Goal: Task Accomplishment & Management: Use online tool/utility

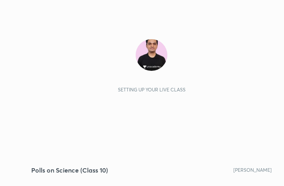
scroll to position [135, 252]
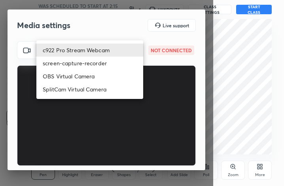
click at [98, 52] on body "1 2 3 4 5 6 7 C X Z C X Z E E Erase all H H Polls on Science (Class 10) WAS SCH…" at bounding box center [142, 93] width 284 height 186
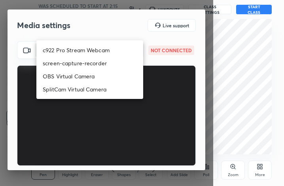
click at [98, 50] on li "c922 Pro Stream Webcam" at bounding box center [89, 49] width 107 height 13
type input "mz5XeYAkNWp2QV5IzfhKg2mI2T6XPNDecROMxnJfp9w="
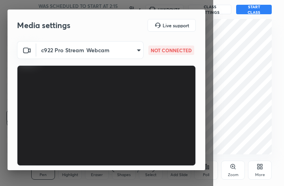
scroll to position [74, 0]
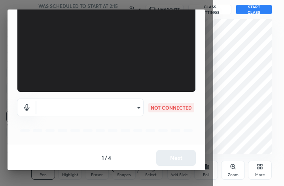
click at [127, 96] on div "​ NOT CONNECTED" at bounding box center [106, 118] width 179 height 53
click at [120, 101] on body "1 2 3 4 5 6 7 C X Z C X Z E E Erase all H H Polls on Science (Class 10) WAS SCH…" at bounding box center [142, 93] width 284 height 186
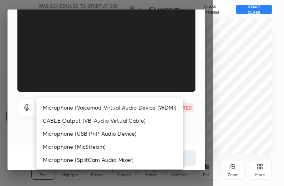
click at [112, 103] on li "Microphone (Voicemod Virtual Audio Device (WDM))" at bounding box center [109, 107] width 146 height 13
type input "VBCGzjgTZ+0gmPAsoHgp+LhUckAxO9S5WqeSPDF+pXU="
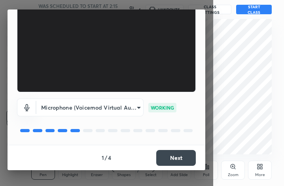
click at [179, 151] on button "Next" at bounding box center [176, 158] width 40 height 16
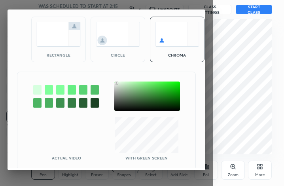
click at [117, 83] on div at bounding box center [147, 95] width 66 height 29
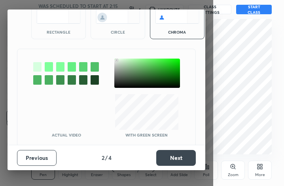
click at [160, 153] on button "Next" at bounding box center [176, 158] width 40 height 16
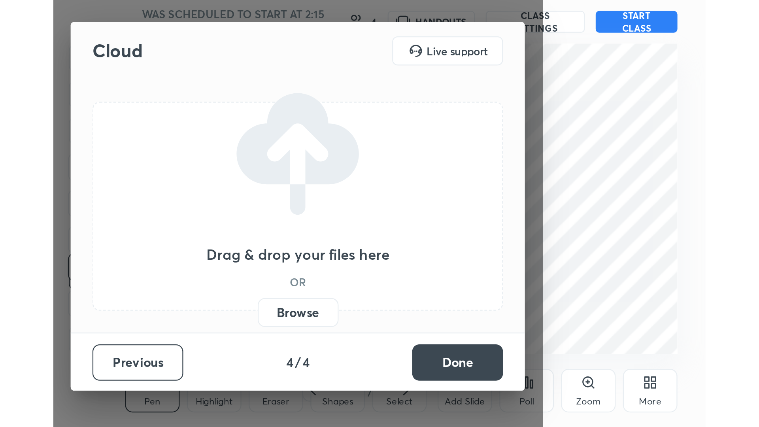
scroll to position [0, 0]
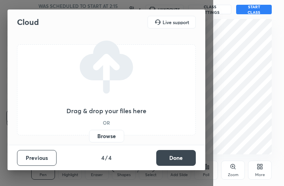
click at [160, 153] on button "Done" at bounding box center [176, 158] width 40 height 16
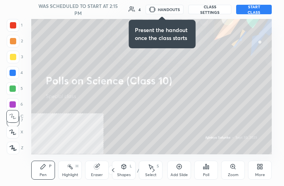
click at [257, 167] on icon at bounding box center [258, 168] width 2 height 2
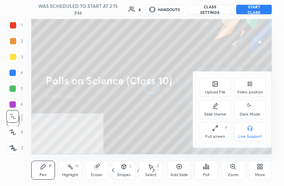
click at [221, 136] on div "Full screen" at bounding box center [215, 136] width 20 height 4
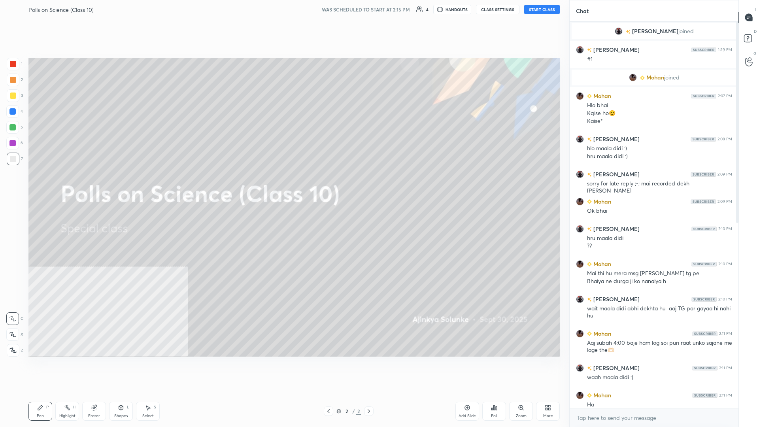
click at [283, 10] on button "START CLASS" at bounding box center [542, 9] width 36 height 9
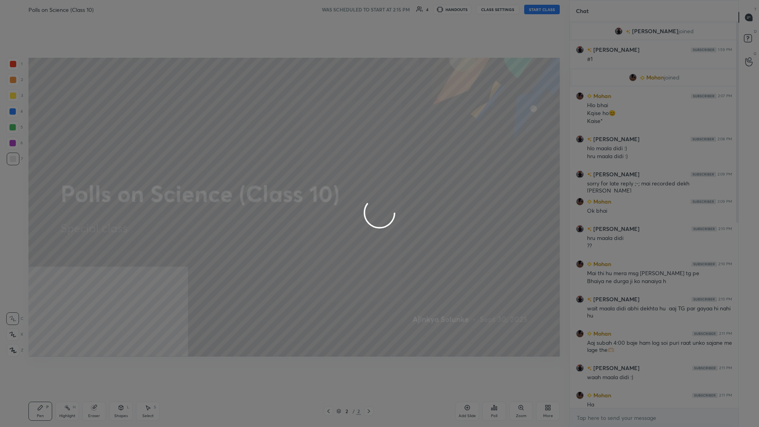
type textarea "x"
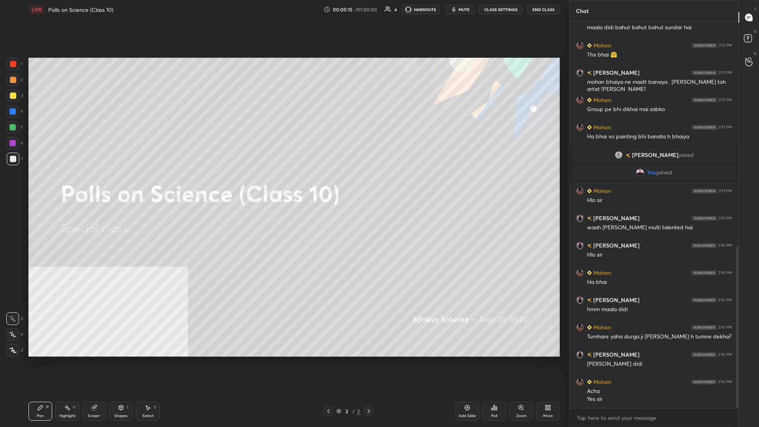
scroll to position [537, 0]
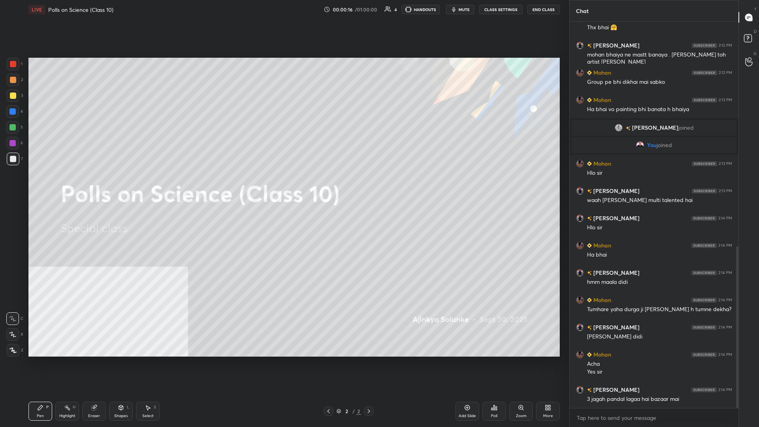
click at [18, 99] on div at bounding box center [13, 95] width 13 height 13
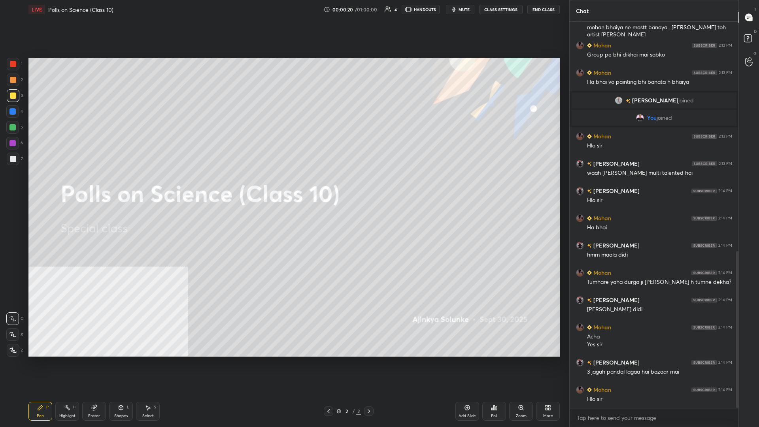
click at [19, 185] on div "Z" at bounding box center [15, 350] width 17 height 13
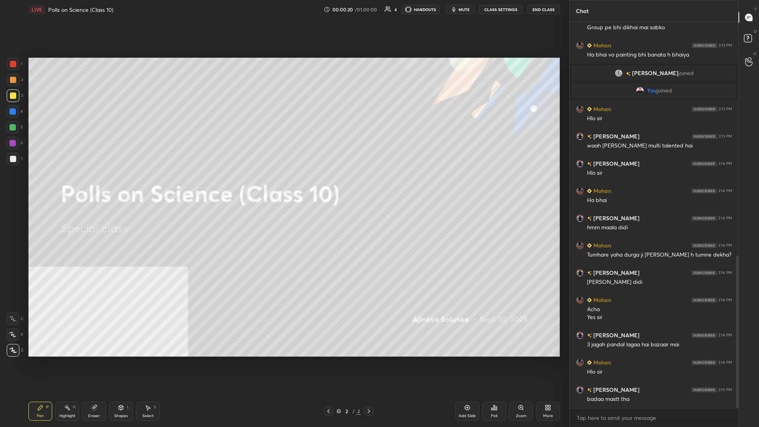
click at [19, 185] on div at bounding box center [13, 350] width 13 height 13
click at [283, 185] on icon at bounding box center [548, 407] width 6 height 6
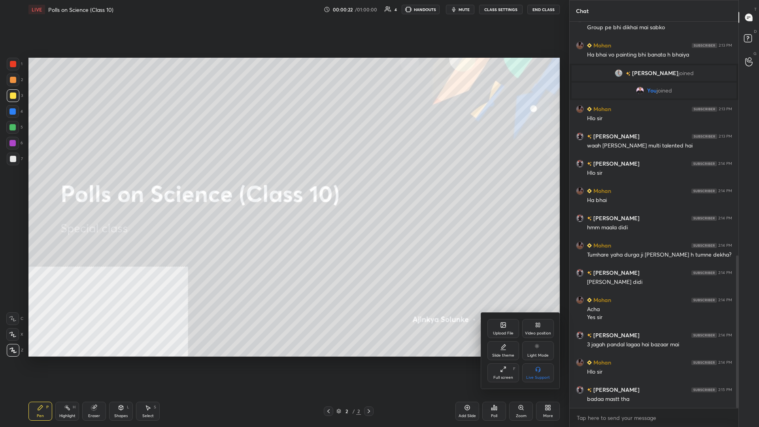
scroll to position [619, 0]
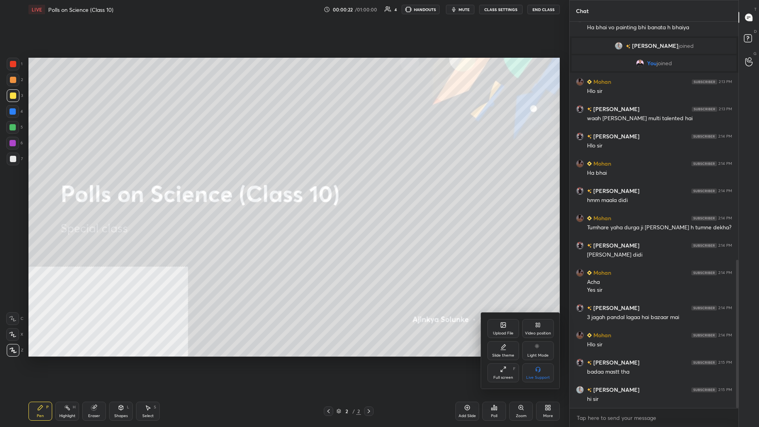
click at [283, 185] on div "Video position" at bounding box center [538, 328] width 32 height 19
click at [283, 185] on div at bounding box center [379, 213] width 759 height 427
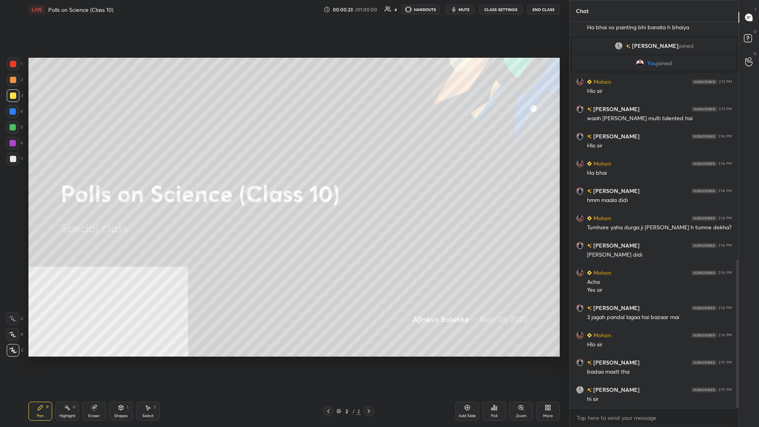
click at [283, 185] on div "Setting up your live class Poll for secs No correct answer Start poll" at bounding box center [293, 207] width 537 height 376
click at [283, 185] on div "More" at bounding box center [548, 411] width 24 height 19
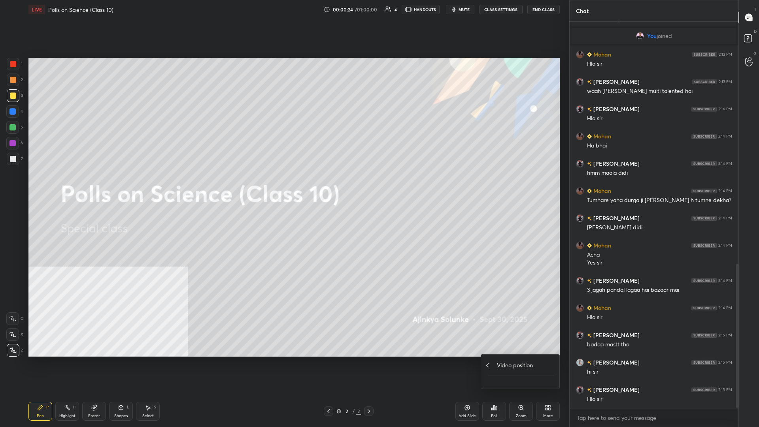
click at [283, 185] on icon at bounding box center [487, 365] width 6 height 6
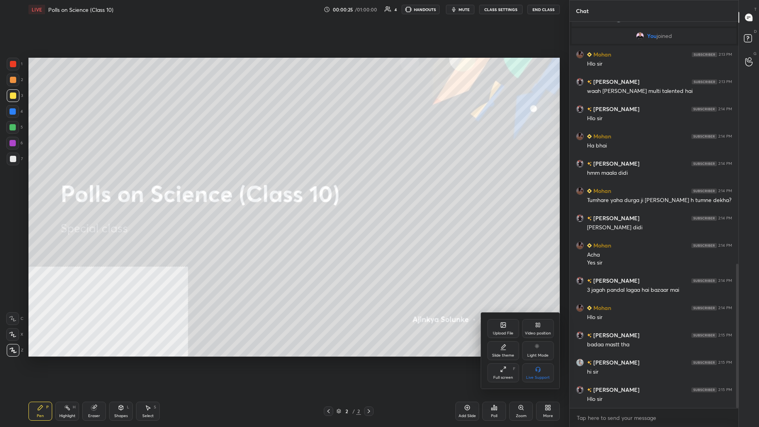
click at [283, 185] on div "Video position" at bounding box center [538, 328] width 32 height 19
click at [283, 185] on div "Bottom right" at bounding box center [538, 372] width 32 height 19
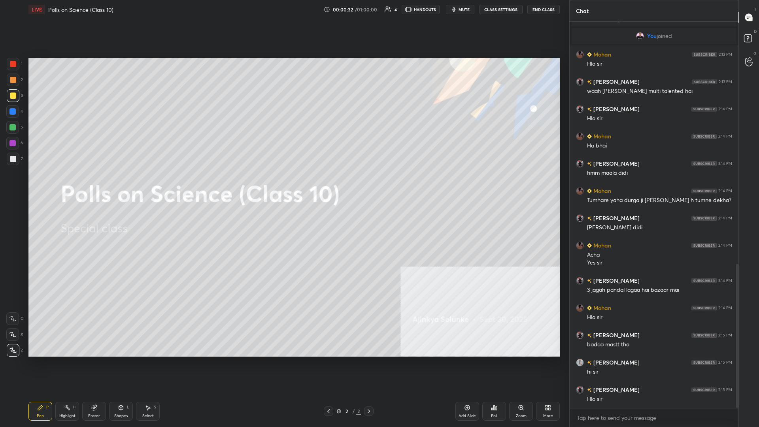
click at [283, 185] on div "Add Slide" at bounding box center [466, 416] width 17 height 4
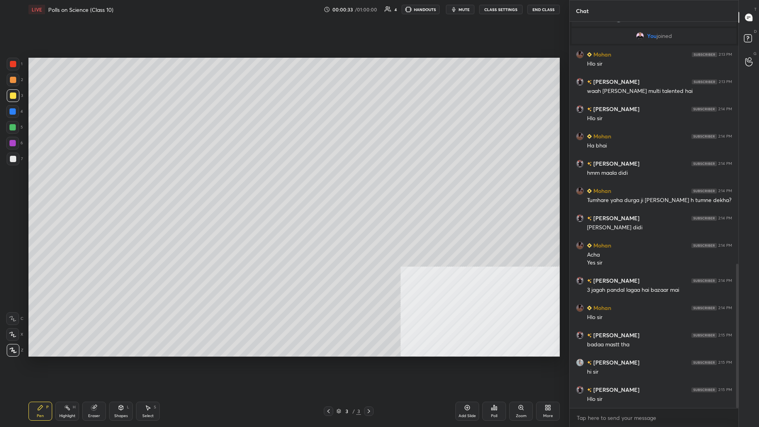
click at [283, 185] on div "More" at bounding box center [548, 411] width 24 height 19
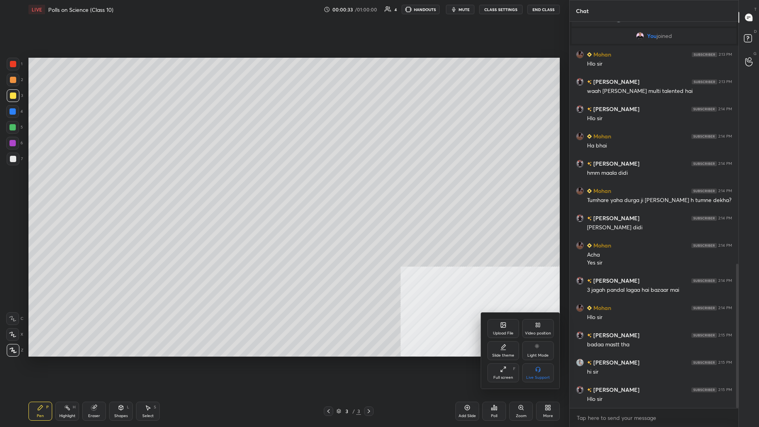
click at [283, 185] on icon at bounding box center [503, 324] width 5 height 5
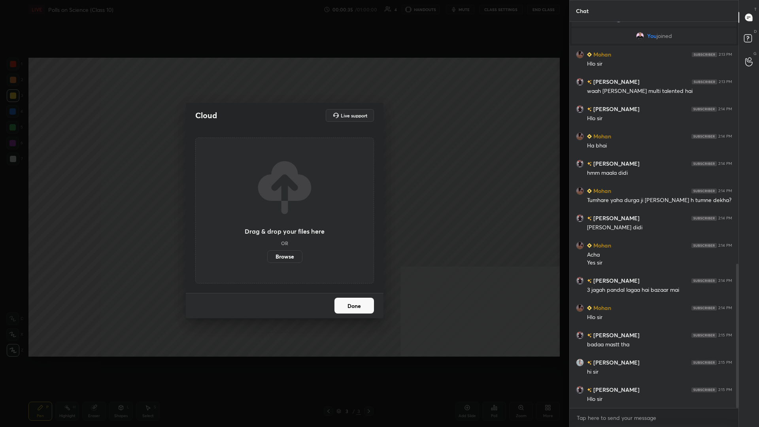
click at [283, 185] on label "Browse" at bounding box center [284, 256] width 35 height 13
click at [267, 185] on input "Browse" at bounding box center [267, 256] width 0 height 13
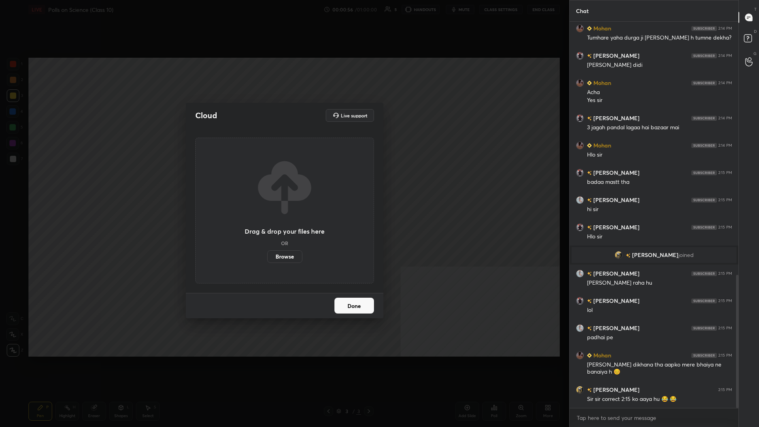
scroll to position [752, 0]
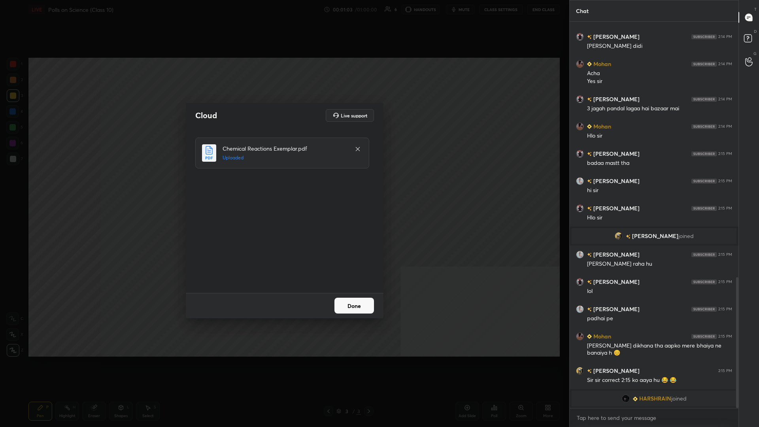
click at [283, 185] on button "Done" at bounding box center [354, 306] width 40 height 16
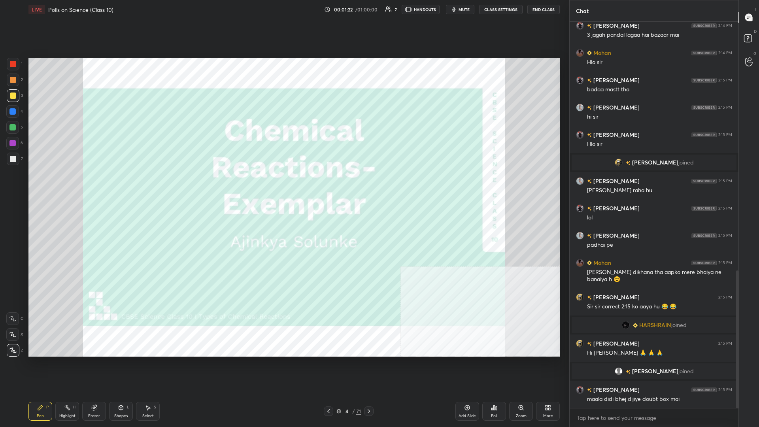
scroll to position [725, 0]
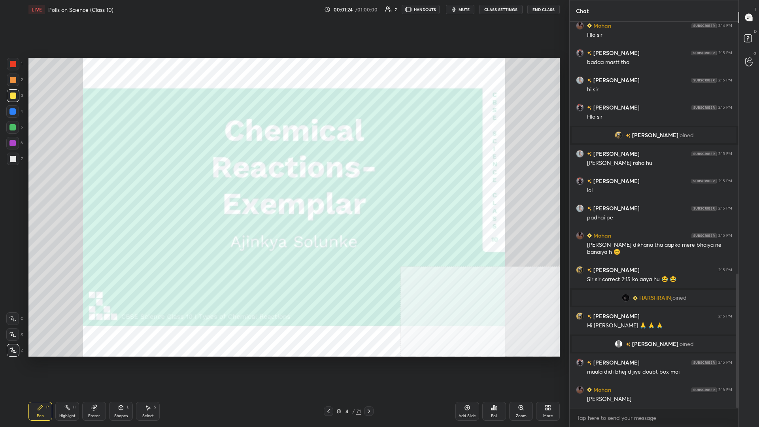
click at [283, 185] on div "4" at bounding box center [347, 411] width 8 height 5
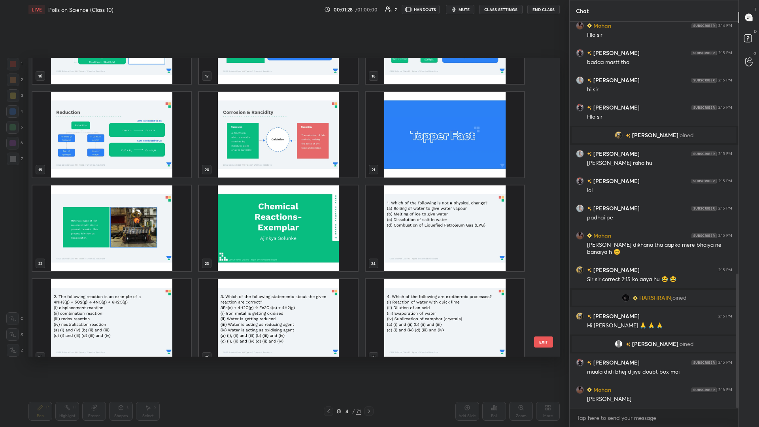
scroll to position [548, 0]
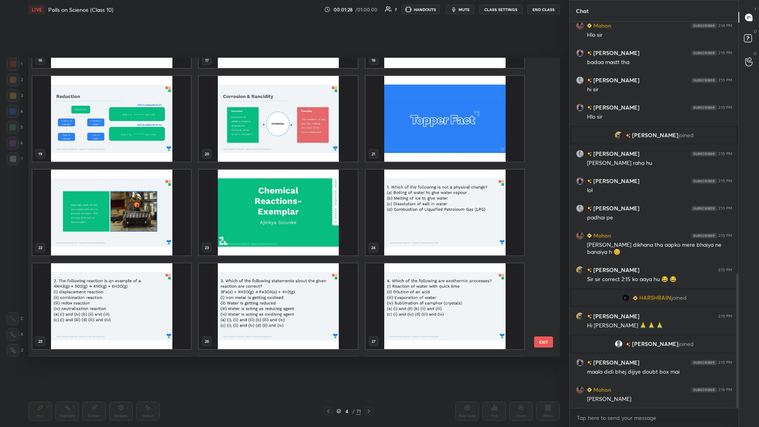
click at [283, 185] on img "grid" at bounding box center [445, 213] width 158 height 86
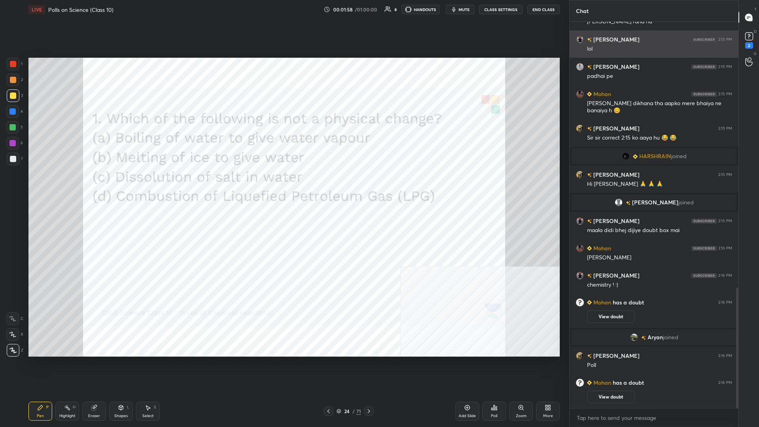
scroll to position [867, 0]
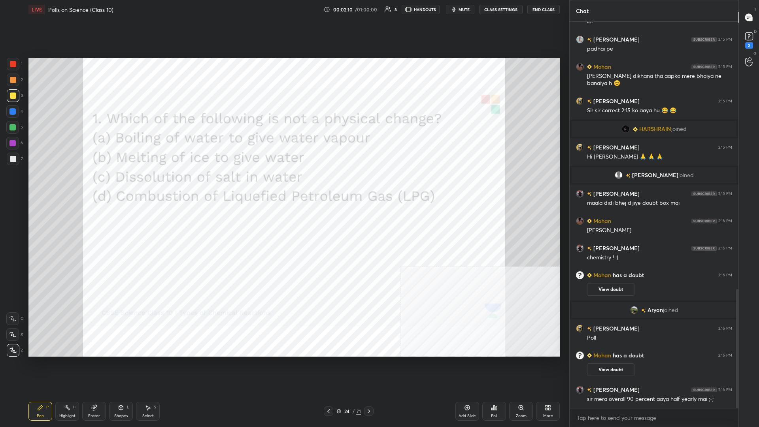
click at [283, 185] on div "Poll" at bounding box center [494, 411] width 24 height 19
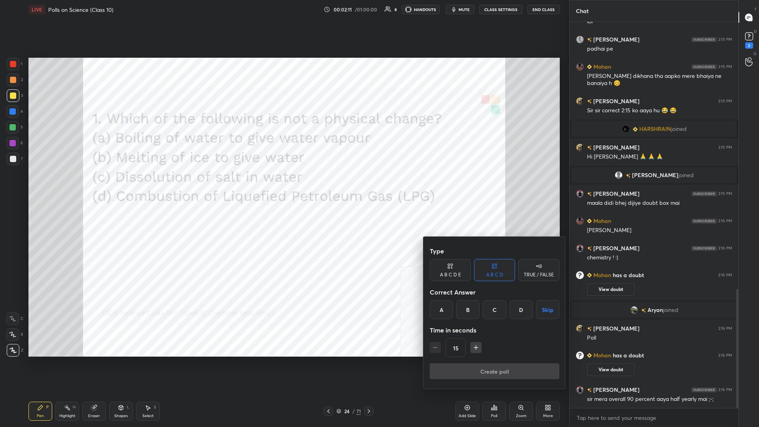
click at [283, 185] on icon "button" at bounding box center [476, 347] width 8 height 8
type input "45"
click at [283, 185] on div "D" at bounding box center [520, 309] width 23 height 19
click at [283, 185] on button "Create poll" at bounding box center [495, 371] width 130 height 16
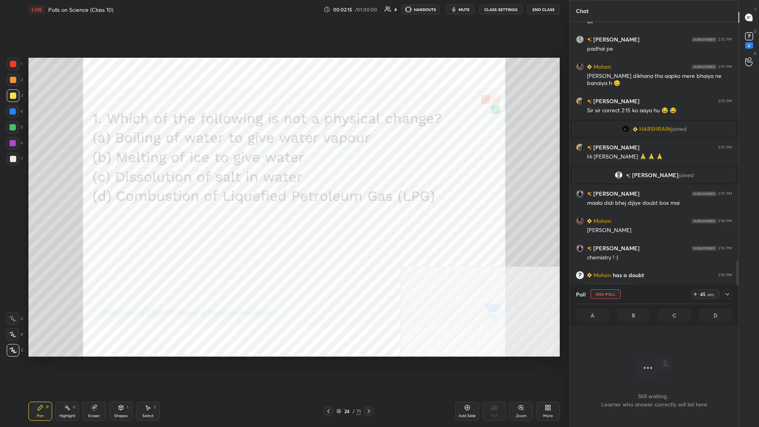
scroll to position [364, 169]
click at [283, 185] on div at bounding box center [726, 293] width 9 height 9
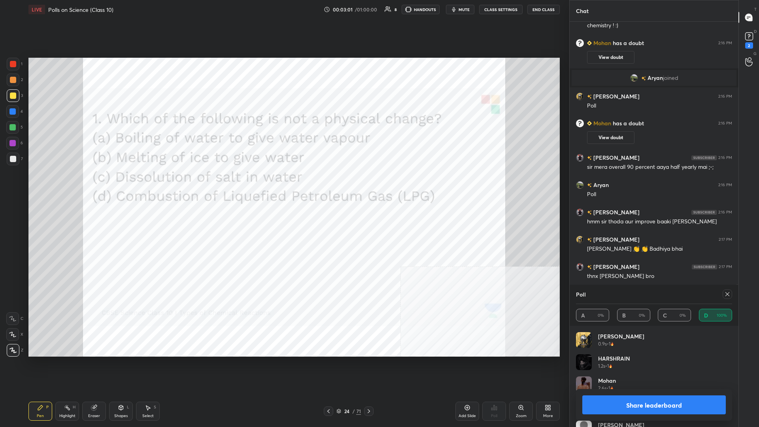
scroll to position [0, 0]
drag, startPoint x: 643, startPoint y: 401, endPoint x: 652, endPoint y: 399, distance: 8.9
click at [283, 185] on button "Share leaderboard" at bounding box center [653, 404] width 143 height 19
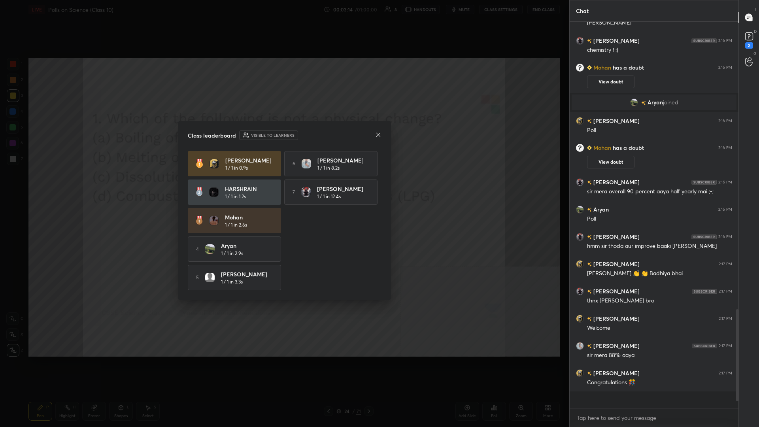
scroll to position [403, 169]
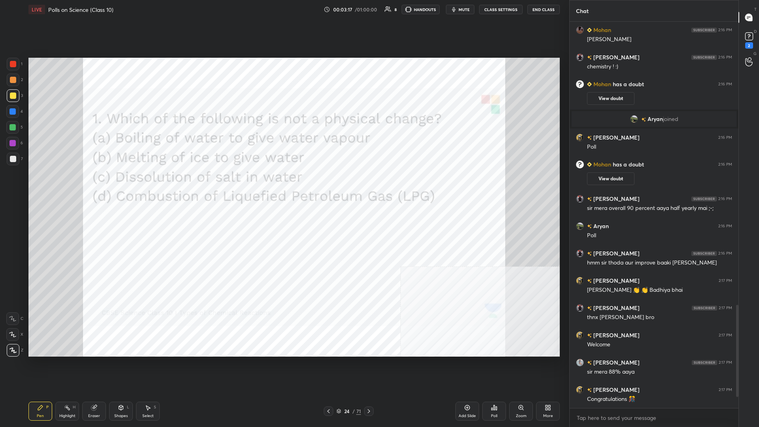
click at [14, 66] on div at bounding box center [13, 64] width 6 height 6
click at [283, 185] on div "24" at bounding box center [347, 411] width 8 height 5
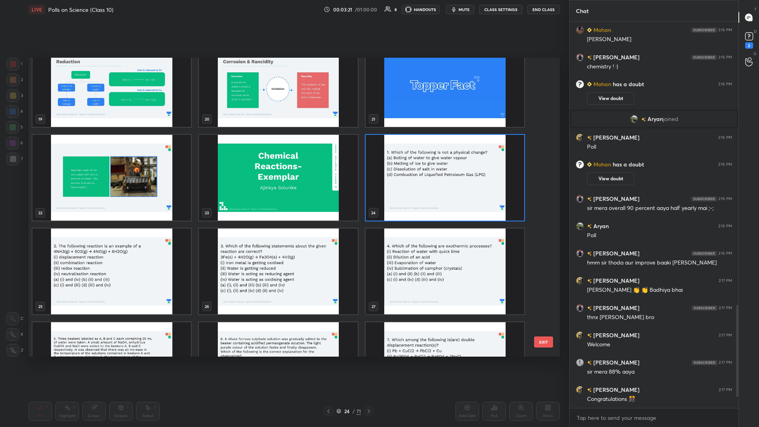
scroll to position [600, 0]
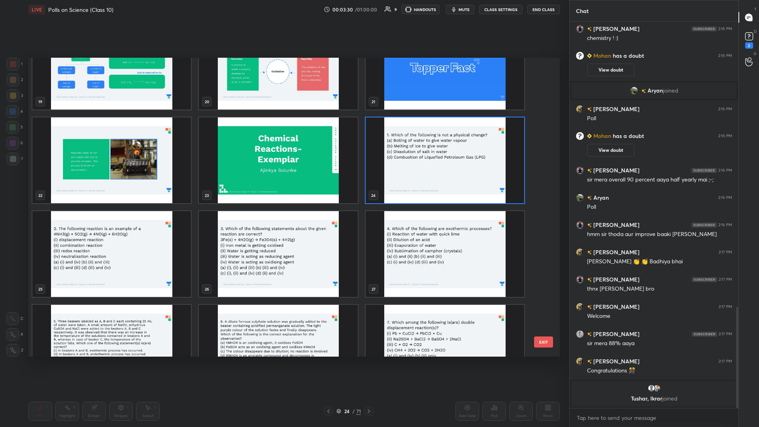
click at [133, 185] on img "grid" at bounding box center [111, 254] width 158 height 86
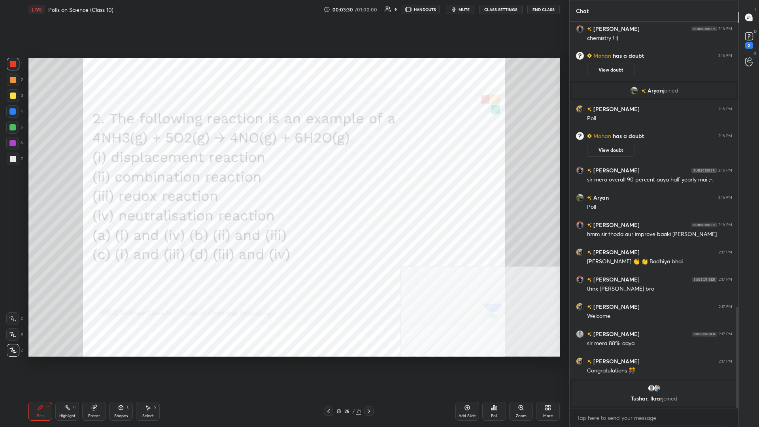
click at [283, 185] on div "Poll" at bounding box center [494, 411] width 24 height 19
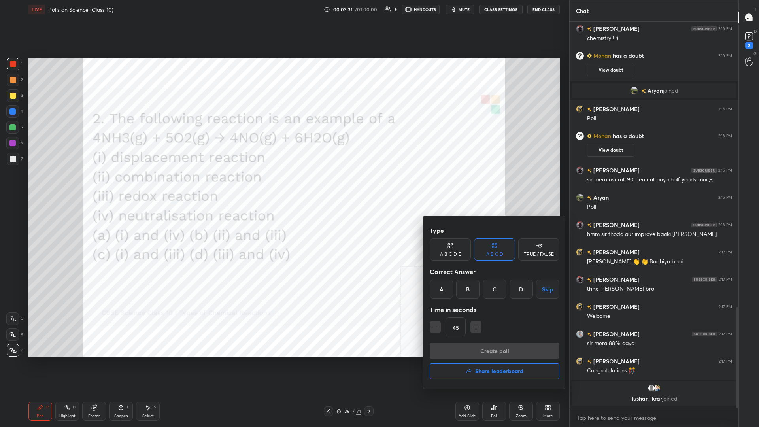
click at [283, 185] on div "Type A B C D E A B C D TRUE / FALSE Correct Answer A B C D Skip Time in seconds…" at bounding box center [495, 283] width 130 height 120
click at [283, 185] on div "C" at bounding box center [494, 288] width 23 height 19
click at [283, 185] on button "Create poll" at bounding box center [495, 351] width 130 height 16
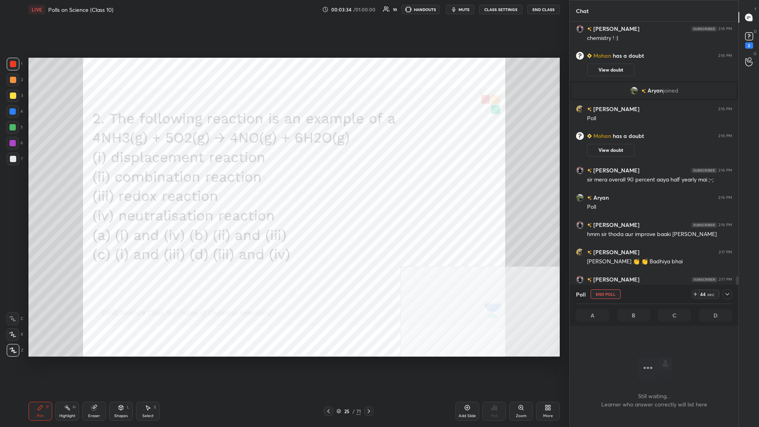
click at [283, 185] on div at bounding box center [726, 293] width 9 height 9
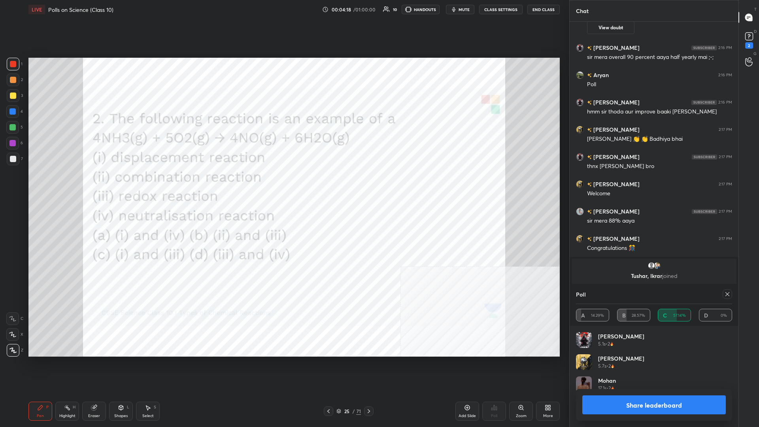
scroll to position [0, 0]
click at [283, 185] on div "Share leaderboard" at bounding box center [654, 405] width 156 height 32
click at [283, 185] on button "Share leaderboard" at bounding box center [653, 404] width 143 height 19
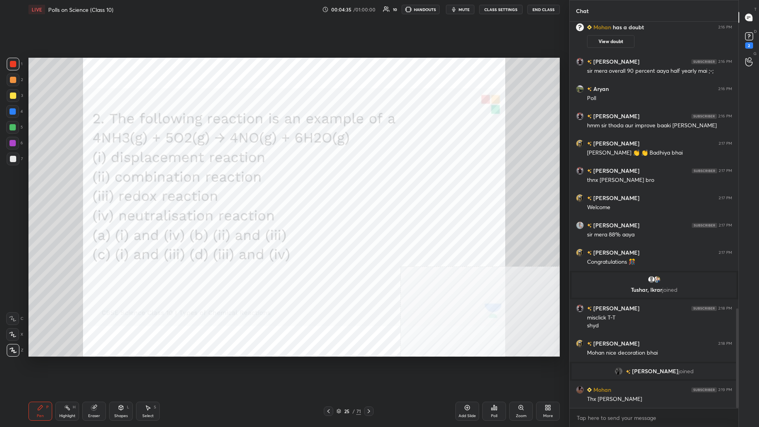
scroll to position [1110, 0]
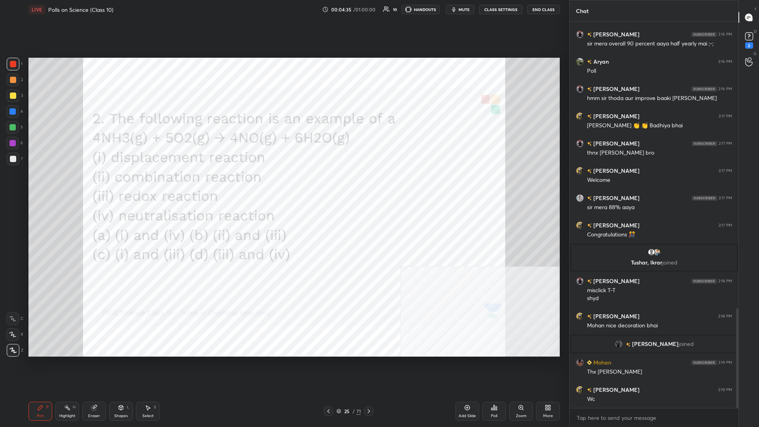
click at [283, 185] on div "25 / 71" at bounding box center [349, 410] width 50 height 9
click at [283, 185] on div "25" at bounding box center [347, 411] width 8 height 5
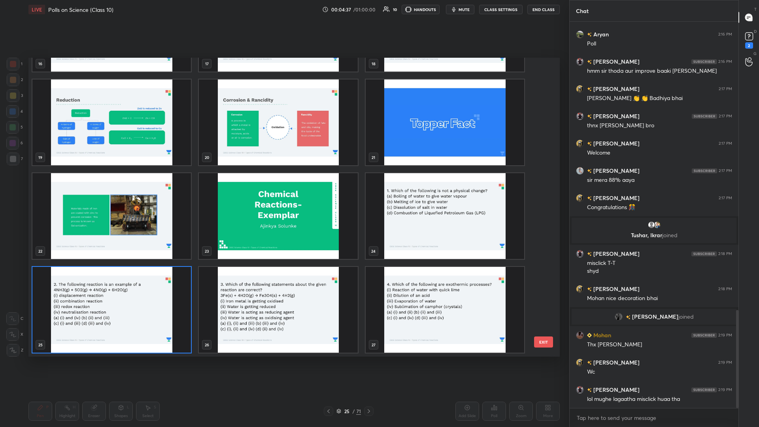
click at [167, 185] on img "grid" at bounding box center [111, 310] width 158 height 86
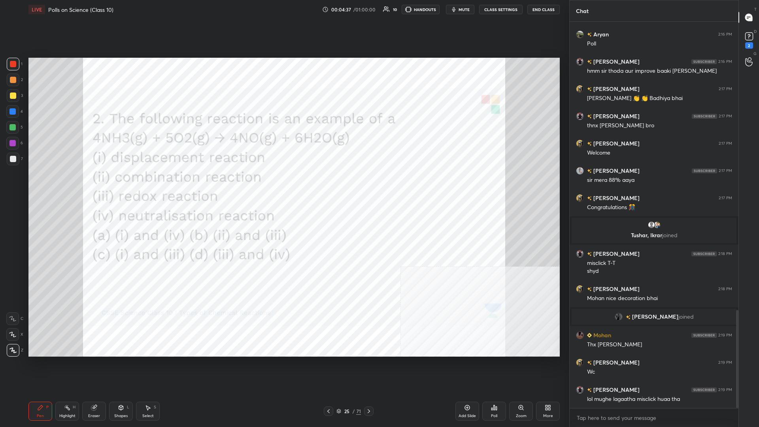
click at [166, 185] on img "grid" at bounding box center [111, 310] width 158 height 86
click at [283, 40] on rect at bounding box center [749, 37] width 8 height 8
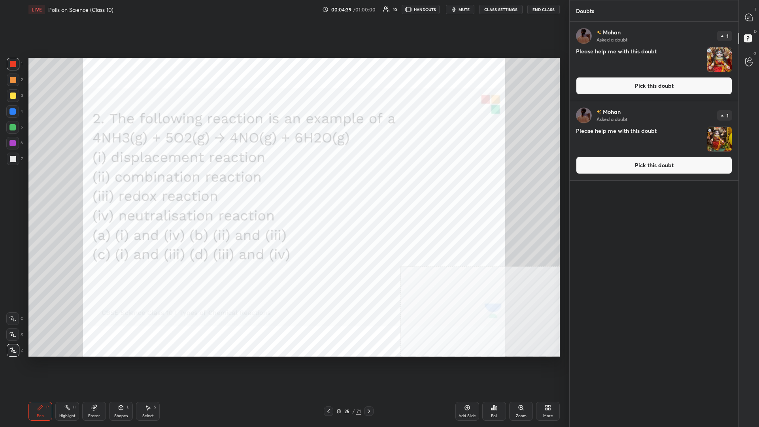
click at [283, 96] on div "[PERSON_NAME] Asked a doubt 1 Please help me with this doubt Pick this doubt" at bounding box center [653, 61] width 169 height 79
click at [283, 88] on button "Pick this doubt" at bounding box center [654, 85] width 156 height 17
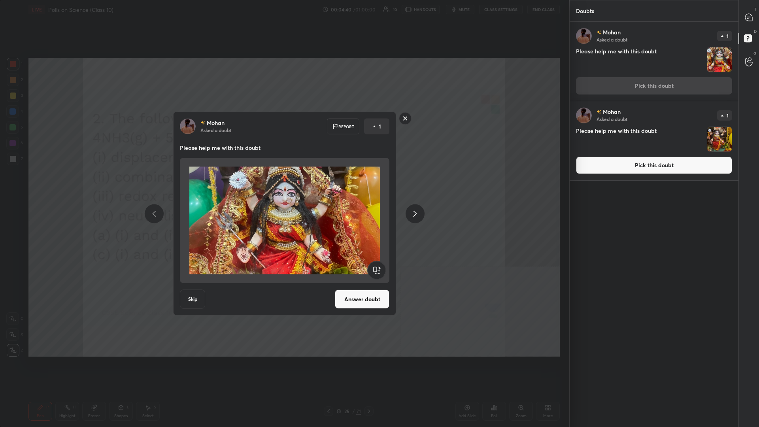
click at [283, 185] on button "Answer doubt" at bounding box center [362, 299] width 55 height 19
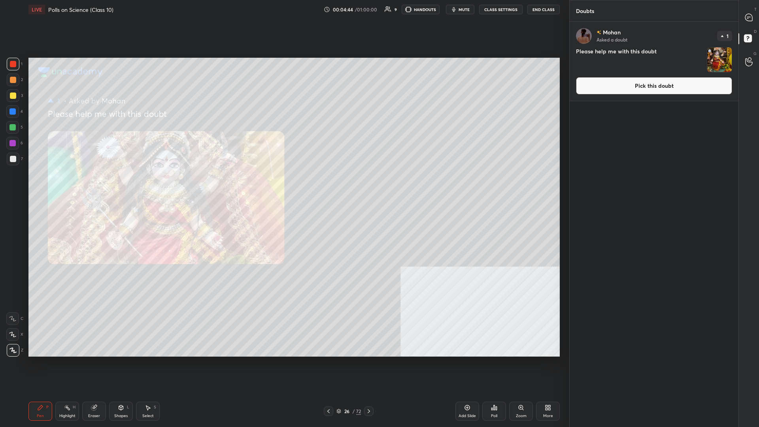
click at [283, 87] on button "Pick this doubt" at bounding box center [654, 85] width 156 height 17
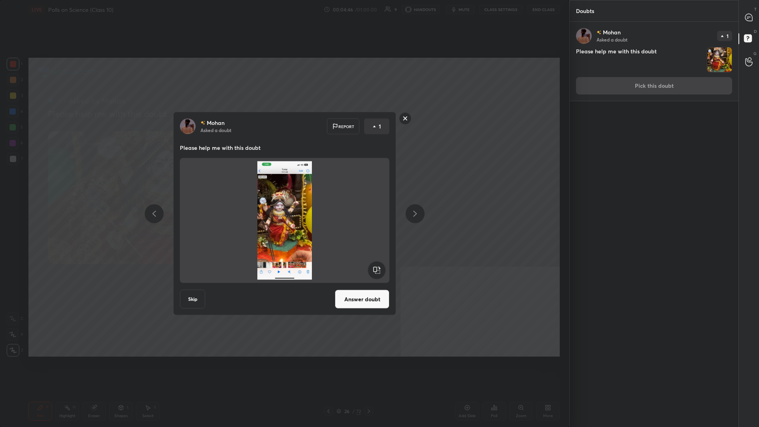
click at [283, 185] on button "Answer doubt" at bounding box center [362, 299] width 55 height 19
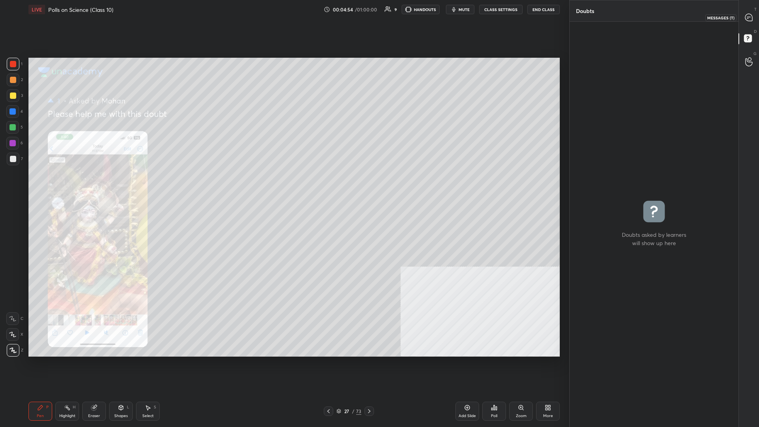
click at [283, 19] on icon at bounding box center [749, 17] width 8 height 8
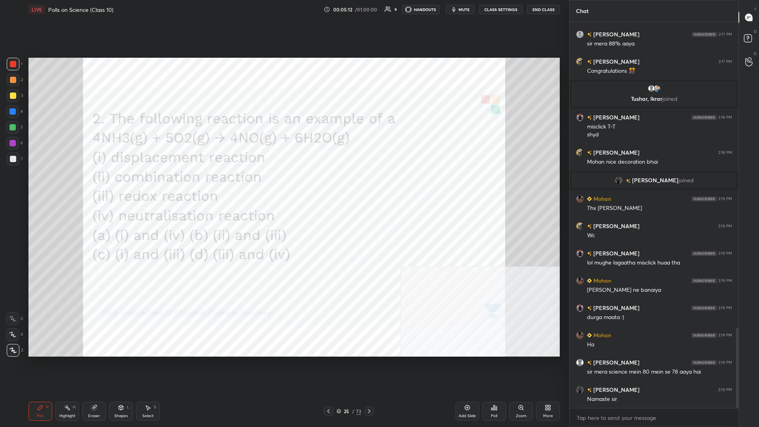
click at [283, 185] on div "25 / 73" at bounding box center [348, 410] width 25 height 7
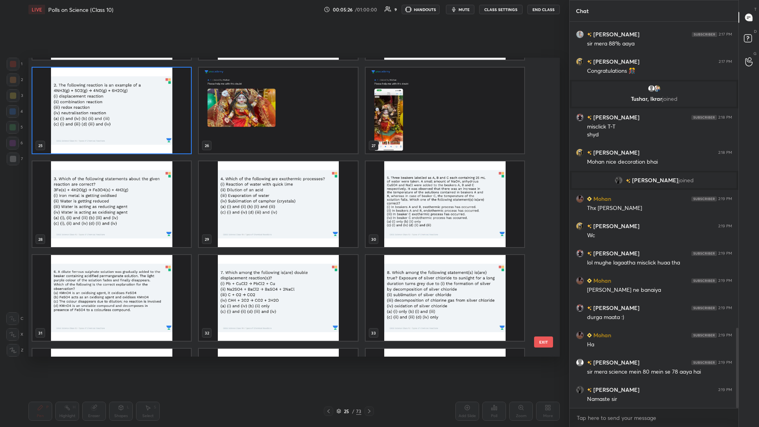
click at [97, 185] on img "grid" at bounding box center [111, 204] width 158 height 86
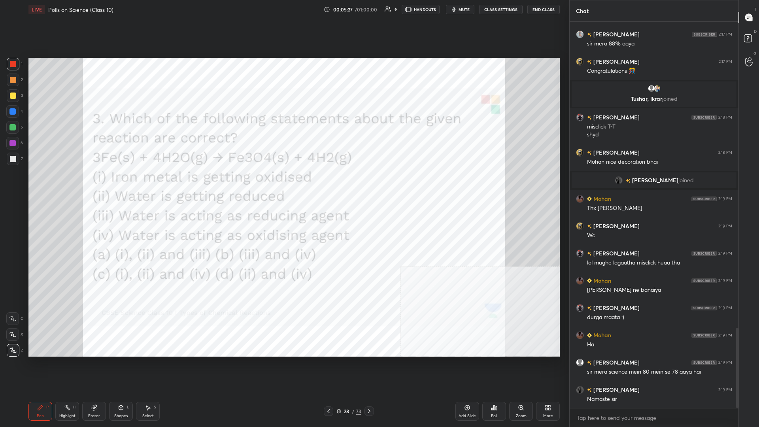
click at [283, 185] on div "Poll" at bounding box center [494, 411] width 24 height 19
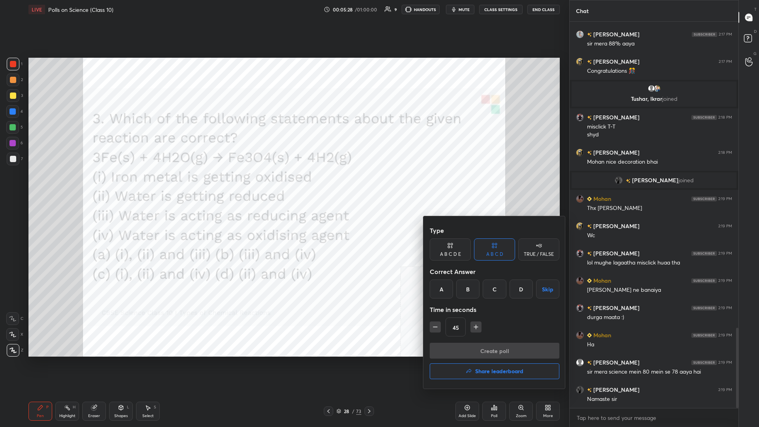
click at [283, 185] on div "C" at bounding box center [494, 288] width 23 height 19
click at [283, 185] on button "Create poll" at bounding box center [495, 351] width 130 height 16
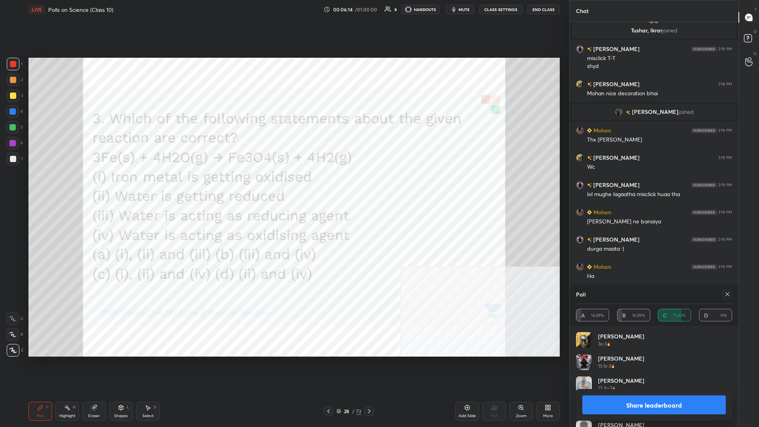
scroll to position [1561, 0]
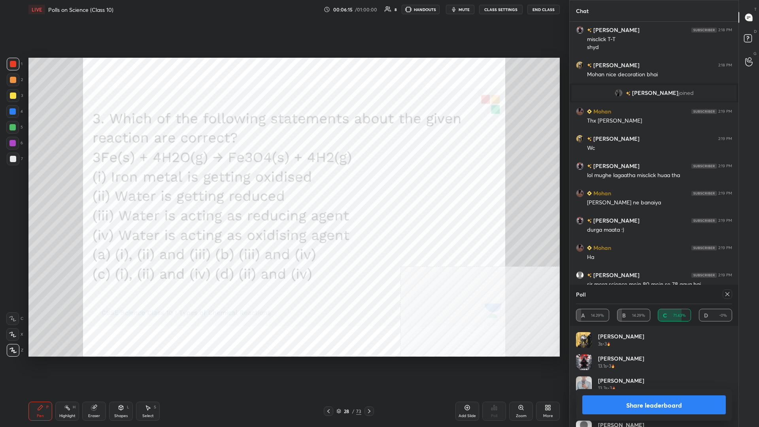
click at [283, 185] on button "Share leaderboard" at bounding box center [653, 404] width 143 height 19
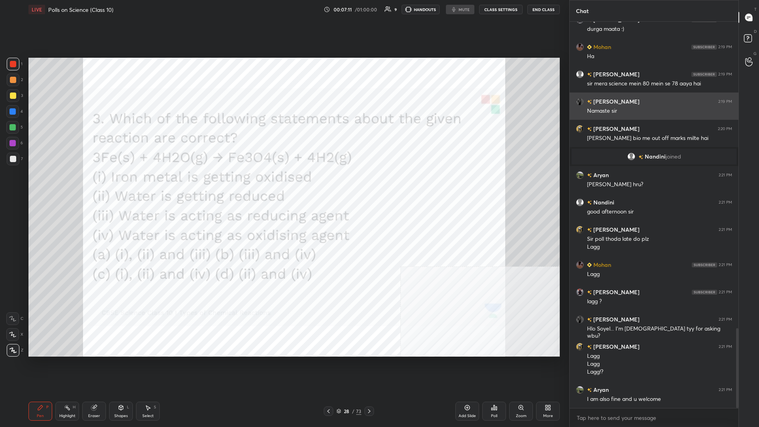
scroll to position [1478, 0]
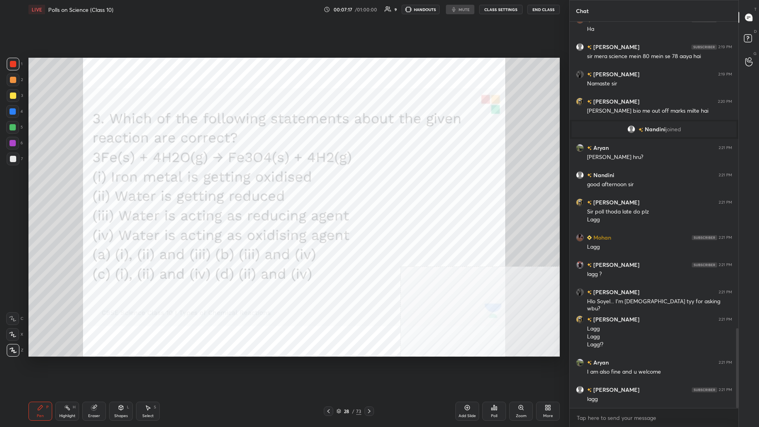
click at [283, 185] on div "28" at bounding box center [347, 411] width 8 height 5
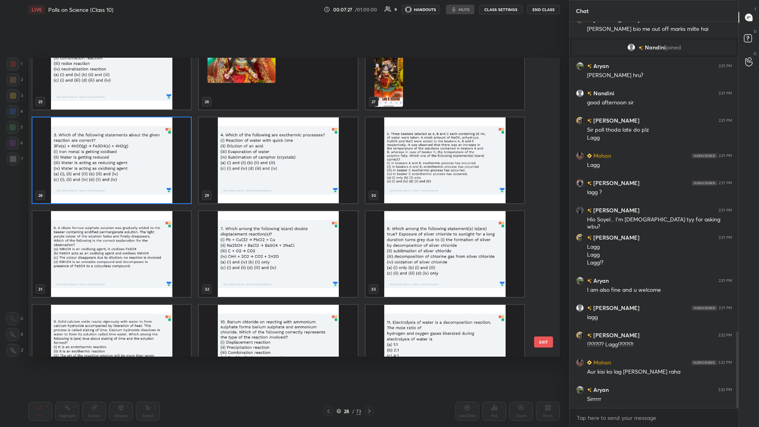
scroll to position [1587, 0]
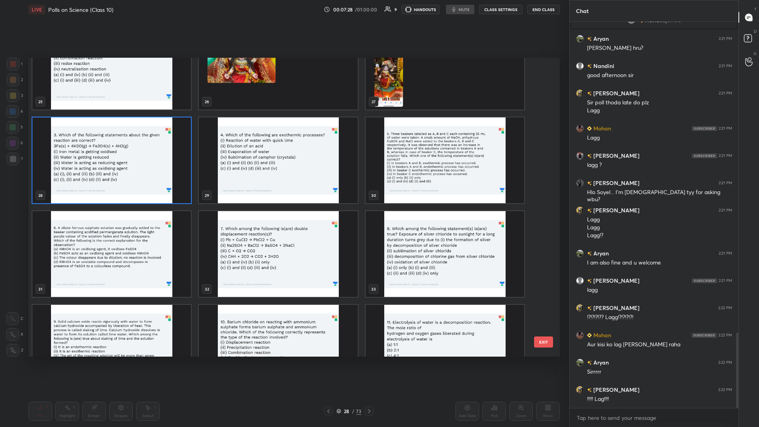
click at [283, 175] on img "grid" at bounding box center [278, 160] width 158 height 86
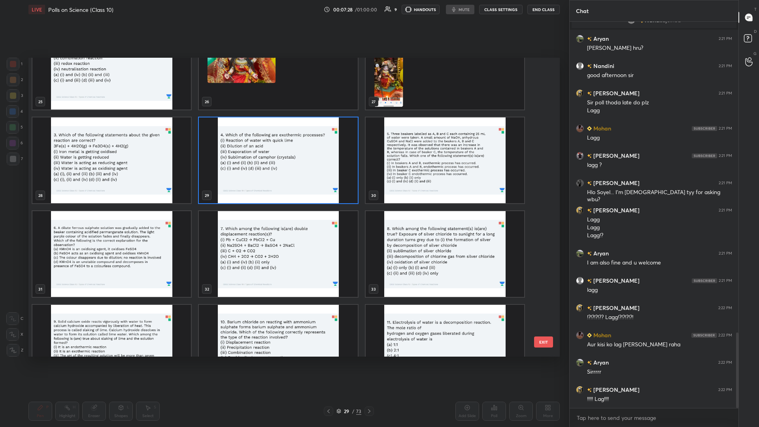
click at [283, 175] on img "grid" at bounding box center [278, 160] width 158 height 86
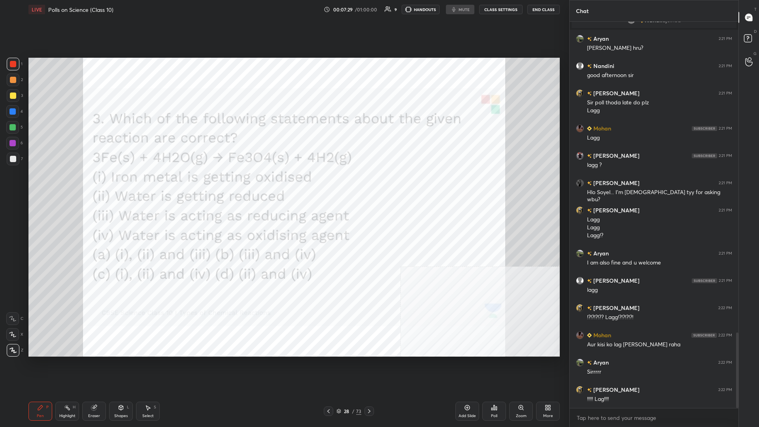
scroll to position [0, 0]
click at [283, 185] on icon at bounding box center [496, 408] width 1 height 4
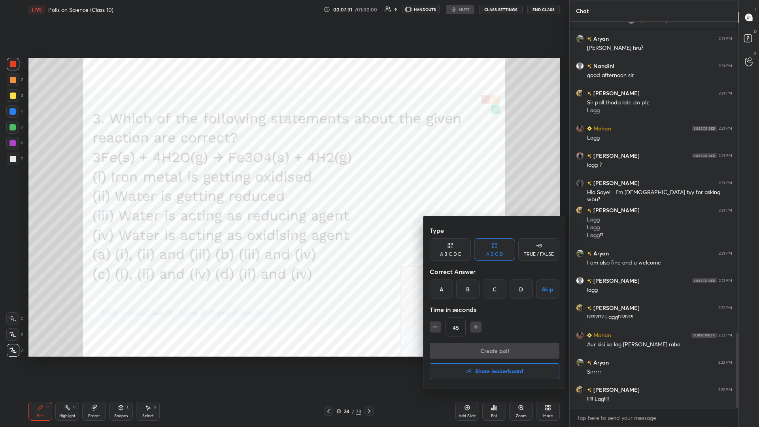
click at [283, 185] on div "A" at bounding box center [441, 288] width 23 height 19
click at [283, 185] on button "Create poll" at bounding box center [495, 351] width 130 height 16
click at [283, 185] on div at bounding box center [379, 213] width 759 height 427
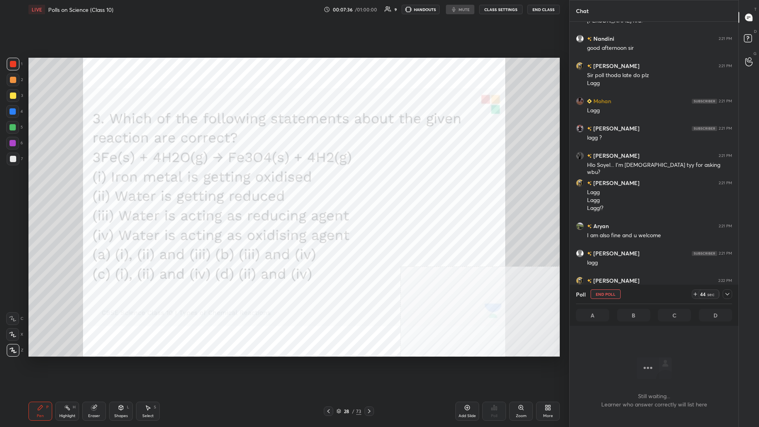
scroll to position [1682, 0]
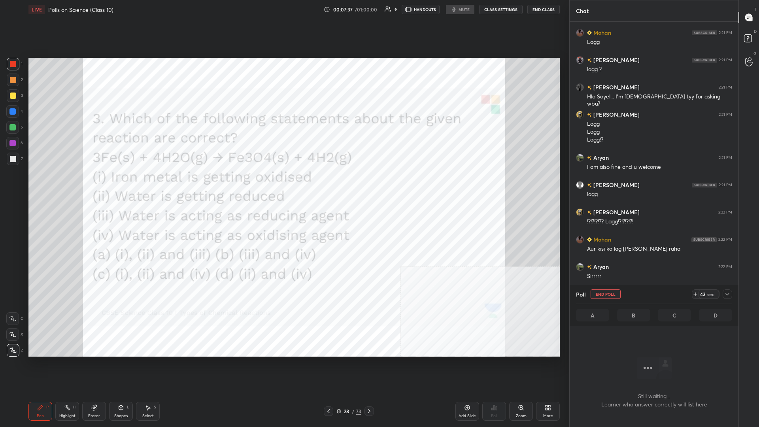
click at [283, 185] on icon at bounding box center [727, 294] width 6 height 6
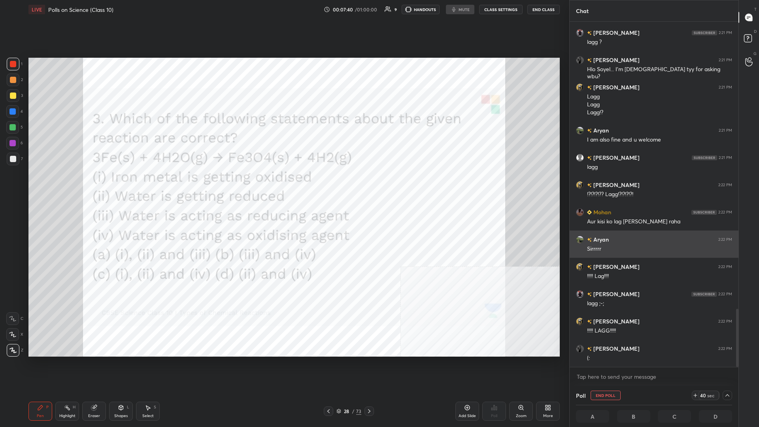
scroll to position [1737, 0]
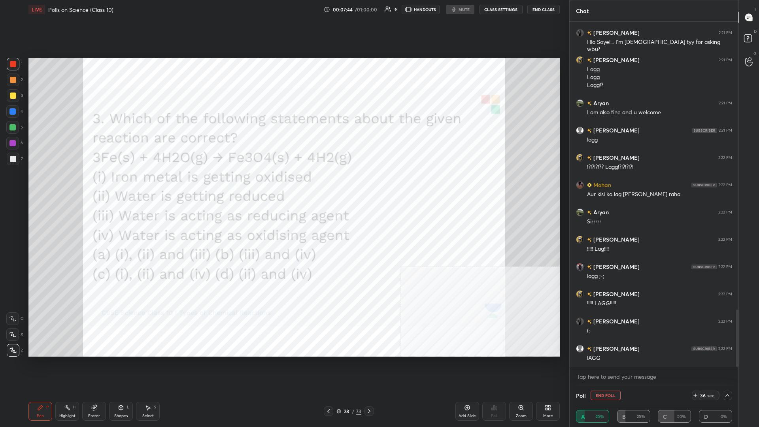
click at [283, 185] on textarea at bounding box center [654, 376] width 156 height 13
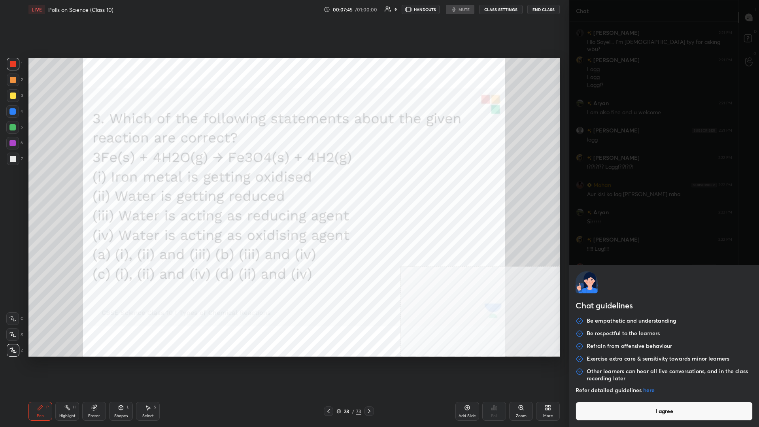
click at [283, 185] on button "I agree" at bounding box center [663, 411] width 177 height 19
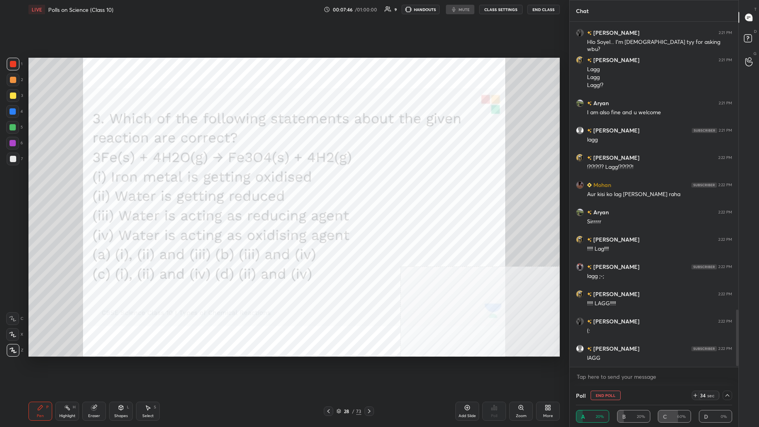
scroll to position [1764, 0]
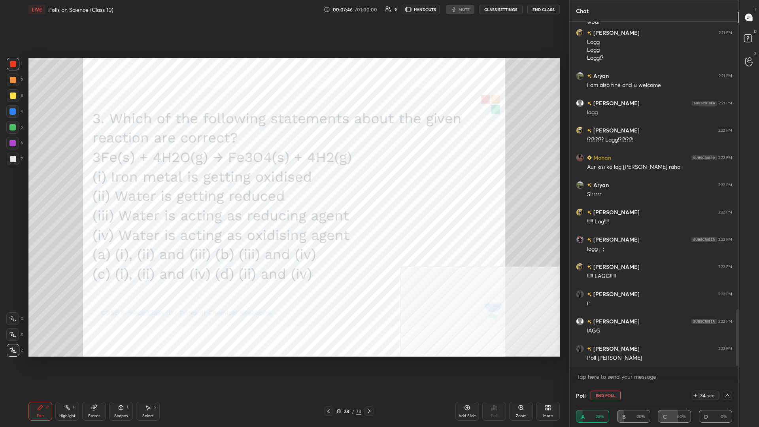
click at [283, 185] on div "x" at bounding box center [653, 376] width 169 height 19
type textarea "x"
type textarea "L"
type textarea "x"
type textarea "La"
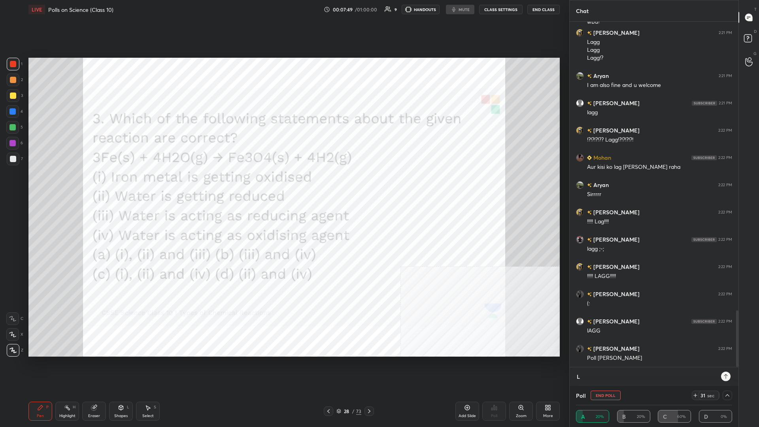
type textarea "x"
type textarea "Lag"
type textarea "x"
type textarea "Lag"
type textarea "x"
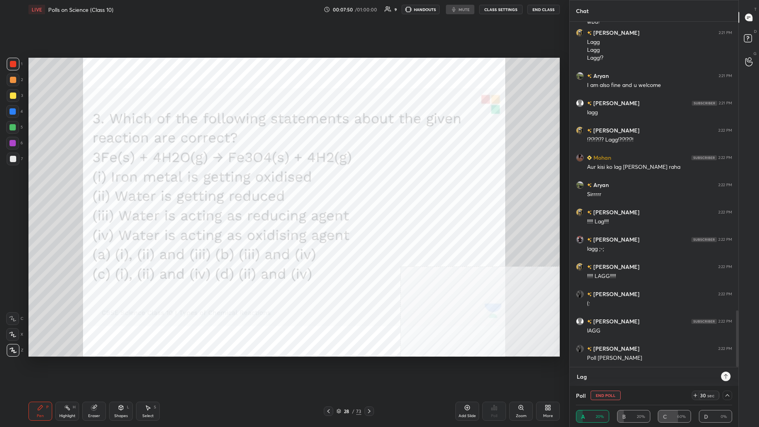
type textarea "Lag n"
type textarea "x"
type textarea "Lag na"
type textarea "x"
type textarea "Lag nah"
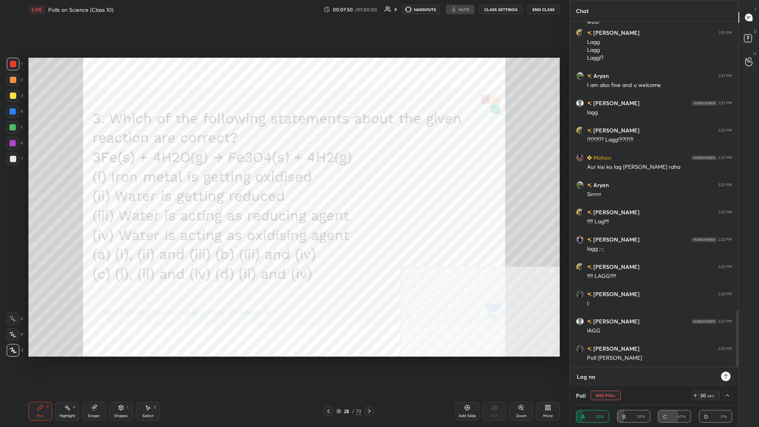
type textarea "x"
type textarea "Lag nahi"
type textarea "x"
type textarea "Lag nahin"
type textarea "x"
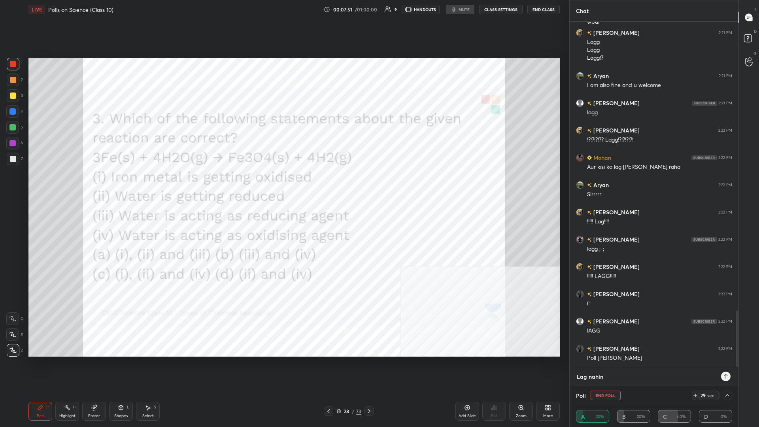
type textarea "Lag nahin"
type textarea "x"
type textarea "Lag nahin h"
type textarea "x"
type textarea "Lag nahin hu"
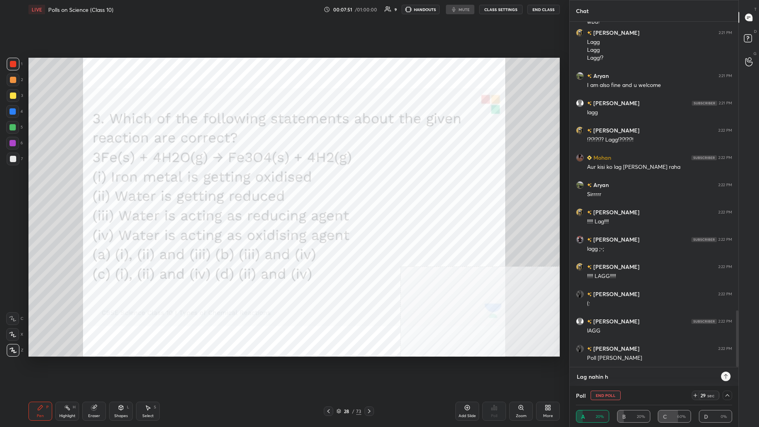
type textarea "x"
type textarea "Lag nahin hua"
type textarea "x"
type textarea "Lag nahin hua"
type textarea "x"
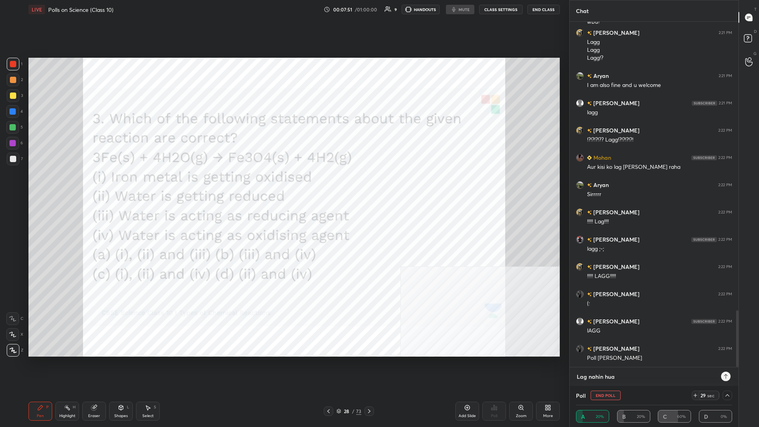
type textarea "Lag nahin hua r"
type textarea "x"
type textarea "Lag nahin hua re"
type textarea "x"
type textarea "Lag nahin [PERSON_NAME]"
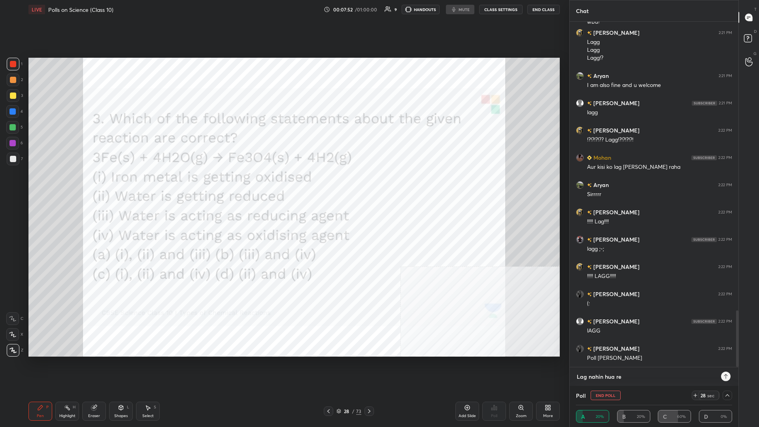
type textarea "x"
type textarea "i"
type textarea "x"
type textarea "id"
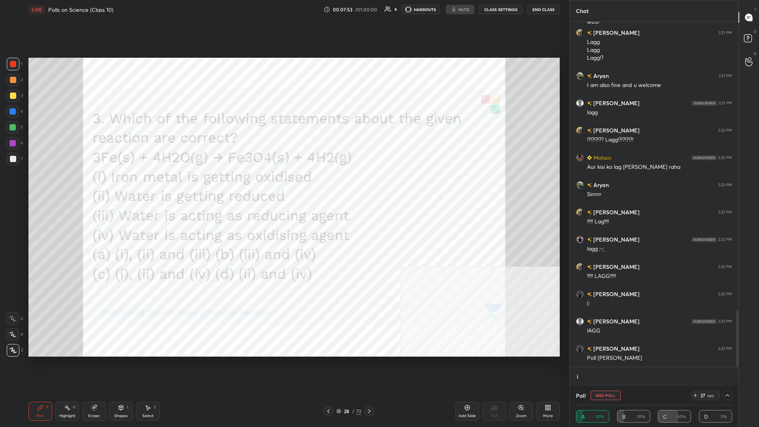
type textarea "x"
type textarea "idh"
type textarea "x"
type textarea "idha"
type textarea "x"
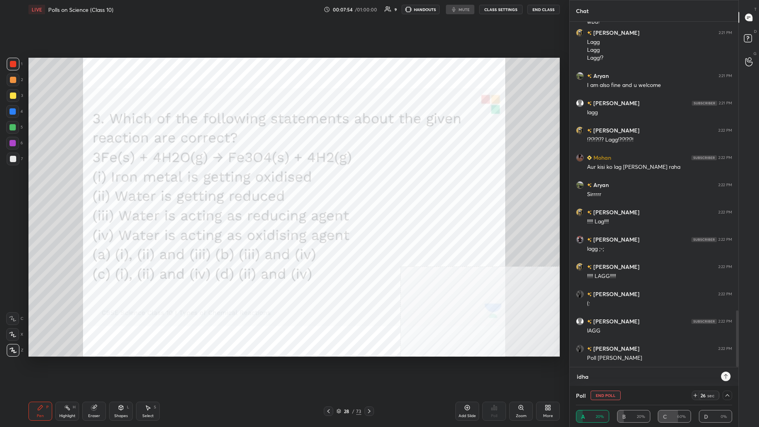
type textarea "idhar"
type textarea "x"
type textarea "idhar"
type textarea "x"
type textarea "idhar h"
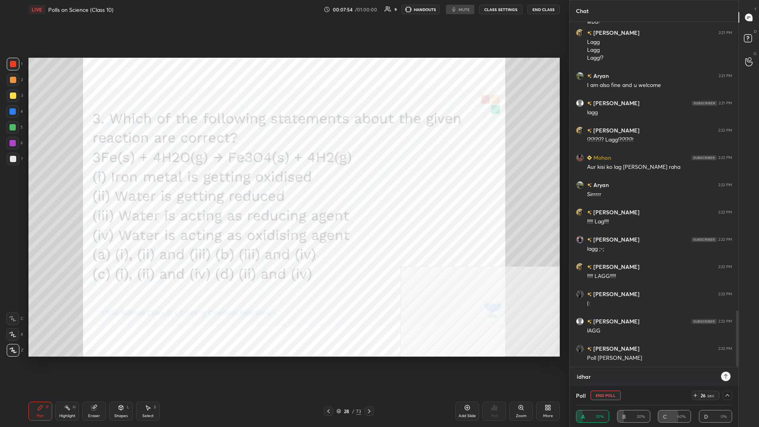
type textarea "x"
type textarea "idhar hi"
type textarea "x"
type textarea "idhar hi"
type textarea "x"
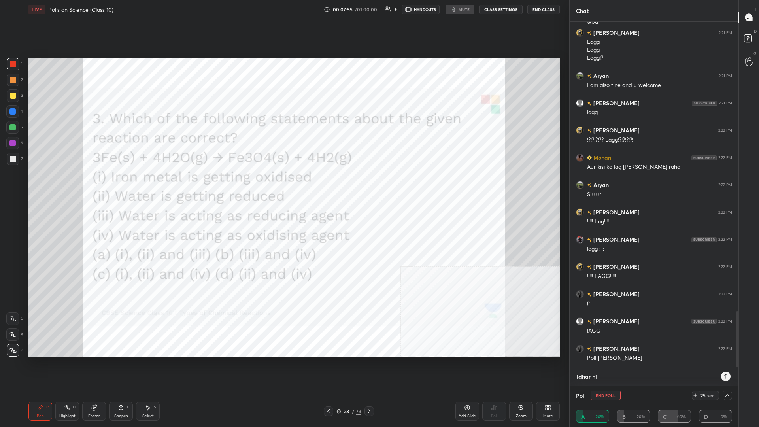
scroll to position [1791, 0]
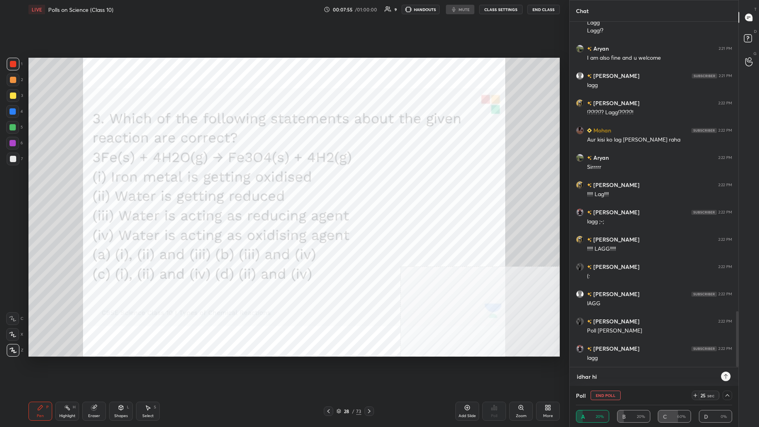
type textarea "idhar hi t"
type textarea "x"
type textarea "idhar hi to"
type textarea "x"
type textarea "idhar hi to"
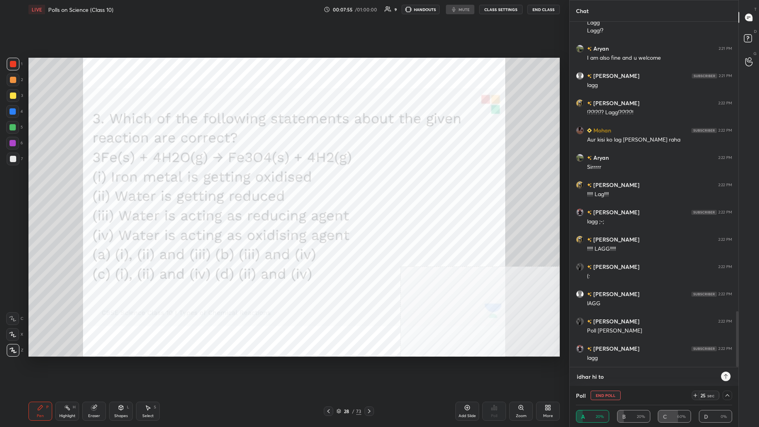
type textarea "x"
type textarea "idhar hi to h"
type textarea "x"
type textarea "idhar hi to"
type textarea "x"
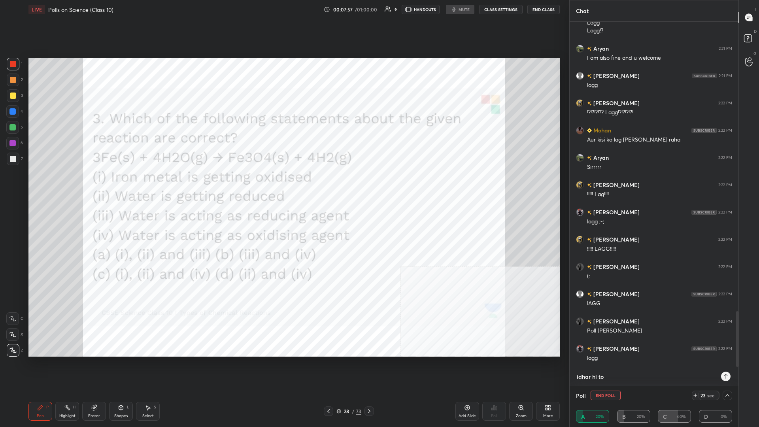
type textarea "idhar hi to"
type textarea "x"
type textarea "idhar hi toh"
type textarea "x"
type textarea "idhar hi toh"
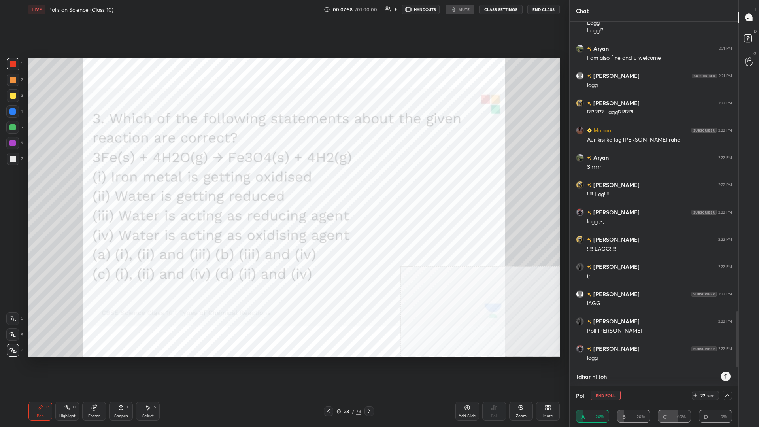
type textarea "x"
type textarea "idhar hi toh h"
type textarea "x"
type textarea "idhar hi toh ho"
type textarea "x"
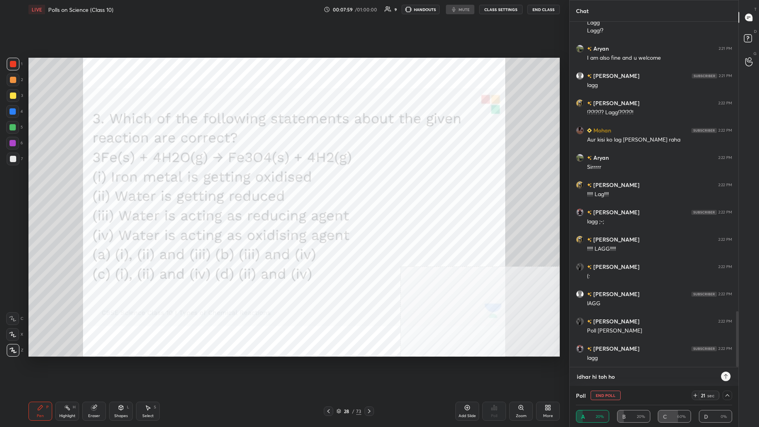
type textarea "idhar hi [PERSON_NAME]"
type textarea "x"
type textarea "idhar hi [PERSON_NAME]"
type textarea "x"
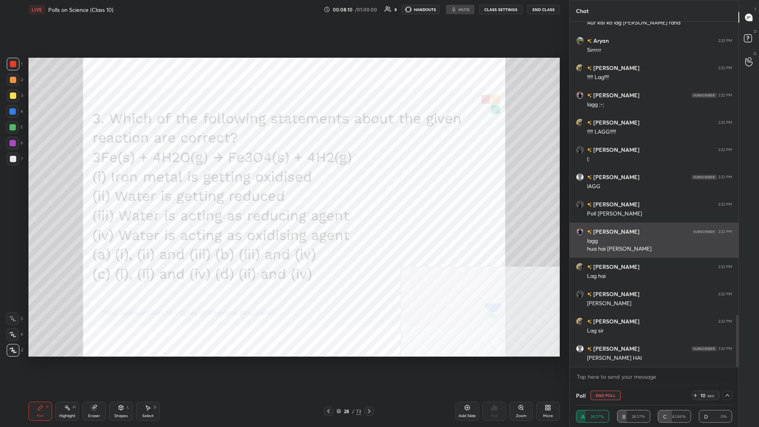
scroll to position [1936, 0]
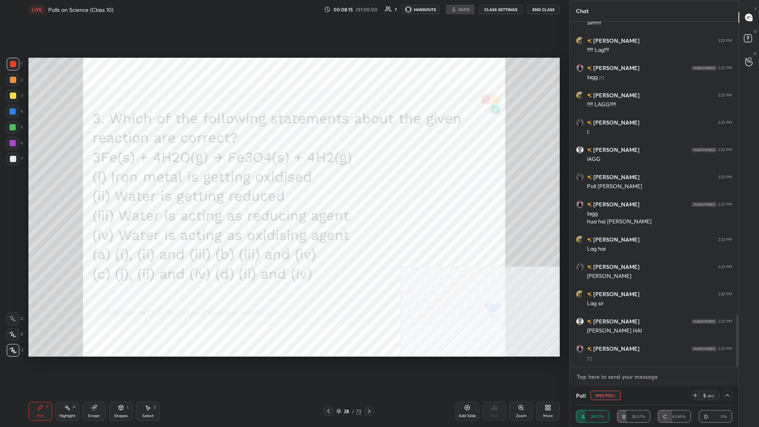
type textarea "x"
click at [283, 185] on textarea at bounding box center [654, 376] width 156 height 13
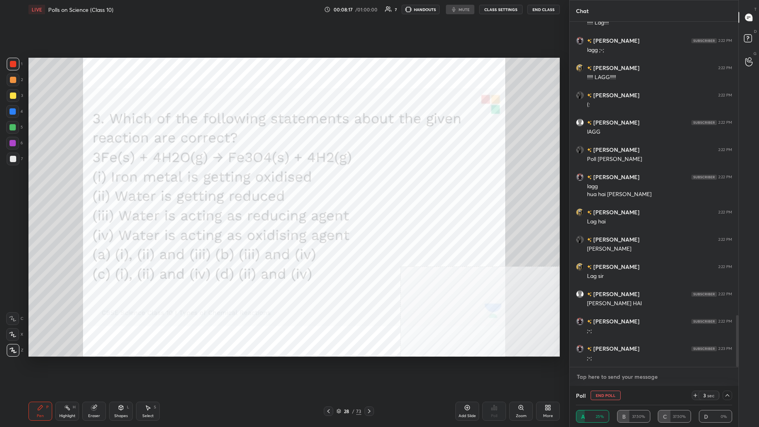
scroll to position [1990, 0]
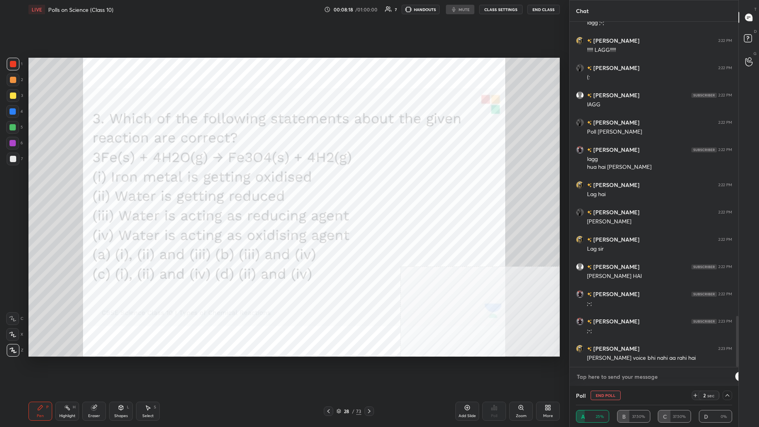
type textarea "r"
type textarea "x"
type textarea "re"
type textarea "x"
type textarea "ref"
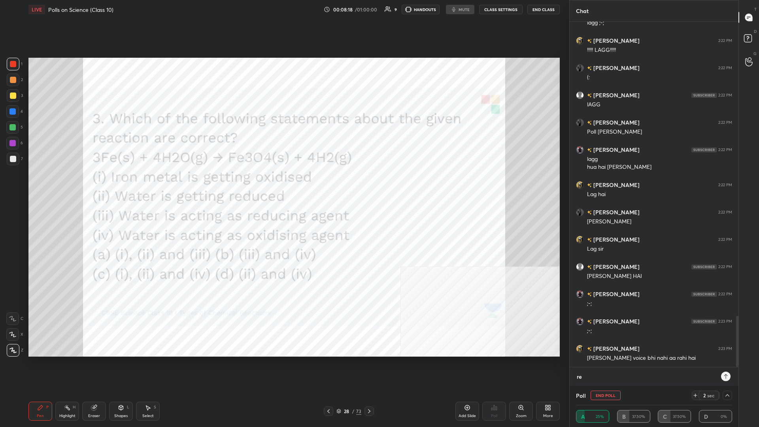
type textarea "x"
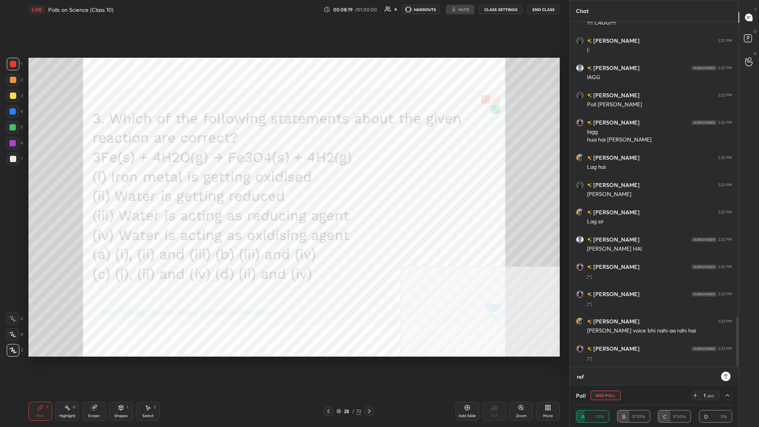
type textarea "re"
type textarea "x"
type textarea "r"
type textarea "x"
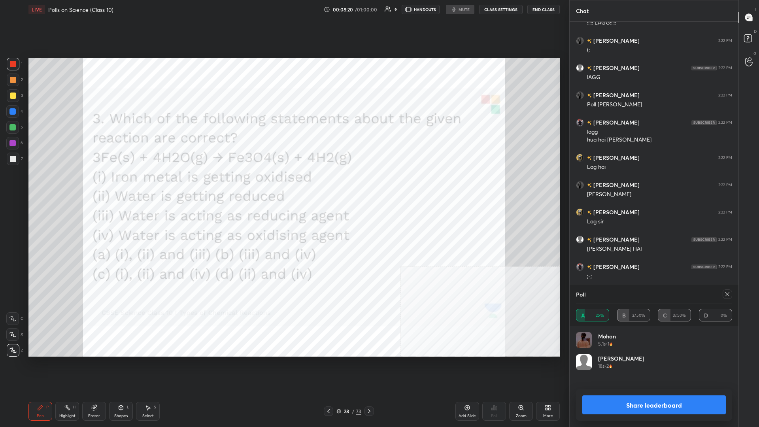
scroll to position [0, 0]
click at [283, 185] on button "Share leaderboard" at bounding box center [653, 404] width 143 height 19
type textarea "x"
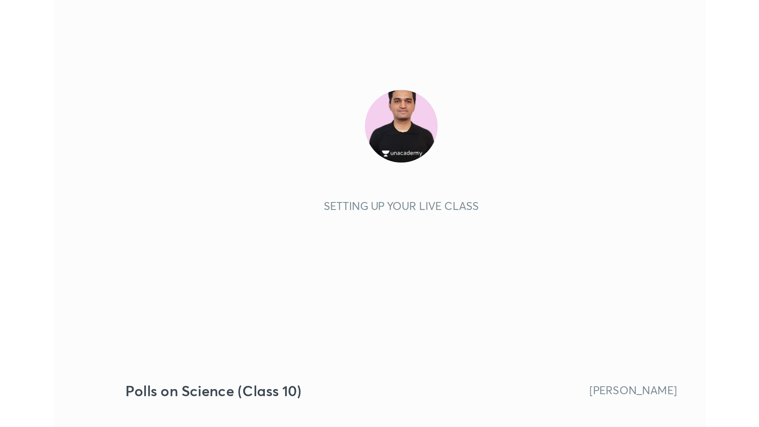
scroll to position [135, 252]
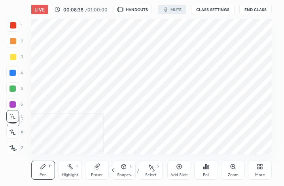
click at [260, 168] on icon at bounding box center [261, 168] width 2 height 2
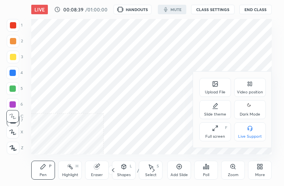
click at [223, 133] on div "Full screen F" at bounding box center [215, 131] width 32 height 19
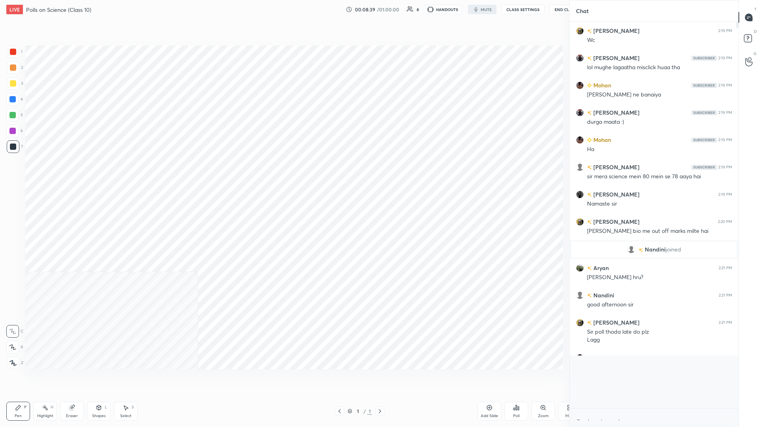
scroll to position [0, 0]
type textarea "x"
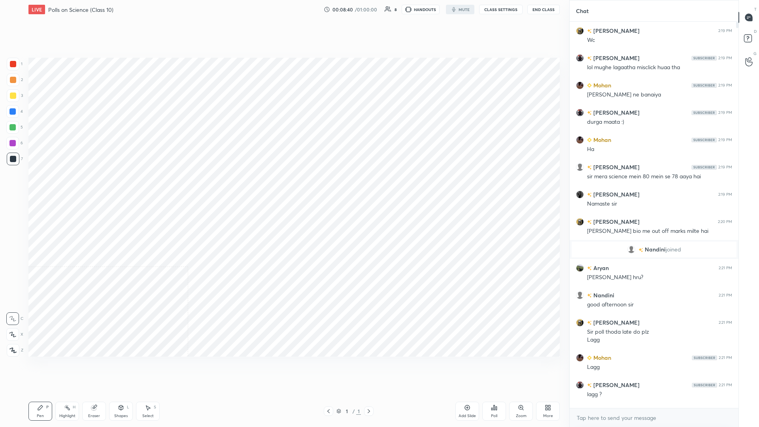
scroll to position [376, 537]
click at [283, 7] on button "CLASS SETTINGS" at bounding box center [500, 9] width 43 height 9
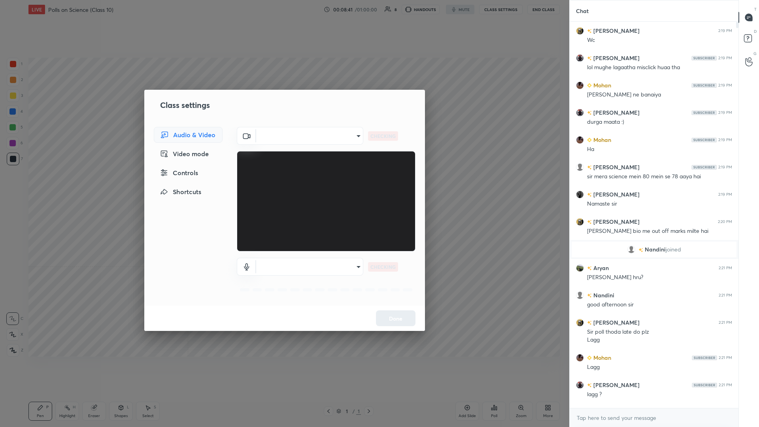
click at [190, 152] on div "Video mode" at bounding box center [188, 154] width 69 height 16
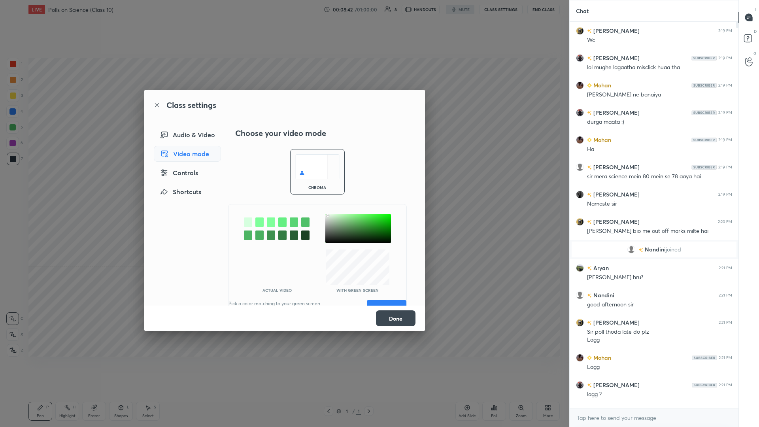
click at [189, 168] on div "Controls" at bounding box center [187, 173] width 67 height 16
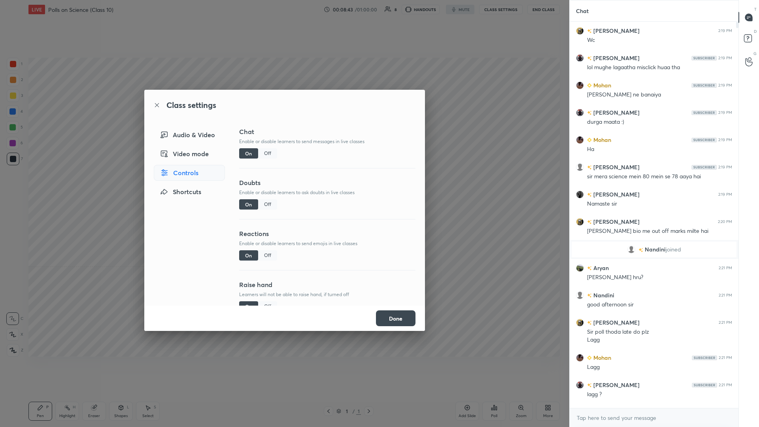
click at [193, 137] on div "Audio & Video" at bounding box center [189, 135] width 71 height 16
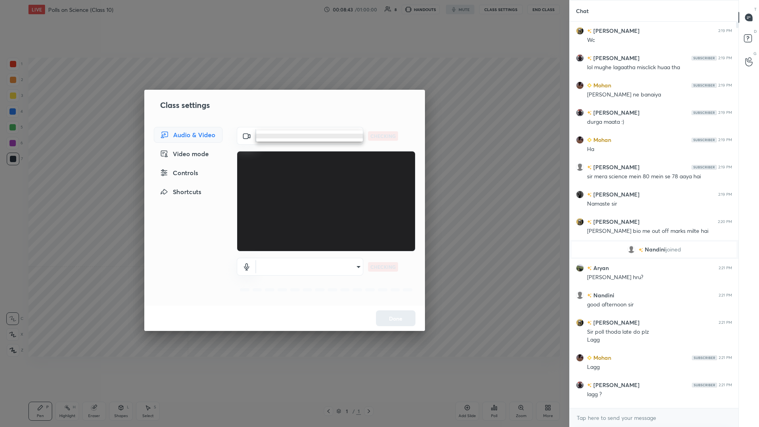
click at [283, 142] on body "1 2 3 4 5 6 7 C X Z C X Z E E Erase all H H LIVE Polls on Science (Class 10) 00…" at bounding box center [379, 213] width 759 height 427
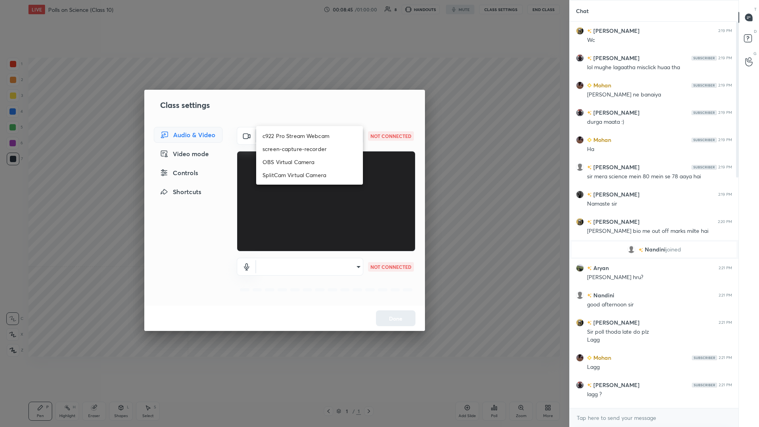
click at [283, 138] on li "c922 Pro Stream Webcam" at bounding box center [309, 135] width 107 height 13
type input "mz5XeYAkNWp2QV5IzfhKg2mI2T6XPNDecROMxnJfp9w="
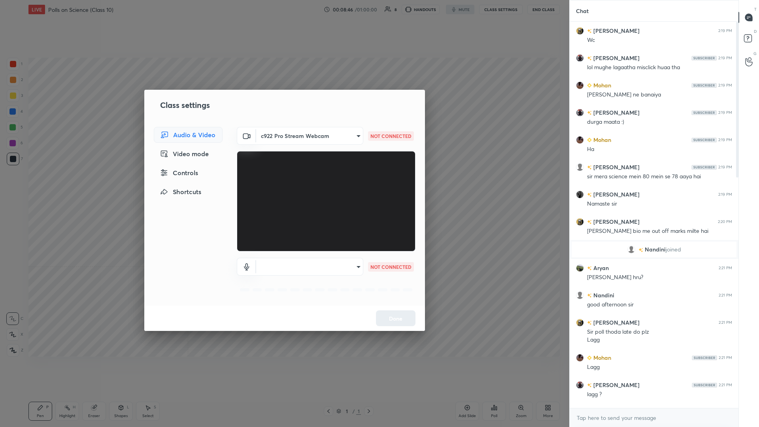
click at [283, 185] on body "1 2 3 4 5 6 7 C X Z C X Z E E Erase all H H LIVE Polls on Science (Class 10) 00…" at bounding box center [379, 213] width 759 height 427
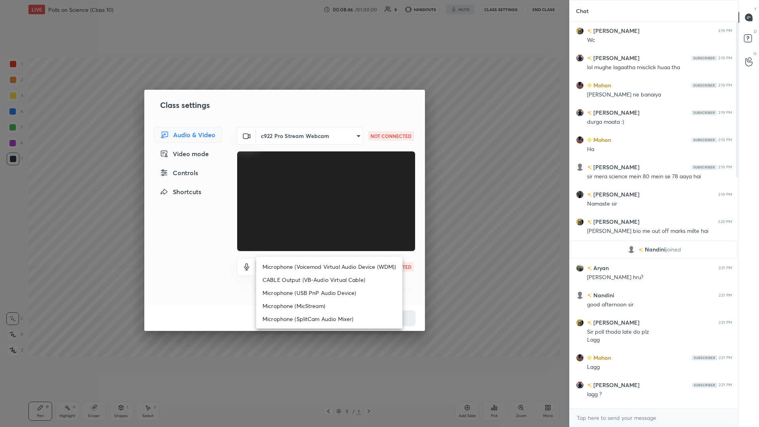
click at [283, 185] on li "Microphone (Voicemod Virtual Audio Device (WDM))" at bounding box center [329, 266] width 146 height 13
type input "VBCGzjgTZ+0gmPAsoHgp+LhUckAxO9S5WqeSPDF+pXU="
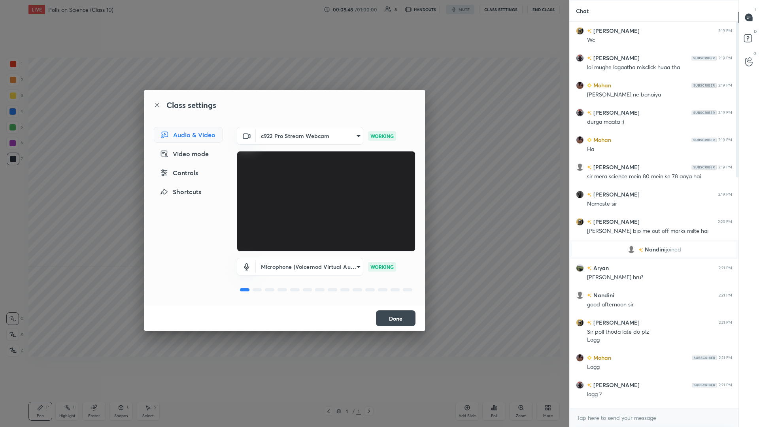
click at [283, 185] on button "Done" at bounding box center [396, 318] width 40 height 16
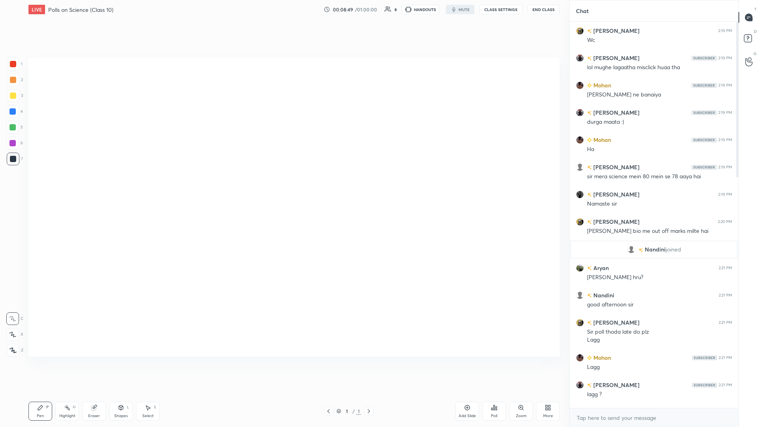
click at [283, 185] on div "More" at bounding box center [548, 411] width 24 height 19
click at [283, 185] on div "Video position" at bounding box center [538, 333] width 26 height 4
click at [283, 185] on div "Bottom right" at bounding box center [538, 372] width 32 height 19
click at [283, 185] on div at bounding box center [293, 207] width 531 height 299
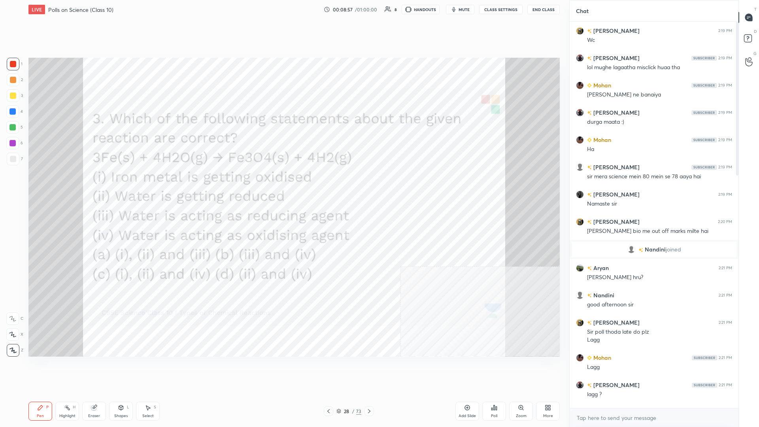
click at [283, 11] on button "CLASS SETTINGS" at bounding box center [500, 9] width 43 height 9
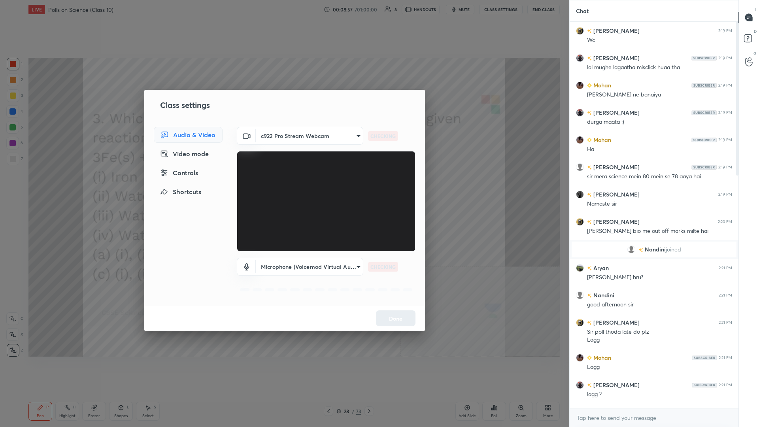
click at [283, 185] on div "Class settings Audio & Video Video mode Controls Shortcuts c922 Pro Stream Webc…" at bounding box center [284, 213] width 569 height 427
click at [283, 185] on button "Done" at bounding box center [396, 318] width 40 height 16
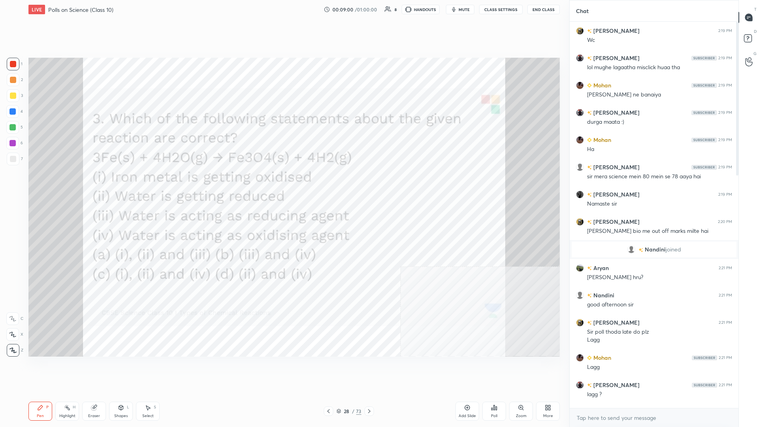
click at [283, 185] on div "More" at bounding box center [548, 411] width 24 height 19
click at [283, 185] on icon at bounding box center [536, 345] width 3 height 3
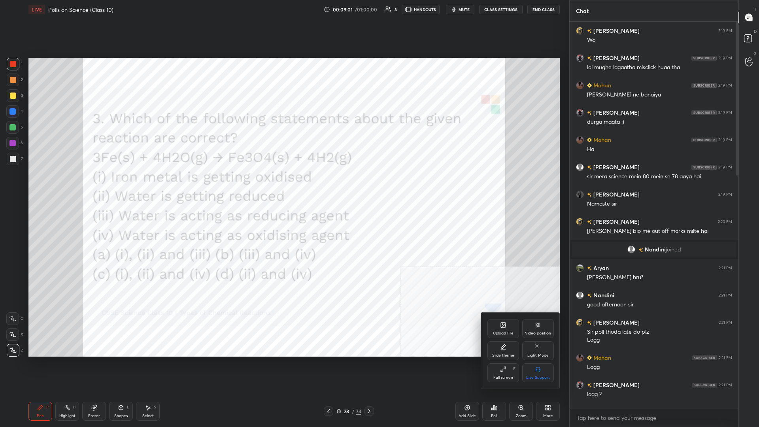
click at [283, 185] on div at bounding box center [379, 213] width 759 height 427
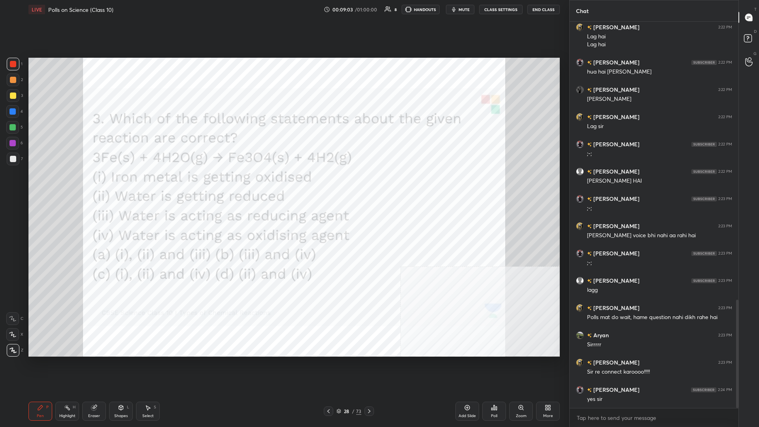
scroll to position [1072, 0]
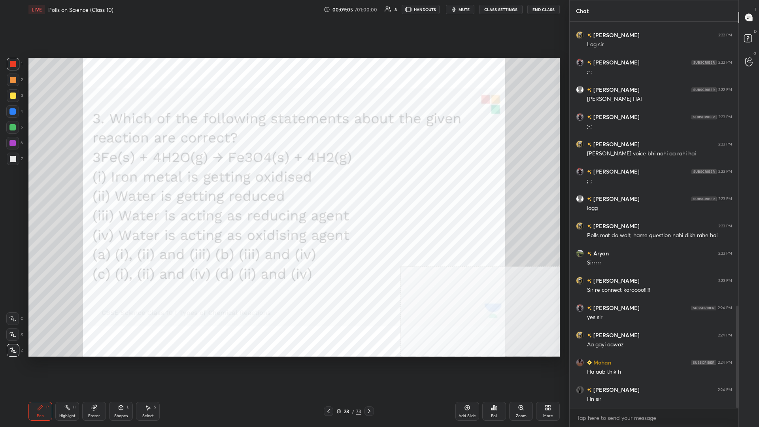
click at [283, 185] on div "28" at bounding box center [347, 411] width 8 height 5
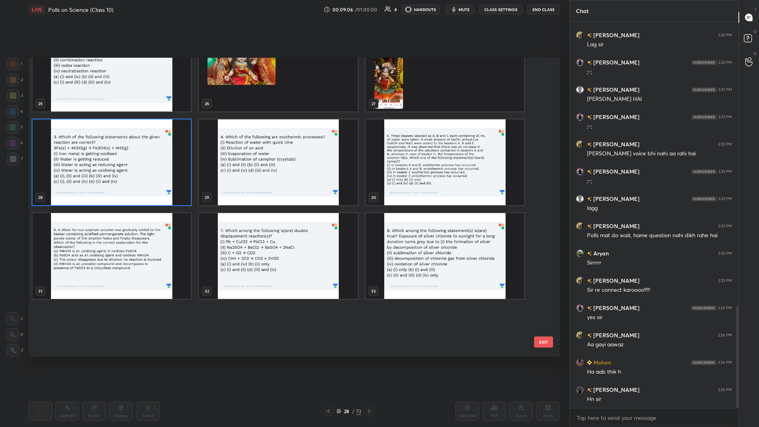
scroll to position [787, 0]
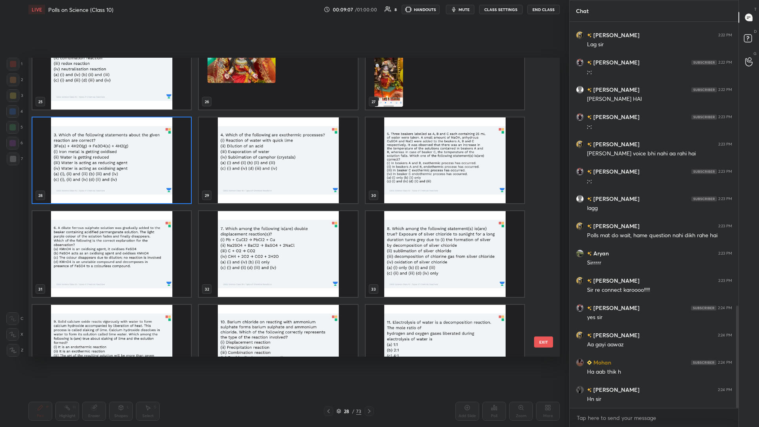
click at [283, 168] on img "grid" at bounding box center [278, 160] width 158 height 86
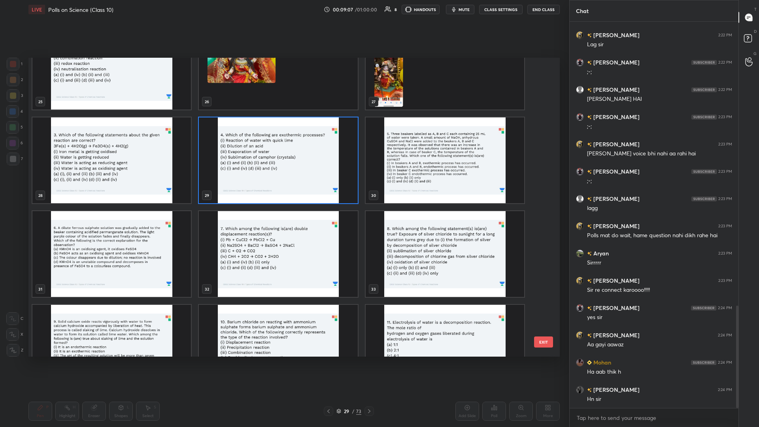
click at [283, 168] on img "grid" at bounding box center [278, 160] width 158 height 86
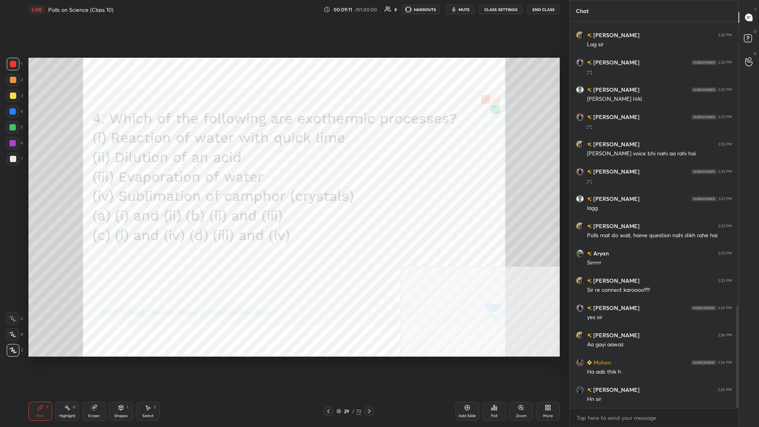
click at [283, 185] on icon at bounding box center [496, 408] width 1 height 4
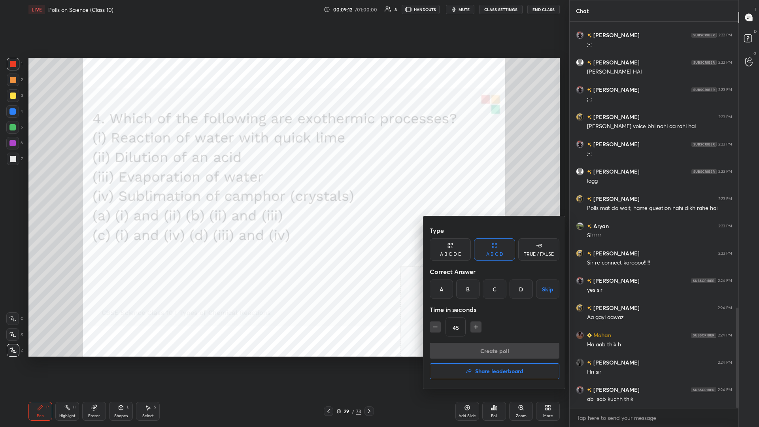
click at [283, 185] on div "A" at bounding box center [441, 288] width 23 height 19
click at [283, 185] on button "Create poll" at bounding box center [495, 351] width 130 height 16
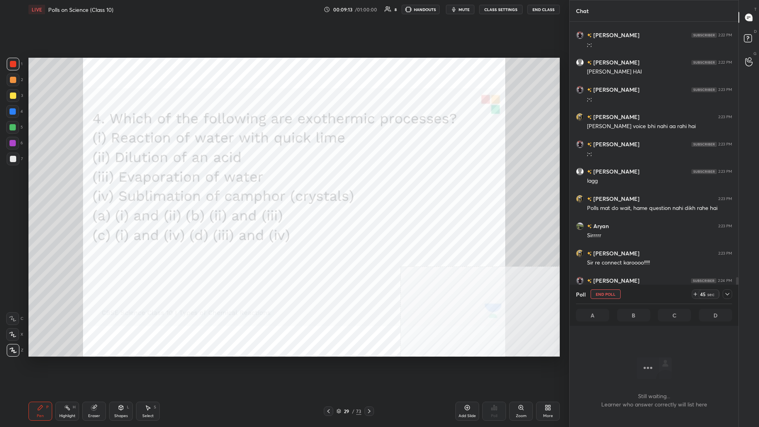
scroll to position [364, 169]
click at [283, 185] on icon at bounding box center [727, 294] width 4 height 2
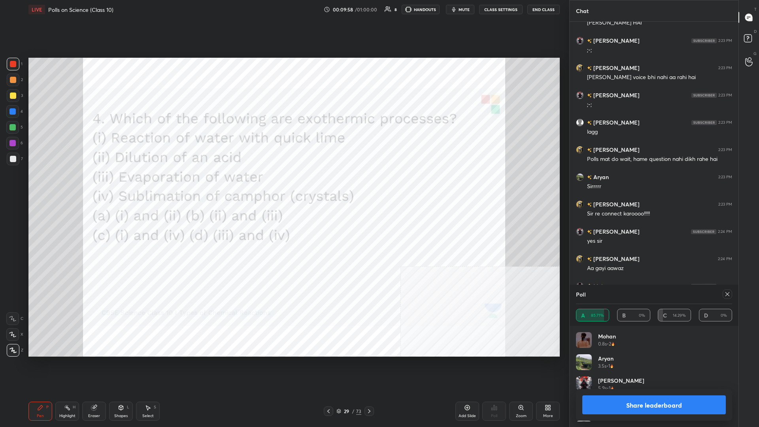
scroll to position [0, 0]
click at [283, 185] on button "Share leaderboard" at bounding box center [653, 404] width 143 height 19
type textarea "x"
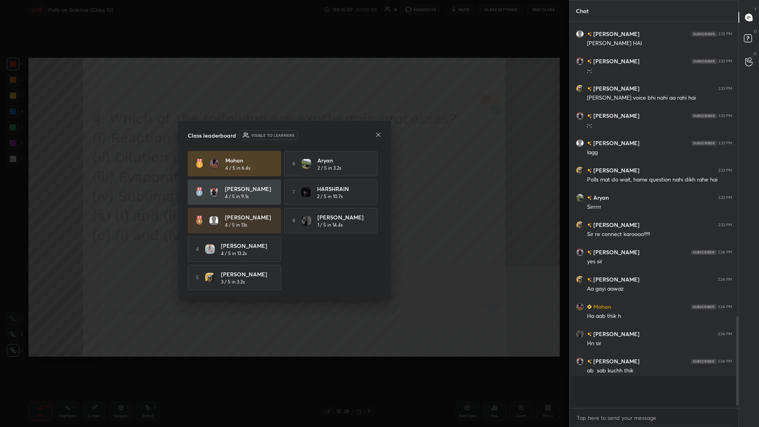
scroll to position [0, 0]
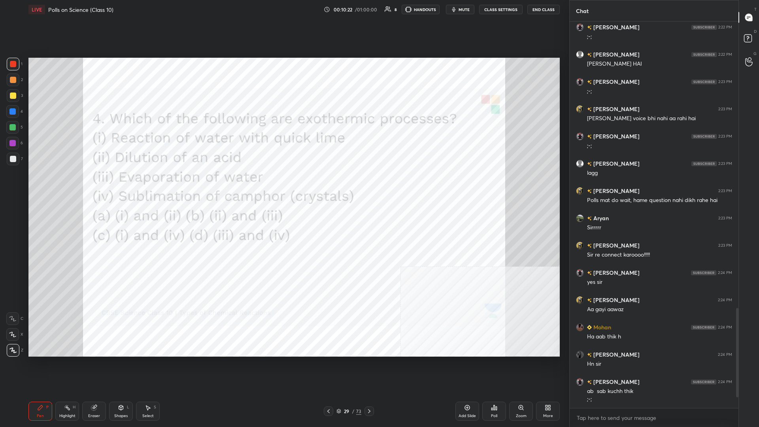
click at [283, 185] on div "More" at bounding box center [548, 411] width 24 height 19
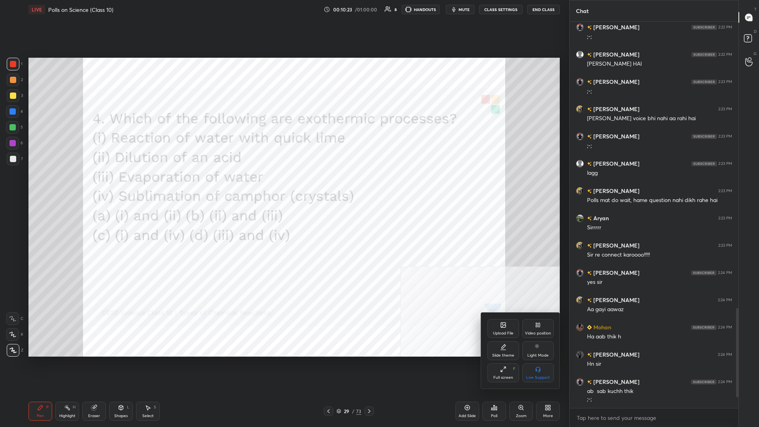
click at [283, 185] on div "Upload File" at bounding box center [503, 328] width 32 height 19
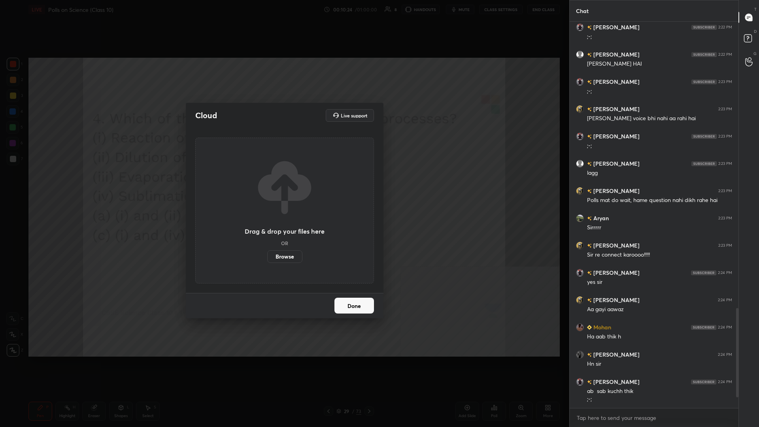
click at [282, 185] on label "Browse" at bounding box center [284, 256] width 35 height 13
click at [267, 185] on input "Browse" at bounding box center [267, 256] width 0 height 13
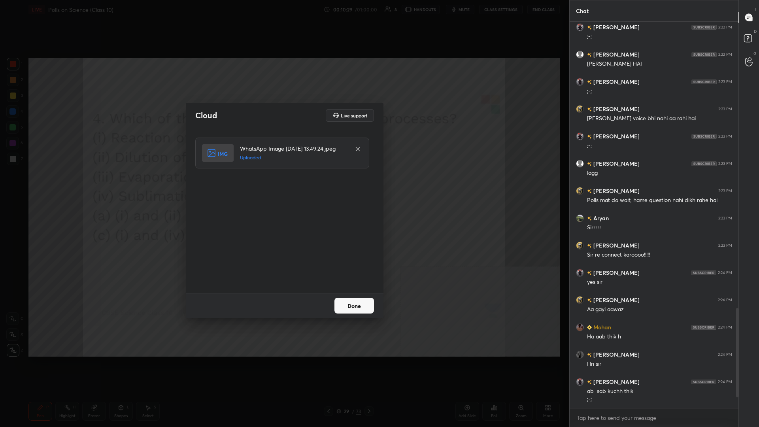
click at [283, 185] on button "Done" at bounding box center [354, 306] width 40 height 16
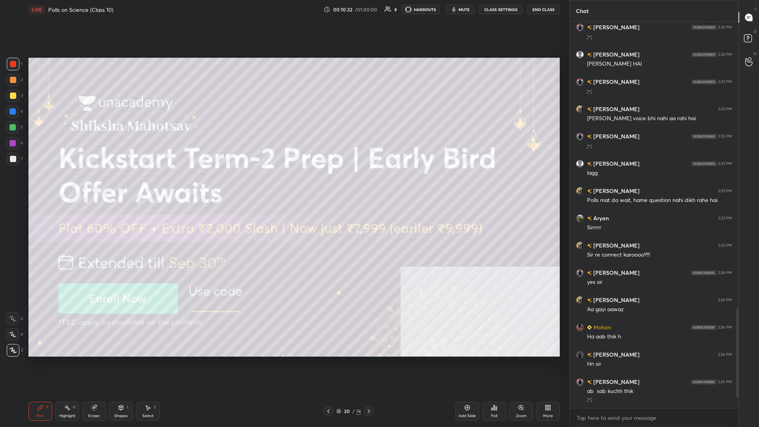
click at [17, 98] on div at bounding box center [13, 95] width 13 height 13
click at [19, 98] on div at bounding box center [13, 95] width 13 height 13
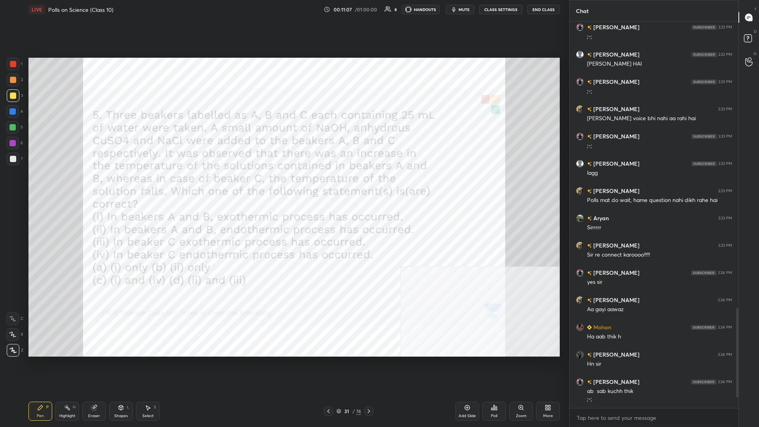
click at [283, 185] on div "Poll" at bounding box center [494, 411] width 24 height 19
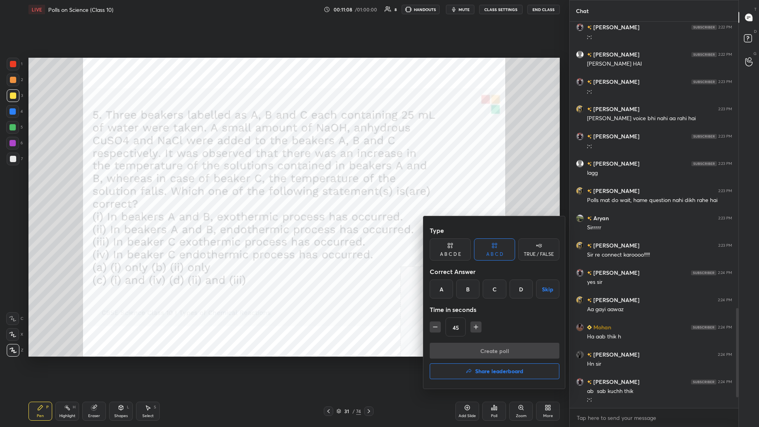
click at [283, 185] on div "C" at bounding box center [494, 288] width 23 height 19
click at [283, 185] on icon "button" at bounding box center [476, 327] width 8 height 8
click at [283, 185] on icon "button" at bounding box center [435, 327] width 8 height 8
type input "45"
click at [283, 185] on button "Create poll" at bounding box center [495, 351] width 130 height 16
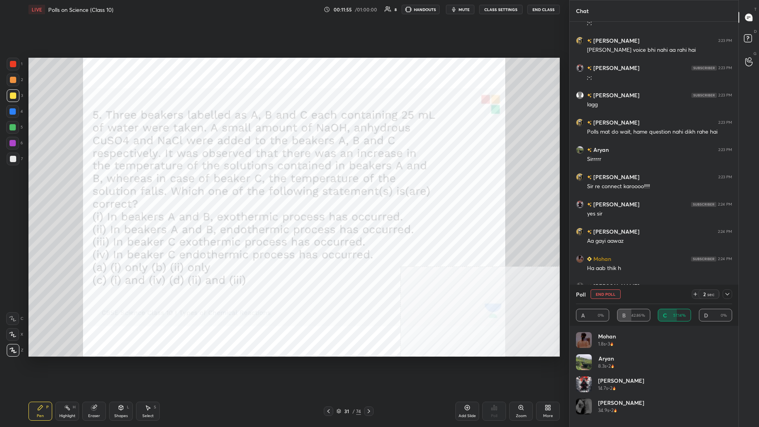
scroll to position [1203, 0]
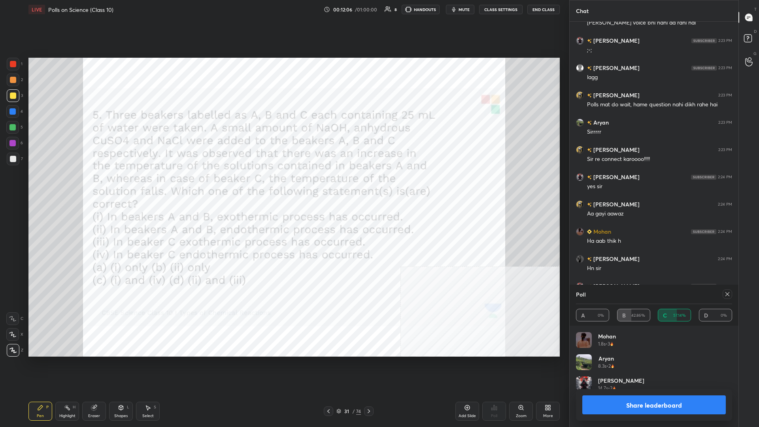
click at [283, 185] on button "Share leaderboard" at bounding box center [653, 404] width 143 height 19
type textarea "x"
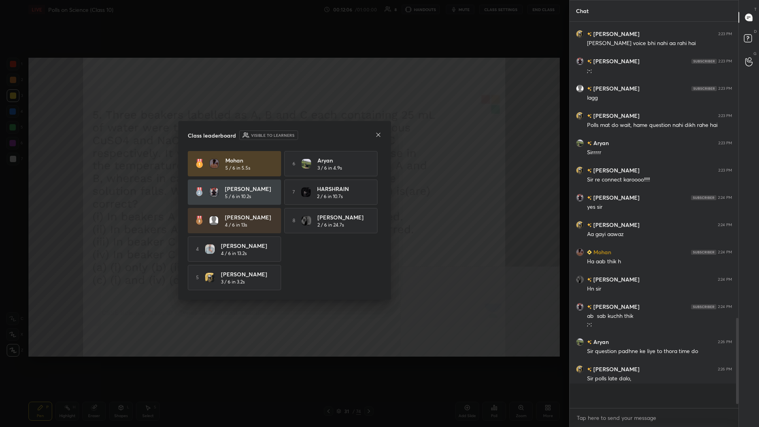
scroll to position [405, 169]
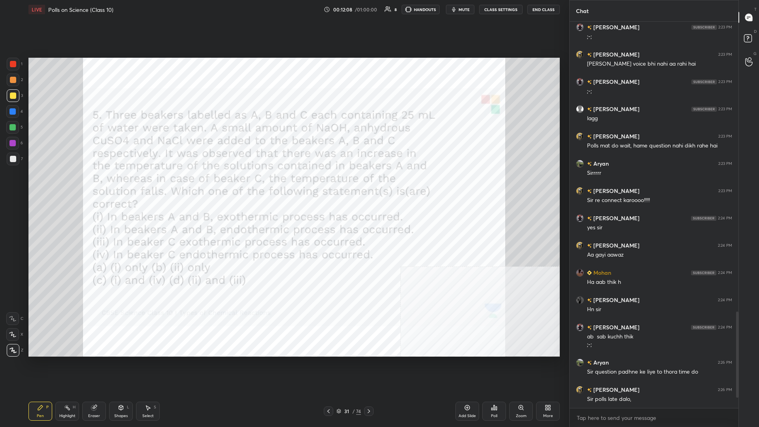
click at [10, 66] on div at bounding box center [13, 64] width 6 height 6
click at [283, 185] on div "31 / 74" at bounding box center [349, 410] width 50 height 9
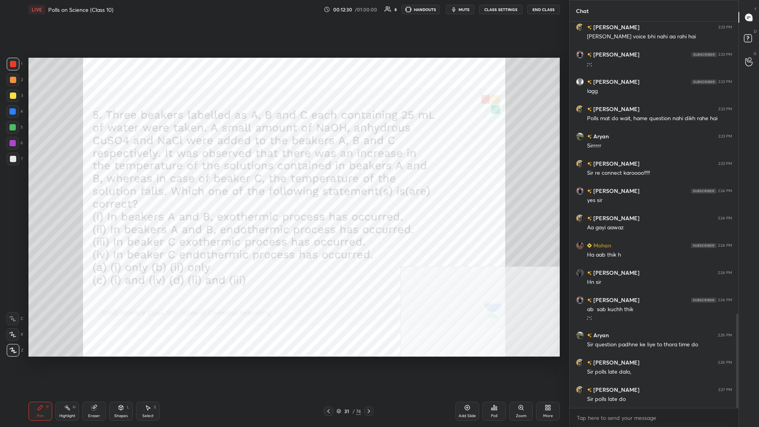
click at [283, 185] on div "31" at bounding box center [347, 411] width 8 height 5
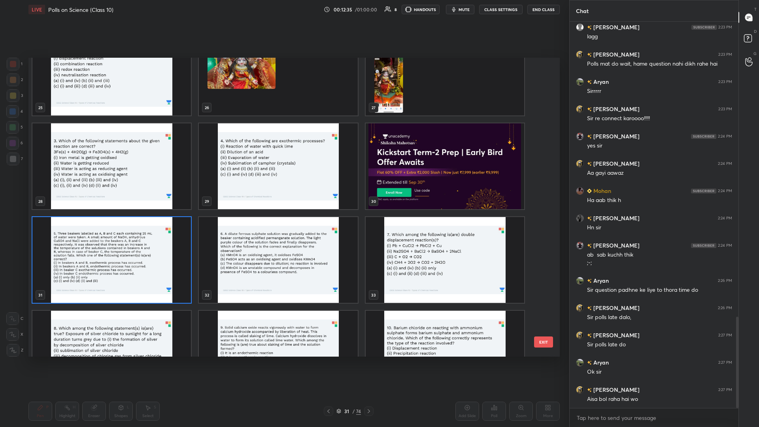
scroll to position [1271, 0]
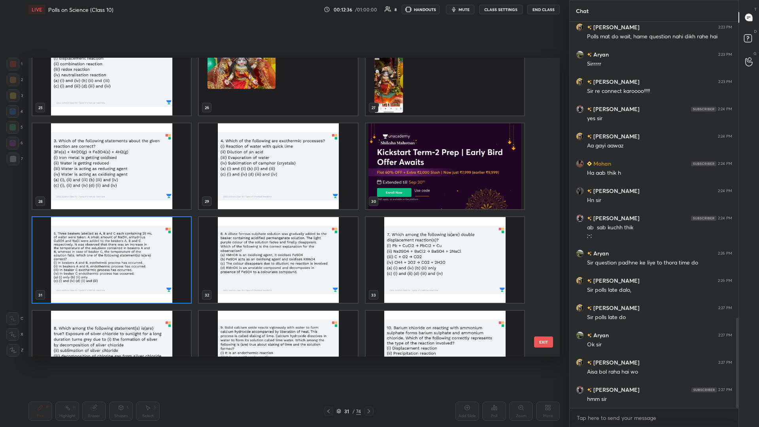
click at [283, 185] on img "grid" at bounding box center [278, 260] width 158 height 86
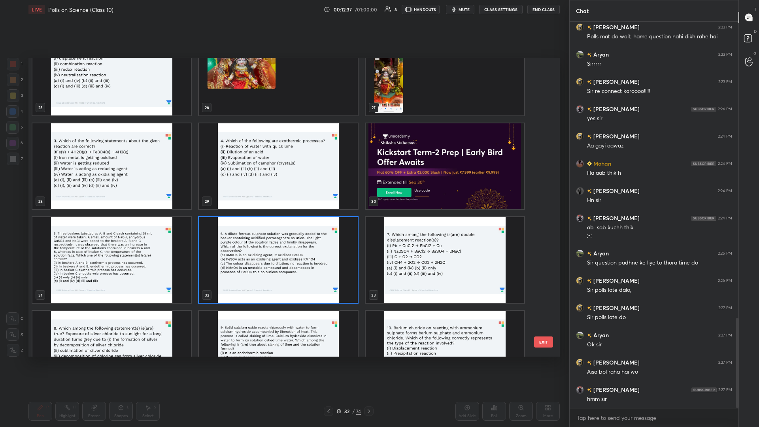
click at [283, 185] on img "grid" at bounding box center [278, 260] width 158 height 86
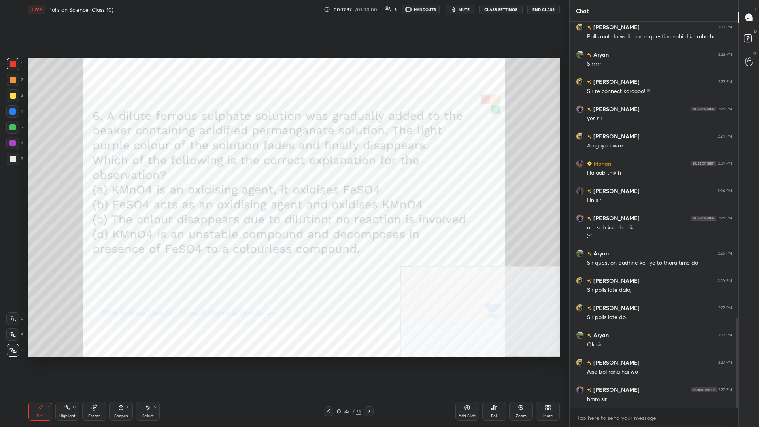
click at [283, 185] on img "grid" at bounding box center [278, 260] width 158 height 86
click at [283, 185] on div "Poll" at bounding box center [494, 411] width 24 height 19
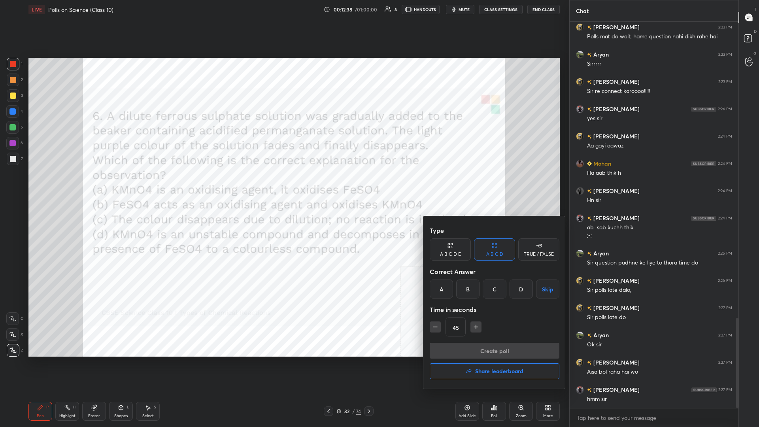
click at [283, 185] on icon "button" at bounding box center [476, 327] width 8 height 8
type input "60"
click at [283, 185] on div "A" at bounding box center [441, 288] width 23 height 19
click at [283, 185] on button "Create poll" at bounding box center [495, 351] width 130 height 16
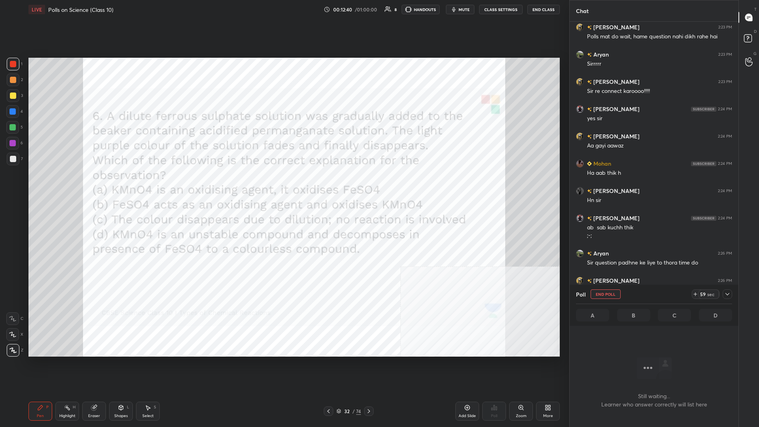
scroll to position [364, 169]
click at [283, 185] on div at bounding box center [726, 293] width 9 height 9
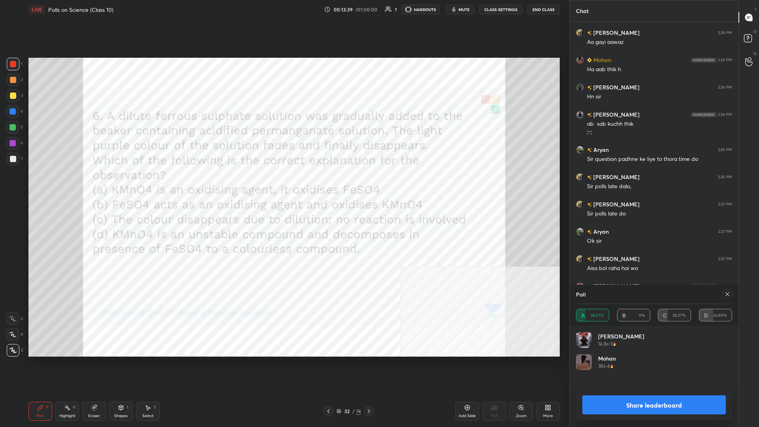
scroll to position [0, 0]
click at [283, 185] on button "Share leaderboard" at bounding box center [653, 404] width 143 height 19
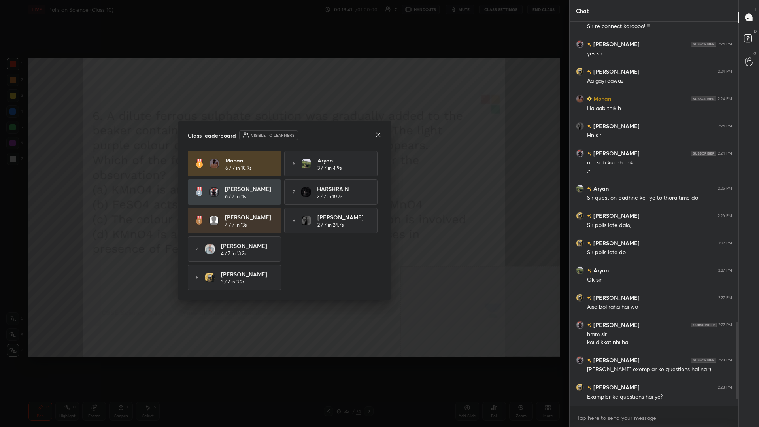
scroll to position [403, 169]
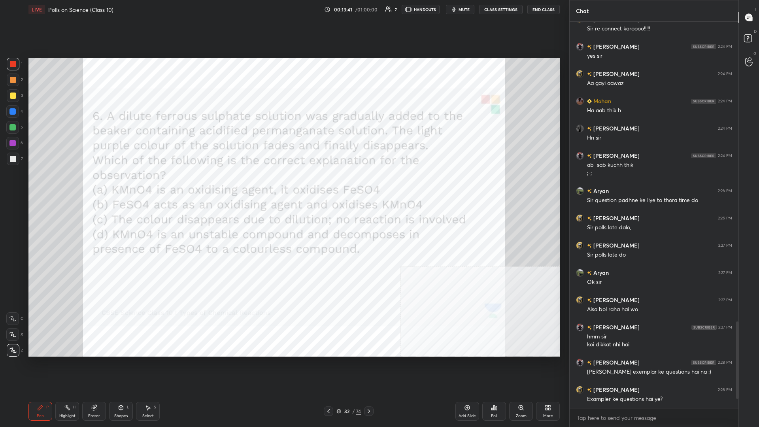
click at [15, 62] on div at bounding box center [13, 64] width 6 height 6
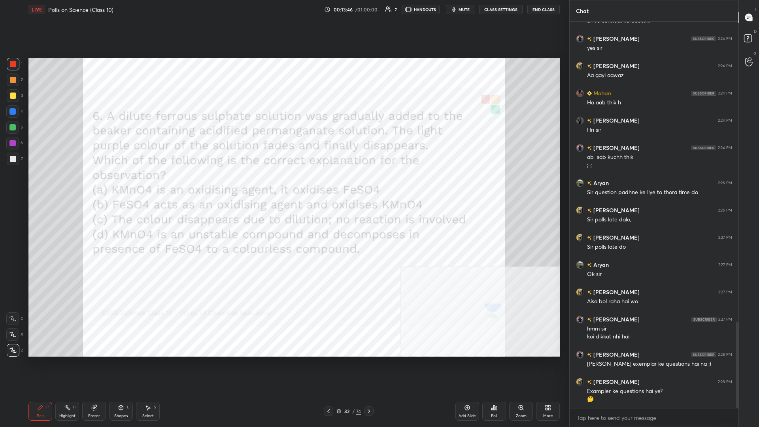
click at [283, 185] on div "32" at bounding box center [347, 411] width 8 height 5
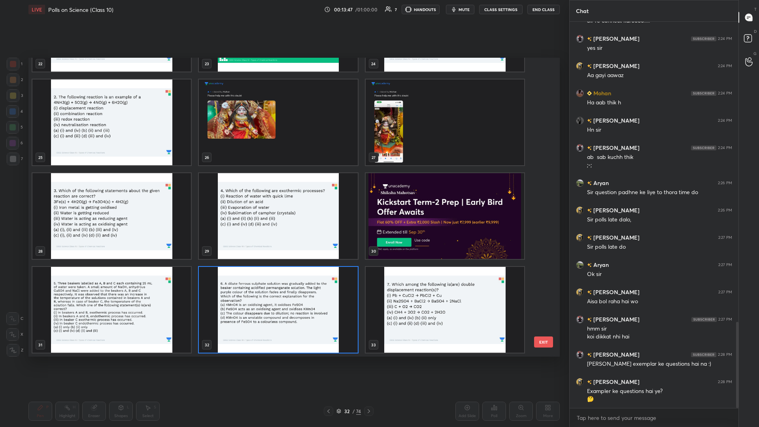
scroll to position [881, 0]
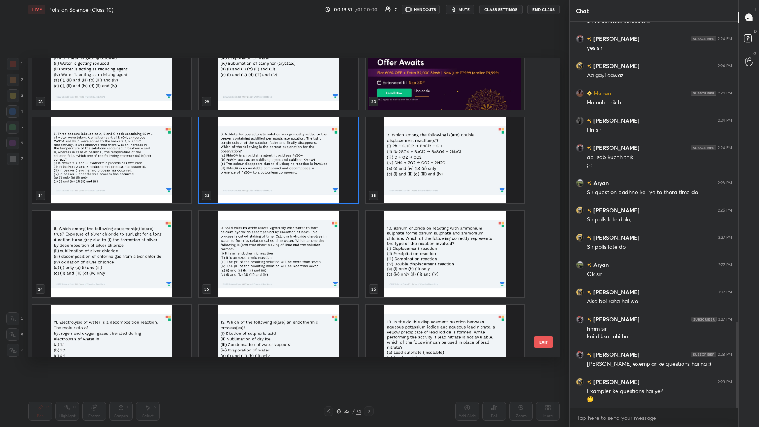
click at [283, 175] on img "grid" at bounding box center [445, 160] width 158 height 86
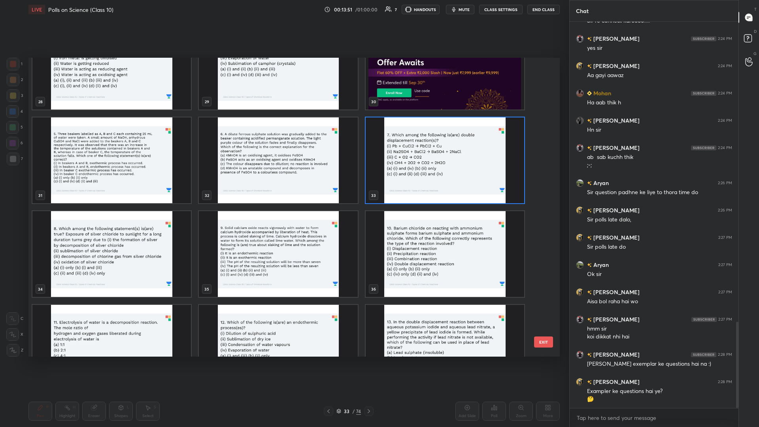
click at [283, 175] on img "grid" at bounding box center [445, 160] width 158 height 86
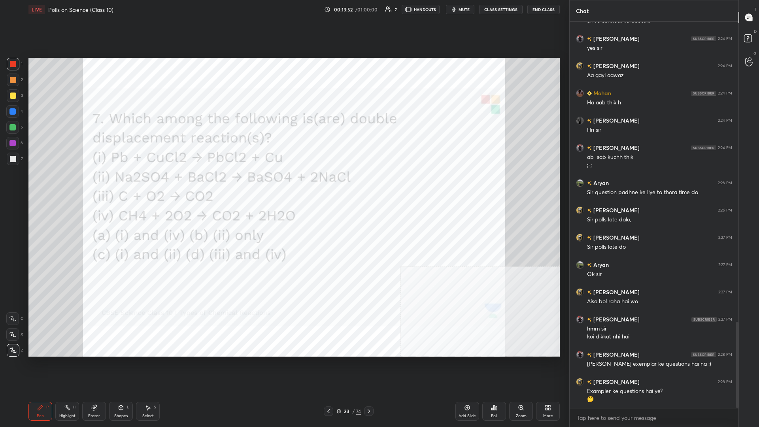
click at [283, 185] on div "Poll" at bounding box center [494, 411] width 24 height 19
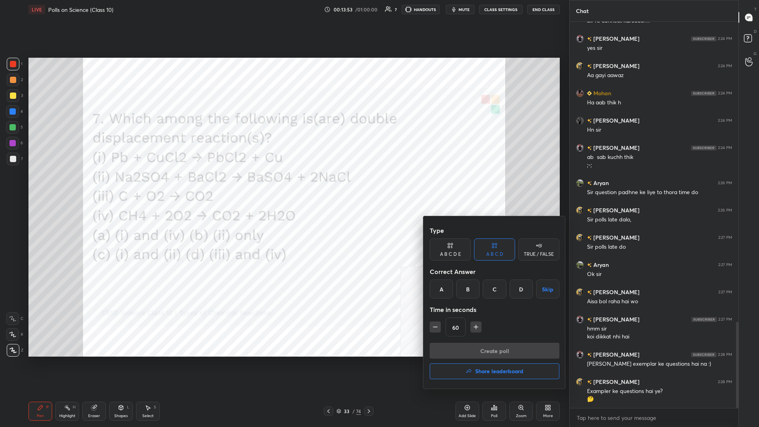
click at [283, 185] on div "B" at bounding box center [467, 288] width 23 height 19
drag, startPoint x: 482, startPoint y: 343, endPoint x: 488, endPoint y: 341, distance: 6.9
click at [283, 185] on button "Create poll" at bounding box center [495, 351] width 130 height 16
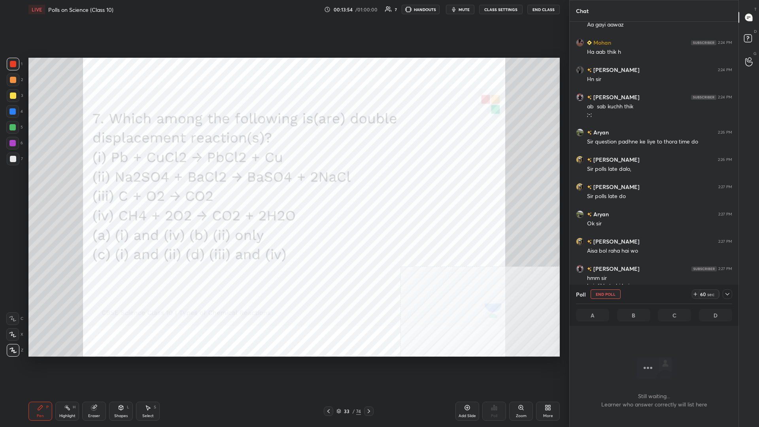
click at [283, 185] on icon at bounding box center [727, 294] width 6 height 6
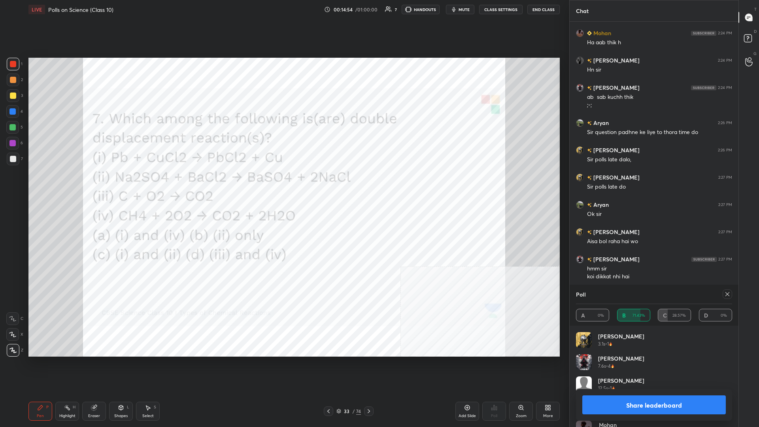
scroll to position [0, 0]
click at [283, 185] on button "Share leaderboard" at bounding box center [653, 404] width 143 height 19
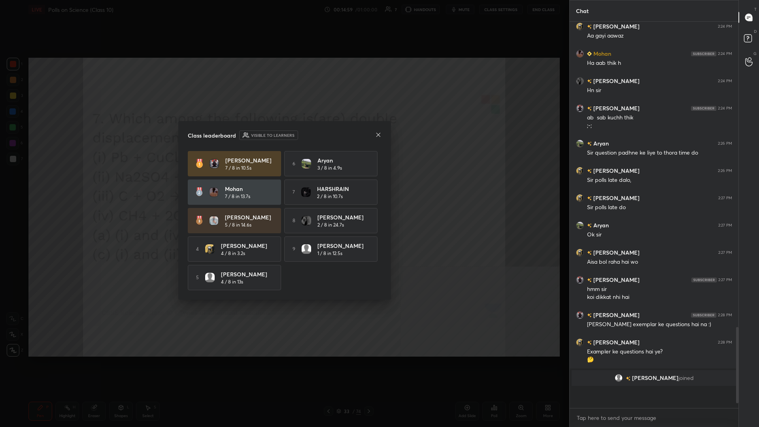
scroll to position [403, 169]
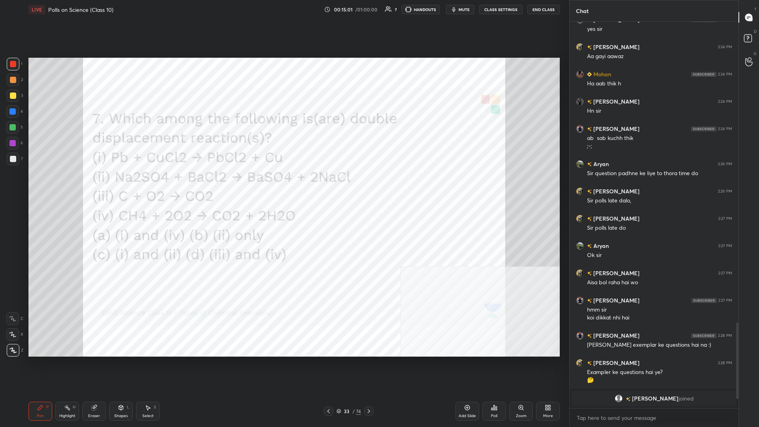
click at [9, 65] on div at bounding box center [13, 64] width 13 height 13
click at [0, 59] on div "1 2 3 4 5 6 7 C X Z C X Z E E Erase all H H" at bounding box center [12, 207] width 25 height 299
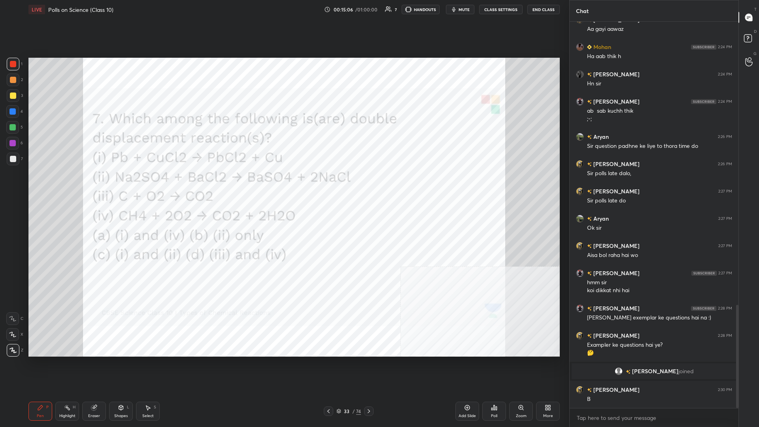
scroll to position [1062, 0]
click at [283, 185] on icon at bounding box center [369, 411] width 6 height 6
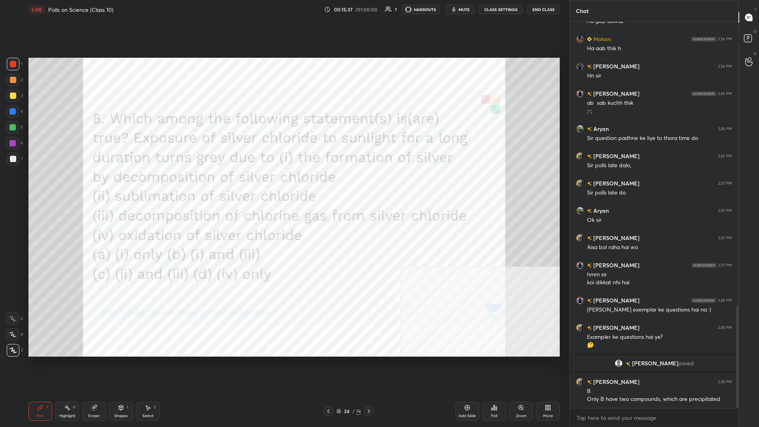
click at [283, 185] on icon at bounding box center [369, 411] width 6 height 6
click at [283, 185] on icon at bounding box center [494, 407] width 6 height 6
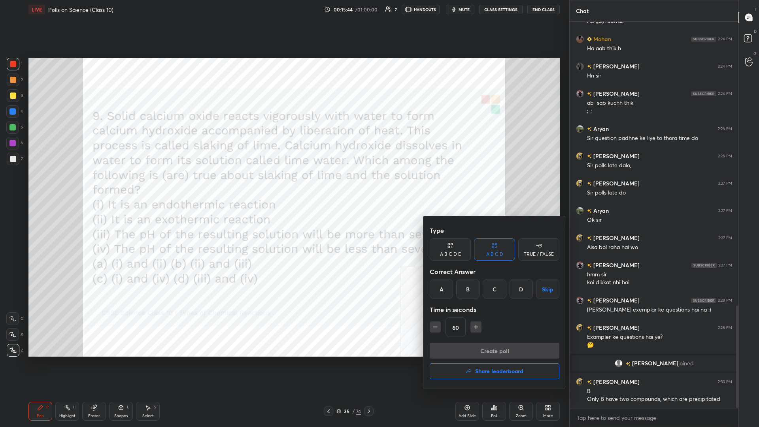
click at [283, 185] on div "B" at bounding box center [467, 288] width 23 height 19
click at [283, 185] on button "Create poll" at bounding box center [495, 351] width 130 height 16
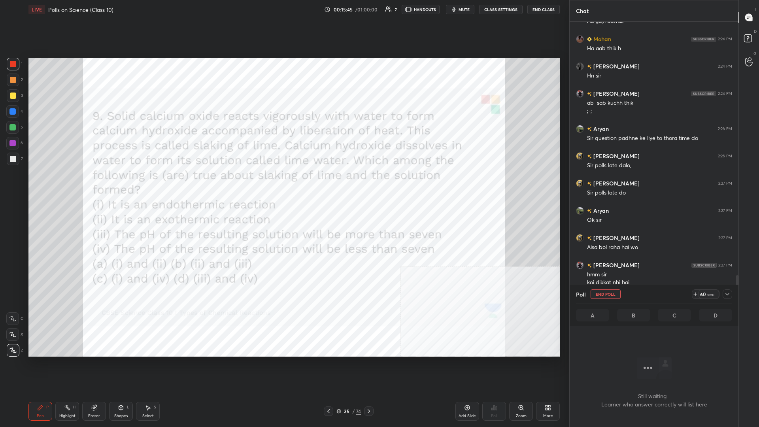
scroll to position [364, 169]
click at [283, 185] on div at bounding box center [726, 293] width 9 height 9
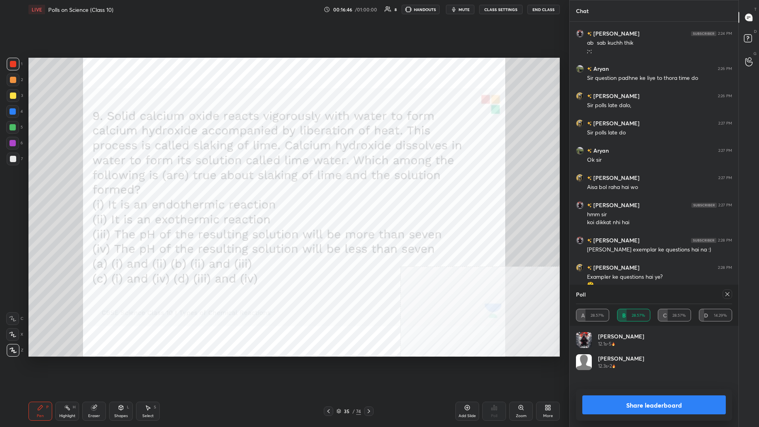
scroll to position [0, 0]
click at [283, 185] on button "Share leaderboard" at bounding box center [653, 404] width 143 height 19
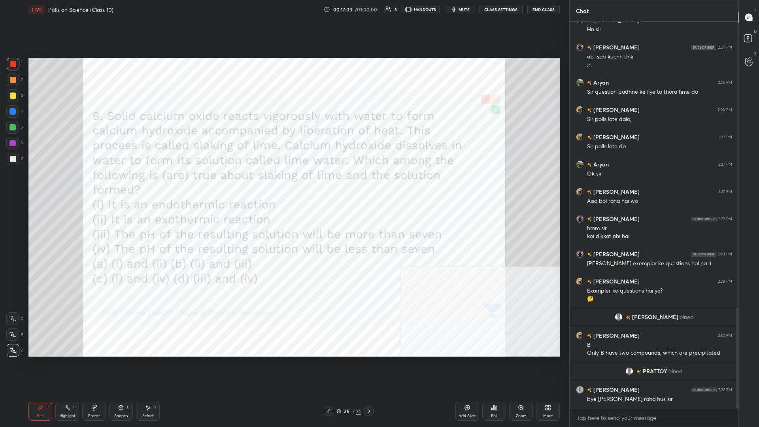
scroll to position [1128, 0]
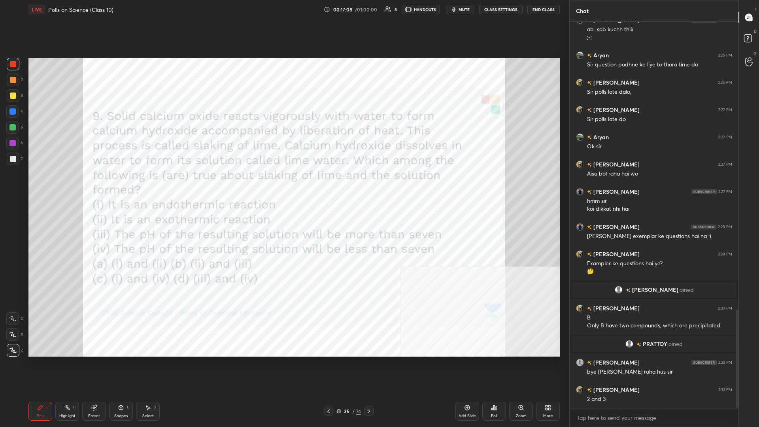
click at [17, 113] on div at bounding box center [12, 111] width 13 height 13
click at [12, 113] on div at bounding box center [12, 111] width 6 height 6
click at [283, 185] on div "35 / 74" at bounding box center [348, 410] width 25 height 7
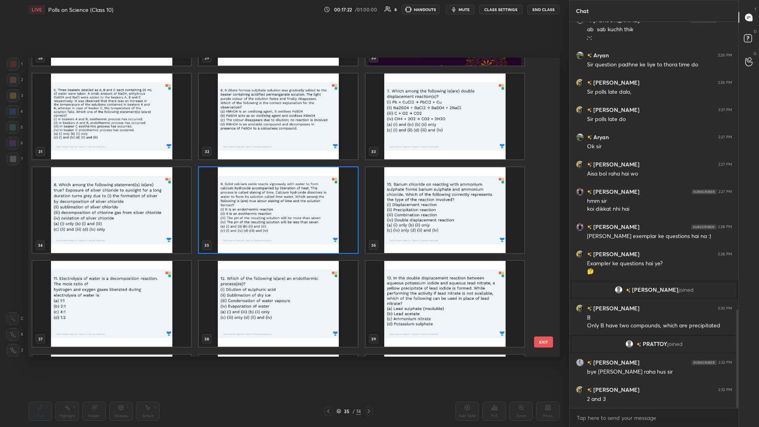
scroll to position [1163, 0]
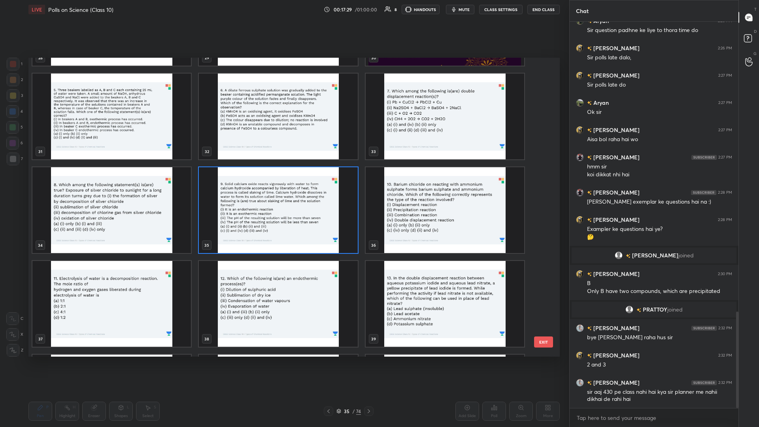
click at [283, 185] on img "grid" at bounding box center [445, 210] width 158 height 86
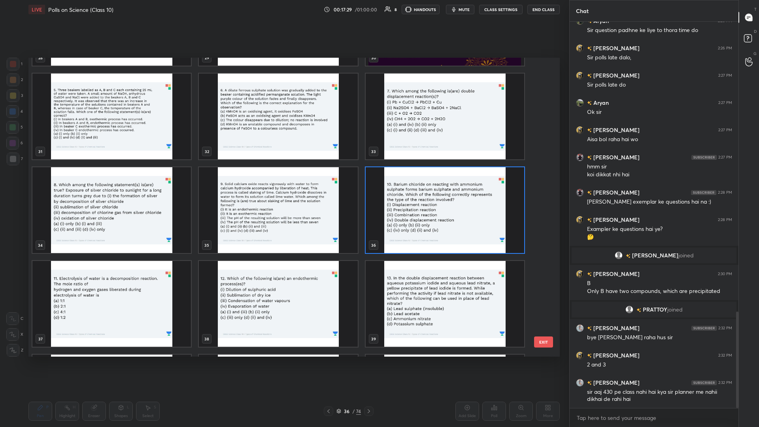
click at [283, 185] on img "grid" at bounding box center [445, 210] width 158 height 86
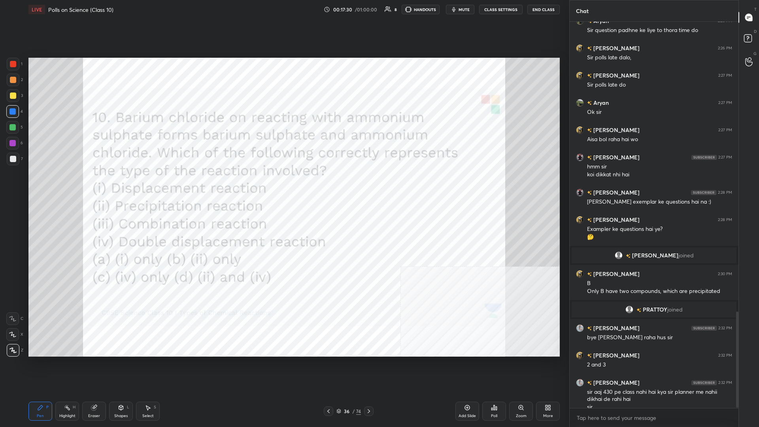
click at [283, 185] on div "Poll" at bounding box center [494, 411] width 24 height 19
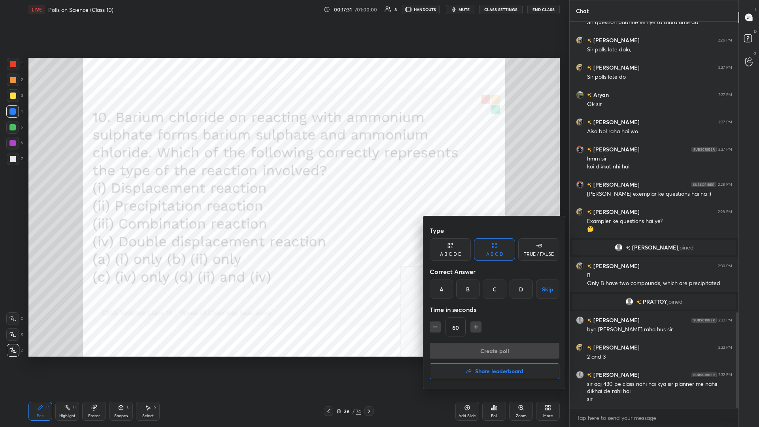
click at [283, 185] on div "D" at bounding box center [520, 288] width 23 height 19
click at [283, 185] on button "Create poll" at bounding box center [495, 351] width 130 height 16
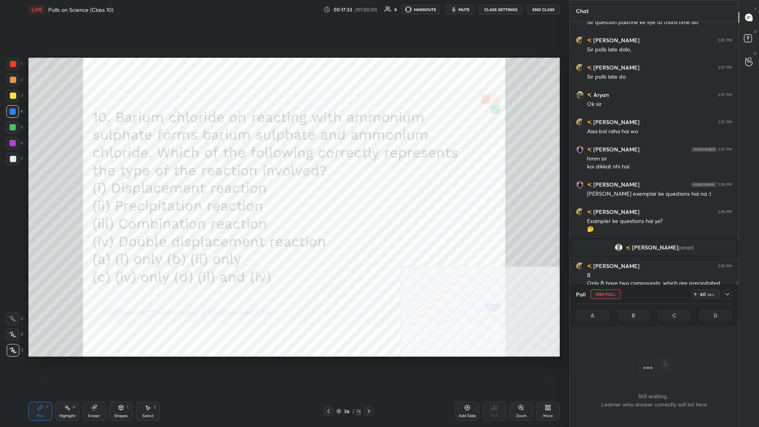
click at [283, 185] on icon at bounding box center [727, 294] width 6 height 6
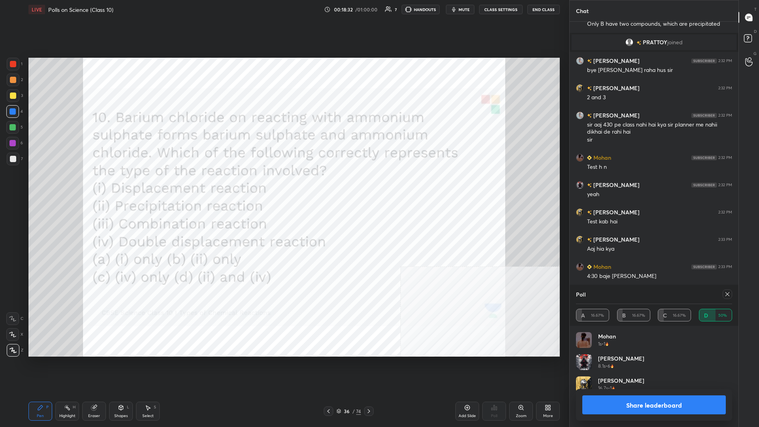
scroll to position [0, 0]
click at [283, 185] on button "Share leaderboard" at bounding box center [653, 404] width 143 height 19
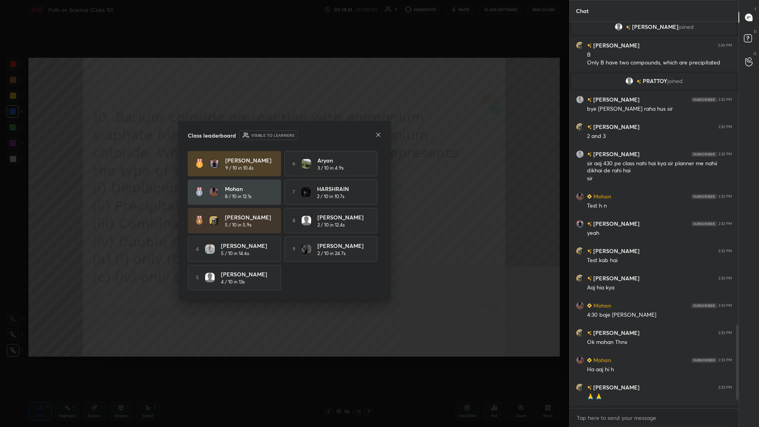
scroll to position [0, 0]
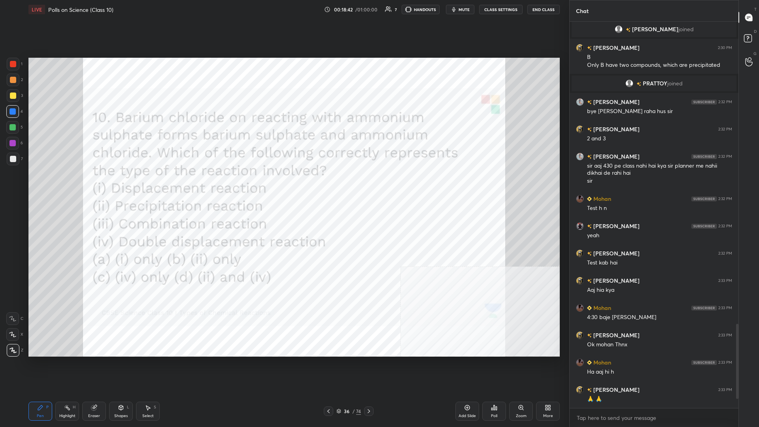
click at [283, 185] on div "36 / 74" at bounding box center [349, 410] width 50 height 9
click at [283, 185] on div "36" at bounding box center [347, 411] width 8 height 5
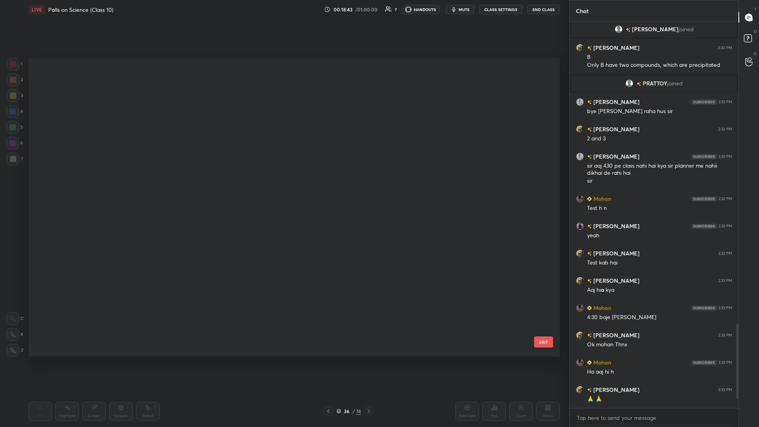
scroll to position [825, 0]
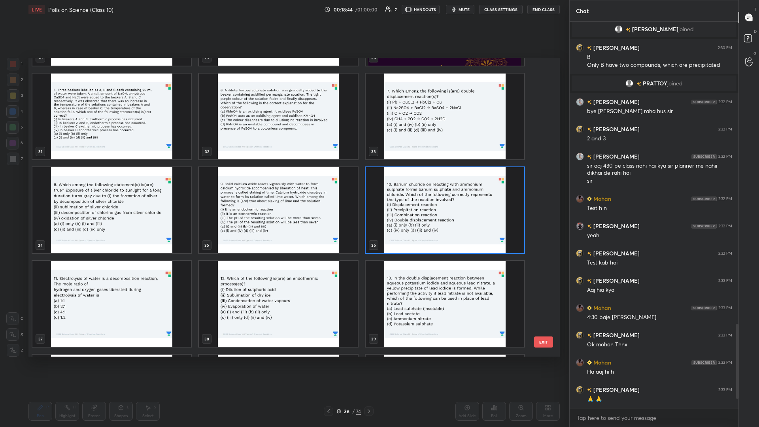
click at [283, 185] on img "grid" at bounding box center [445, 210] width 158 height 86
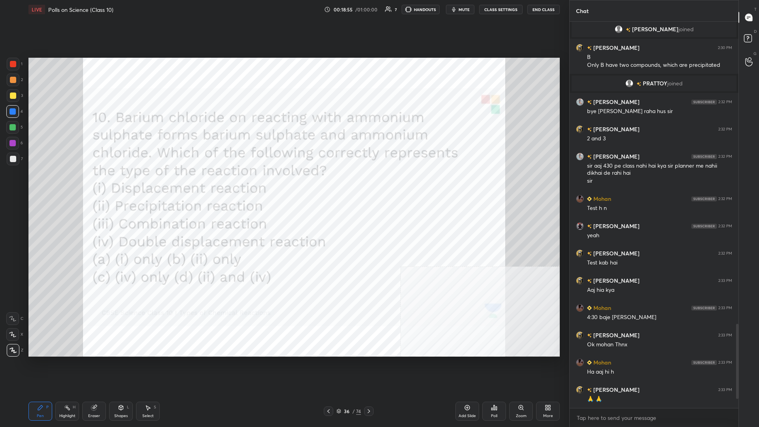
click at [283, 185] on div "36 / 74" at bounding box center [348, 410] width 25 height 7
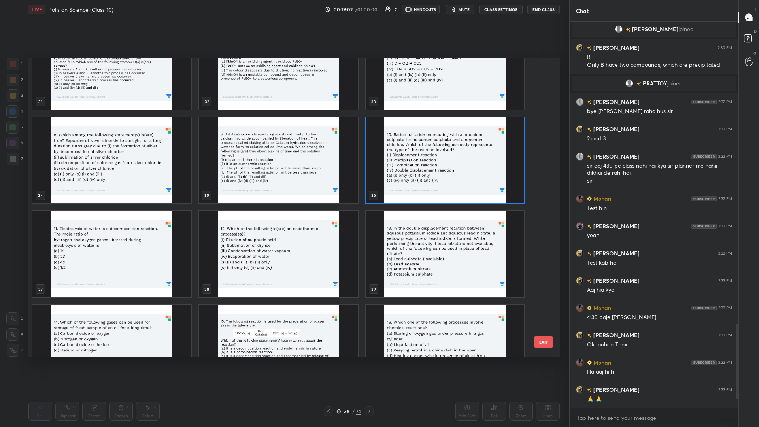
click at [138, 185] on img "grid" at bounding box center [111, 254] width 158 height 86
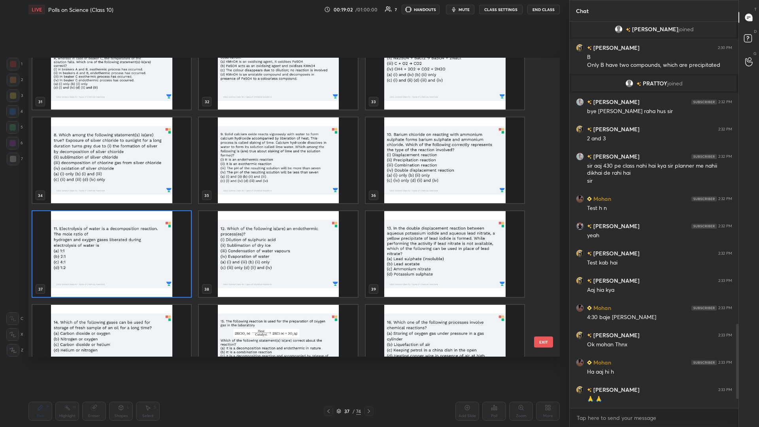
click at [138, 185] on img "grid" at bounding box center [111, 254] width 158 height 86
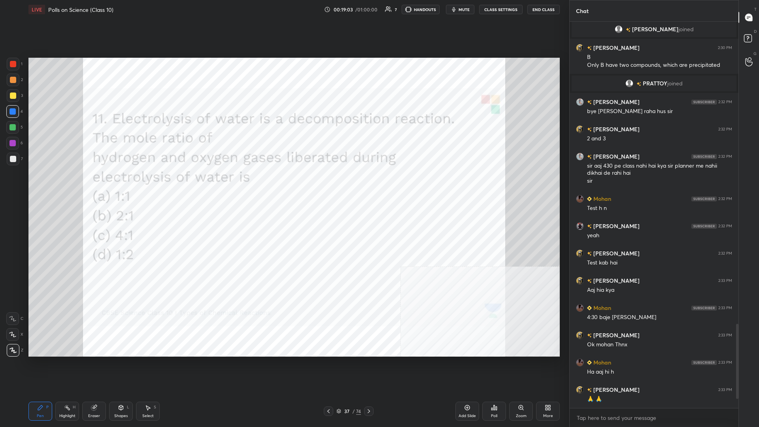
click at [283, 185] on div "Poll" at bounding box center [494, 411] width 24 height 19
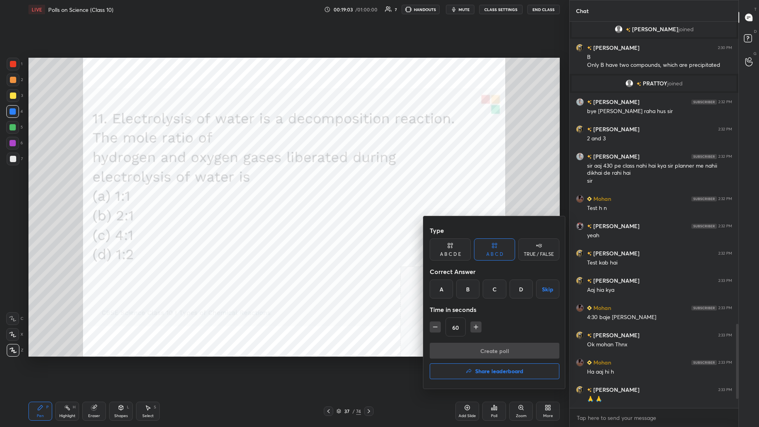
click at [283, 185] on div "B" at bounding box center [467, 288] width 23 height 19
click at [283, 185] on button "Create poll" at bounding box center [495, 351] width 130 height 16
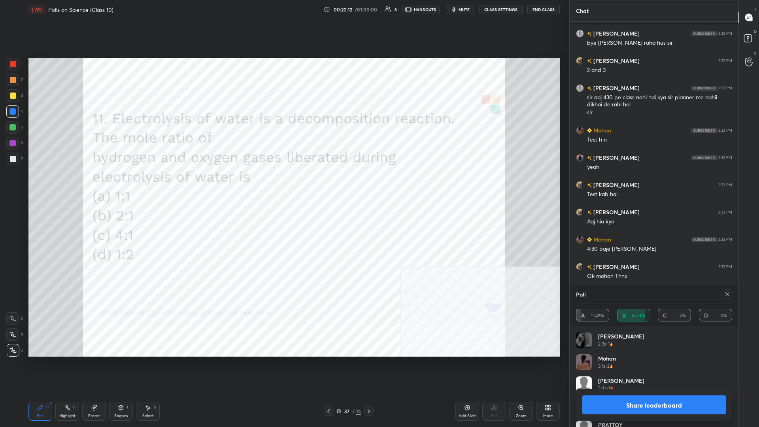
scroll to position [1484, 0]
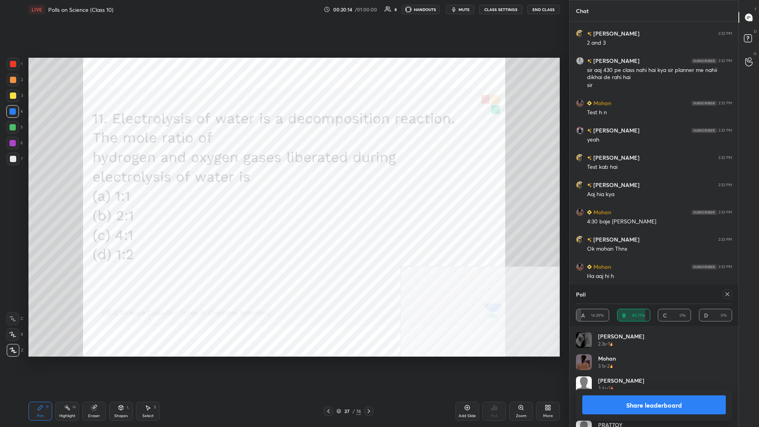
click at [283, 185] on button "Share leaderboard" at bounding box center [653, 404] width 143 height 19
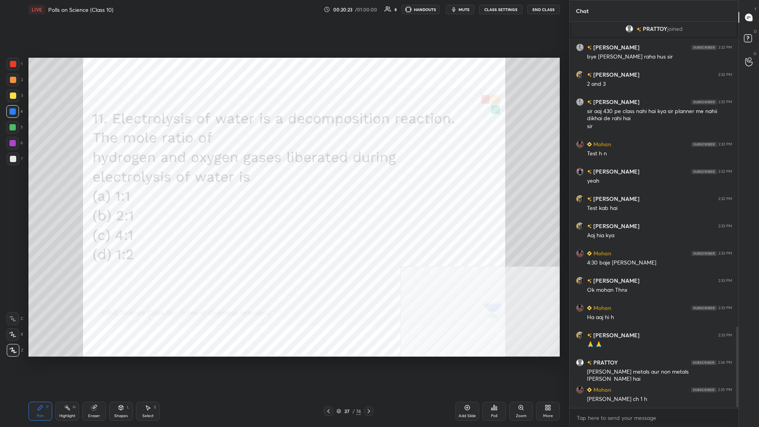
scroll to position [1471, 0]
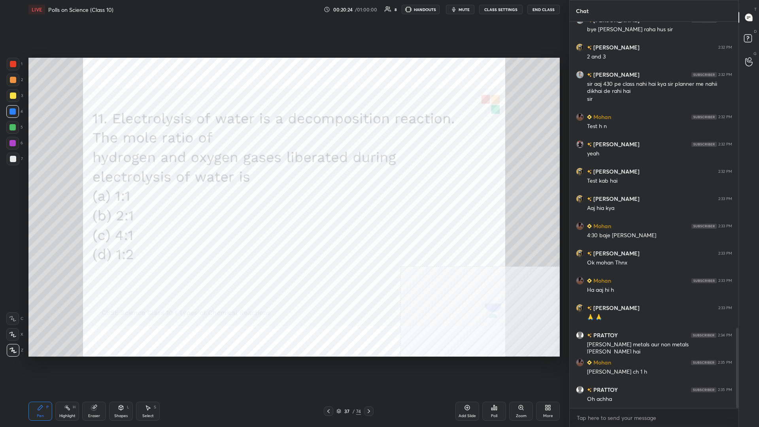
click at [17, 144] on div at bounding box center [12, 143] width 13 height 13
click at [18, 143] on div at bounding box center [12, 143] width 13 height 13
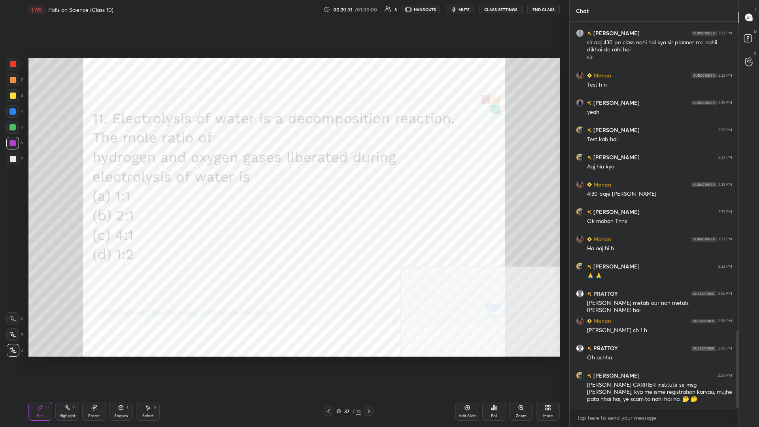
scroll to position [1539, 0]
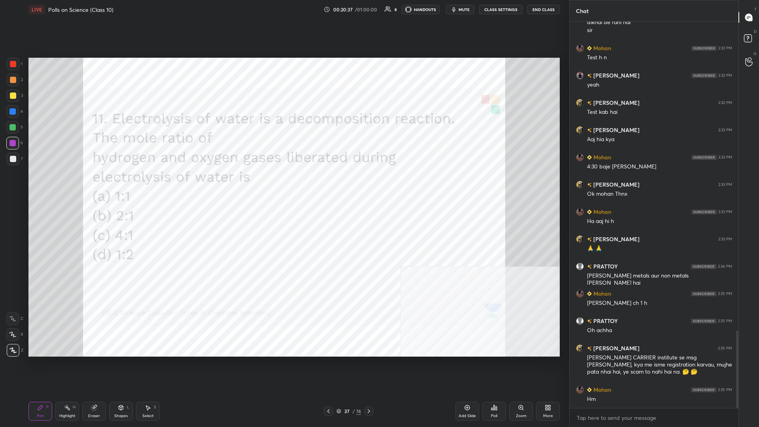
click at [13, 104] on div "3" at bounding box center [15, 97] width 16 height 16
click at [10, 109] on div at bounding box center [12, 111] width 6 height 6
click at [11, 129] on div at bounding box center [12, 127] width 6 height 6
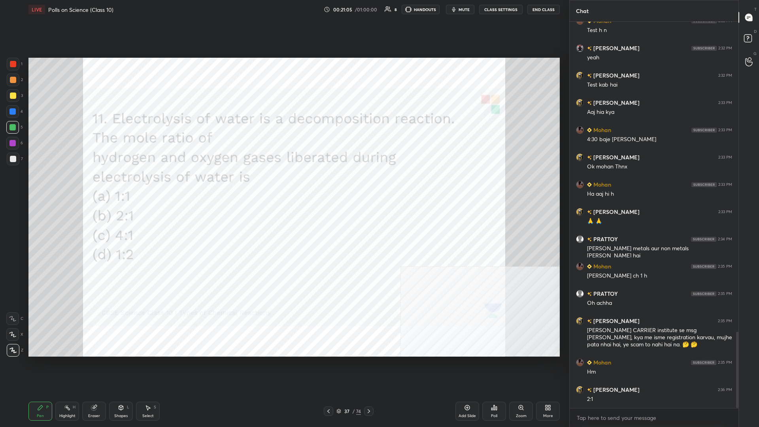
click at [283, 185] on div "37" at bounding box center [347, 411] width 8 height 5
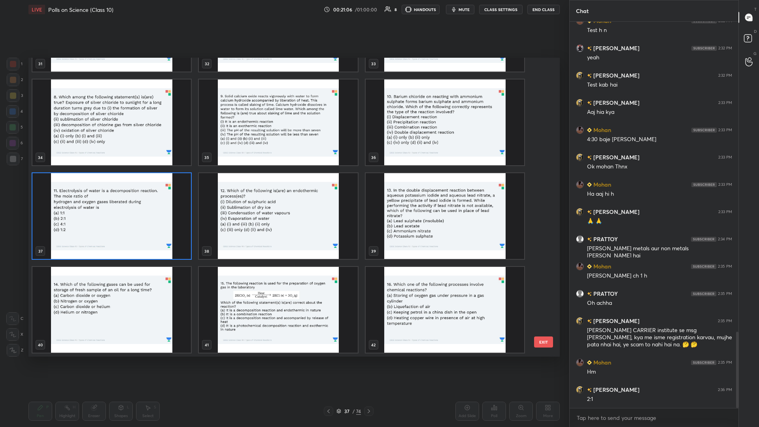
scroll to position [1018, 0]
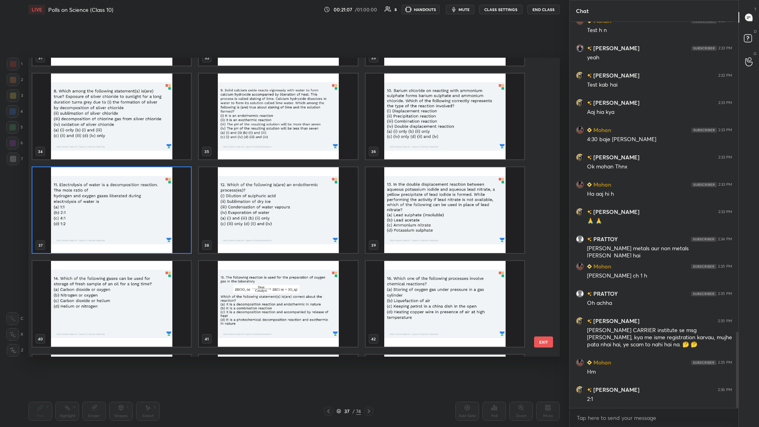
click at [93, 185] on img "grid" at bounding box center [111, 210] width 158 height 86
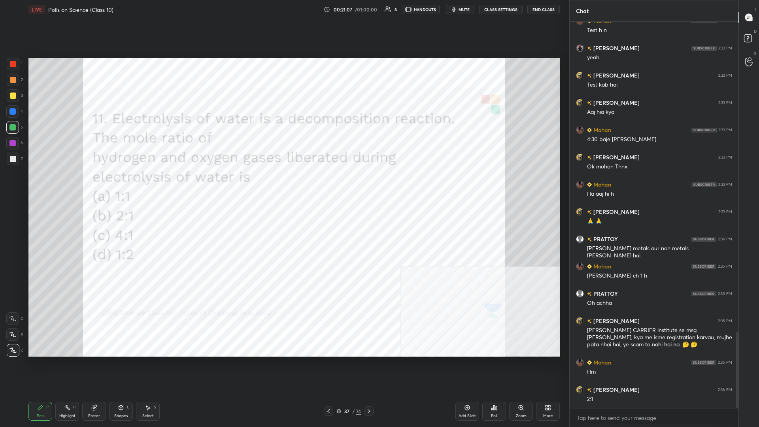
click at [93, 185] on img "grid" at bounding box center [111, 210] width 158 height 86
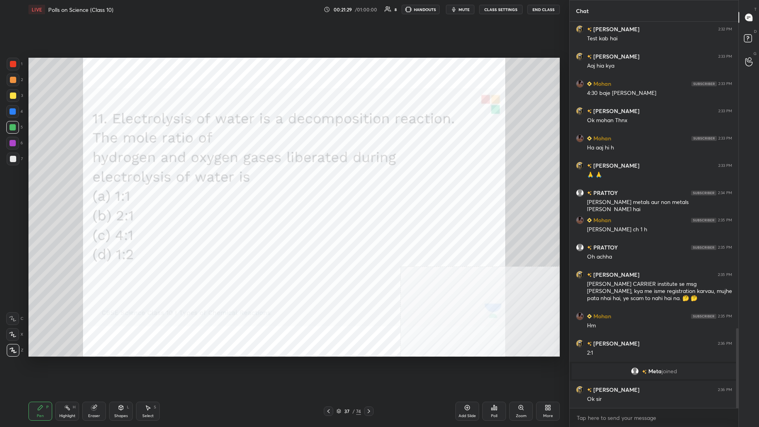
scroll to position [1512, 0]
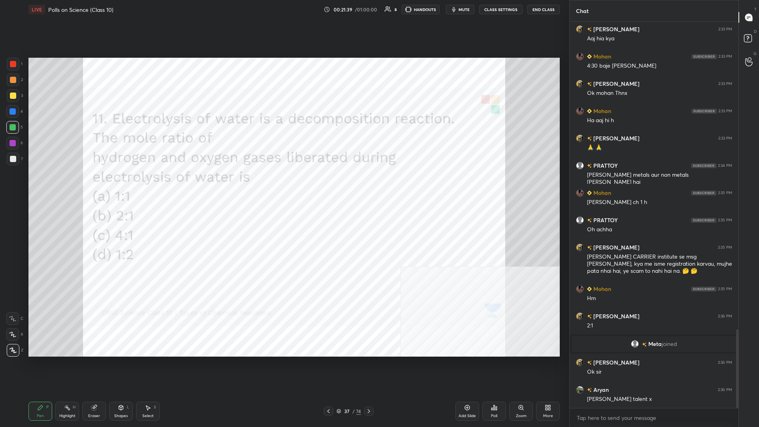
click at [283, 185] on div "/" at bounding box center [353, 411] width 2 height 5
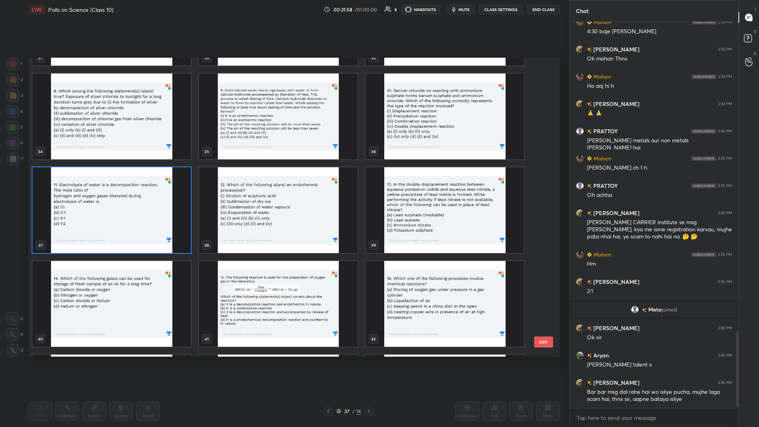
scroll to position [1574, 0]
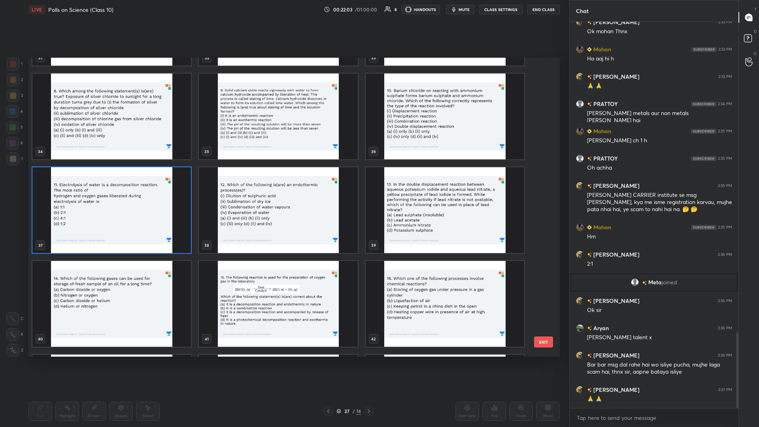
click at [283, 185] on img "grid" at bounding box center [278, 210] width 158 height 86
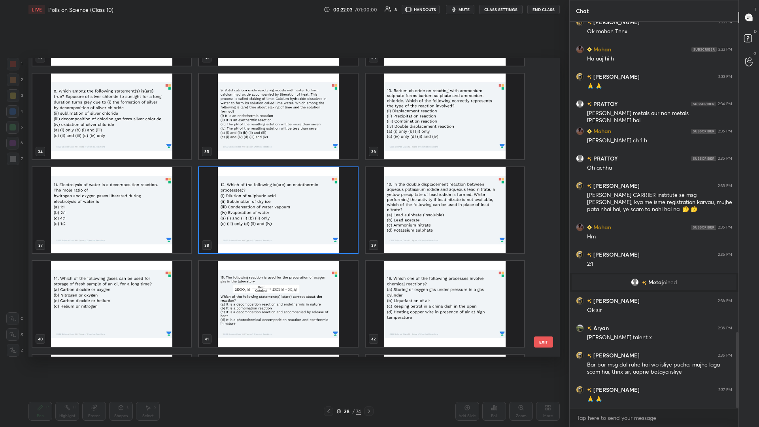
click at [283, 185] on img "grid" at bounding box center [278, 210] width 158 height 86
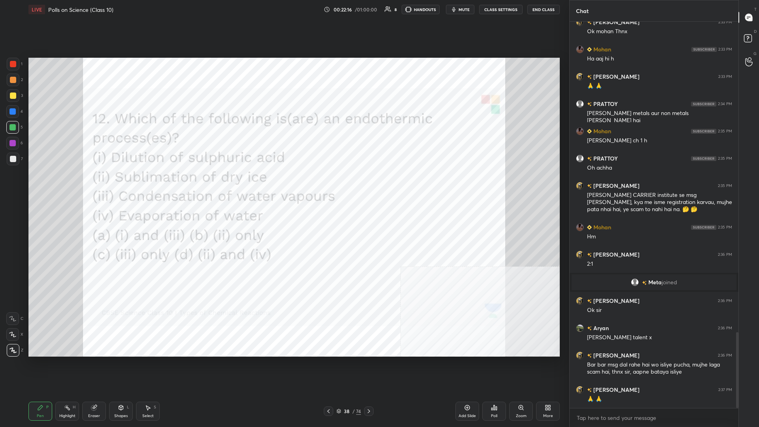
click at [283, 185] on div "Poll" at bounding box center [494, 411] width 24 height 19
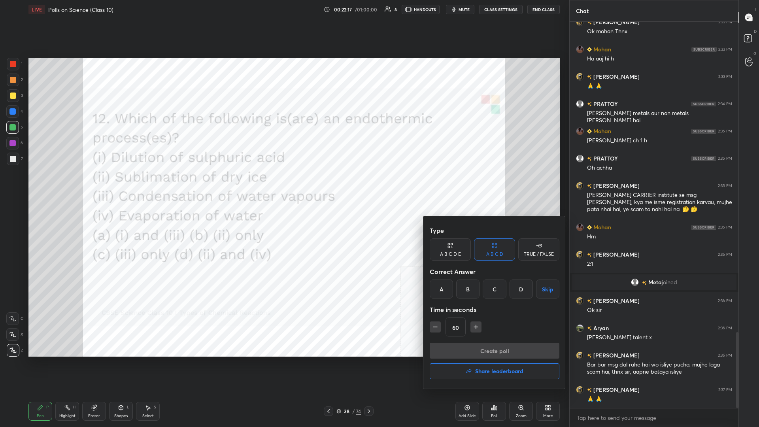
click at [283, 185] on div "A B C D Skip" at bounding box center [495, 288] width 130 height 19
click at [283, 185] on div "D" at bounding box center [520, 288] width 23 height 19
click at [283, 185] on button "Create poll" at bounding box center [495, 351] width 130 height 16
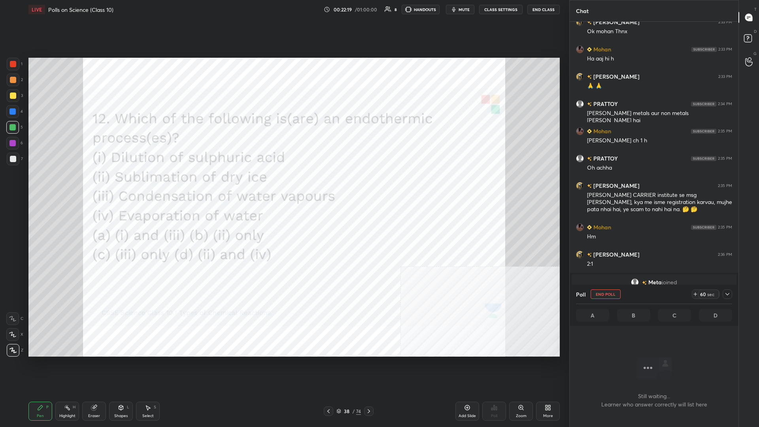
scroll to position [364, 169]
click at [283, 185] on icon at bounding box center [727, 294] width 6 height 6
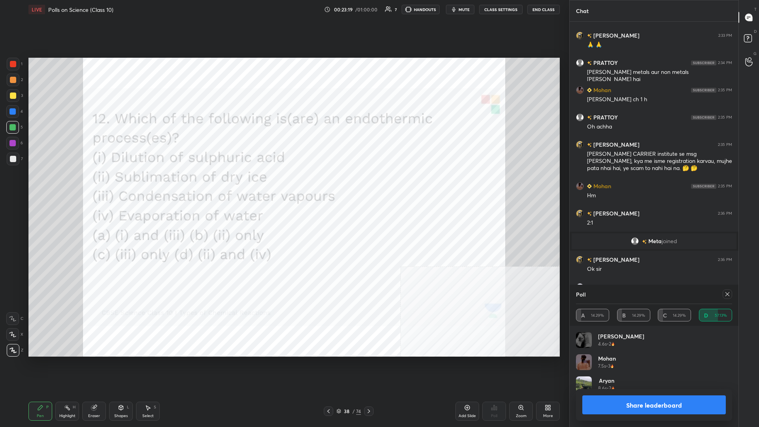
scroll to position [0, 0]
click at [283, 185] on button "Share leaderboard" at bounding box center [653, 404] width 143 height 19
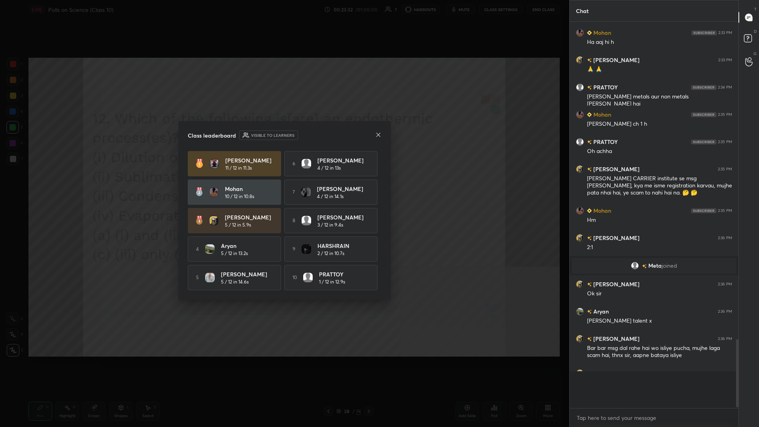
scroll to position [0, 0]
click at [283, 185] on div "9 HARSHRAIN 2 / 12 in 10.7s" at bounding box center [330, 248] width 93 height 25
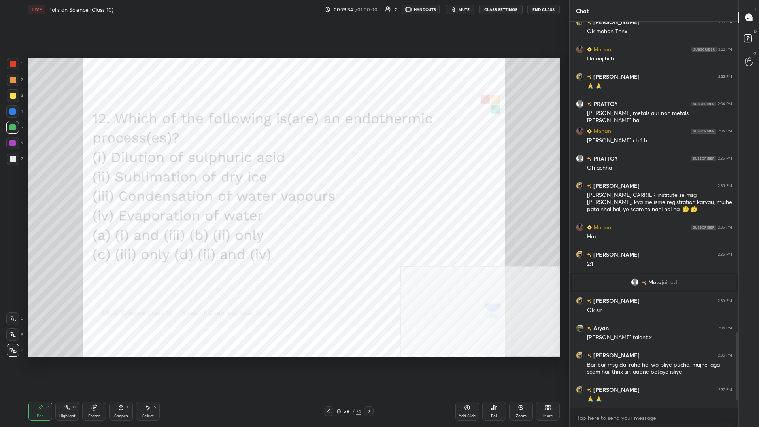
click at [13, 70] on div at bounding box center [13, 64] width 13 height 13
click at [283, 185] on div "38 / 74" at bounding box center [348, 410] width 25 height 7
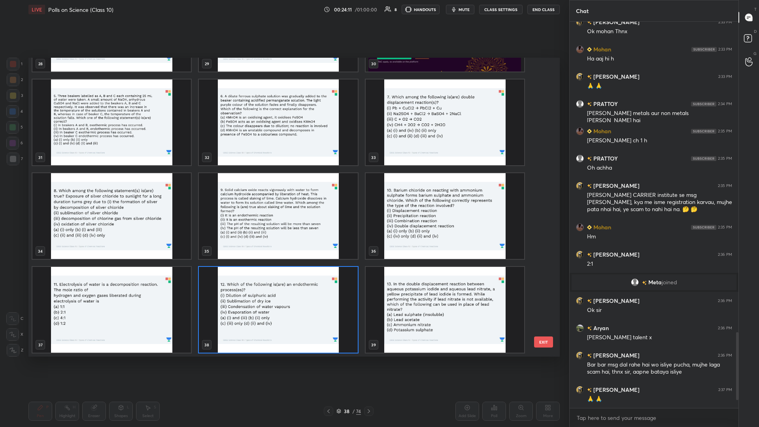
scroll to position [1068, 0]
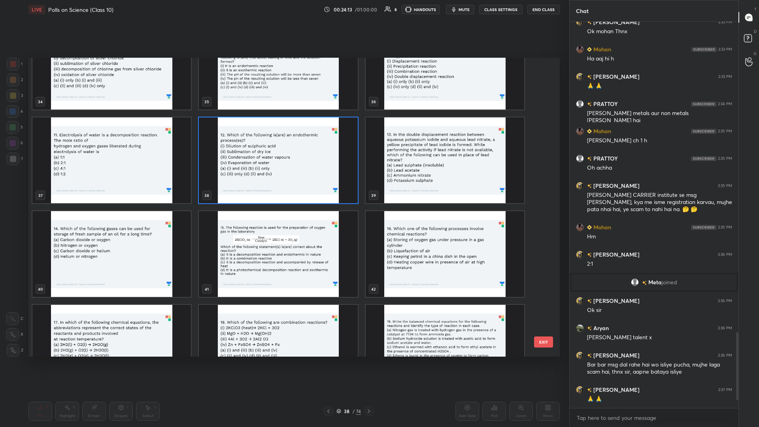
click at [283, 169] on img "grid" at bounding box center [445, 160] width 158 height 86
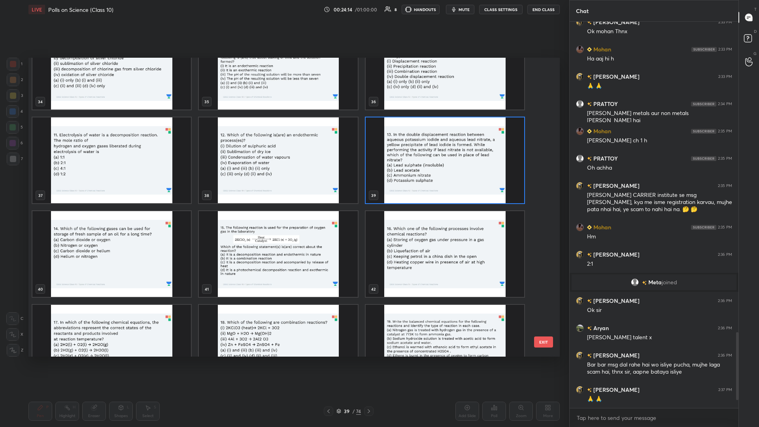
click at [283, 159] on img "grid" at bounding box center [445, 160] width 158 height 86
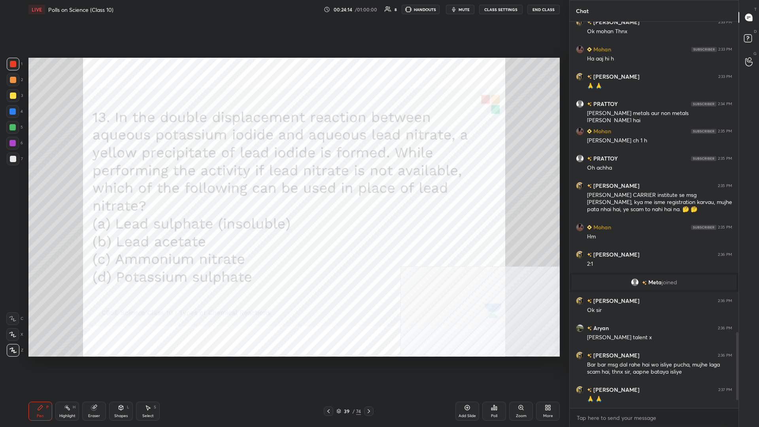
click at [283, 159] on img "grid" at bounding box center [445, 160] width 158 height 86
click at [283, 185] on icon at bounding box center [494, 407] width 6 height 6
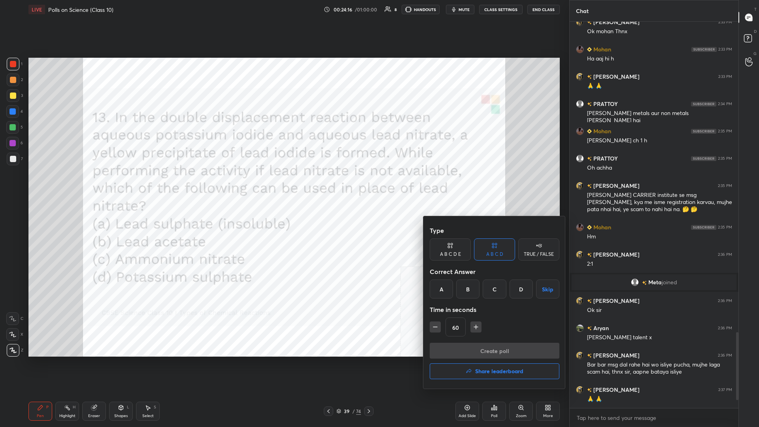
click at [283, 185] on div "A B C D Skip" at bounding box center [495, 288] width 130 height 19
click at [283, 185] on div "B" at bounding box center [467, 288] width 23 height 19
click at [283, 185] on button "Create poll" at bounding box center [495, 351] width 130 height 16
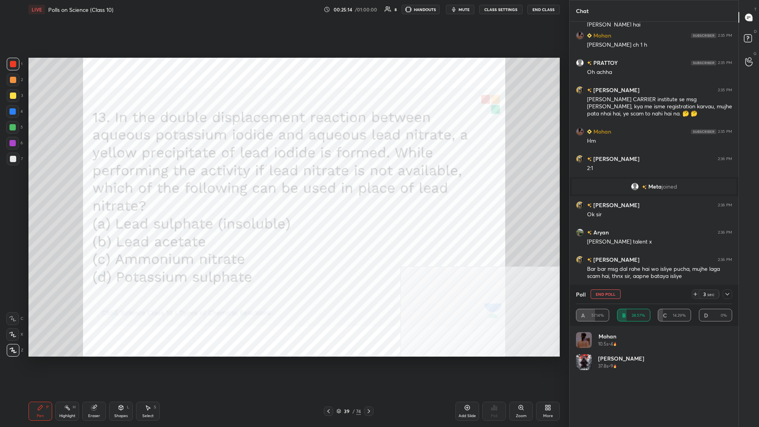
scroll to position [1697, 0]
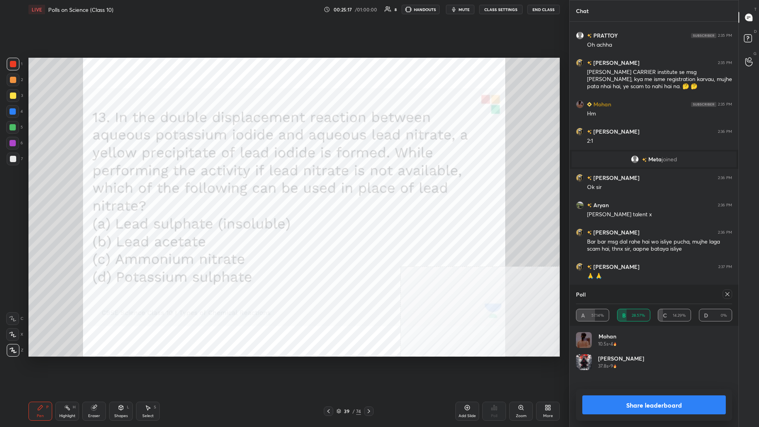
drag, startPoint x: 671, startPoint y: 406, endPoint x: 634, endPoint y: 383, distance: 43.1
click at [283, 185] on button "Share leaderboard" at bounding box center [653, 404] width 143 height 19
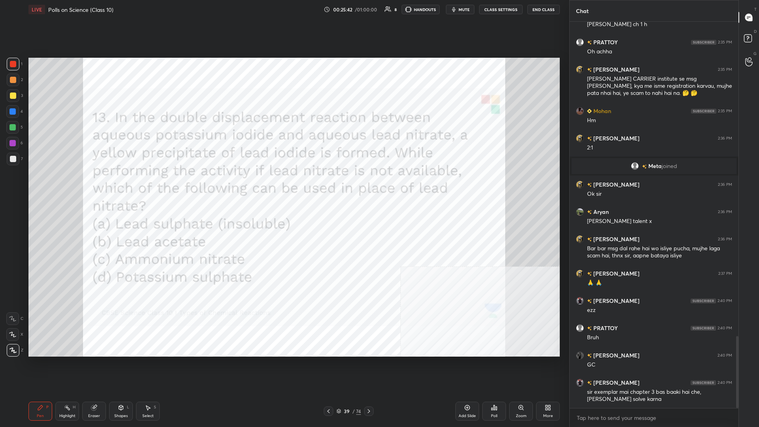
scroll to position [1698, 0]
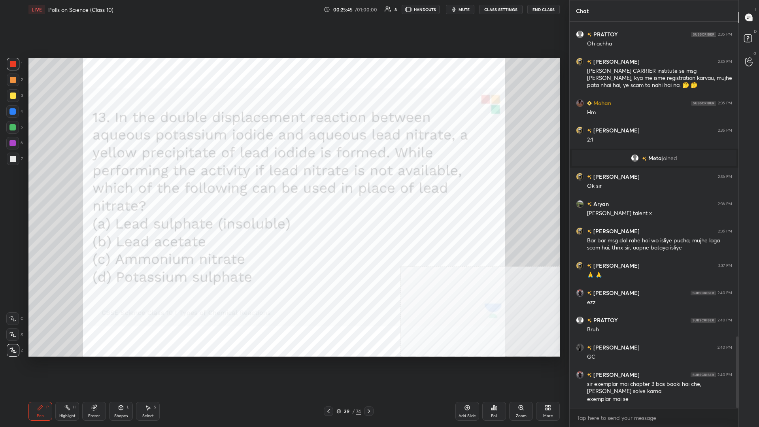
click at [283, 185] on div "39 / 74" at bounding box center [348, 410] width 25 height 7
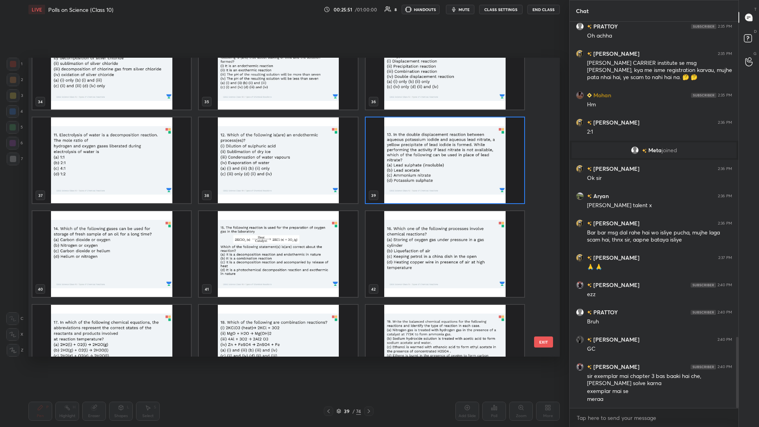
scroll to position [1714, 0]
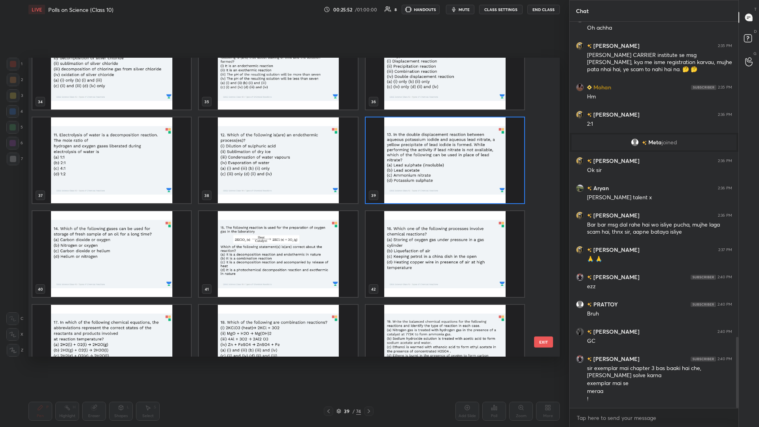
click at [166, 185] on img "grid" at bounding box center [111, 254] width 158 height 86
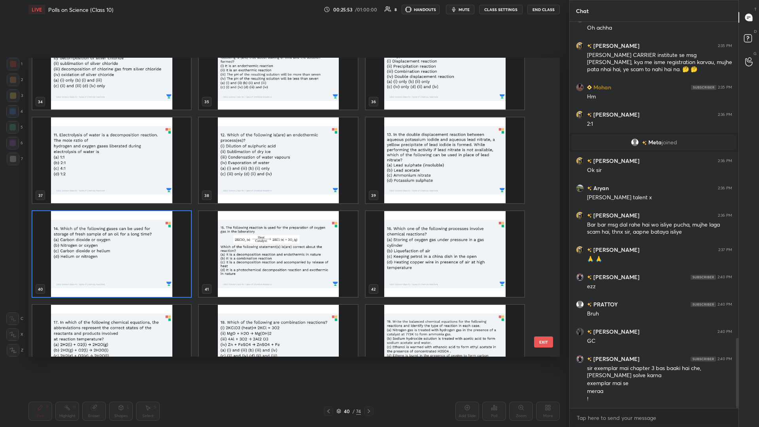
scroll to position [1741, 0]
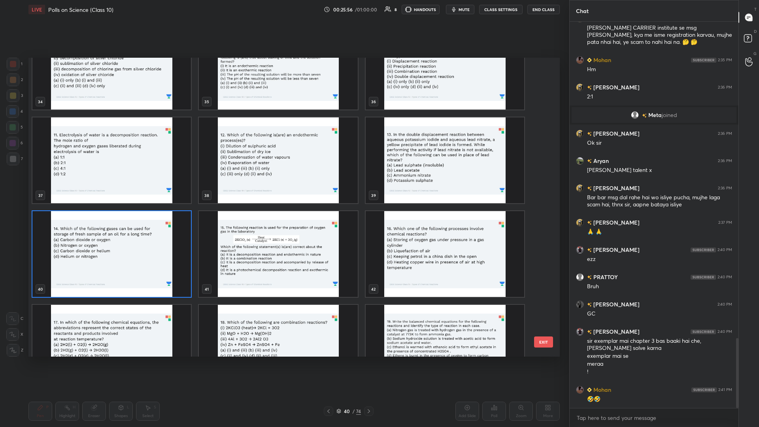
click at [166, 185] on img "grid" at bounding box center [111, 254] width 158 height 86
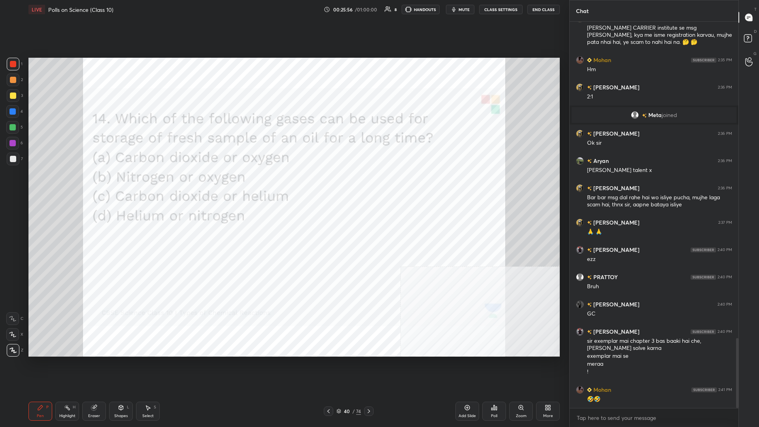
click at [166, 185] on img "grid" at bounding box center [111, 254] width 158 height 86
click at [283, 185] on div "Poll" at bounding box center [494, 411] width 24 height 19
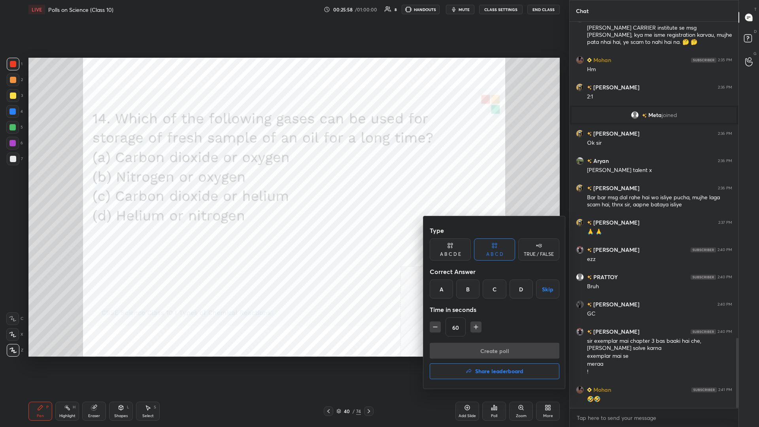
click at [283, 185] on div "A B C D Skip" at bounding box center [495, 288] width 130 height 19
click at [283, 185] on div "D" at bounding box center [520, 288] width 23 height 19
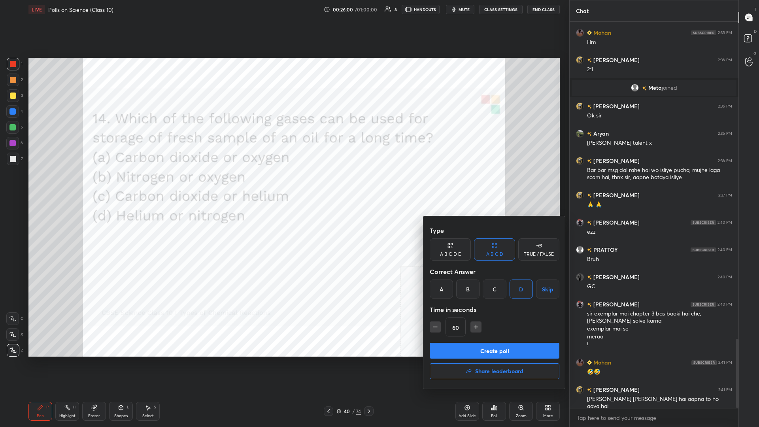
click at [283, 185] on div "Type A B C D E A B C D TRUE / FALSE Correct Answer A B C D Skip Time in seconds…" at bounding box center [495, 283] width 130 height 120
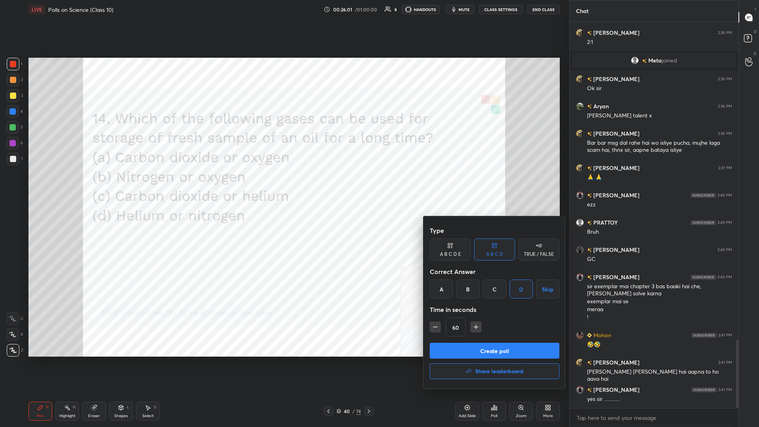
click at [283, 185] on button "Create poll" at bounding box center [495, 351] width 130 height 16
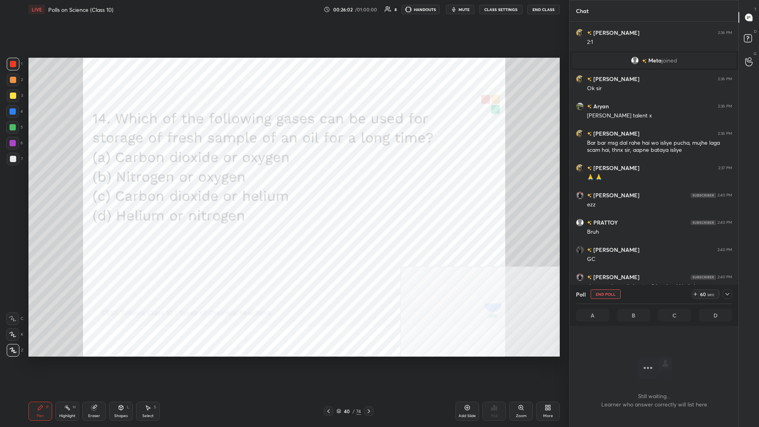
click at [283, 185] on div at bounding box center [726, 293] width 9 height 9
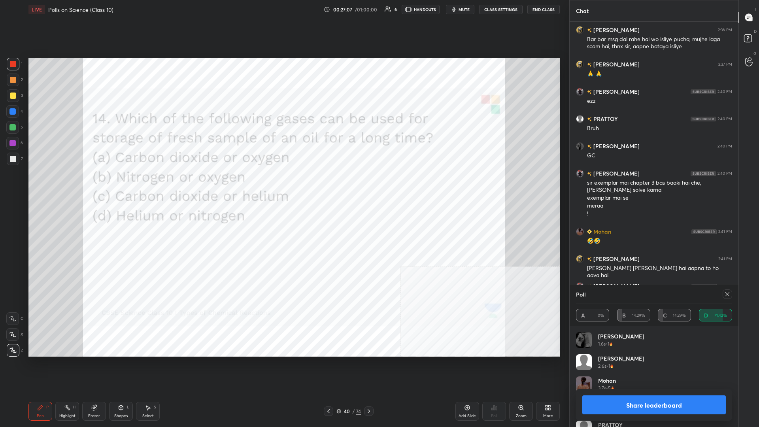
scroll to position [1907, 0]
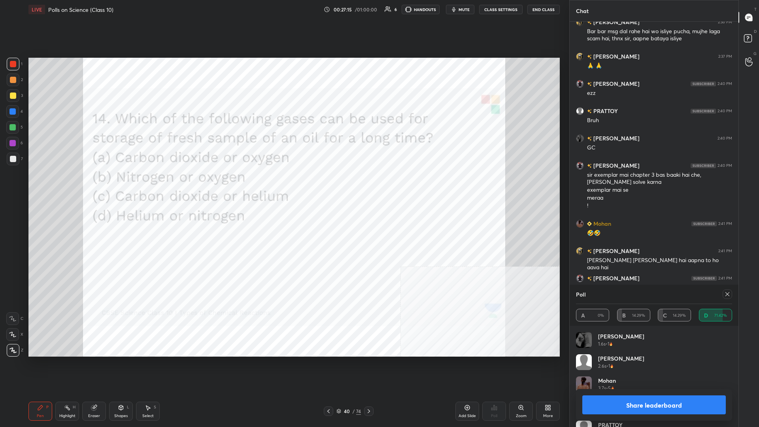
click at [283, 185] on button "Share leaderboard" at bounding box center [653, 404] width 143 height 19
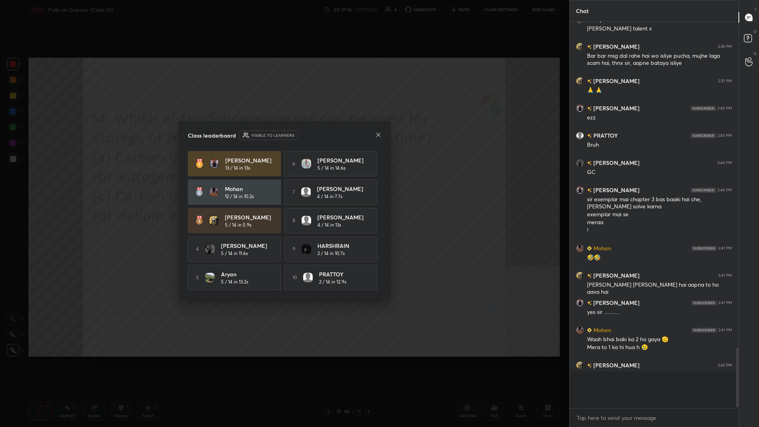
scroll to position [0, 0]
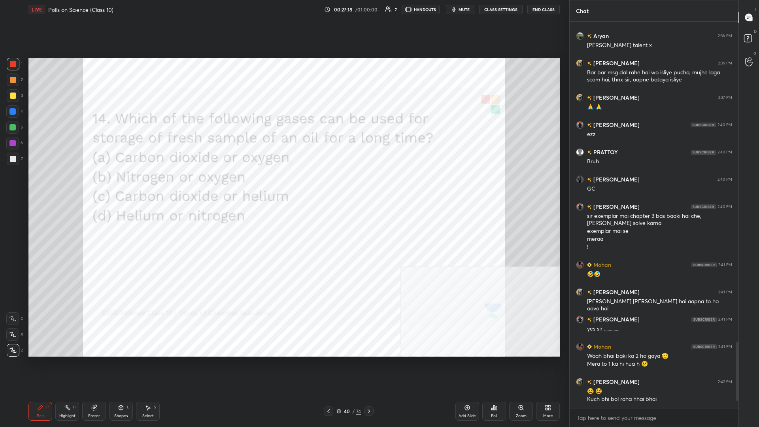
click at [283, 185] on div "40 / 74" at bounding box center [348, 410] width 25 height 7
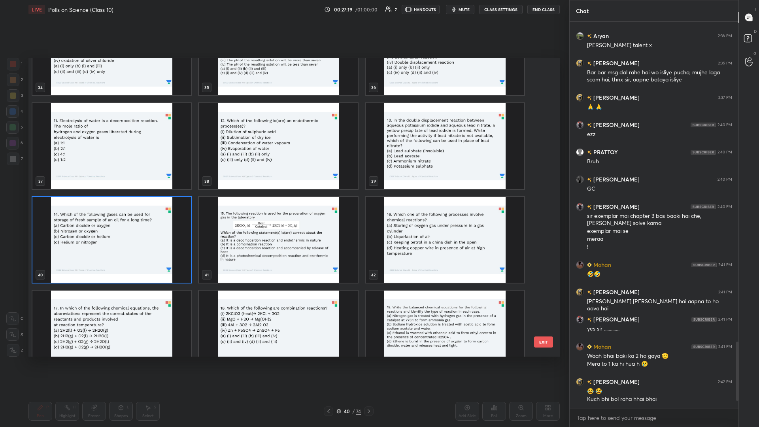
scroll to position [1112, 0]
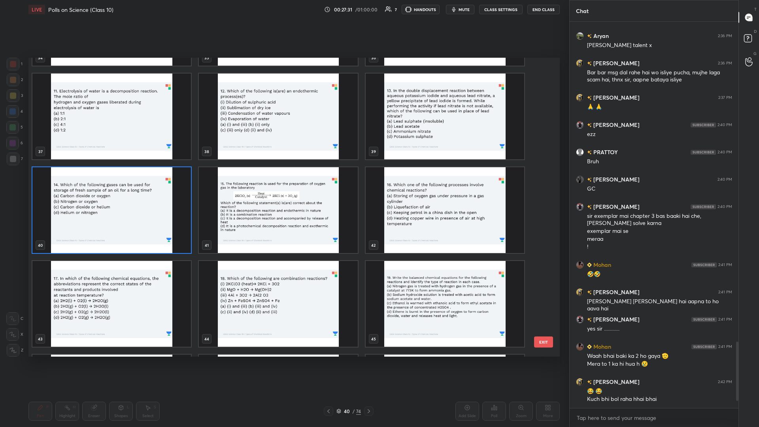
click at [283, 185] on img "grid" at bounding box center [278, 210] width 158 height 86
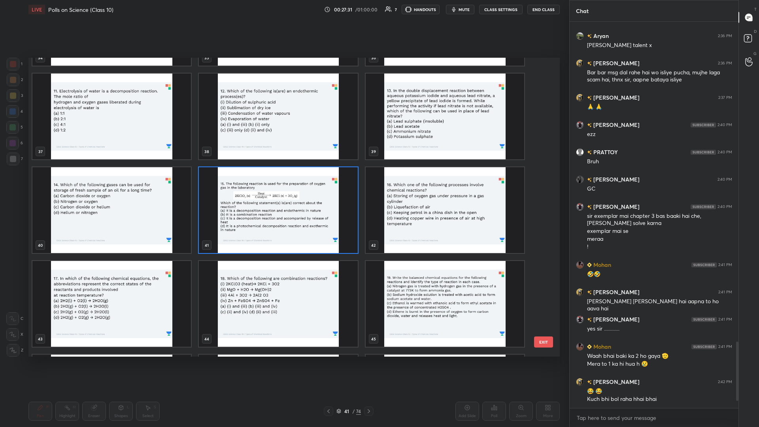
click at [283, 185] on img "grid" at bounding box center [278, 210] width 158 height 86
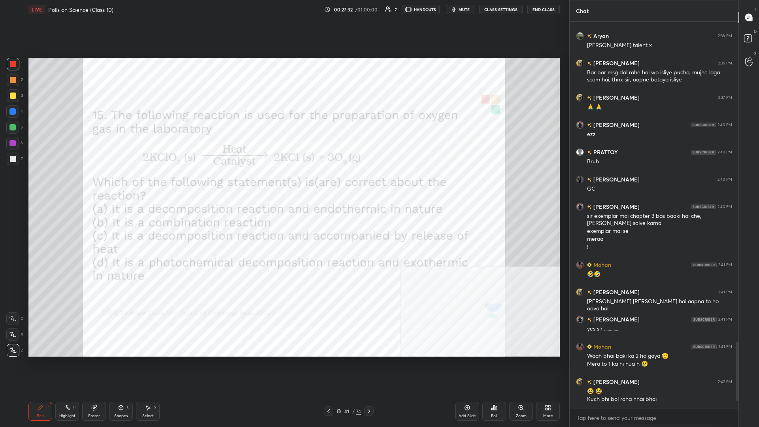
click at [283, 185] on div "Poll" at bounding box center [494, 411] width 24 height 19
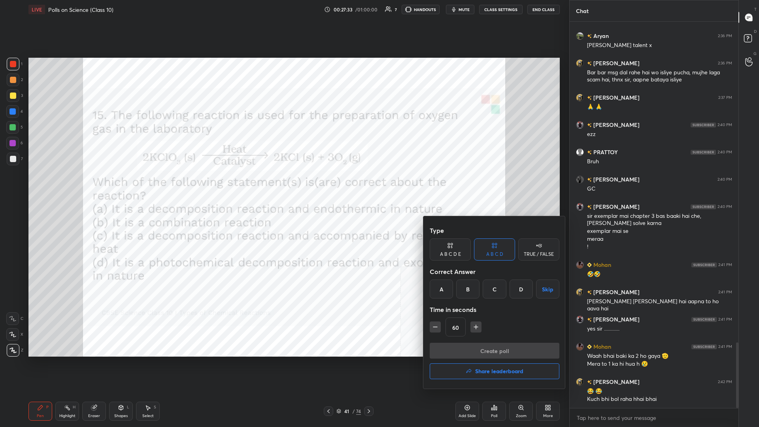
scroll to position [1893, 0]
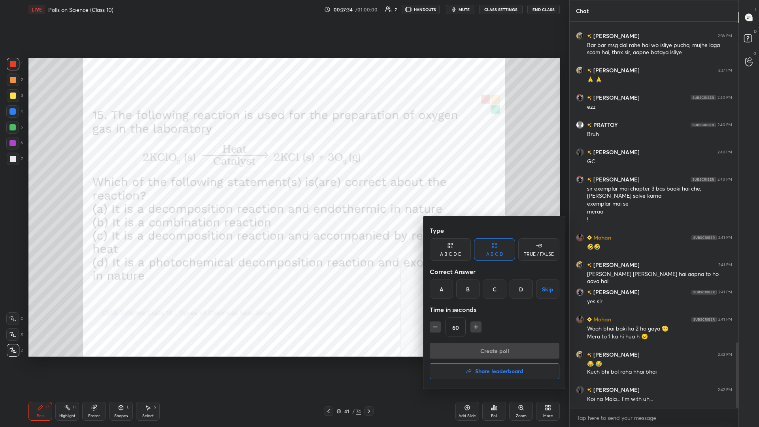
click at [283, 185] on div "A" at bounding box center [441, 288] width 23 height 19
click at [283, 185] on button "Create poll" at bounding box center [495, 351] width 130 height 16
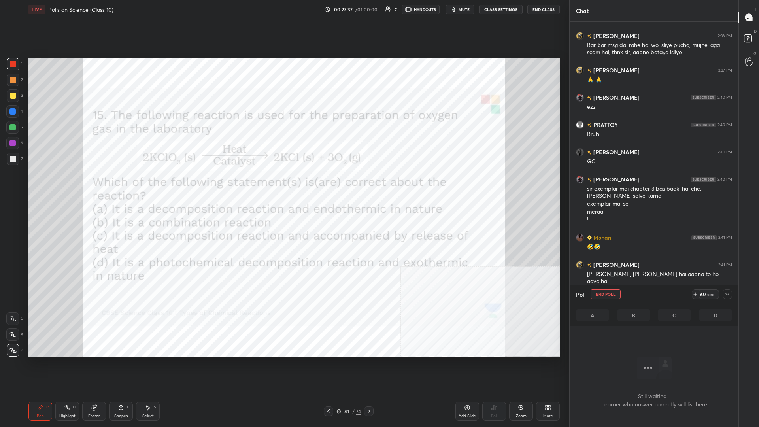
scroll to position [366, 169]
click at [283, 185] on icon at bounding box center [727, 294] width 6 height 6
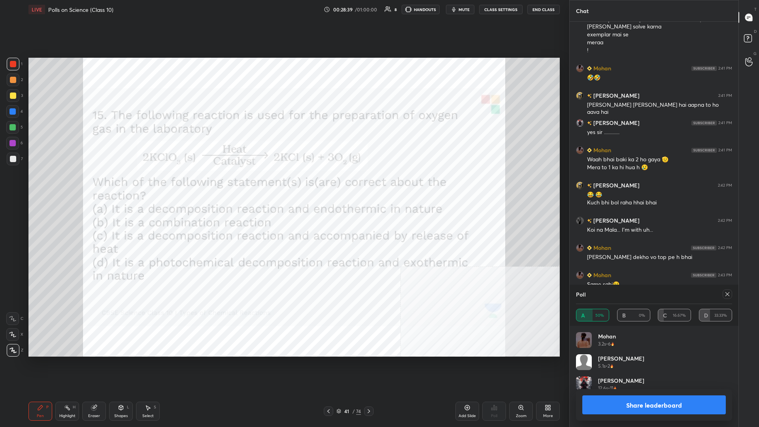
scroll to position [1910, 0]
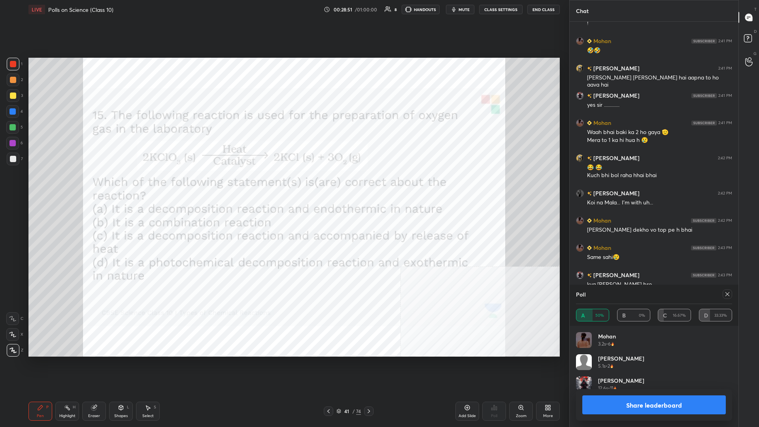
click at [283, 185] on div "Share leaderboard" at bounding box center [654, 405] width 156 height 32
click at [283, 185] on button "Share leaderboard" at bounding box center [653, 404] width 143 height 19
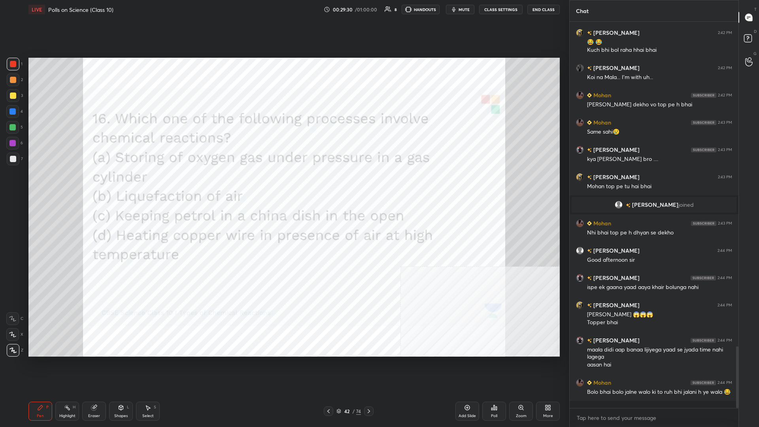
scroll to position [2062, 0]
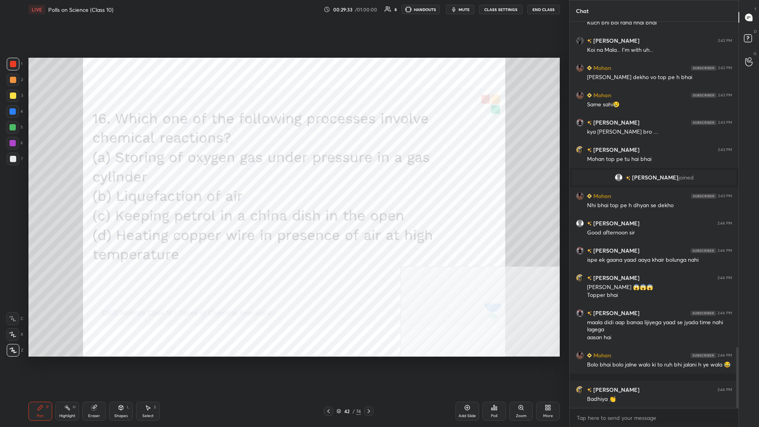
click at [283, 185] on div "Poll" at bounding box center [494, 411] width 24 height 19
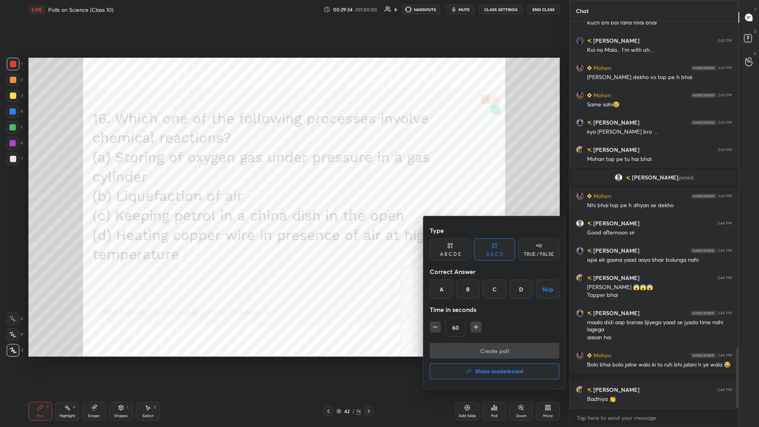
click at [283, 185] on div "A B C D Skip" at bounding box center [495, 288] width 130 height 19
click at [283, 185] on div "D" at bounding box center [520, 288] width 23 height 19
click at [283, 185] on button "Create poll" at bounding box center [495, 351] width 130 height 16
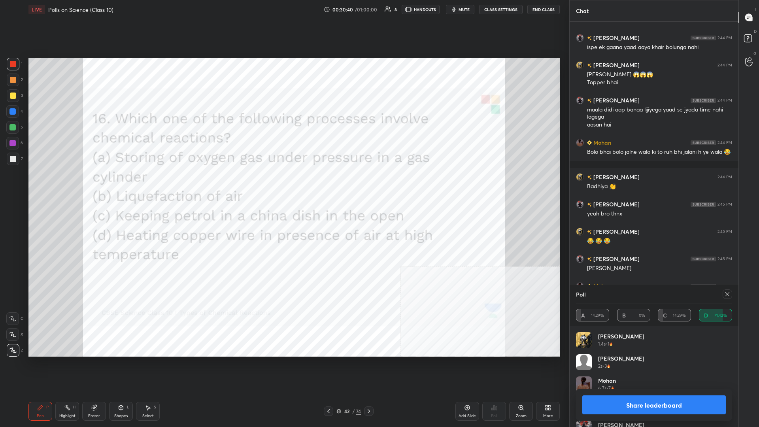
scroll to position [2294, 0]
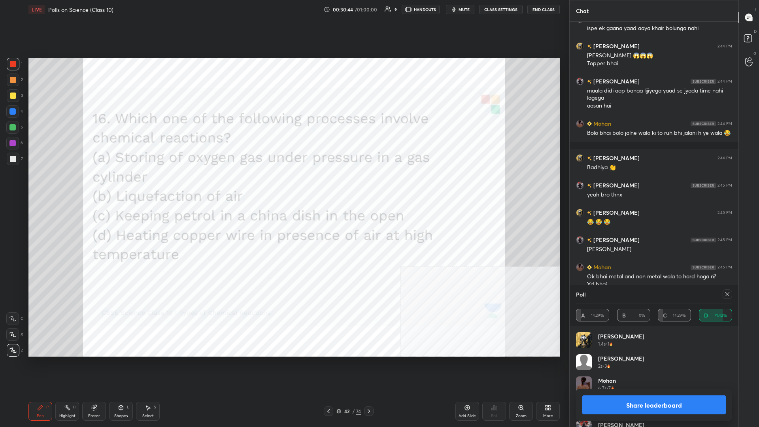
click at [283, 185] on button "Share leaderboard" at bounding box center [653, 404] width 143 height 19
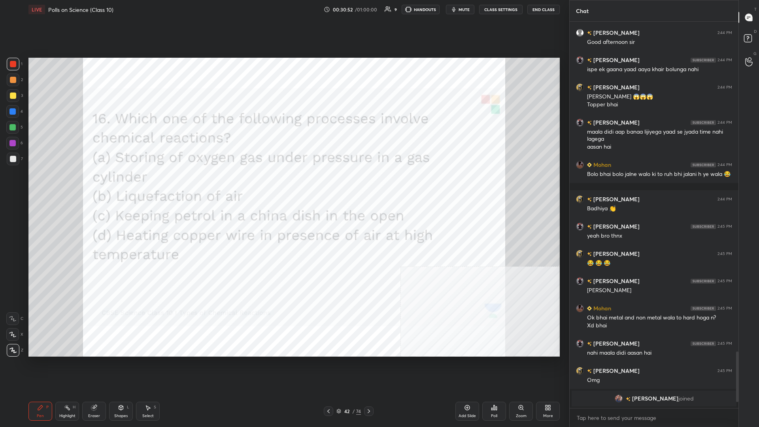
scroll to position [2131, 0]
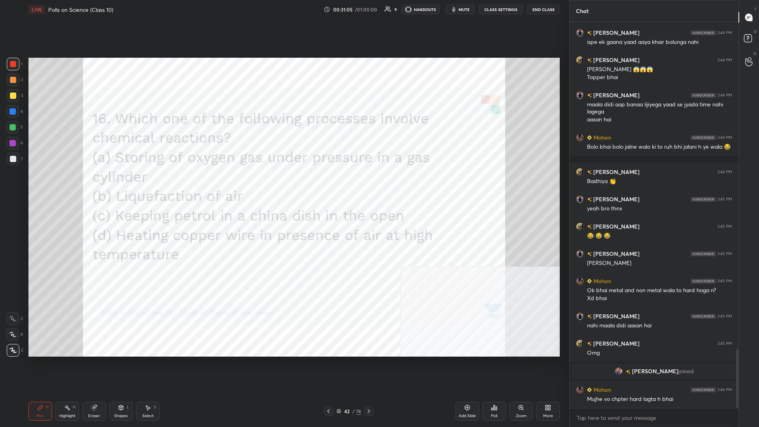
click at [275, 185] on div "Setting up your live class Poll for secs No correct answer Start poll" at bounding box center [293, 207] width 537 height 376
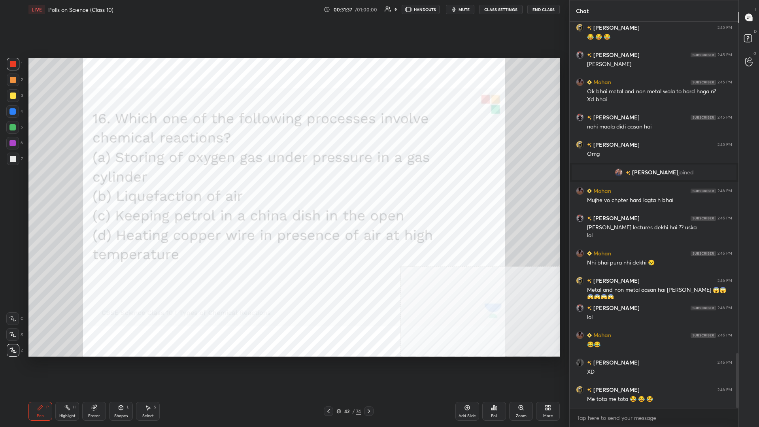
scroll to position [2357, 0]
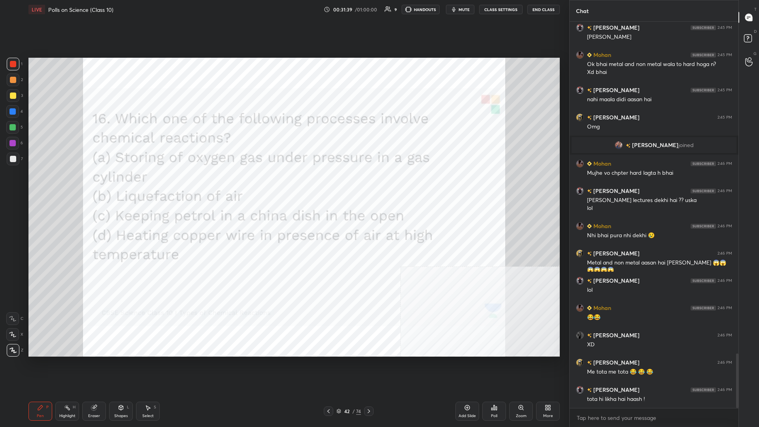
click at [283, 185] on div "42" at bounding box center [347, 411] width 8 height 5
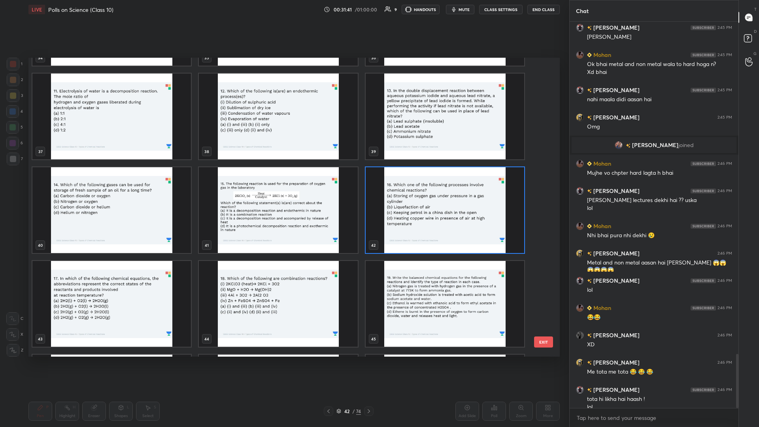
scroll to position [2365, 0]
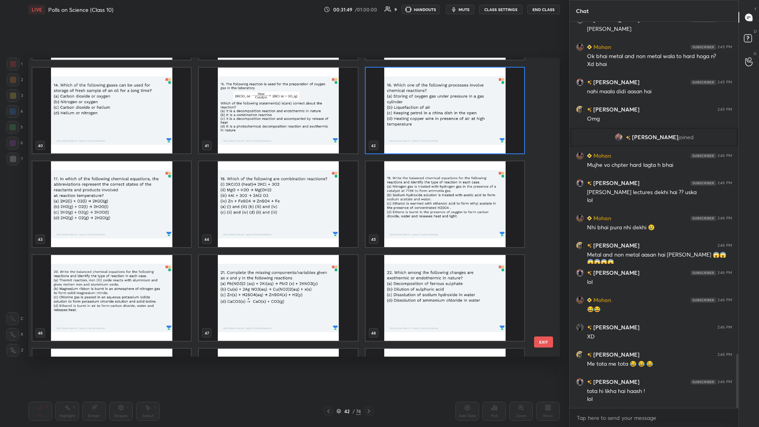
click at [277, 185] on img "grid" at bounding box center [278, 204] width 158 height 86
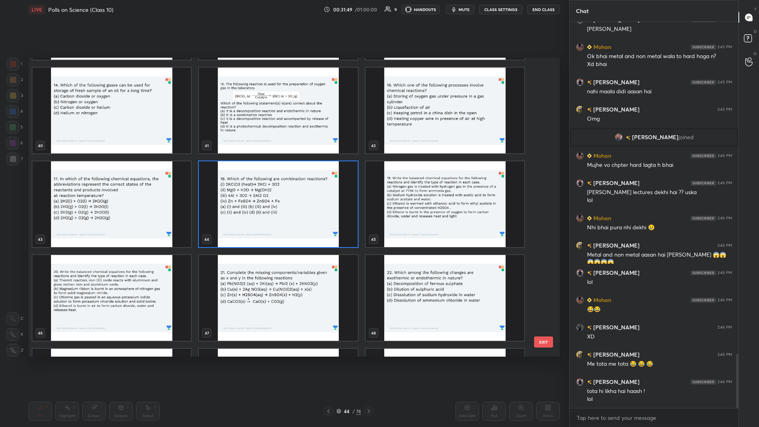
click at [277, 185] on img "grid" at bounding box center [278, 204] width 158 height 86
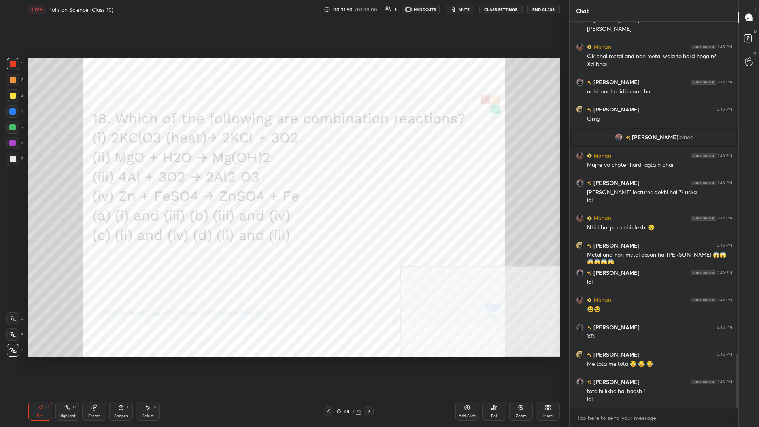
scroll to position [2392, 0]
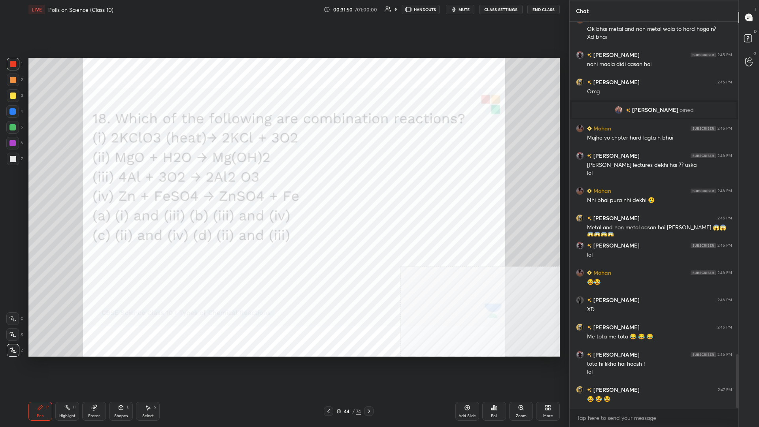
click at [283, 185] on icon at bounding box center [494, 407] width 6 height 6
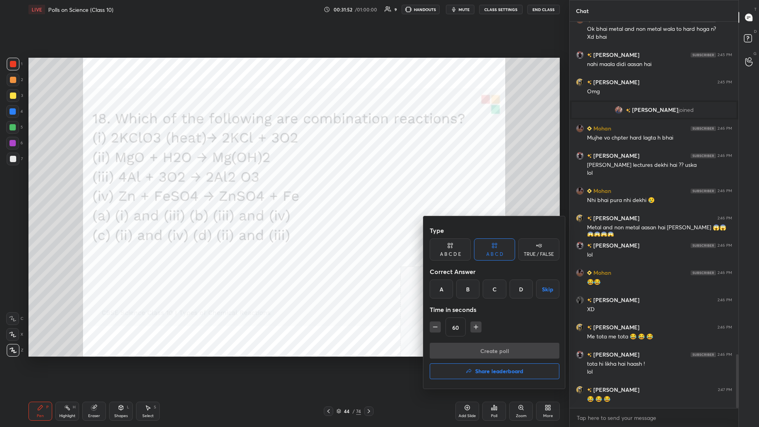
click at [283, 185] on div "D" at bounding box center [520, 288] width 23 height 19
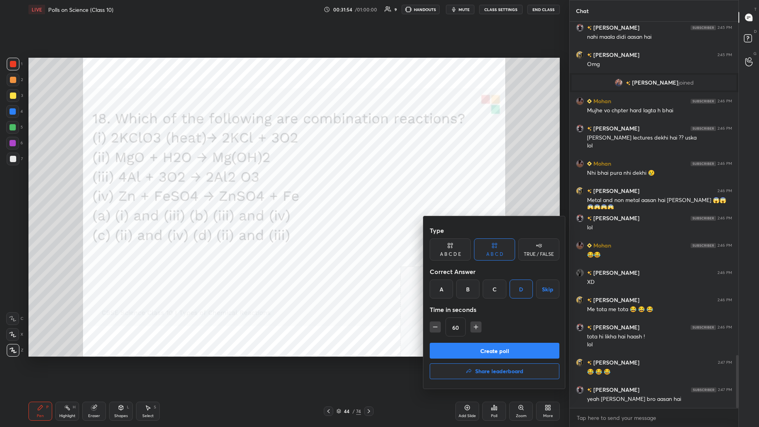
click at [283, 185] on button "Create poll" at bounding box center [495, 351] width 130 height 16
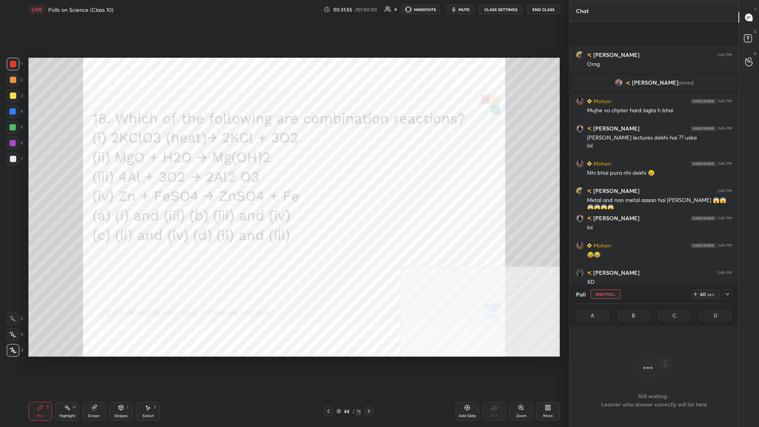
scroll to position [2488, 0]
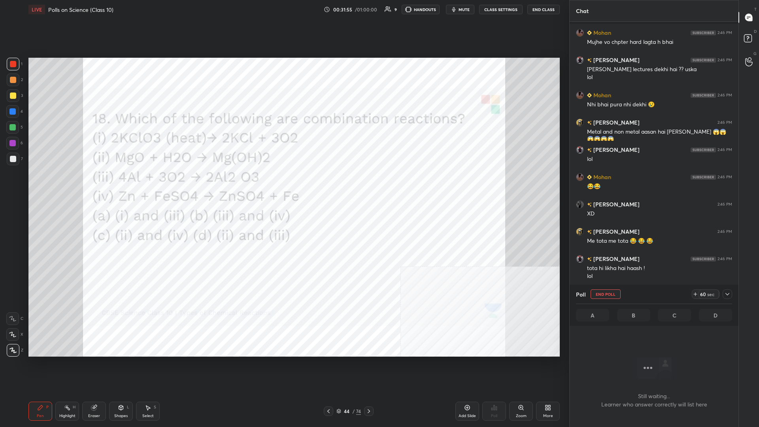
click at [283, 185] on icon at bounding box center [727, 294] width 6 height 6
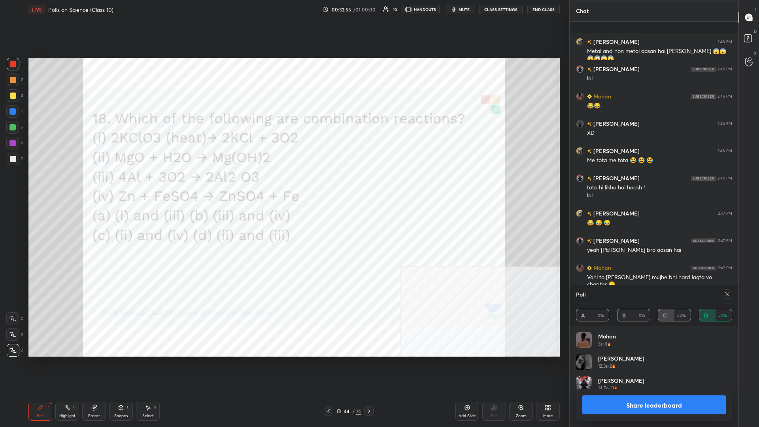
scroll to position [2512, 0]
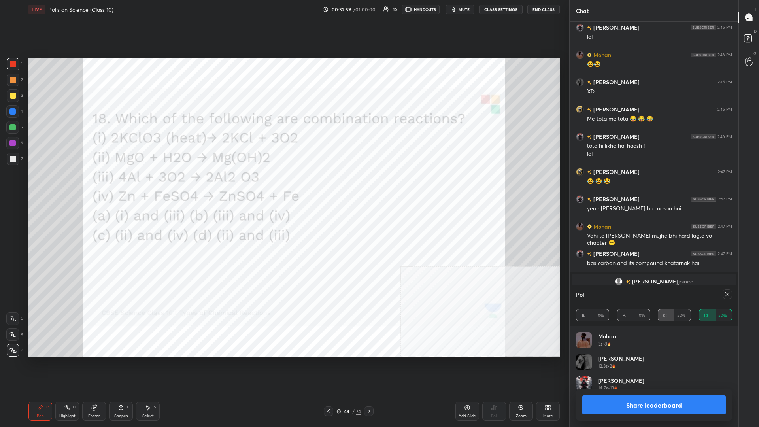
click at [283, 185] on button "Share leaderboard" at bounding box center [653, 404] width 143 height 19
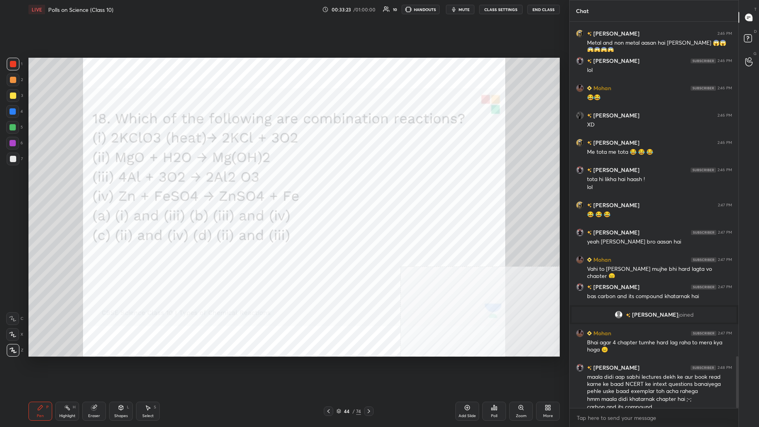
scroll to position [2487, 0]
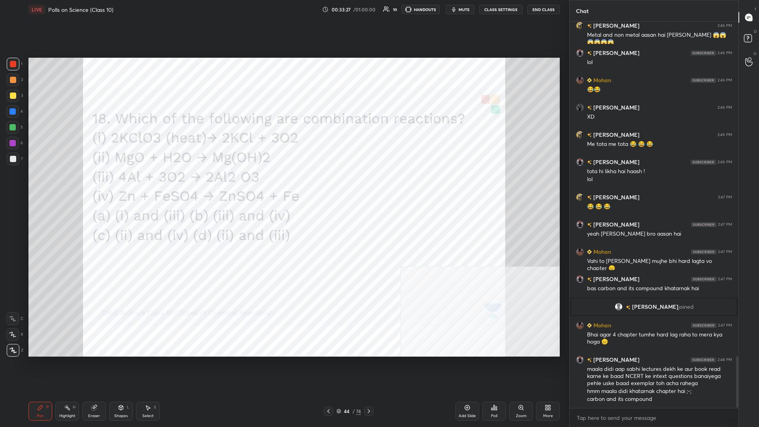
click at [283, 185] on div "74" at bounding box center [358, 410] width 5 height 7
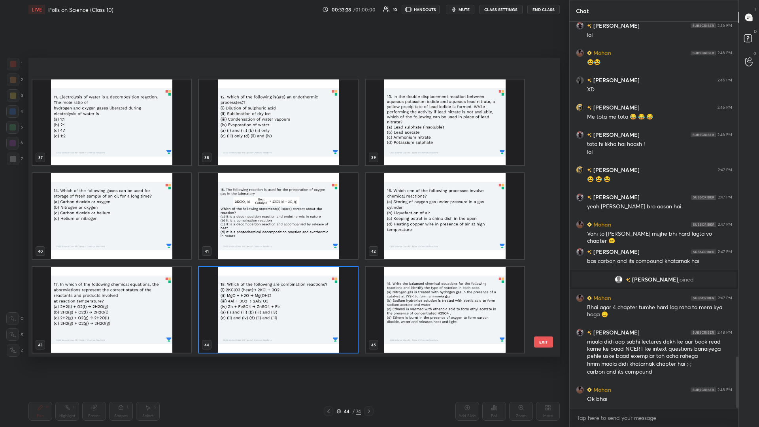
scroll to position [1206, 0]
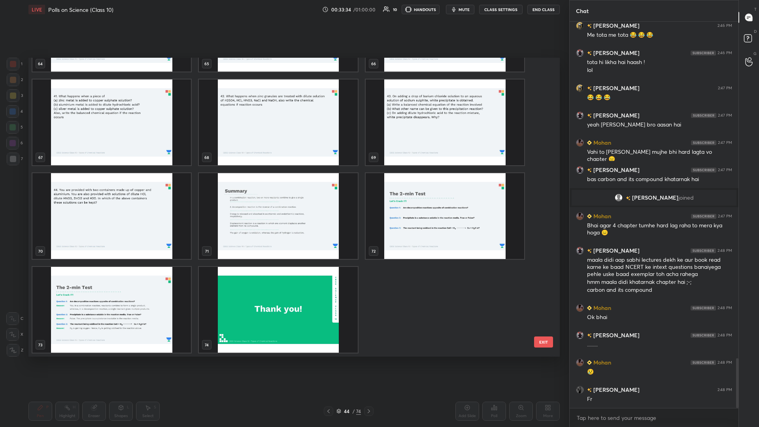
click at [283, 185] on img "grid" at bounding box center [278, 310] width 158 height 86
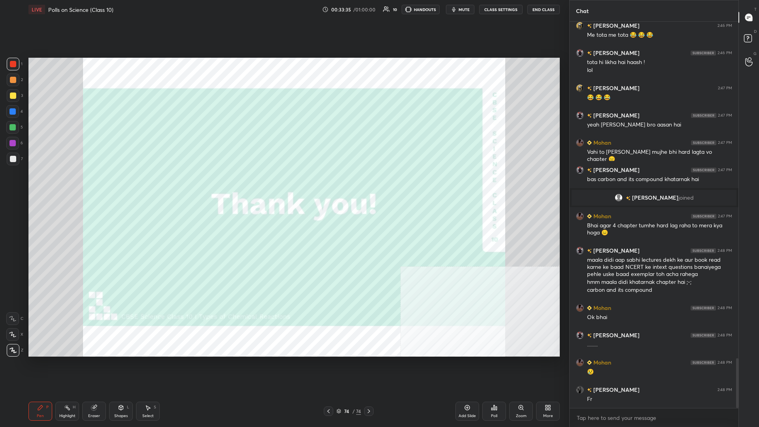
click at [283, 185] on img "grid" at bounding box center [278, 310] width 158 height 86
click at [283, 185] on icon at bounding box center [467, 407] width 6 height 6
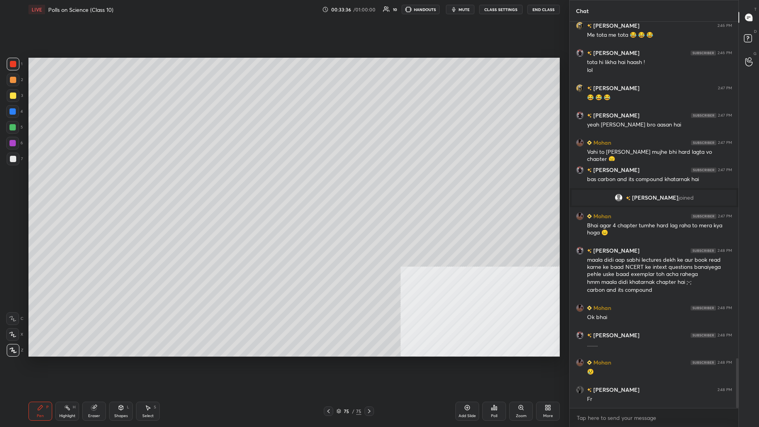
click at [283, 185] on div "More" at bounding box center [548, 411] width 24 height 19
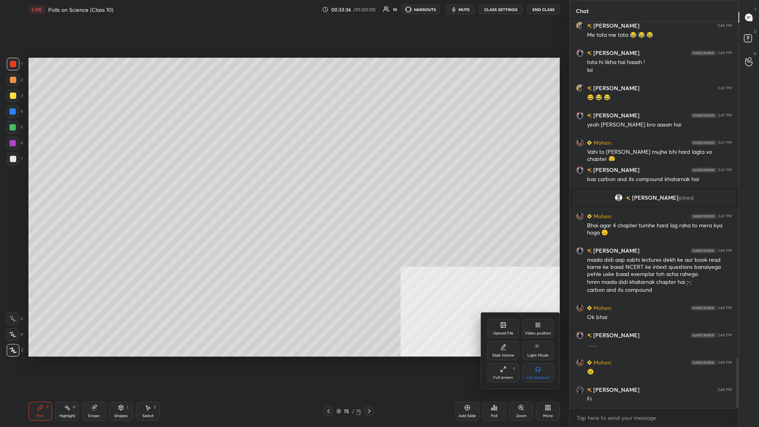
click at [283, 185] on div "Upload File" at bounding box center [503, 333] width 21 height 4
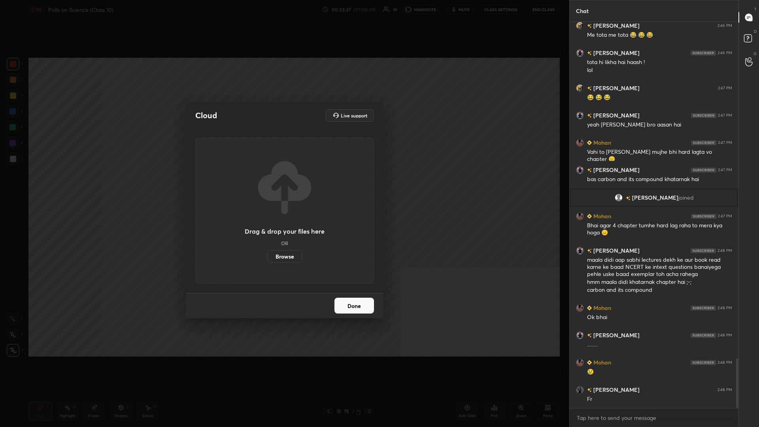
click at [281, 185] on label "Browse" at bounding box center [284, 256] width 35 height 13
click at [267, 185] on input "Browse" at bounding box center [267, 256] width 0 height 13
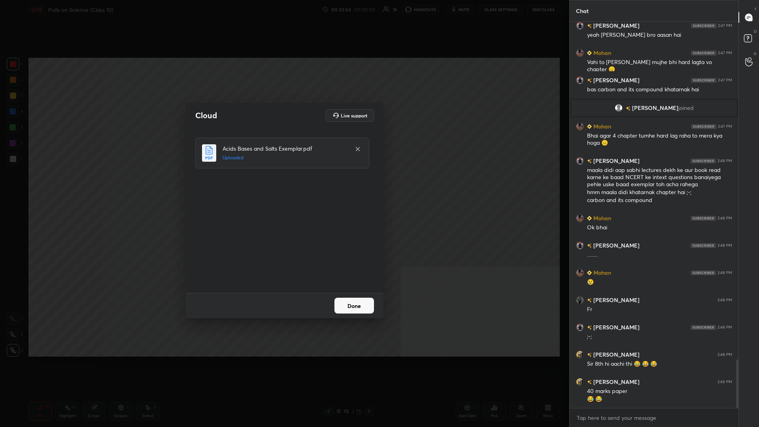
click at [283, 185] on button "Done" at bounding box center [354, 306] width 40 height 16
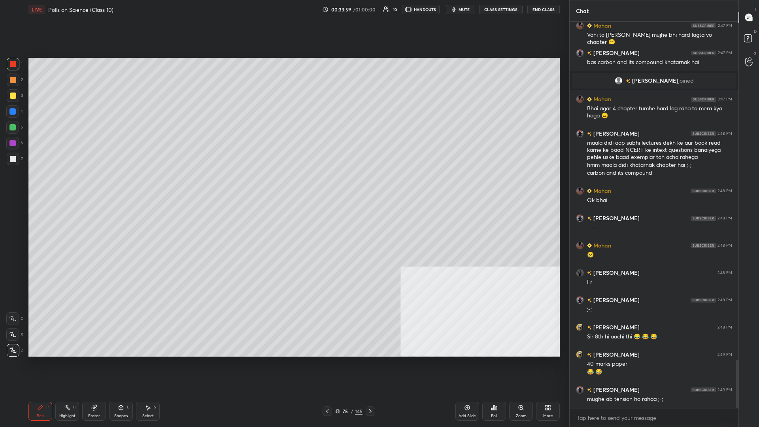
click at [283, 185] on div "75 / 145" at bounding box center [348, 410] width 27 height 7
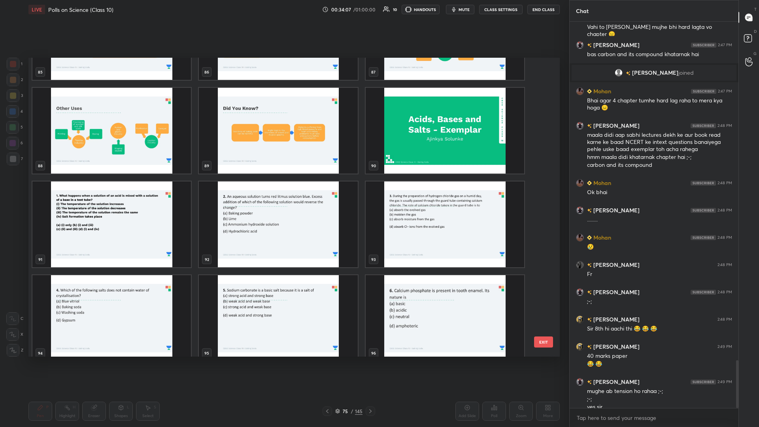
scroll to position [2729, 0]
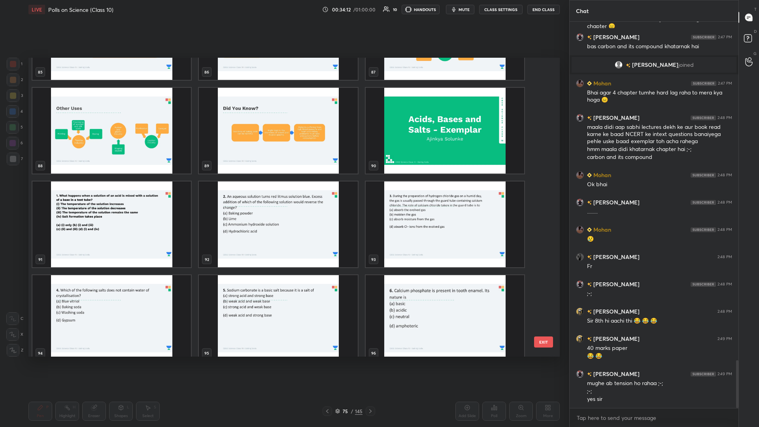
click at [134, 185] on img "grid" at bounding box center [111, 224] width 158 height 86
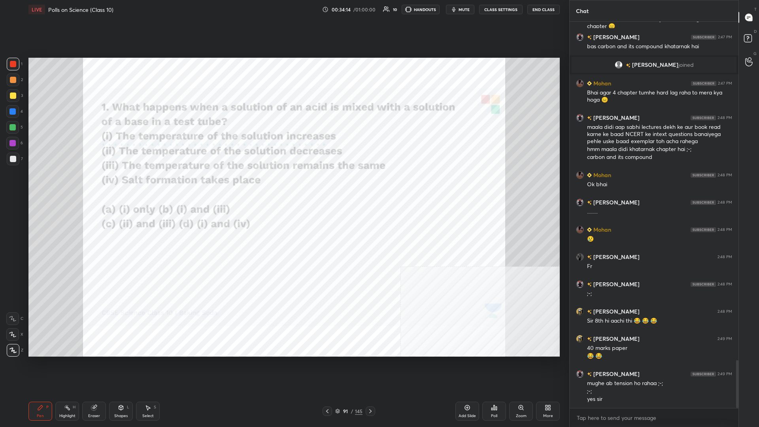
click at [283, 185] on div "Poll" at bounding box center [494, 411] width 24 height 19
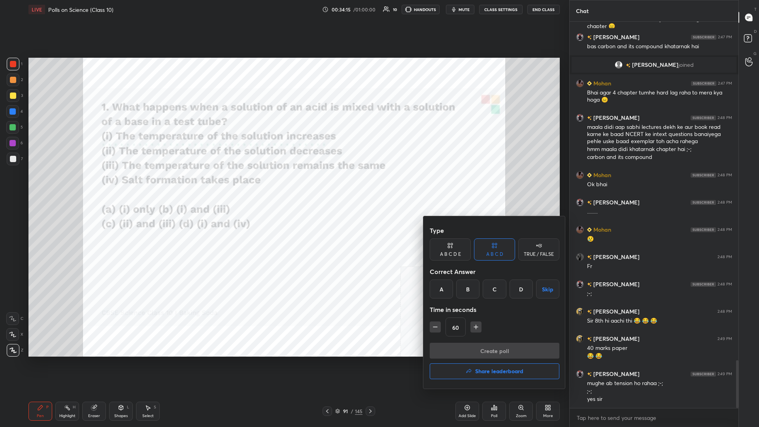
click at [283, 185] on div "D" at bounding box center [520, 288] width 23 height 19
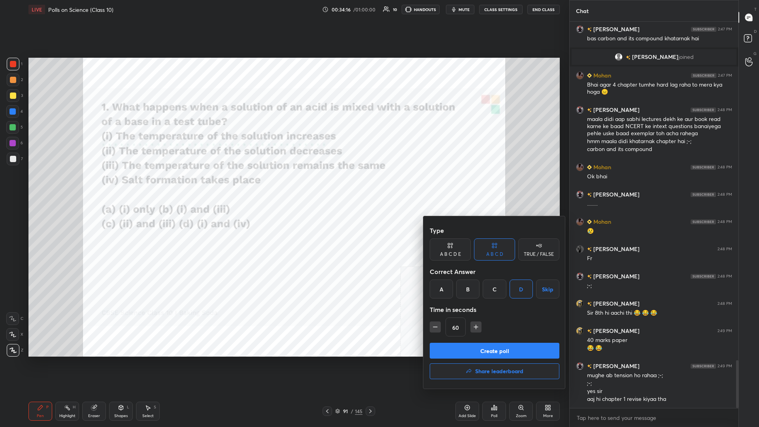
click at [283, 185] on button "Create poll" at bounding box center [495, 351] width 130 height 16
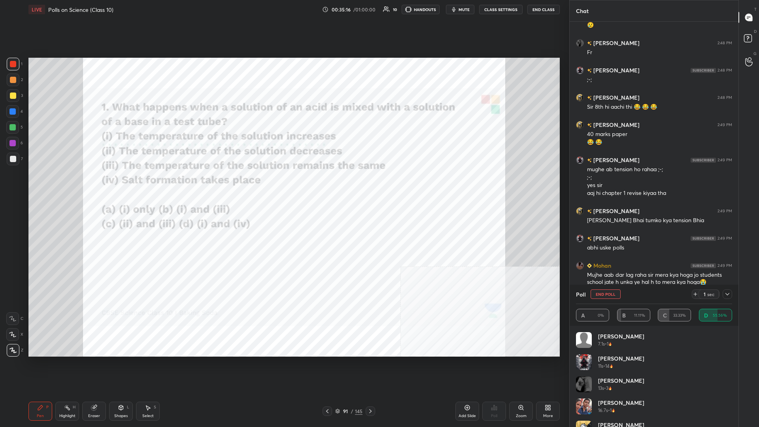
scroll to position [2970, 0]
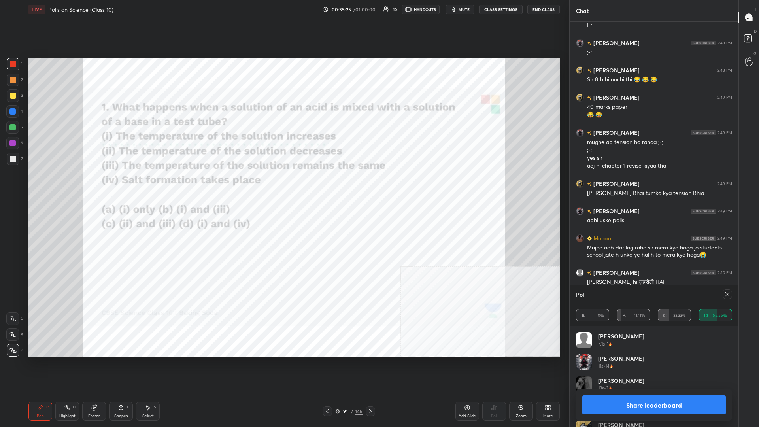
click at [283, 185] on button "Share leaderboard" at bounding box center [653, 404] width 143 height 19
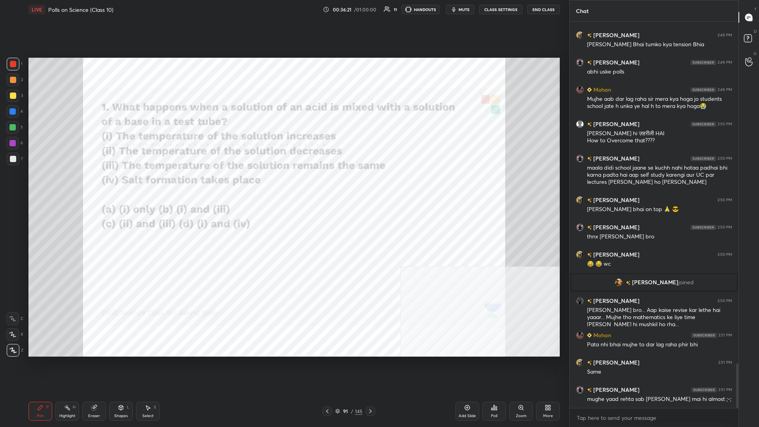
scroll to position [2966, 0]
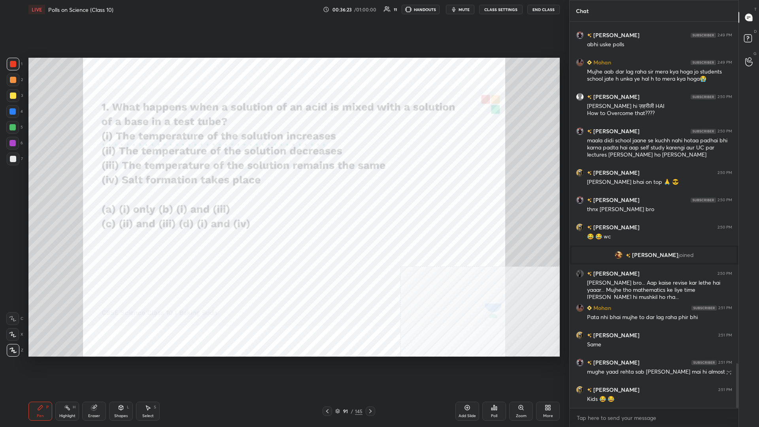
click at [15, 114] on div at bounding box center [12, 111] width 13 height 13
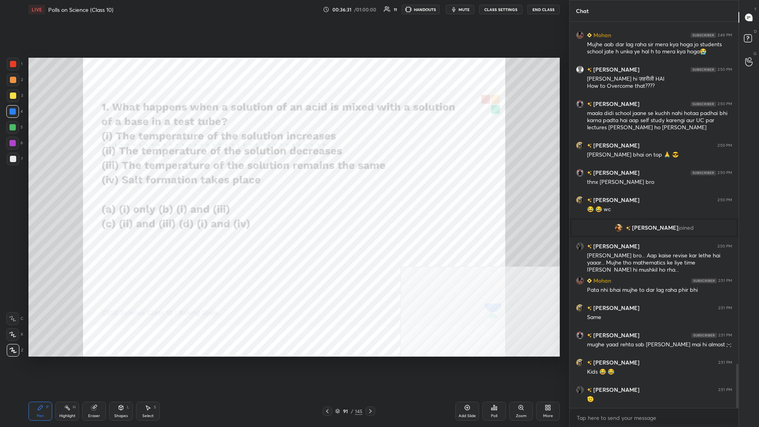
scroll to position [3020, 0]
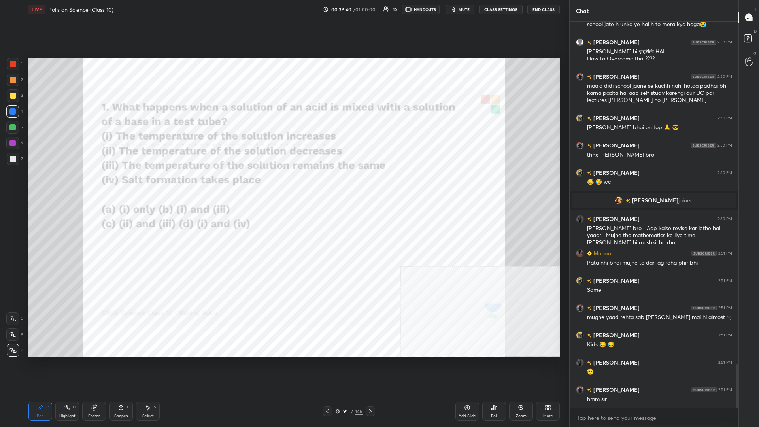
click at [283, 185] on div "91" at bounding box center [345, 411] width 8 height 5
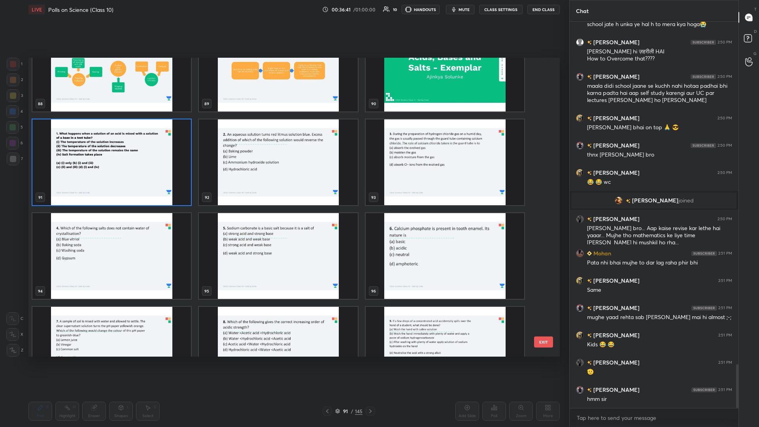
scroll to position [2754, 0]
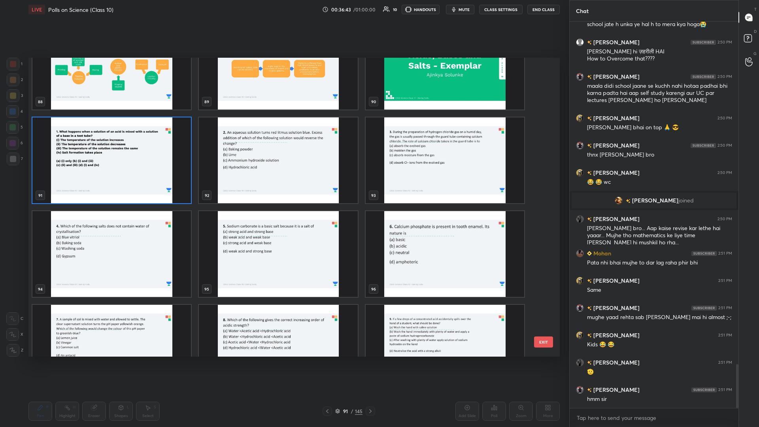
click at [283, 185] on img "grid" at bounding box center [278, 160] width 158 height 86
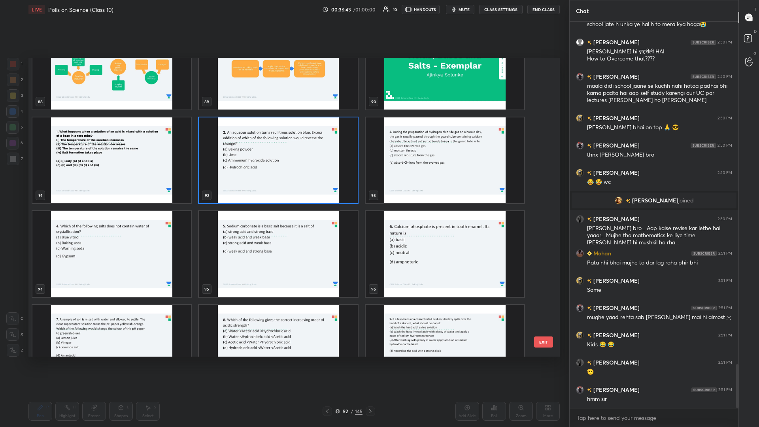
click at [283, 185] on img "grid" at bounding box center [278, 160] width 158 height 86
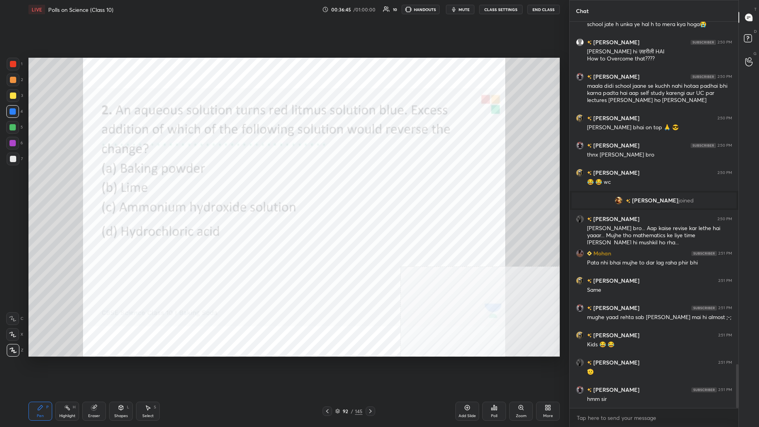
click at [283, 185] on div "Poll" at bounding box center [494, 411] width 24 height 19
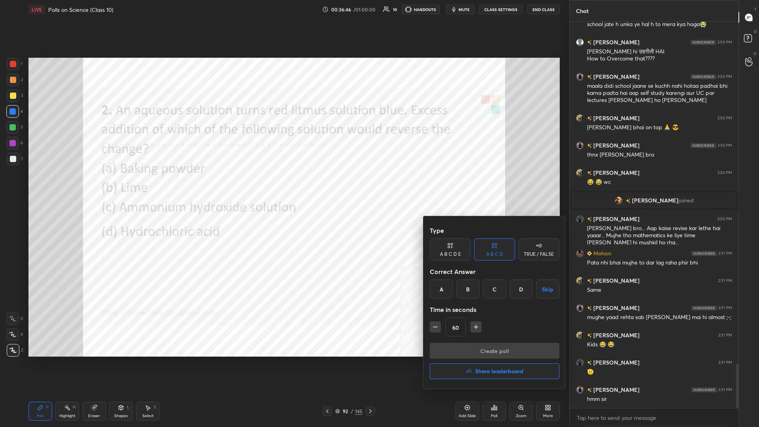
click at [283, 185] on div "Time in seconds" at bounding box center [495, 310] width 130 height 16
click at [283, 185] on div "D" at bounding box center [520, 288] width 23 height 19
click at [283, 185] on button "Create poll" at bounding box center [495, 351] width 130 height 16
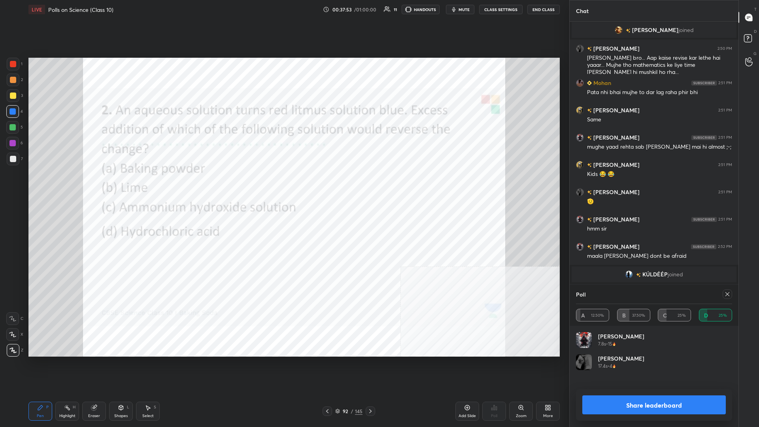
scroll to position [3128, 0]
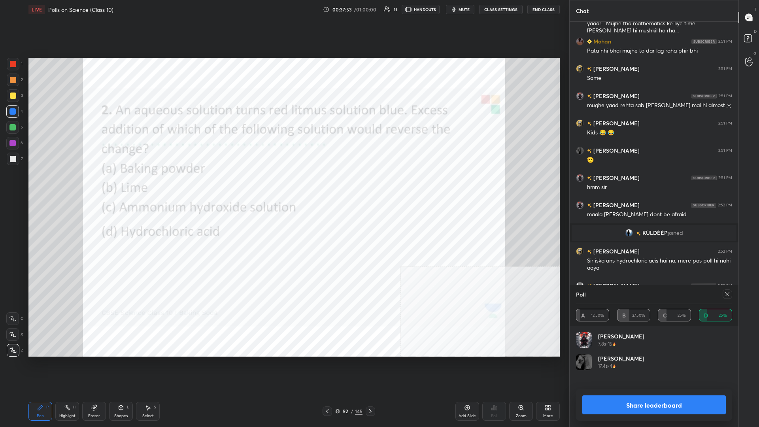
drag, startPoint x: 656, startPoint y: 395, endPoint x: 662, endPoint y: 392, distance: 7.3
click at [283, 185] on button "Share leaderboard" at bounding box center [653, 404] width 143 height 19
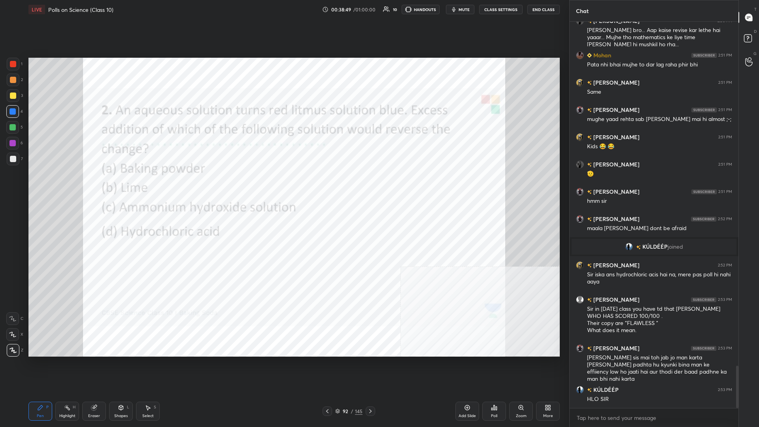
scroll to position [3141, 0]
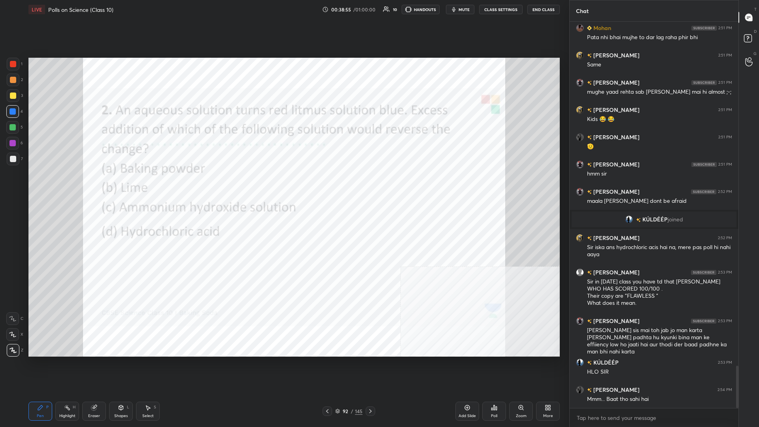
click at [283, 185] on div "92" at bounding box center [345, 411] width 8 height 5
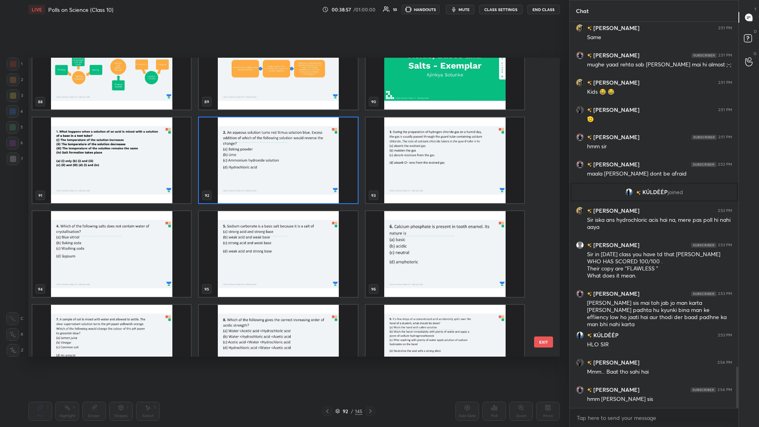
scroll to position [3203, 0]
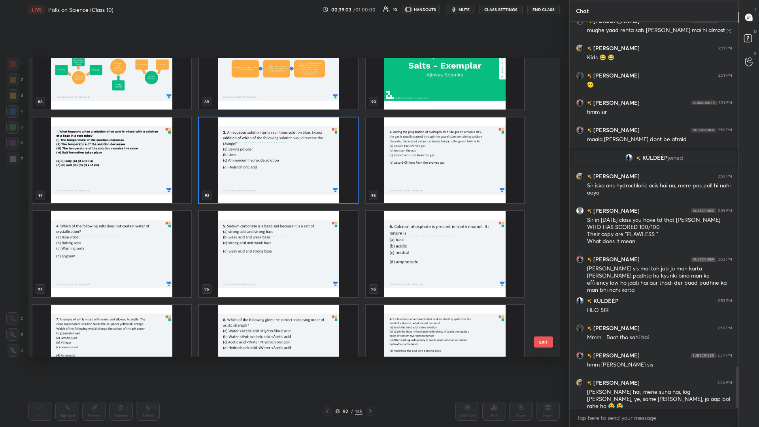
click at [283, 161] on img "grid" at bounding box center [445, 160] width 158 height 86
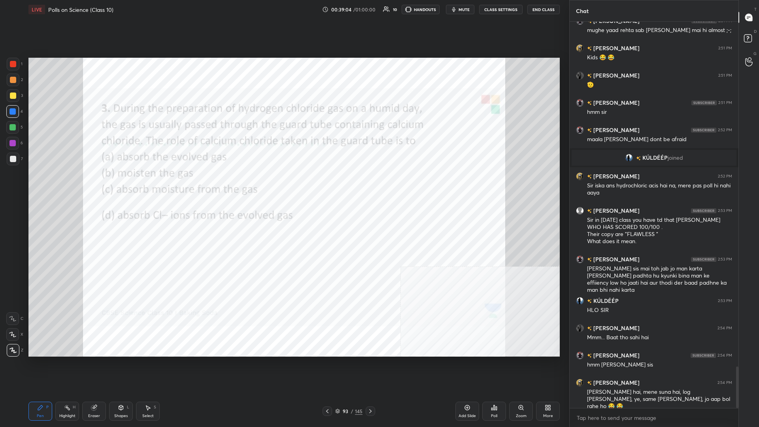
click at [283, 185] on icon at bounding box center [494, 407] width 6 height 6
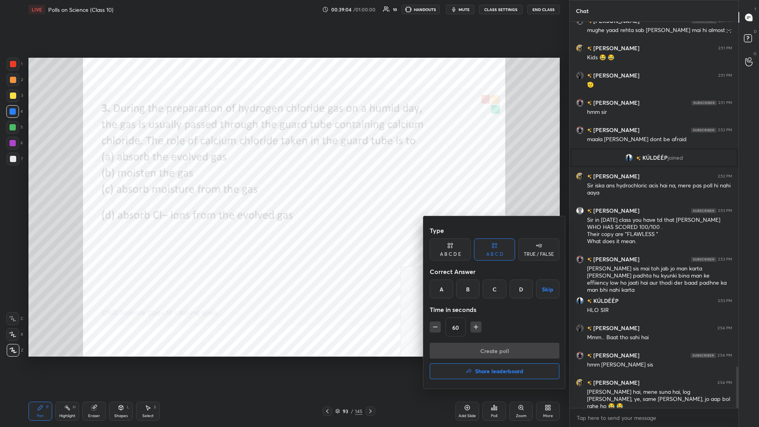
click at [283, 185] on div "C" at bounding box center [494, 288] width 23 height 19
click at [283, 185] on button "Create poll" at bounding box center [495, 351] width 130 height 16
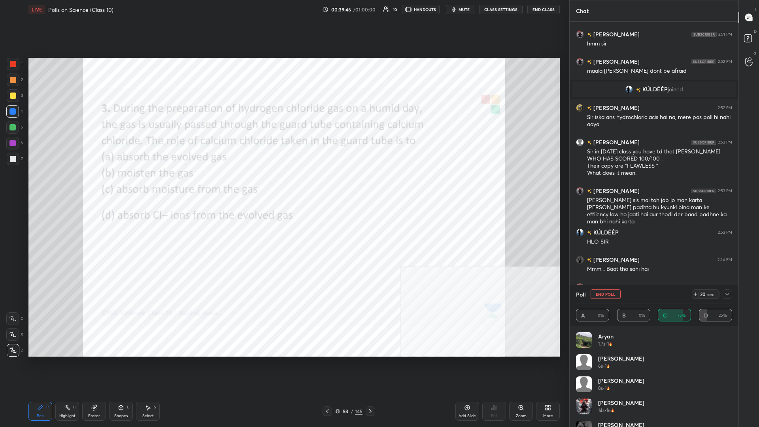
scroll to position [3298, 0]
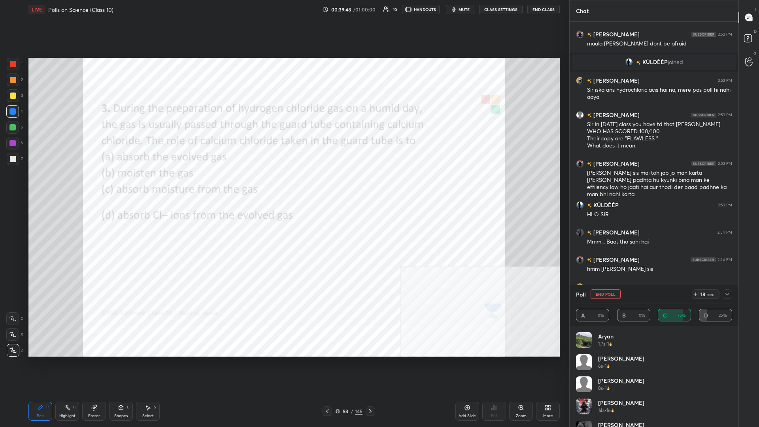
click at [283, 185] on div at bounding box center [726, 293] width 9 height 9
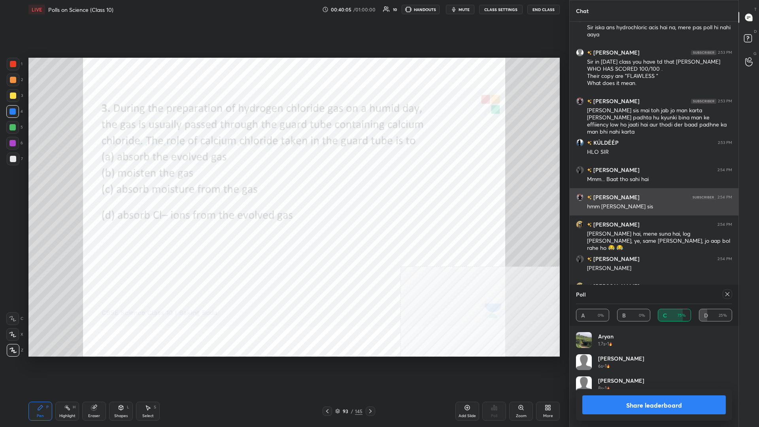
scroll to position [0, 0]
click at [283, 185] on button "Share leaderboard" at bounding box center [653, 404] width 143 height 19
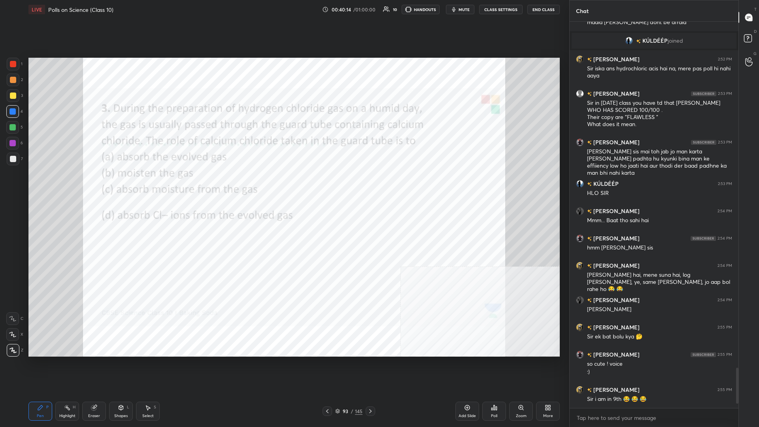
scroll to position [405, 169]
click at [283, 185] on div "93 / 145" at bounding box center [348, 410] width 27 height 7
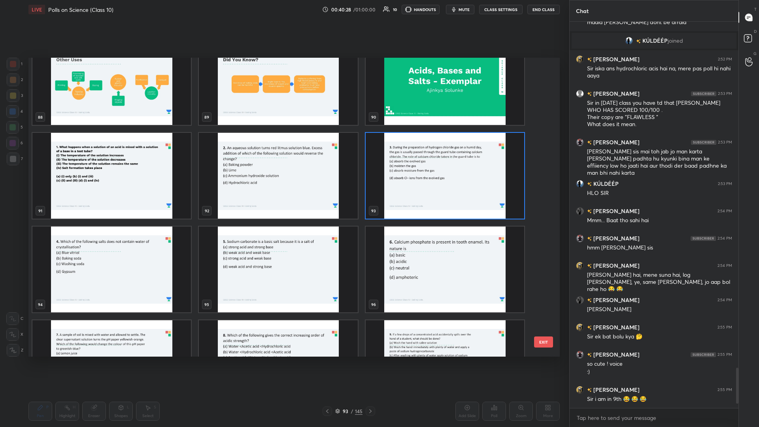
scroll to position [2754, 0]
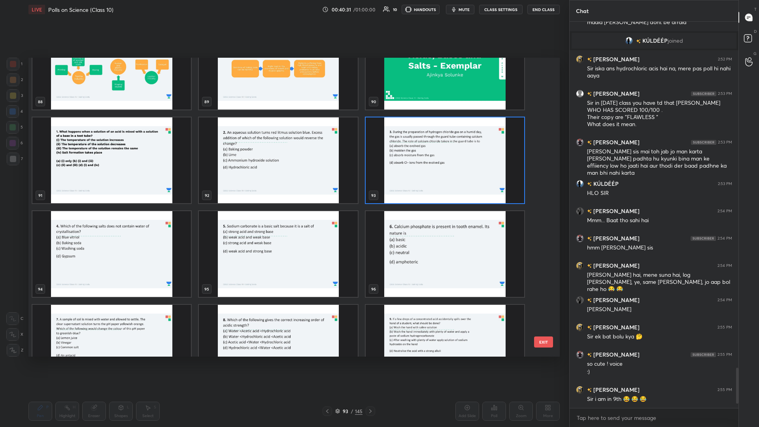
click at [107, 185] on img "grid" at bounding box center [111, 254] width 158 height 86
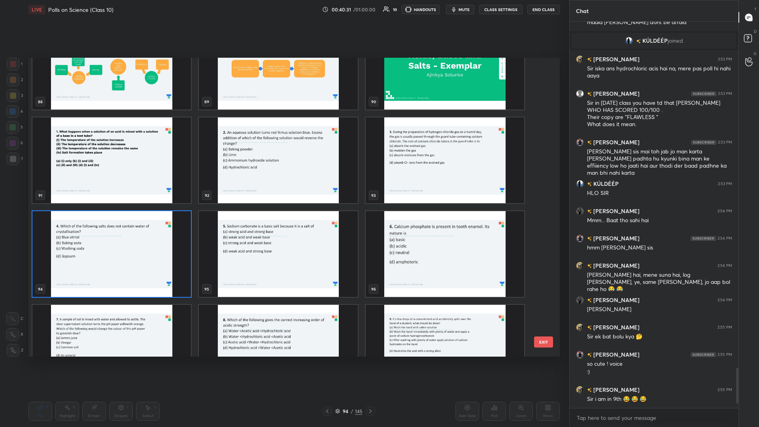
click at [107, 185] on img "grid" at bounding box center [111, 254] width 158 height 86
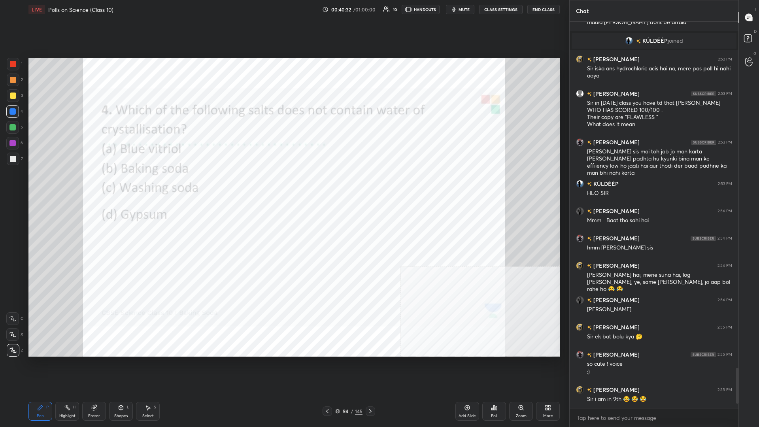
click at [107, 185] on img "grid" at bounding box center [111, 254] width 158 height 86
click at [283, 185] on div "Poll" at bounding box center [494, 411] width 24 height 19
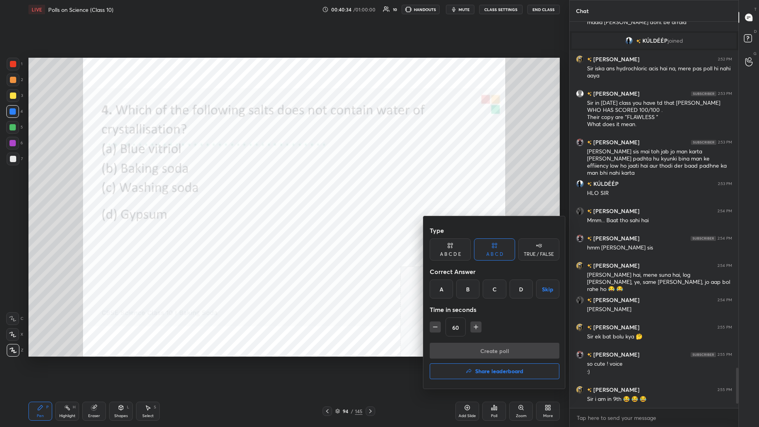
click at [283, 185] on div "B" at bounding box center [467, 288] width 23 height 19
click at [283, 185] on button "Create poll" at bounding box center [495, 351] width 130 height 16
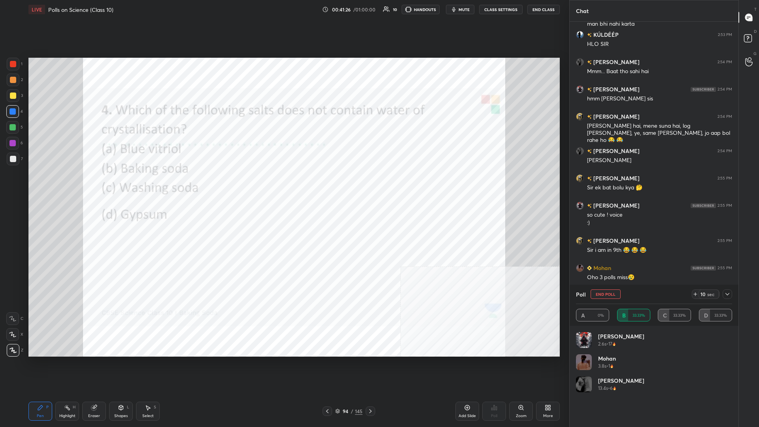
scroll to position [3289, 0]
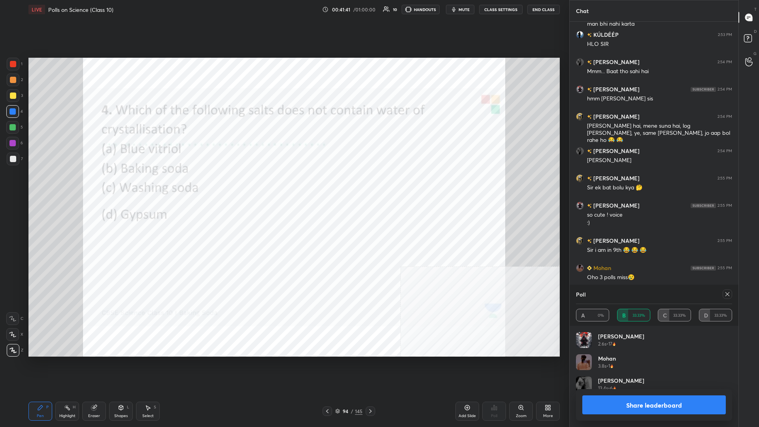
click at [283, 185] on button "Share leaderboard" at bounding box center [653, 404] width 143 height 19
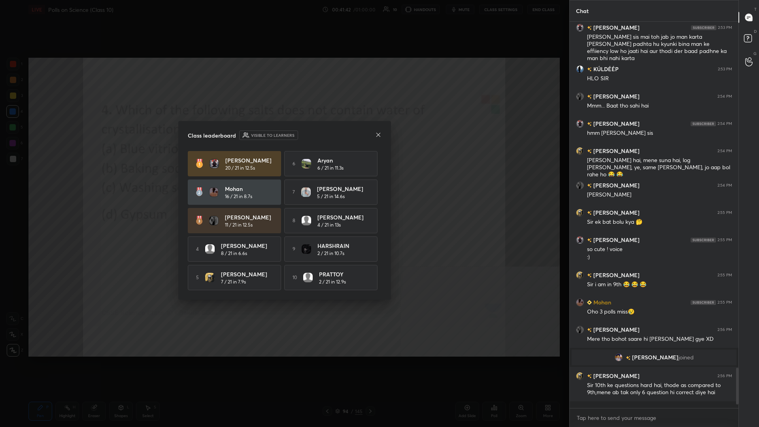
scroll to position [0, 0]
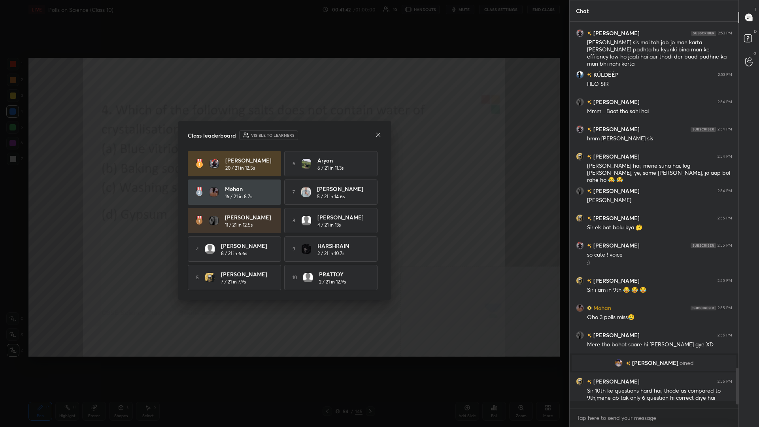
click at [222, 185] on div "SAHITHI 11 / 21 in 12.5s" at bounding box center [234, 220] width 93 height 25
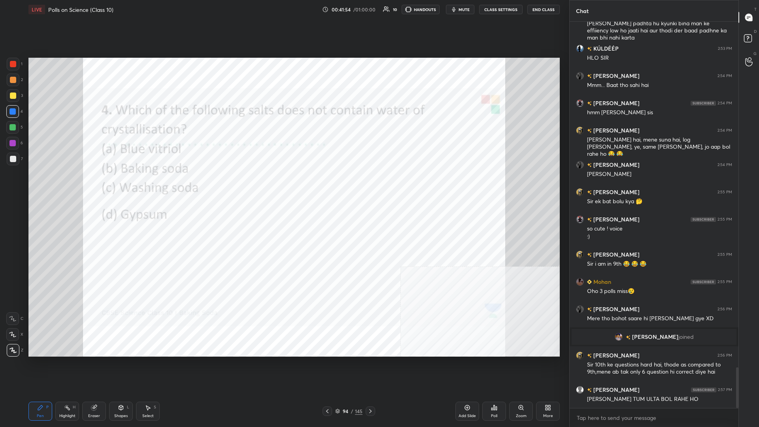
scroll to position [3303, 0]
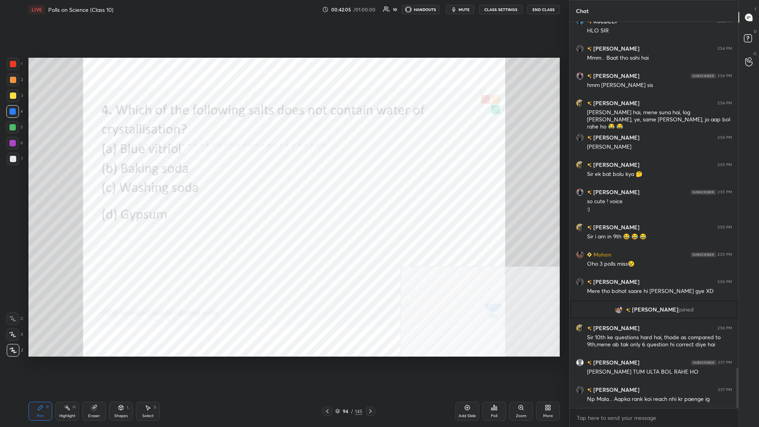
click at [283, 185] on div "94" at bounding box center [345, 411] width 8 height 5
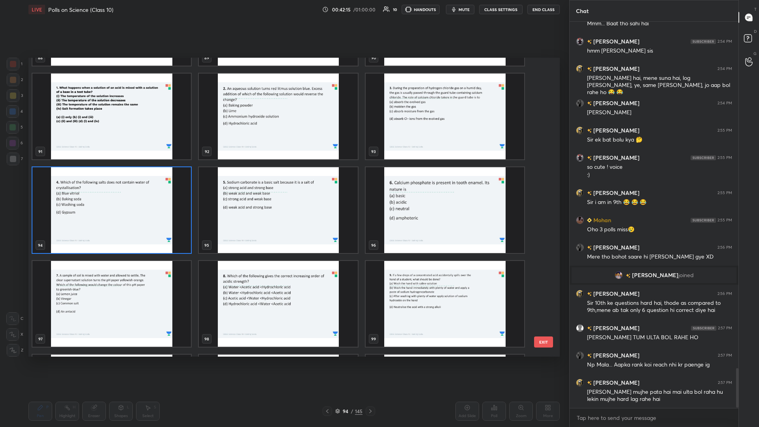
scroll to position [3364, 0]
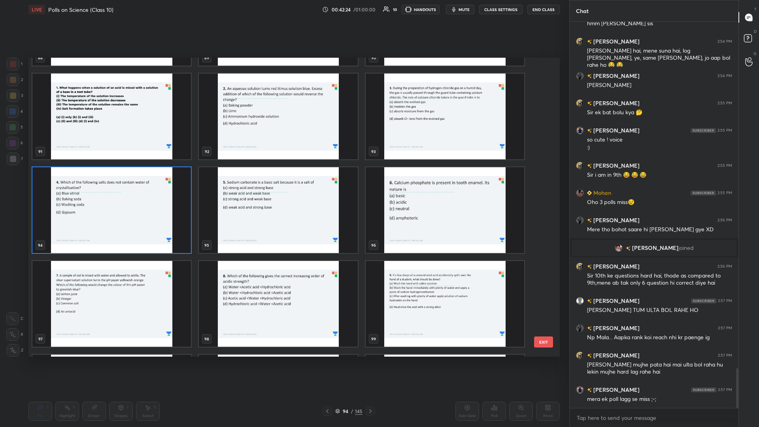
click at [270, 185] on img "grid" at bounding box center [278, 210] width 158 height 86
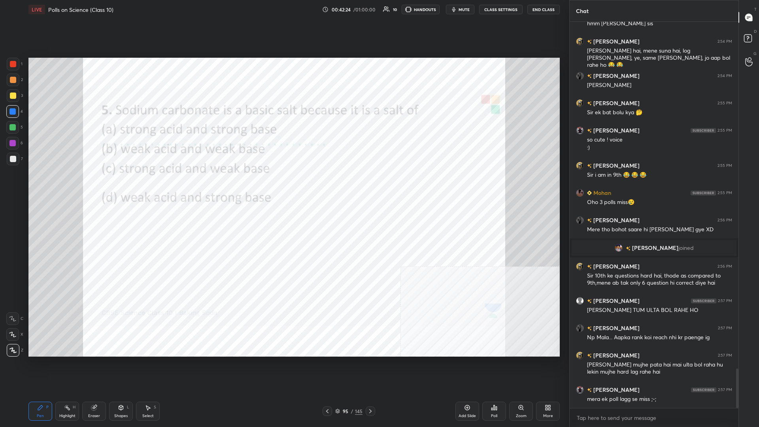
scroll to position [3383, 0]
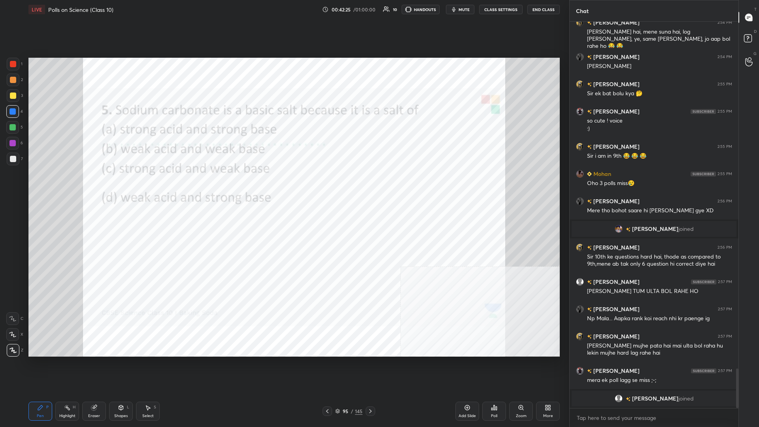
click at [283, 185] on div "Poll" at bounding box center [494, 411] width 24 height 19
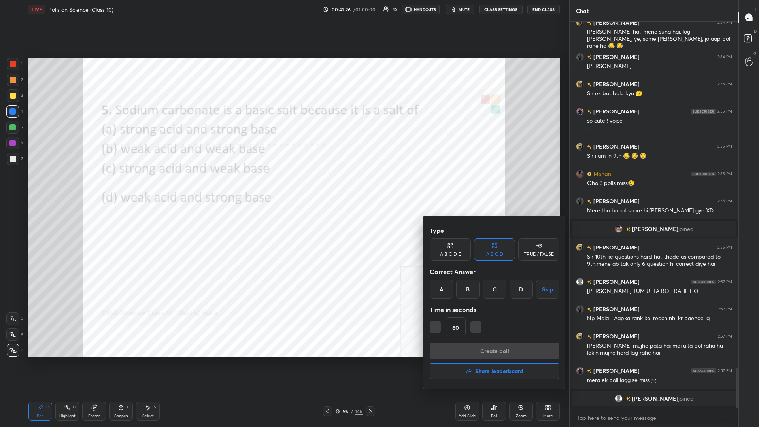
click at [283, 185] on div "D" at bounding box center [520, 288] width 23 height 19
click at [283, 185] on button "Create poll" at bounding box center [495, 351] width 130 height 16
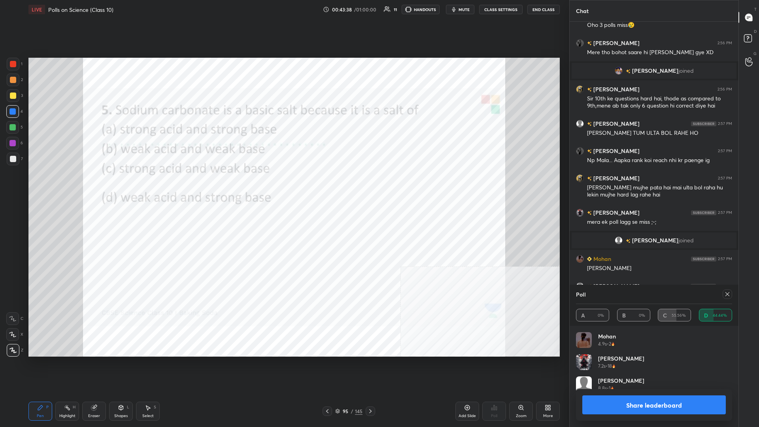
scroll to position [3532, 0]
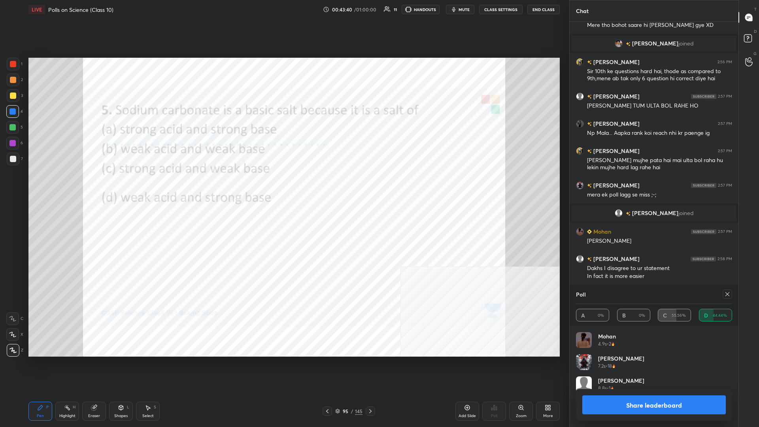
click at [283, 185] on div "Share leaderboard" at bounding box center [654, 405] width 156 height 32
drag, startPoint x: 607, startPoint y: 404, endPoint x: 617, endPoint y: 398, distance: 11.9
click at [283, 185] on button "Share leaderboard" at bounding box center [653, 404] width 143 height 19
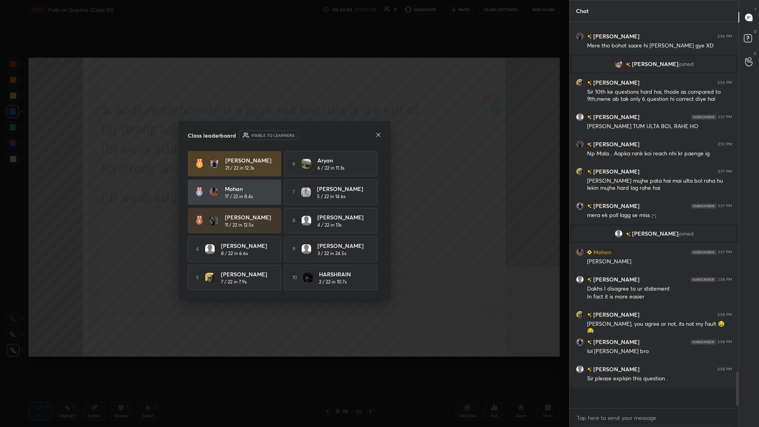
scroll to position [0, 0]
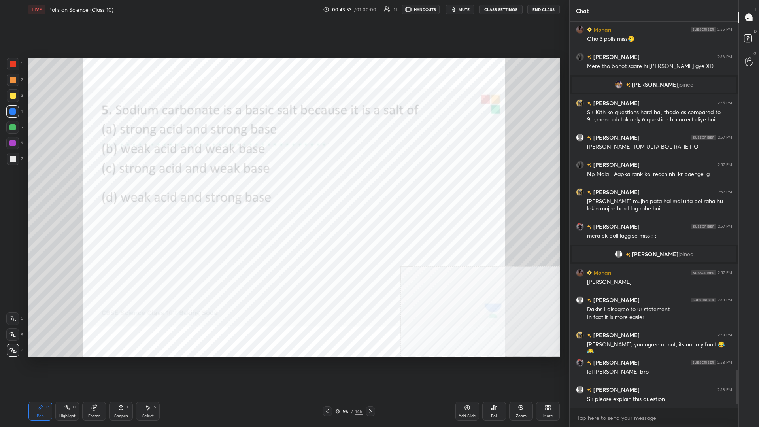
click at [8, 145] on div at bounding box center [12, 143] width 13 height 13
click at [13, 143] on div at bounding box center [12, 143] width 6 height 6
click at [11, 69] on div at bounding box center [13, 64] width 13 height 13
click at [283, 185] on div "95" at bounding box center [345, 411] width 8 height 5
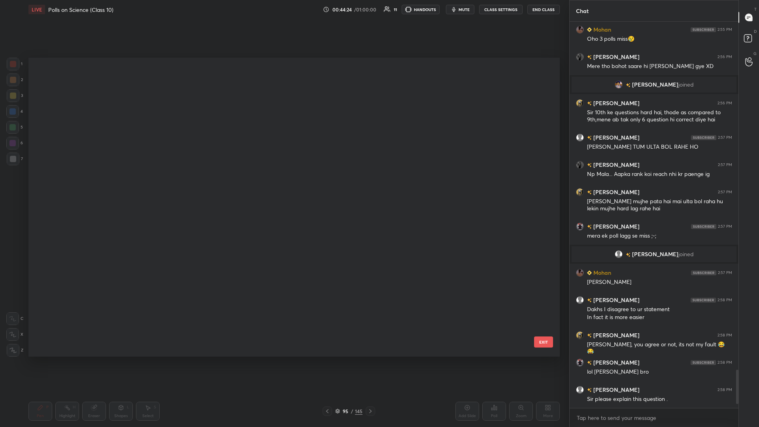
click at [283, 185] on div "95" at bounding box center [345, 411] width 8 height 5
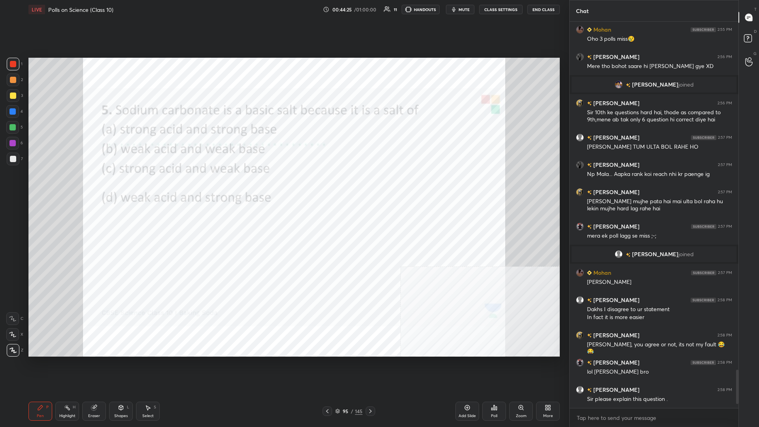
click at [283, 185] on div "95 / 145" at bounding box center [348, 410] width 53 height 9
click at [283, 185] on div "/" at bounding box center [352, 411] width 2 height 5
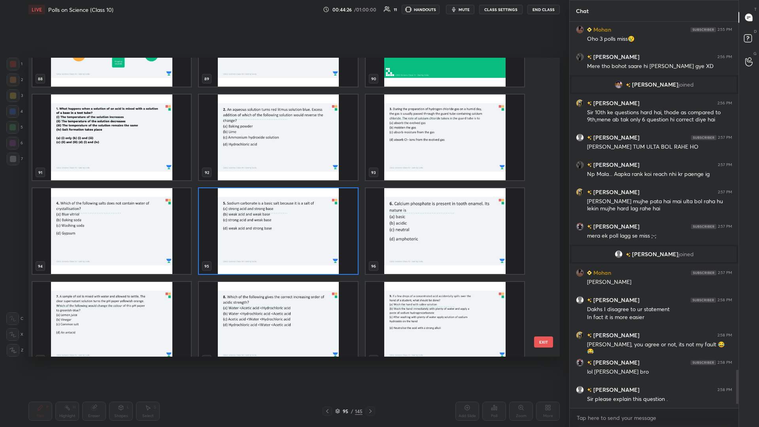
scroll to position [2798, 0]
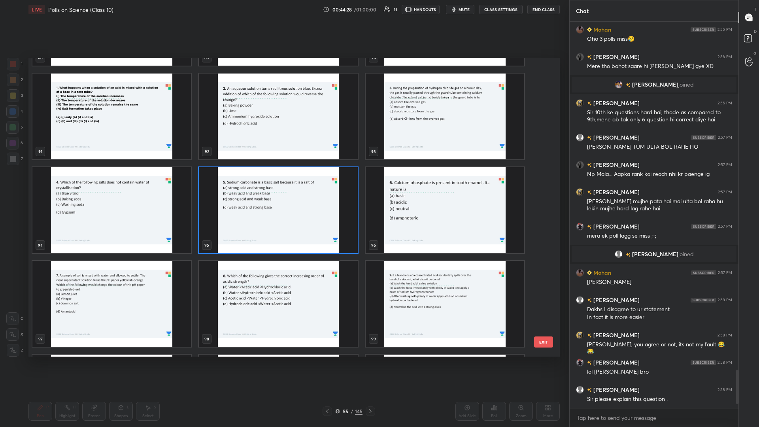
click at [283, 185] on img "grid" at bounding box center [445, 210] width 158 height 86
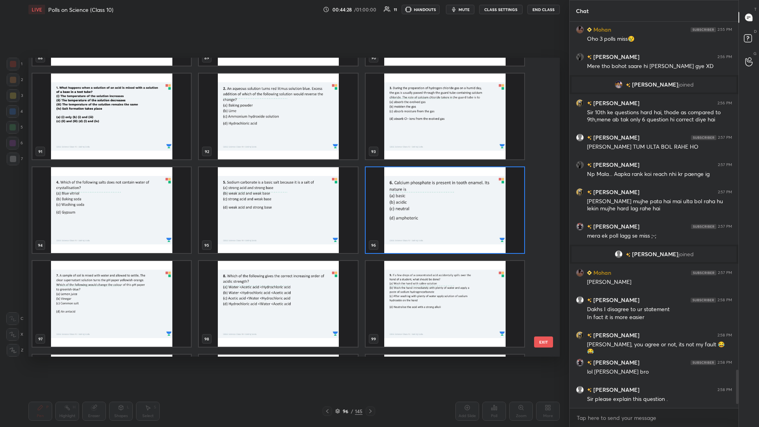
click at [283, 185] on img "grid" at bounding box center [445, 210] width 158 height 86
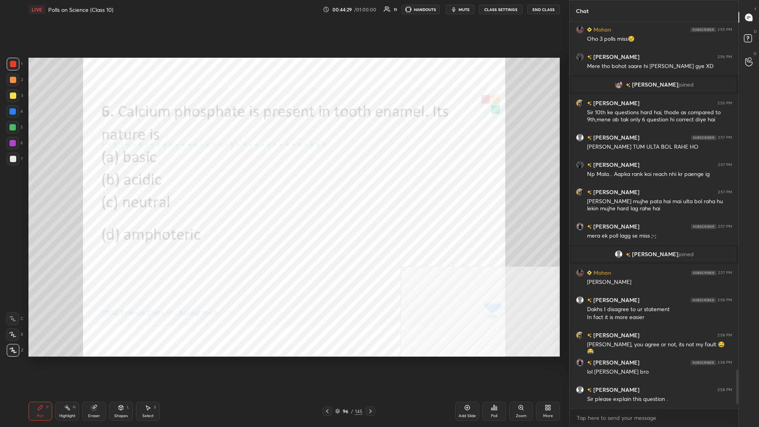
click at [283, 185] on icon at bounding box center [494, 407] width 6 height 6
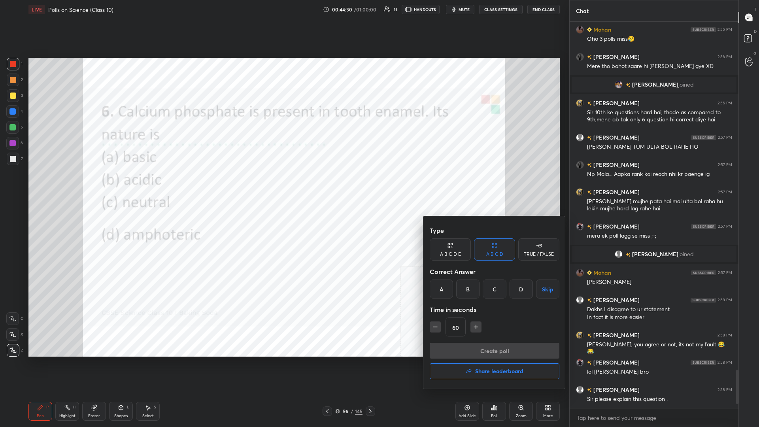
click at [283, 185] on div "A" at bounding box center [441, 288] width 23 height 19
click at [283, 185] on button "Create poll" at bounding box center [495, 351] width 130 height 16
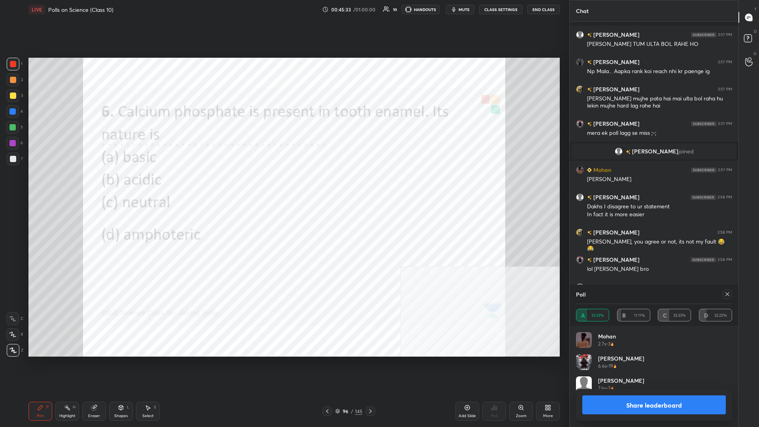
scroll to position [3628, 0]
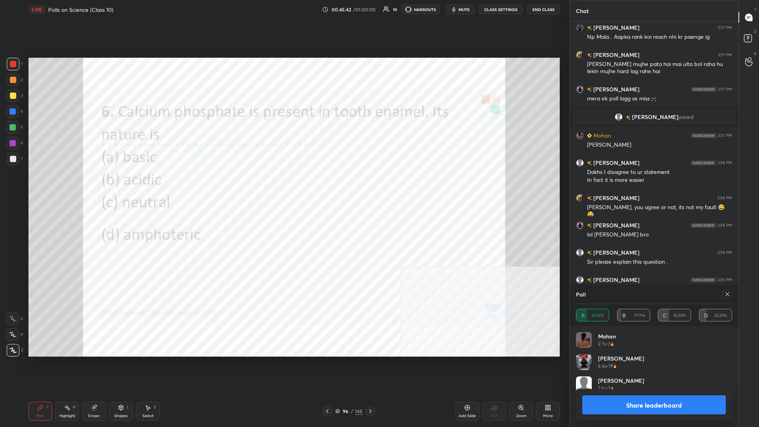
click at [283, 185] on button "Share leaderboard" at bounding box center [653, 404] width 143 height 19
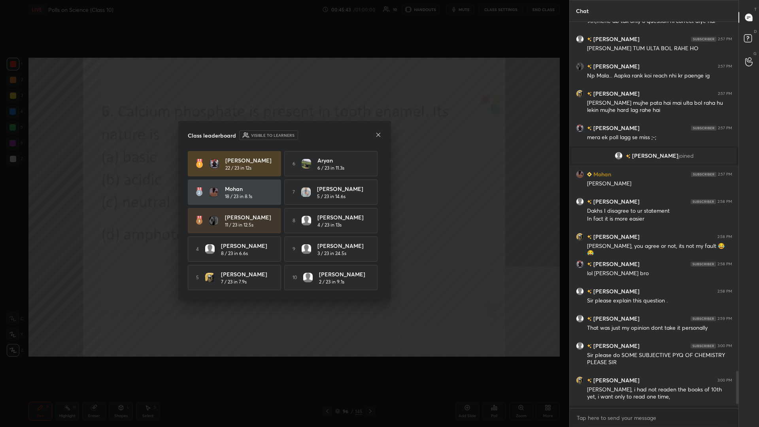
scroll to position [403, 169]
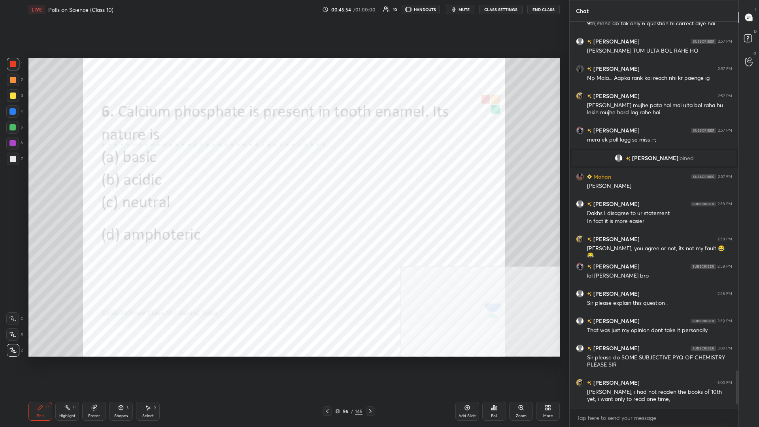
click at [283, 185] on div "/" at bounding box center [352, 411] width 2 height 5
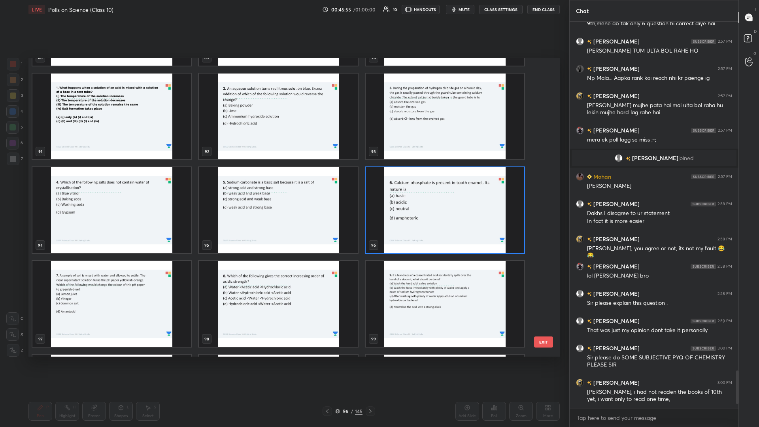
scroll to position [3614, 0]
click at [283, 185] on img "grid" at bounding box center [445, 210] width 158 height 86
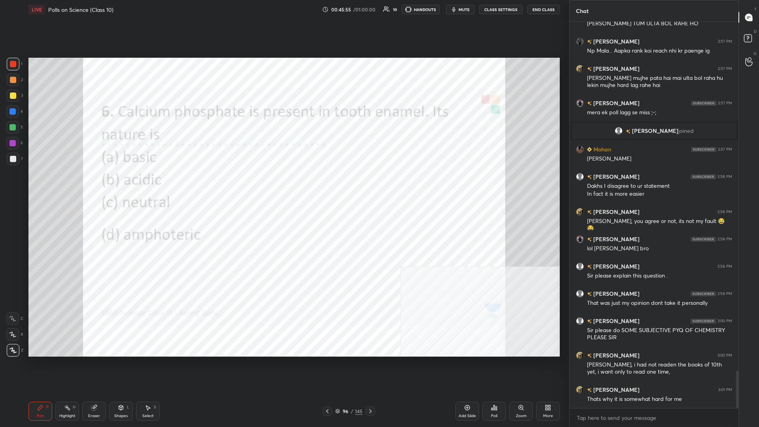
click at [283, 185] on img "grid" at bounding box center [445, 210] width 158 height 86
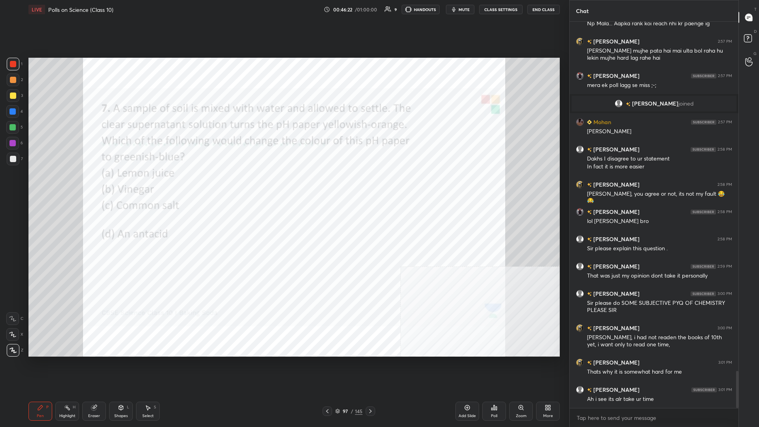
click at [283, 185] on icon at bounding box center [491, 409] width 1 height 2
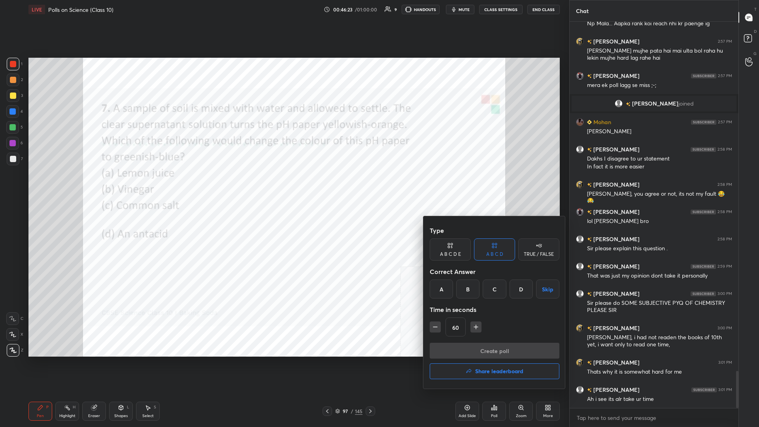
click at [283, 185] on div "D" at bounding box center [520, 288] width 23 height 19
click at [283, 185] on button "Create poll" at bounding box center [495, 351] width 130 height 16
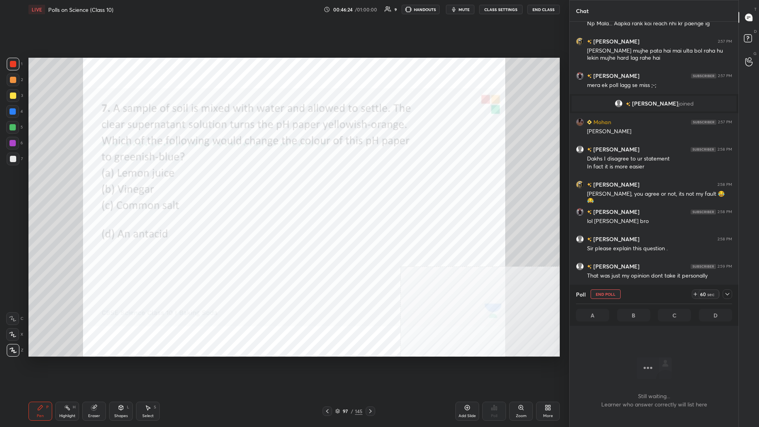
scroll to position [345, 169]
click at [283, 185] on icon at bounding box center [727, 294] width 6 height 6
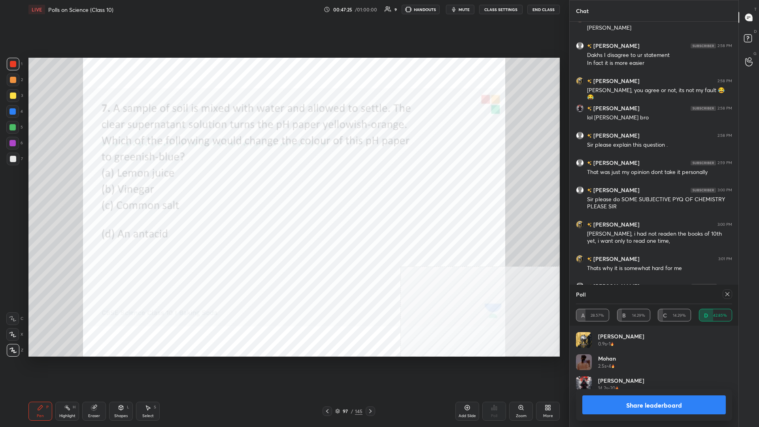
scroll to position [0, 0]
click at [283, 185] on button "Share leaderboard" at bounding box center [653, 404] width 143 height 19
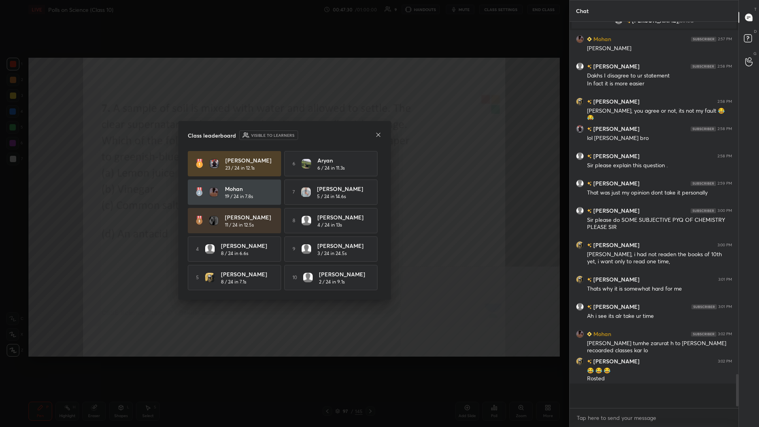
scroll to position [405, 169]
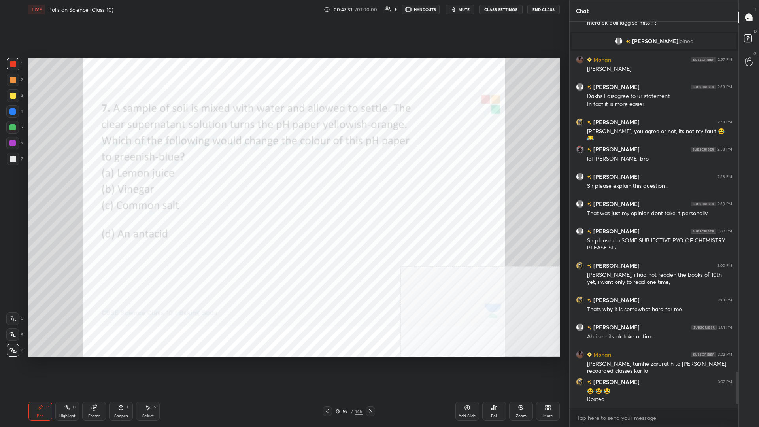
click at [8, 63] on div at bounding box center [13, 64] width 13 height 13
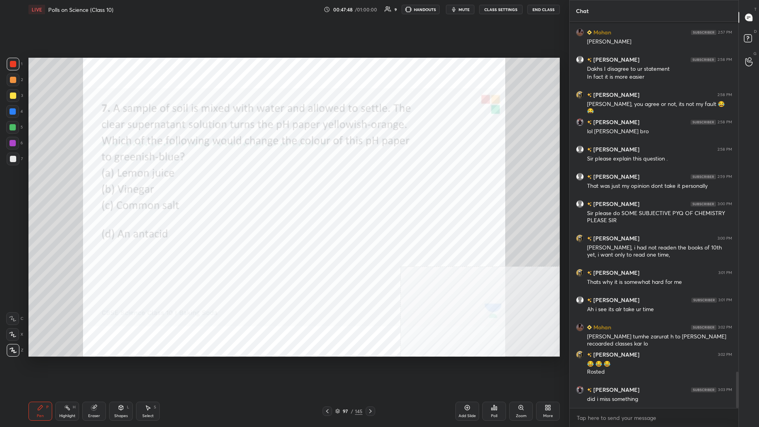
click at [283, 185] on div "97" at bounding box center [345, 411] width 8 height 5
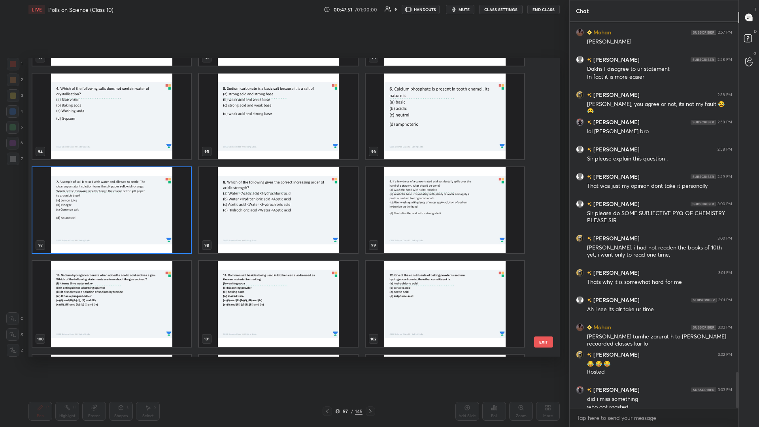
scroll to position [3739, 0]
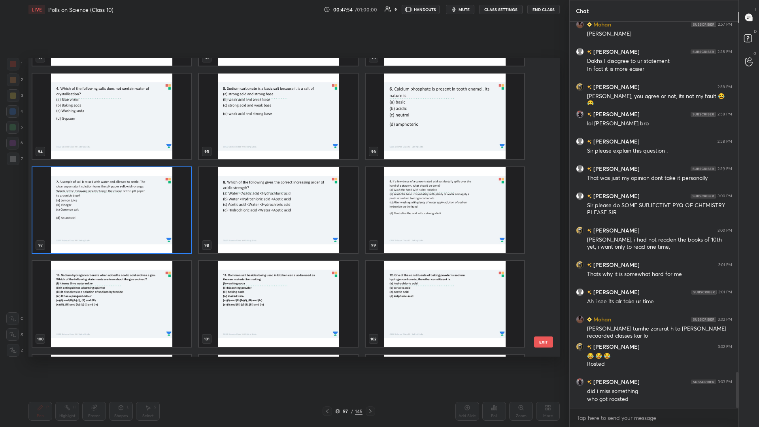
click at [283, 185] on img "grid" at bounding box center [278, 210] width 158 height 86
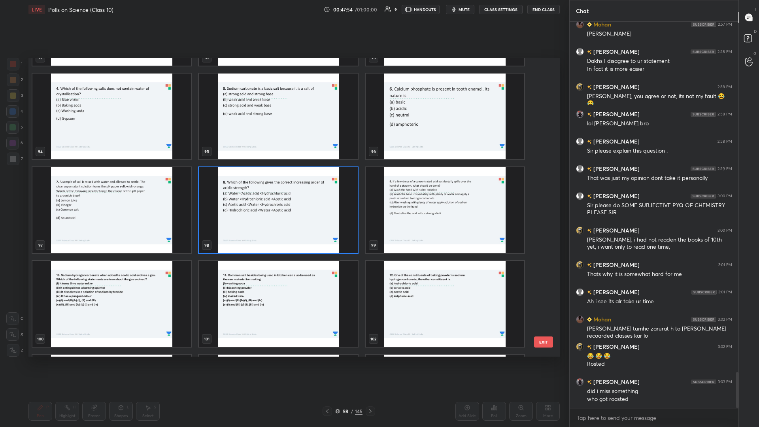
click at [283, 185] on img "grid" at bounding box center [278, 210] width 158 height 86
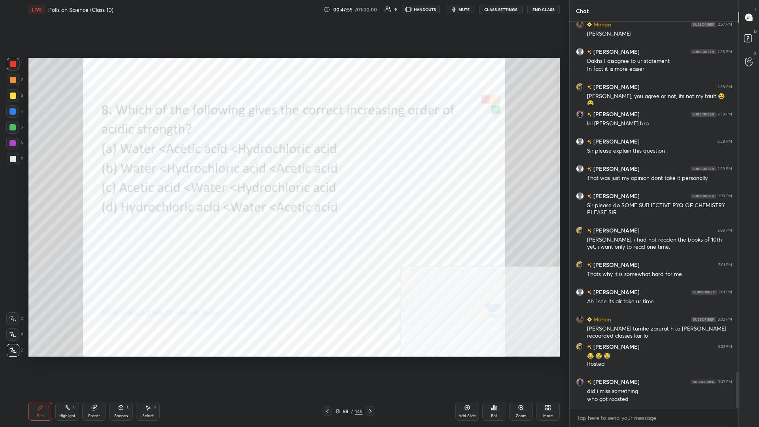
click at [283, 185] on div "Poll" at bounding box center [494, 411] width 24 height 19
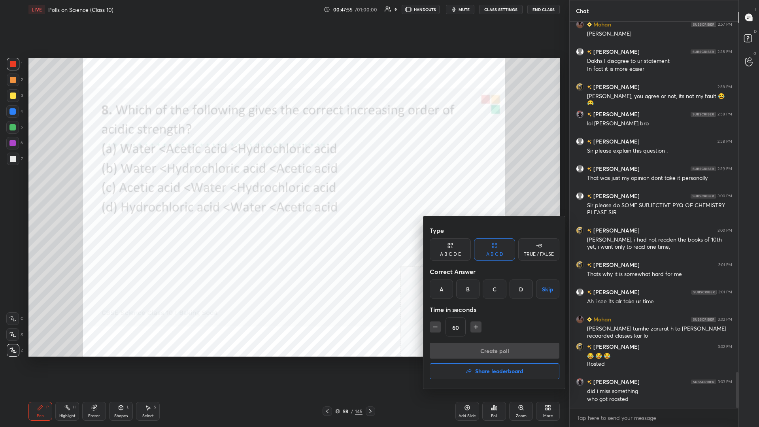
click at [283, 185] on div "A" at bounding box center [441, 288] width 23 height 19
click at [283, 185] on button "Create poll" at bounding box center [495, 351] width 130 height 16
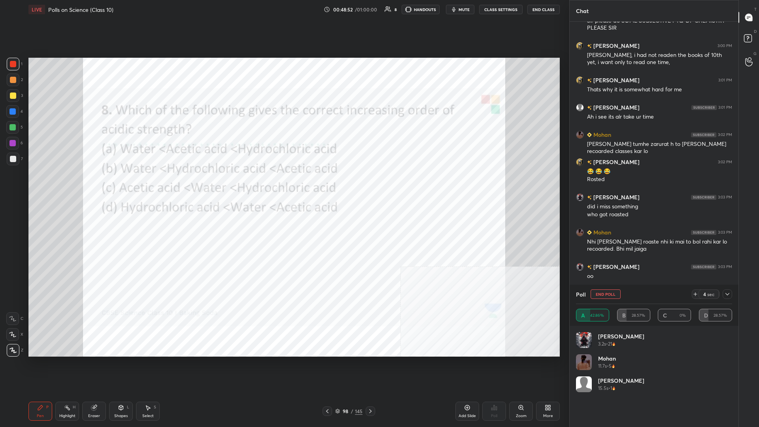
scroll to position [3958, 0]
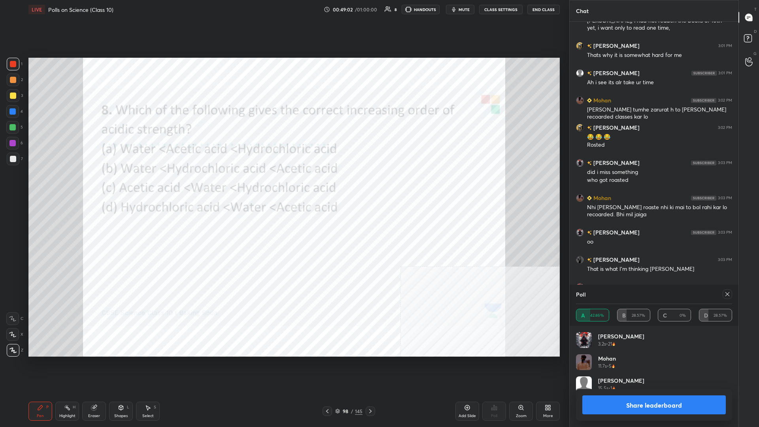
drag, startPoint x: 647, startPoint y: 390, endPoint x: 635, endPoint y: 400, distance: 16.2
click at [283, 185] on div "Share leaderboard" at bounding box center [654, 405] width 156 height 32
drag, startPoint x: 635, startPoint y: 400, endPoint x: 648, endPoint y: 400, distance: 12.7
click at [283, 185] on button "Share leaderboard" at bounding box center [653, 404] width 143 height 19
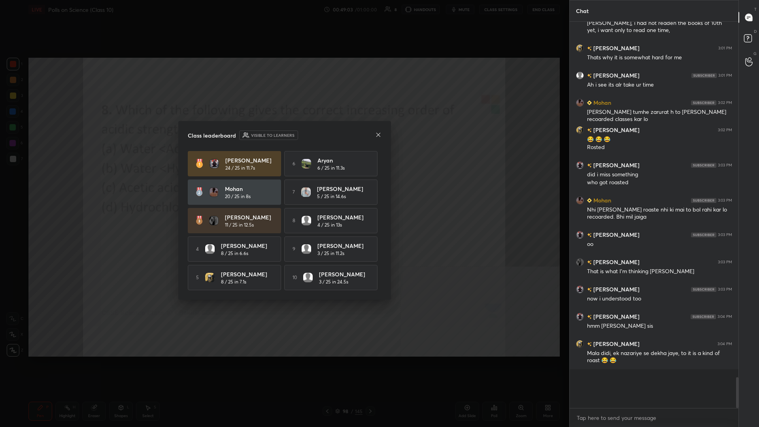
scroll to position [0, 0]
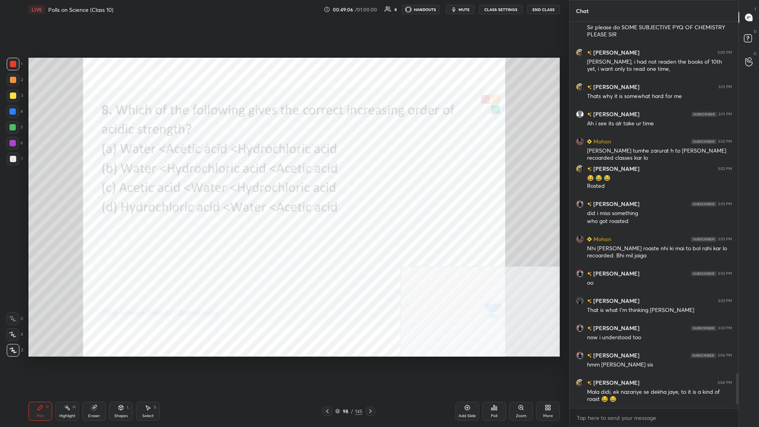
click at [283, 185] on div "98" at bounding box center [345, 411] width 8 height 5
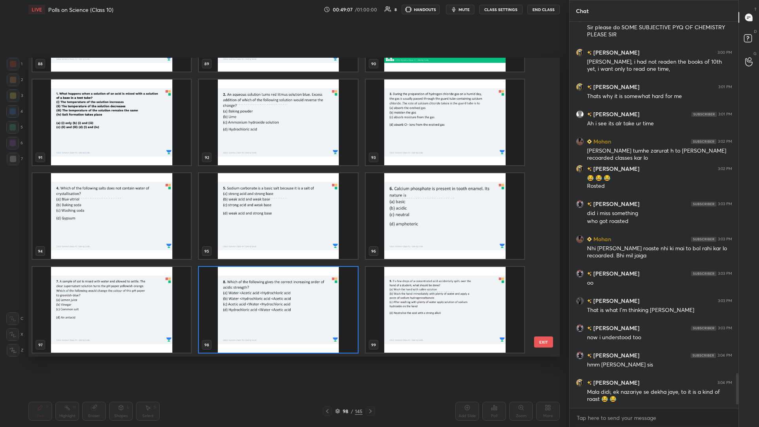
scroll to position [2892, 0]
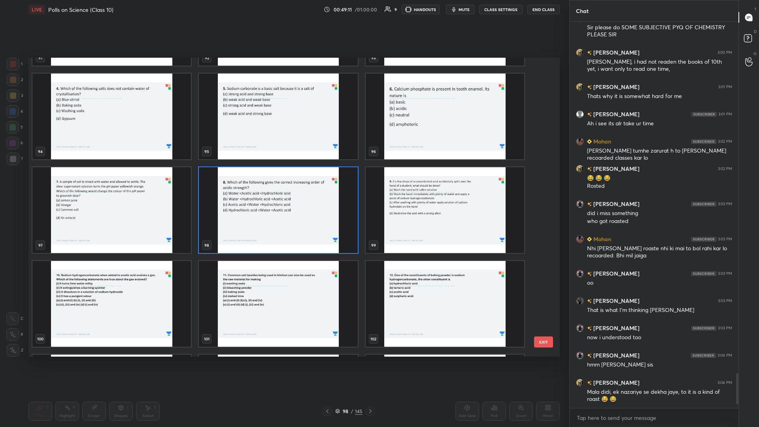
click at [283, 185] on img "grid" at bounding box center [445, 210] width 158 height 86
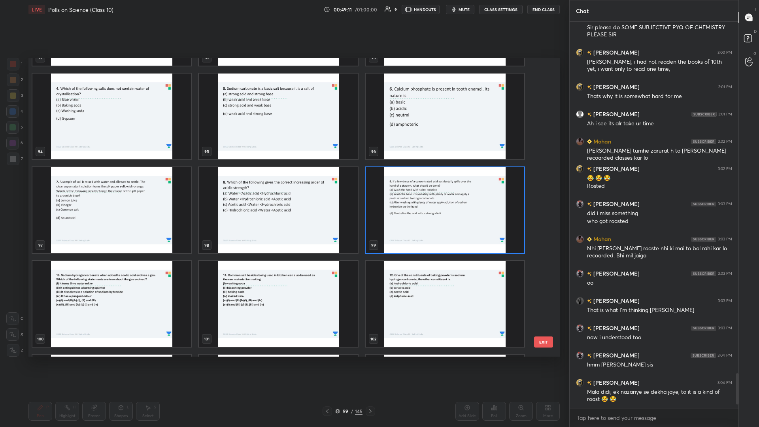
click at [283, 185] on img "grid" at bounding box center [445, 210] width 158 height 86
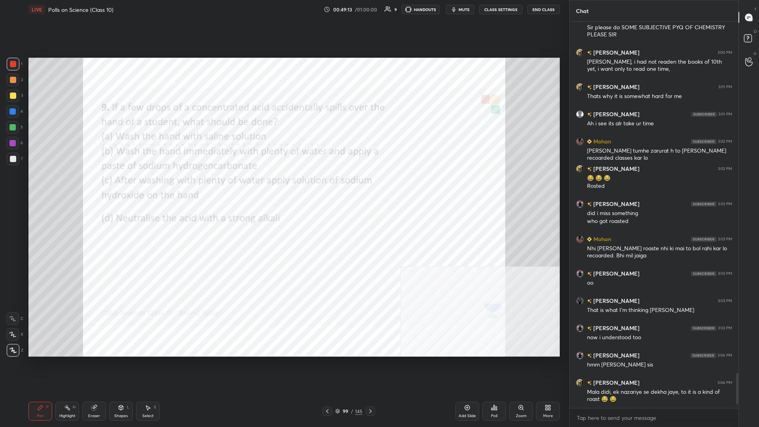
click at [283, 185] on div "Poll" at bounding box center [494, 411] width 24 height 19
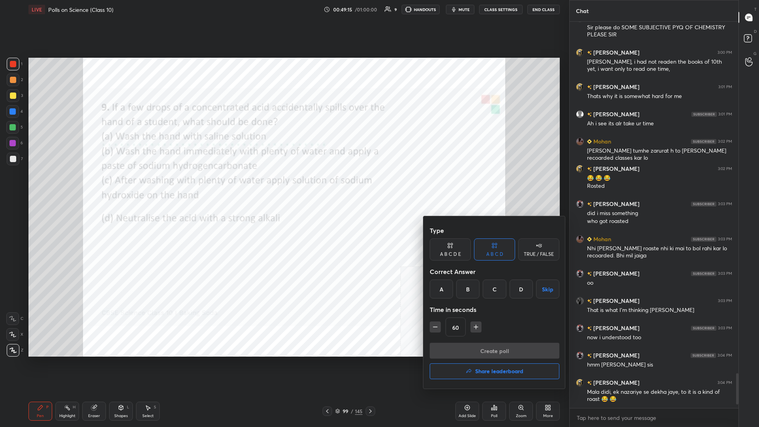
click at [283, 185] on div "B" at bounding box center [467, 288] width 23 height 19
click at [283, 185] on button "Create poll" at bounding box center [495, 351] width 130 height 16
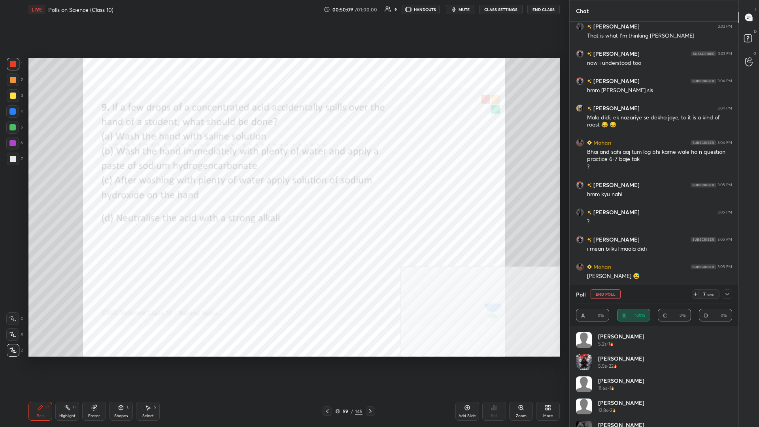
scroll to position [4218, 0]
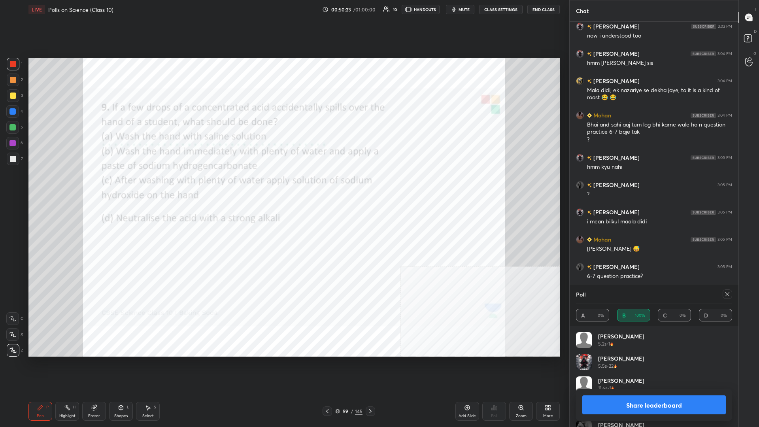
click at [283, 185] on button "Share leaderboard" at bounding box center [653, 404] width 143 height 19
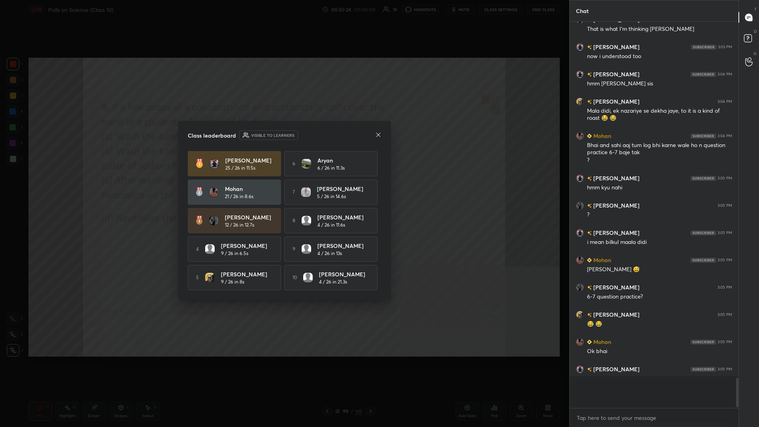
scroll to position [403, 169]
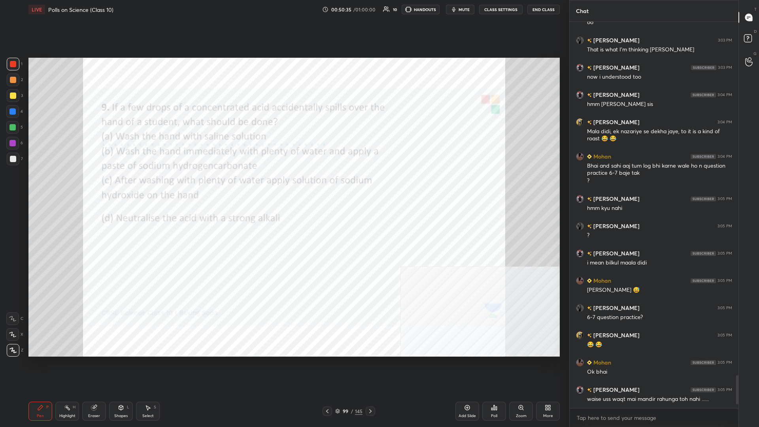
click at [283, 185] on div "99 / 145" at bounding box center [348, 410] width 27 height 7
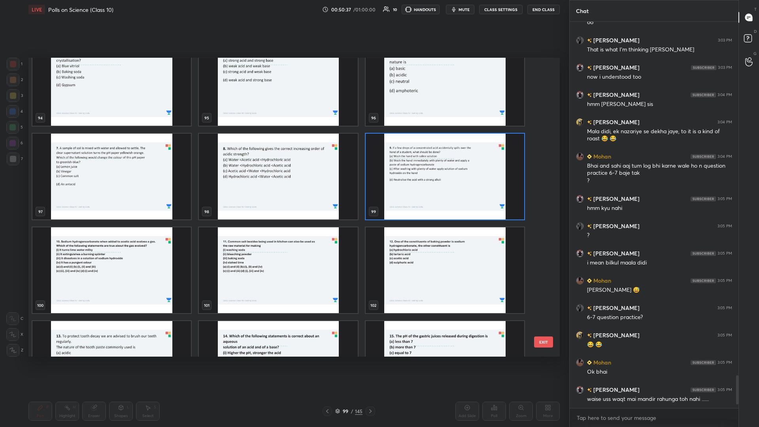
scroll to position [2942, 0]
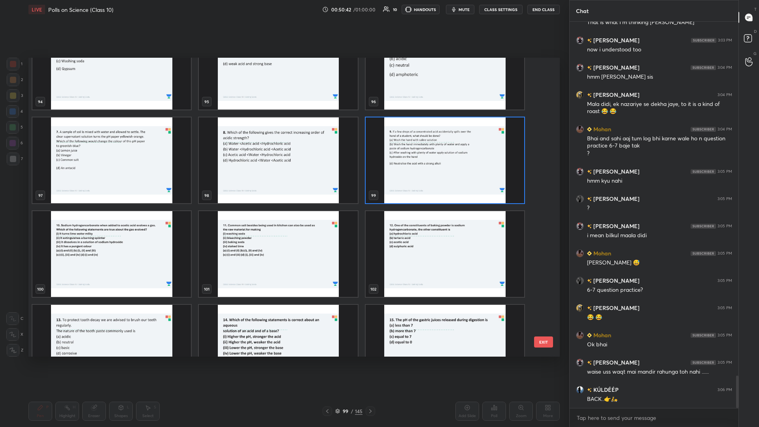
click at [127, 185] on img "grid" at bounding box center [111, 254] width 158 height 86
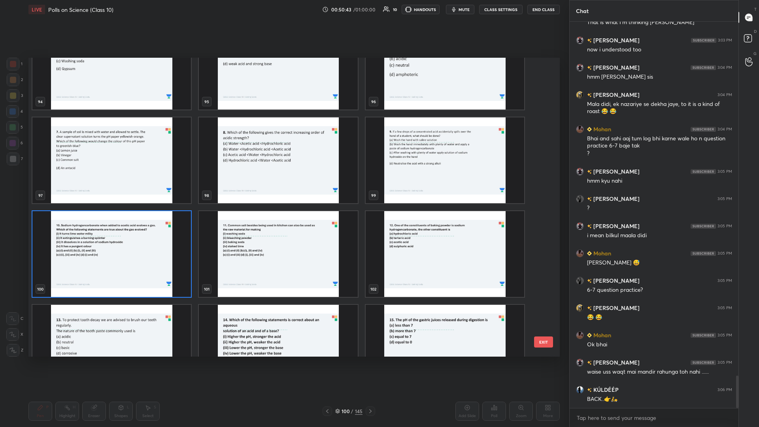
click at [127, 185] on img "grid" at bounding box center [111, 254] width 158 height 86
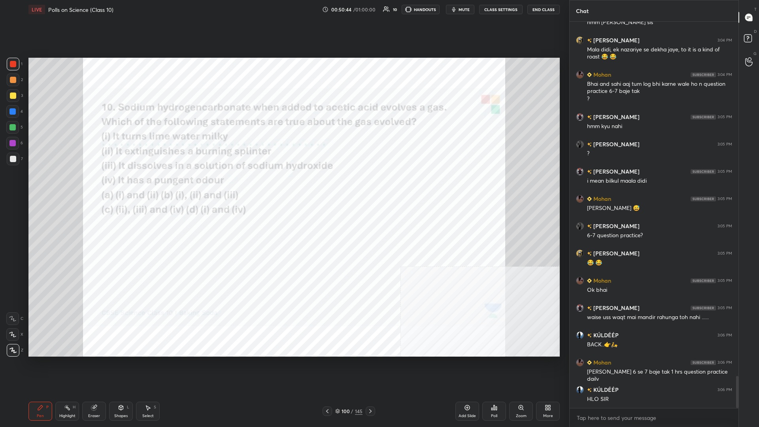
click at [283, 185] on icon at bounding box center [494, 407] width 6 height 6
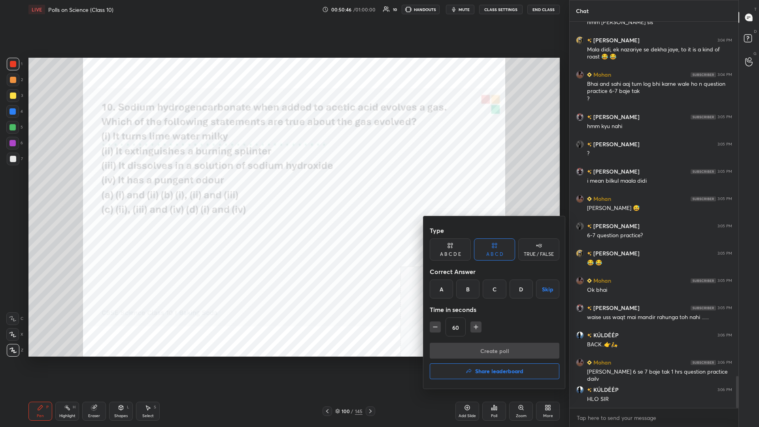
click at [283, 185] on div "B" at bounding box center [467, 288] width 23 height 19
click at [283, 185] on button "Create poll" at bounding box center [495, 351] width 130 height 16
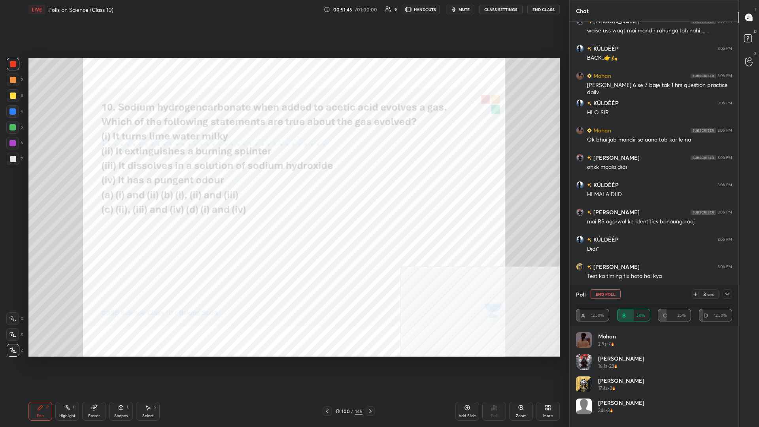
scroll to position [4573, 0]
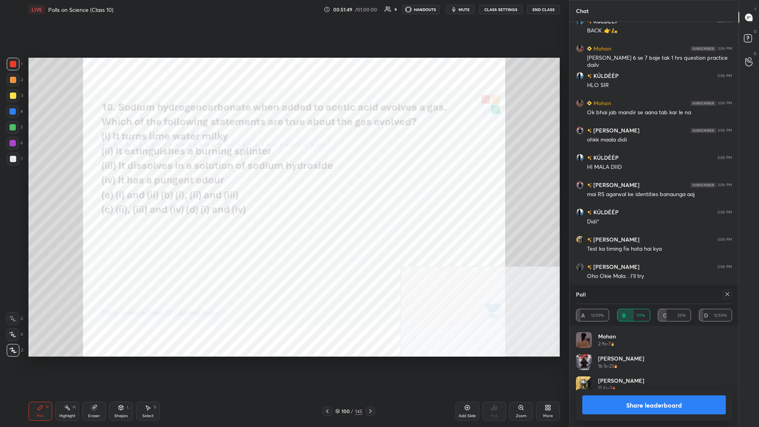
click at [283, 185] on button "Share leaderboard" at bounding box center [653, 404] width 143 height 19
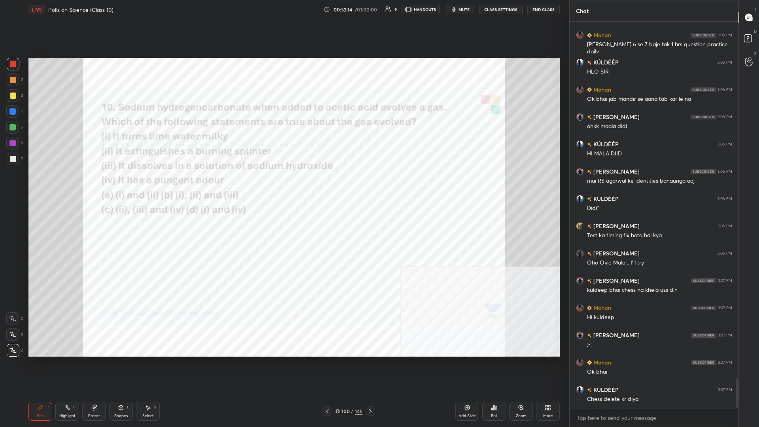
scroll to position [4613, 0]
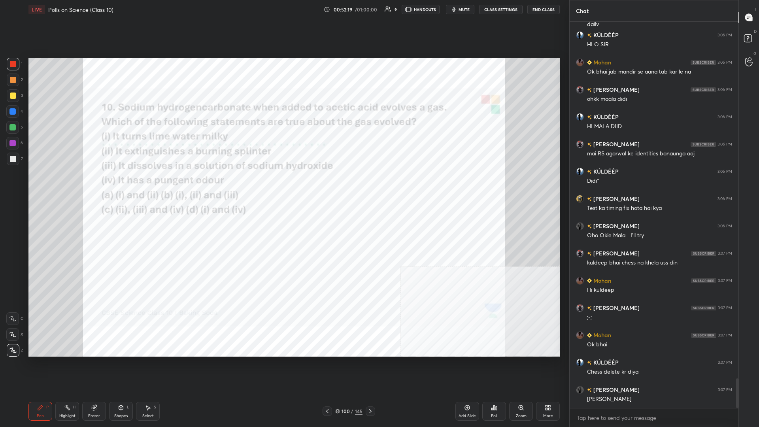
click at [283, 185] on div "100 / 145" at bounding box center [348, 410] width 53 height 9
click at [283, 185] on div "Pen P Highlight H Eraser Shapes L Select S 100 / 145 Add Slide Poll Zoom More" at bounding box center [293, 411] width 531 height 32
click at [283, 185] on div "100" at bounding box center [345, 411] width 8 height 5
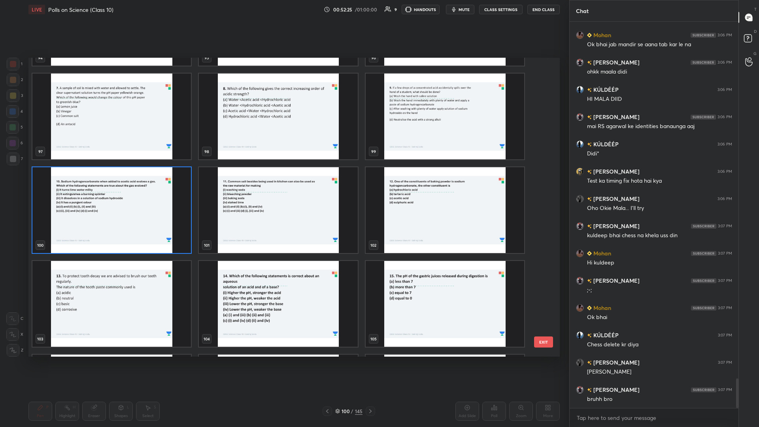
scroll to position [4668, 0]
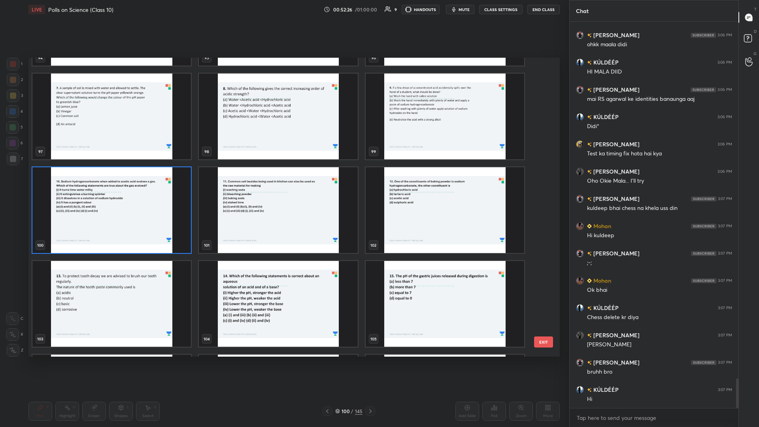
click at [283, 185] on img "grid" at bounding box center [445, 210] width 158 height 86
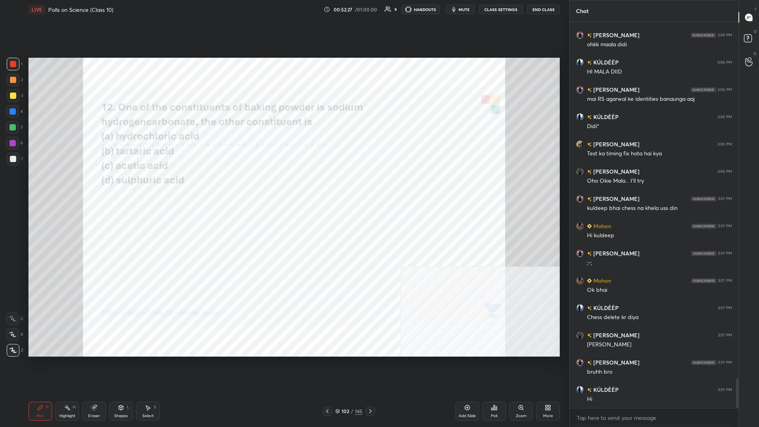
scroll to position [4695, 0]
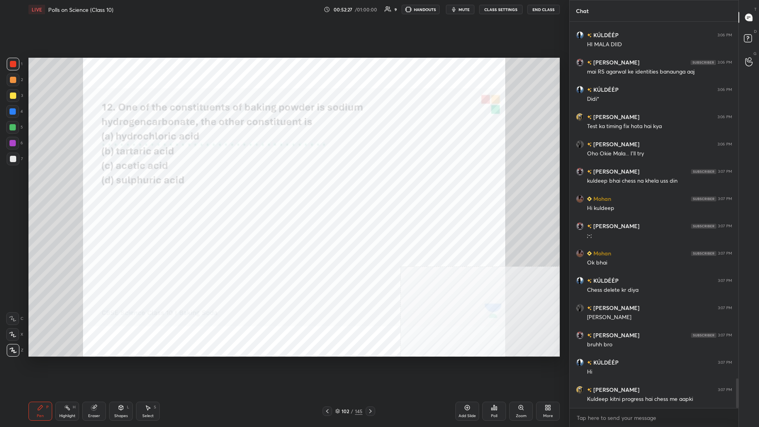
click at [283, 185] on div "Poll" at bounding box center [494, 411] width 24 height 19
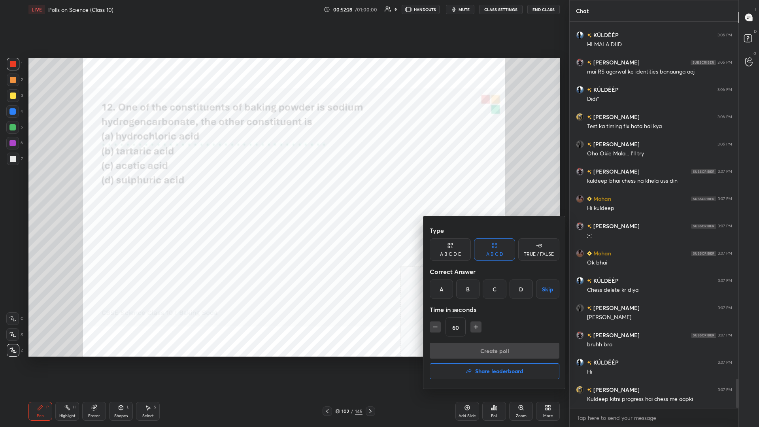
click at [283, 185] on div "B" at bounding box center [467, 288] width 23 height 19
click at [283, 185] on button "Create poll" at bounding box center [495, 351] width 130 height 16
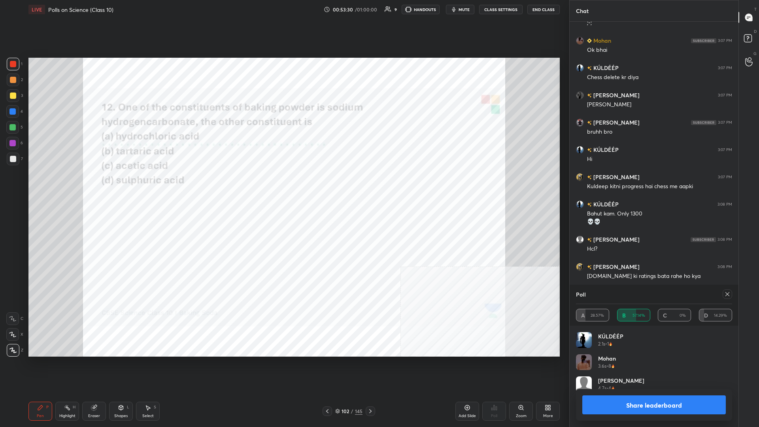
scroll to position [4935, 0]
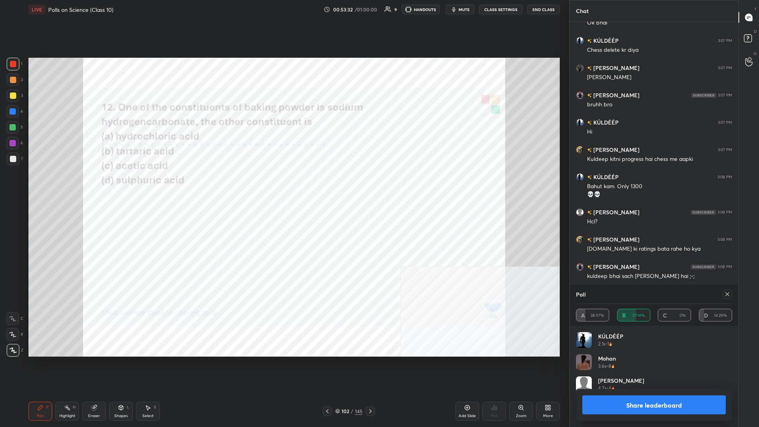
click at [283, 185] on button "Share leaderboard" at bounding box center [653, 404] width 143 height 19
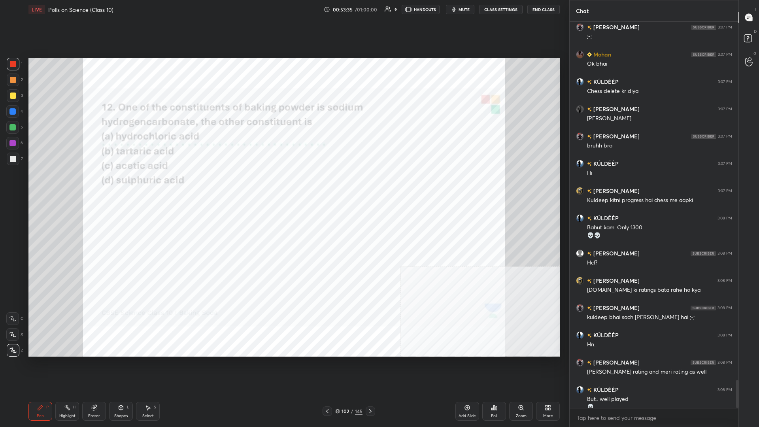
scroll to position [4902, 0]
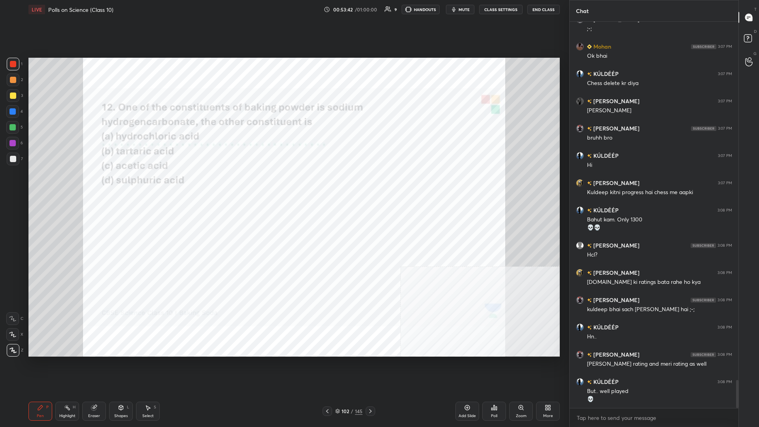
click at [8, 114] on div at bounding box center [12, 111] width 13 height 13
click at [14, 114] on div at bounding box center [12, 111] width 6 height 6
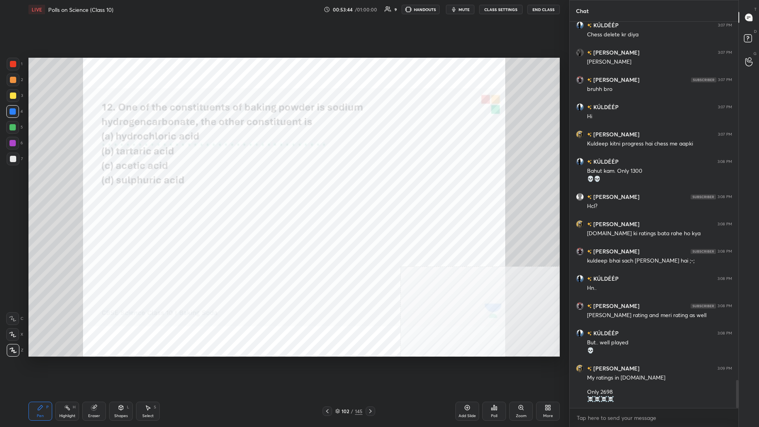
click at [15, 68] on div at bounding box center [13, 64] width 13 height 13
click at [283, 185] on div "102" at bounding box center [345, 411] width 8 height 5
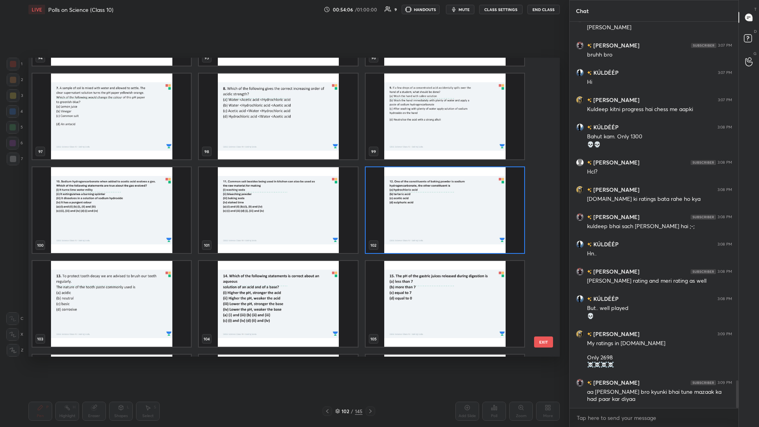
scroll to position [5012, 0]
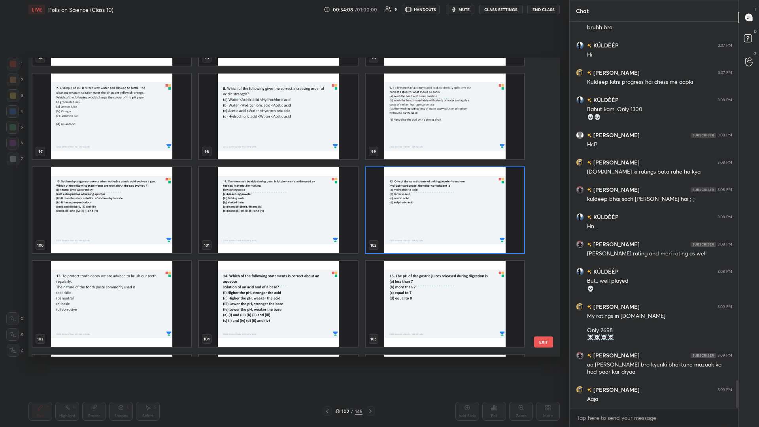
click at [91, 185] on img "grid" at bounding box center [111, 304] width 158 height 86
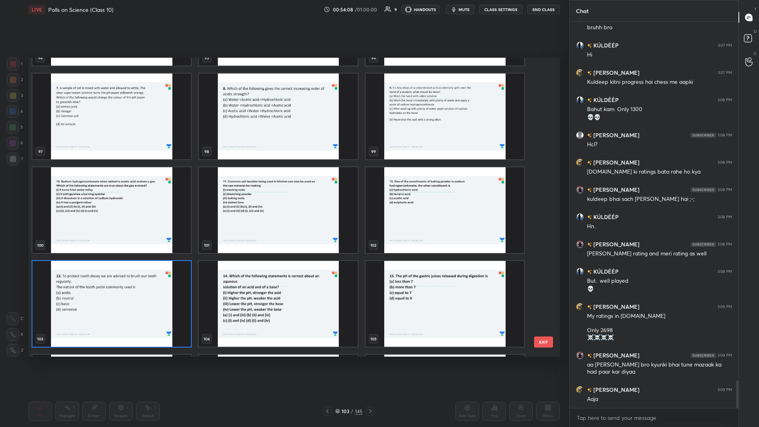
click at [91, 185] on img "grid" at bounding box center [111, 304] width 158 height 86
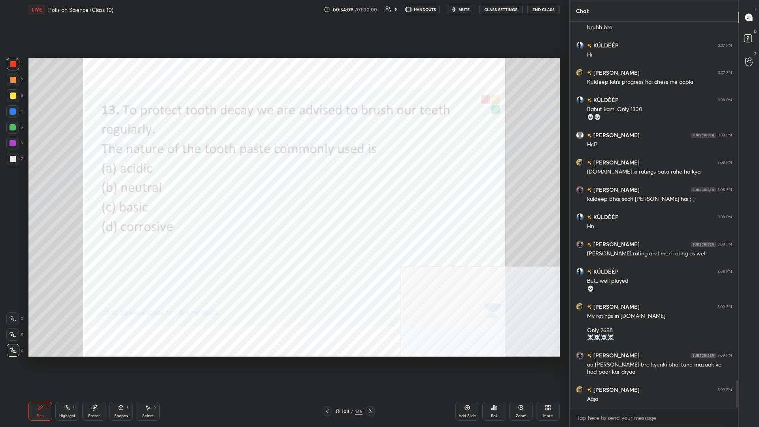
click at [283, 185] on div "Poll" at bounding box center [494, 411] width 24 height 19
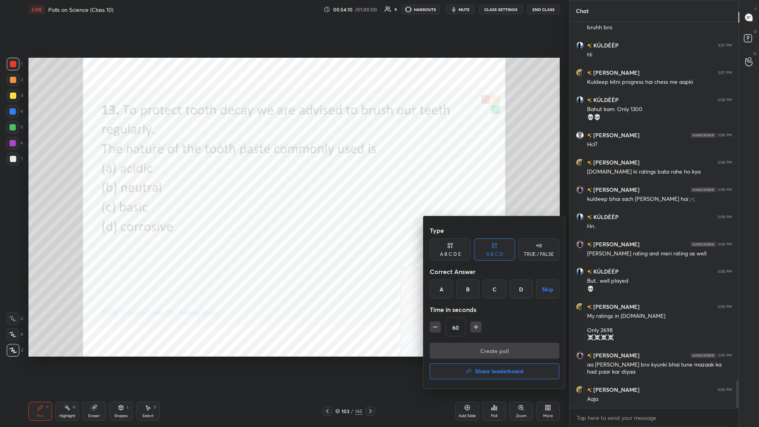
click at [283, 185] on div "C" at bounding box center [494, 288] width 23 height 19
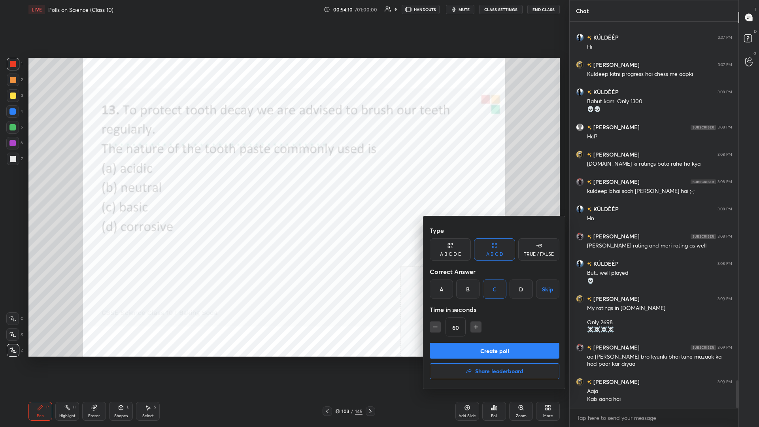
click at [283, 185] on button "Create poll" at bounding box center [495, 351] width 130 height 16
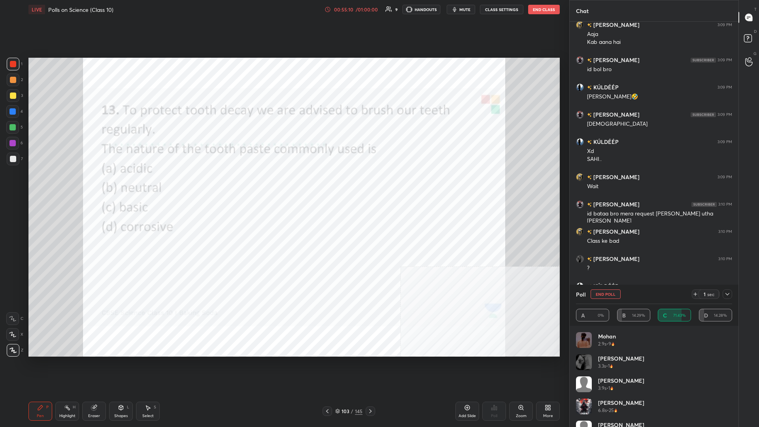
scroll to position [5404, 0]
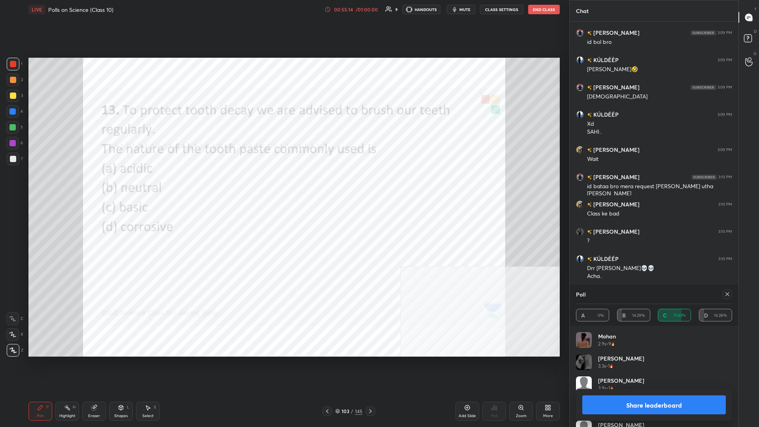
click at [283, 185] on button "Share leaderboard" at bounding box center [653, 404] width 143 height 19
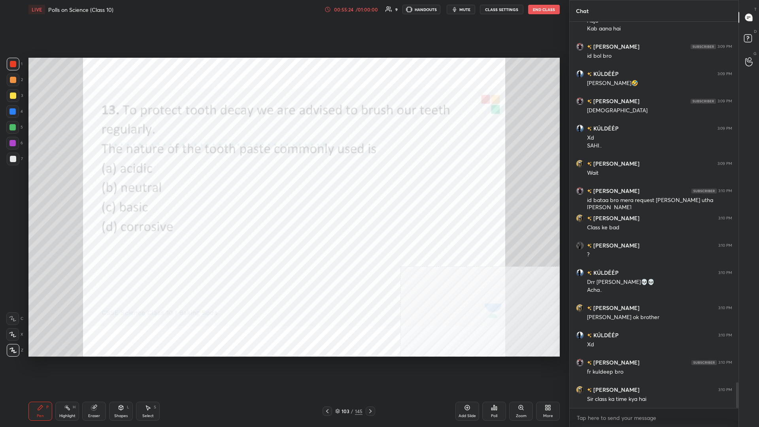
scroll to position [5418, 0]
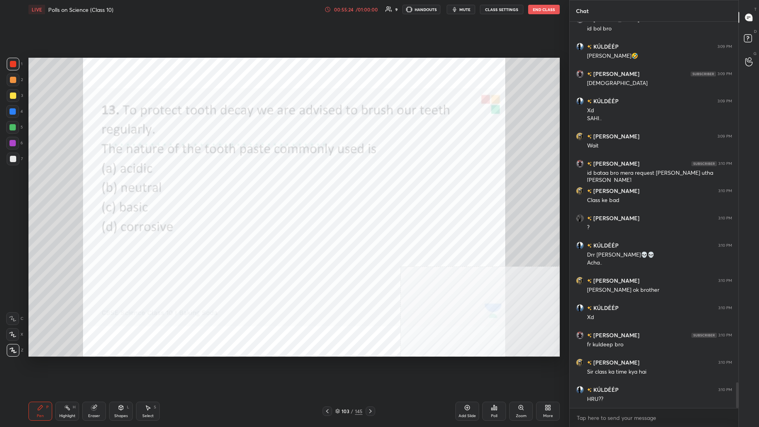
click at [283, 185] on div "/" at bounding box center [352, 411] width 2 height 5
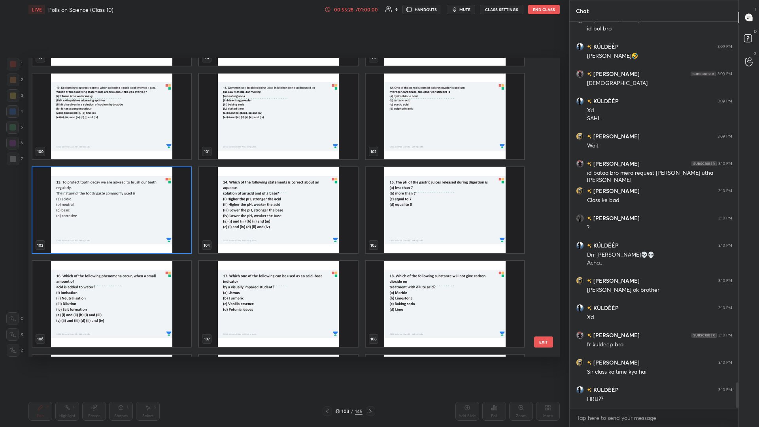
scroll to position [5425, 0]
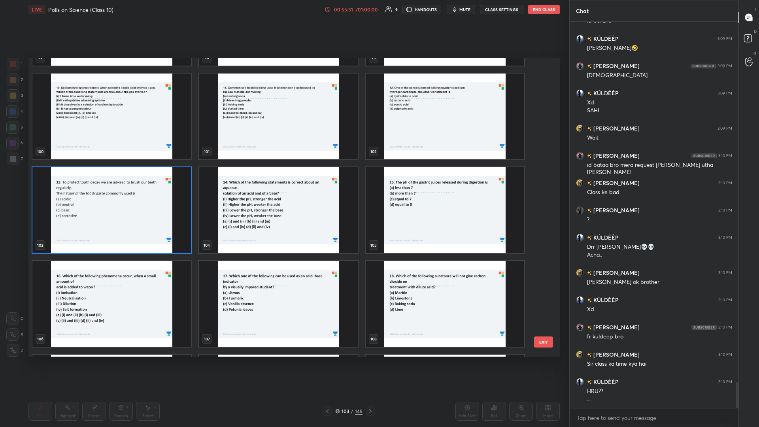
click at [283, 185] on img "grid" at bounding box center [278, 210] width 158 height 86
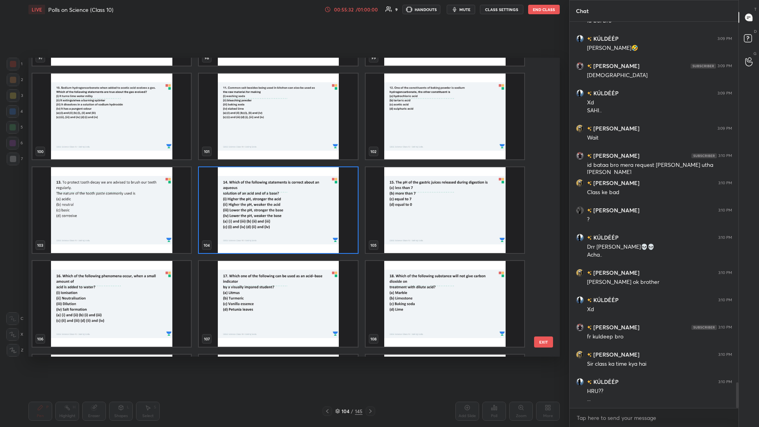
click at [283, 185] on img "grid" at bounding box center [278, 210] width 158 height 86
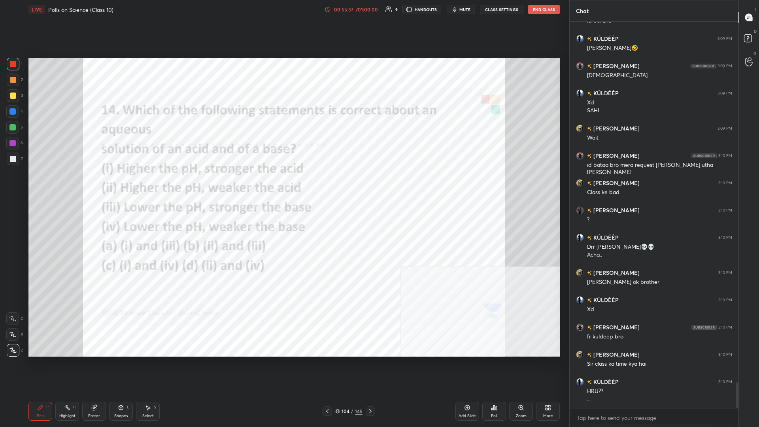
click at [283, 185] on div "Poll" at bounding box center [494, 411] width 24 height 19
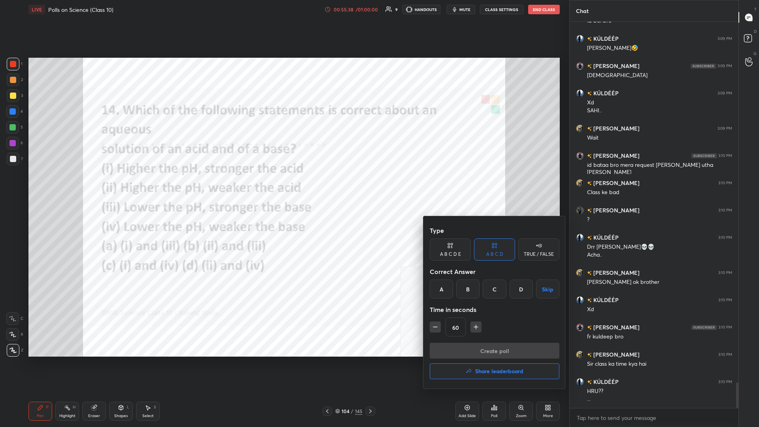
click at [283, 185] on div "D" at bounding box center [520, 288] width 23 height 19
click at [283, 185] on button "Create poll" at bounding box center [495, 351] width 130 height 16
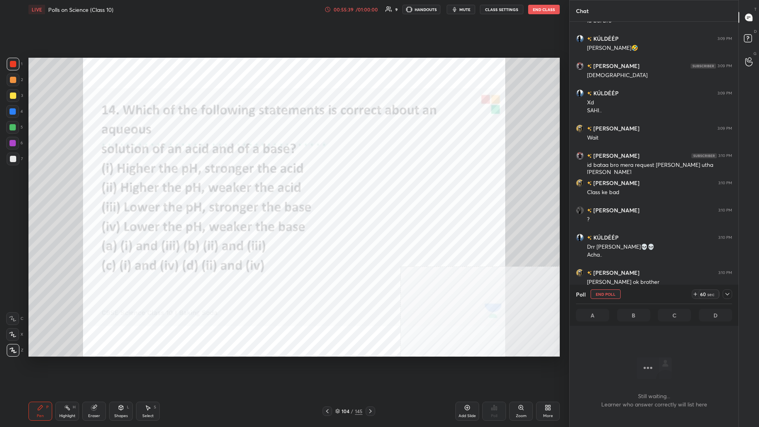
scroll to position [346, 169]
click at [283, 185] on div at bounding box center [726, 293] width 9 height 9
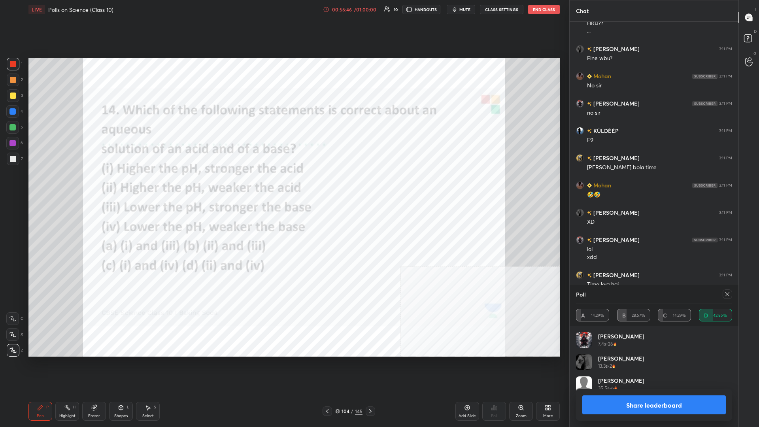
scroll to position [5054, 0]
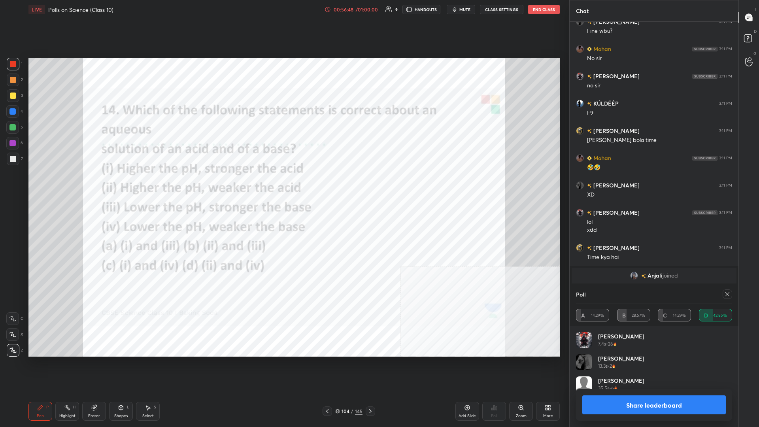
click at [283, 185] on button "Share leaderboard" at bounding box center [653, 404] width 143 height 19
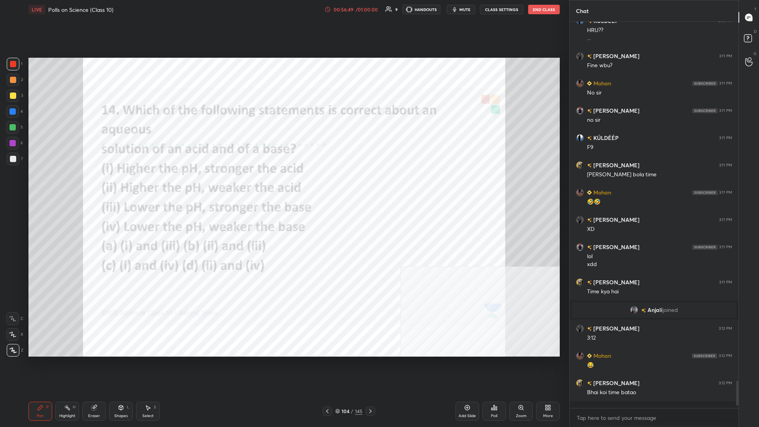
scroll to position [0, 0]
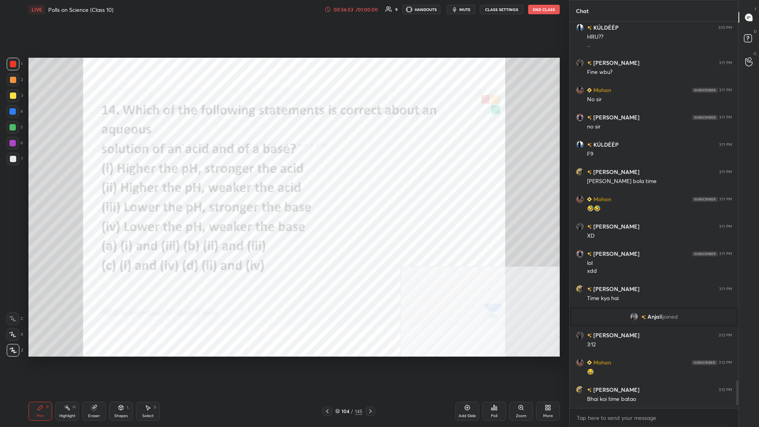
click at [283, 185] on div "Pen P Highlight H Eraser Shapes L Select S 104 / 145 Add Slide Poll Zoom More" at bounding box center [293, 411] width 531 height 32
click at [283, 185] on div "104 / 145" at bounding box center [348, 410] width 27 height 7
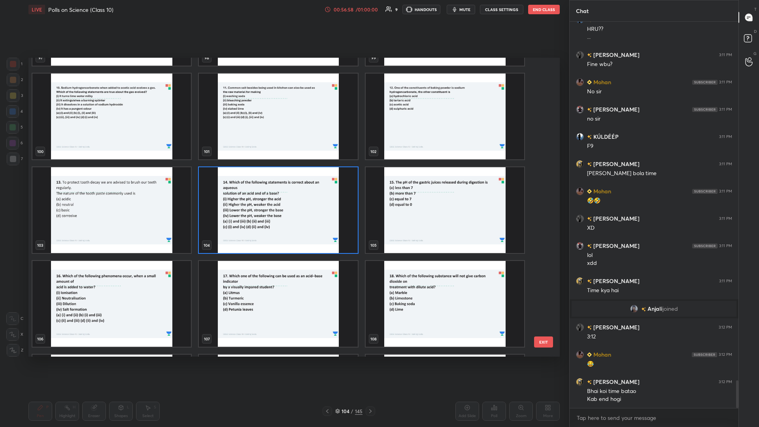
click at [283, 185] on img "grid" at bounding box center [445, 210] width 158 height 86
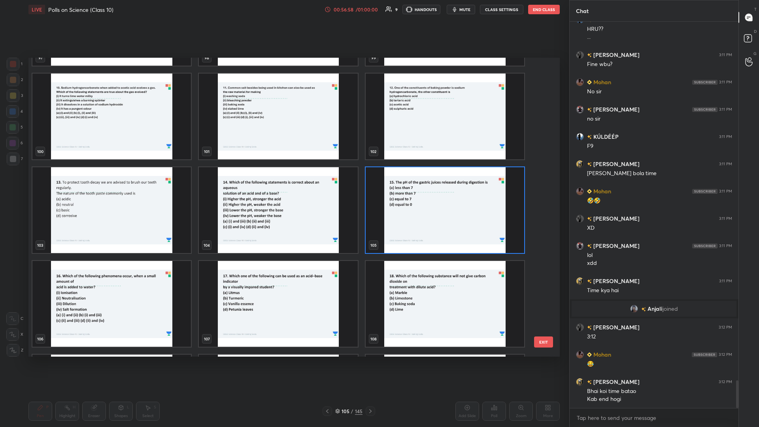
click at [283, 185] on img "grid" at bounding box center [445, 210] width 158 height 86
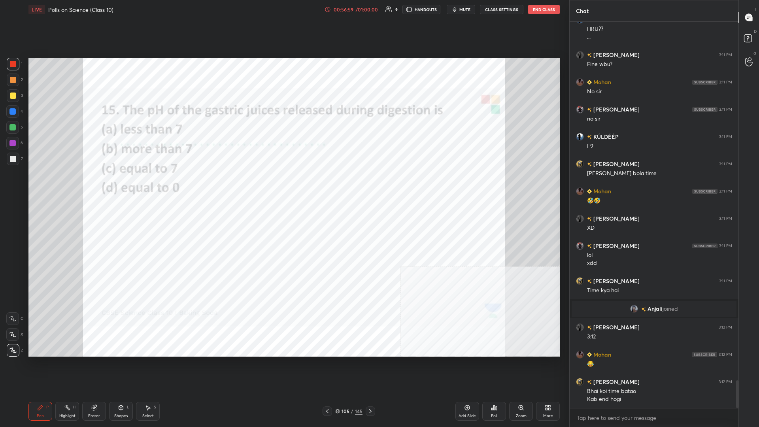
click at [283, 185] on icon at bounding box center [494, 407] width 6 height 6
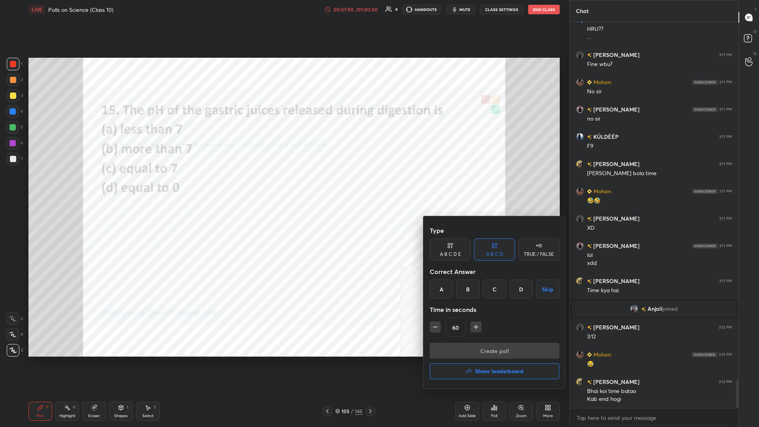
click at [283, 185] on div "A" at bounding box center [441, 288] width 23 height 19
click at [283, 185] on button "Create poll" at bounding box center [495, 351] width 130 height 16
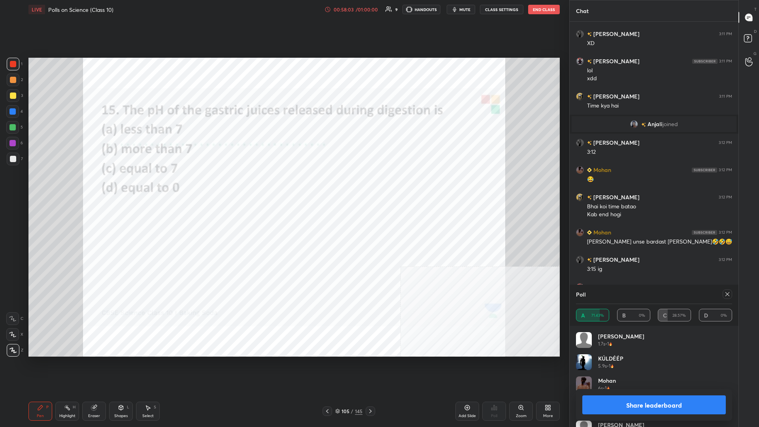
scroll to position [5233, 0]
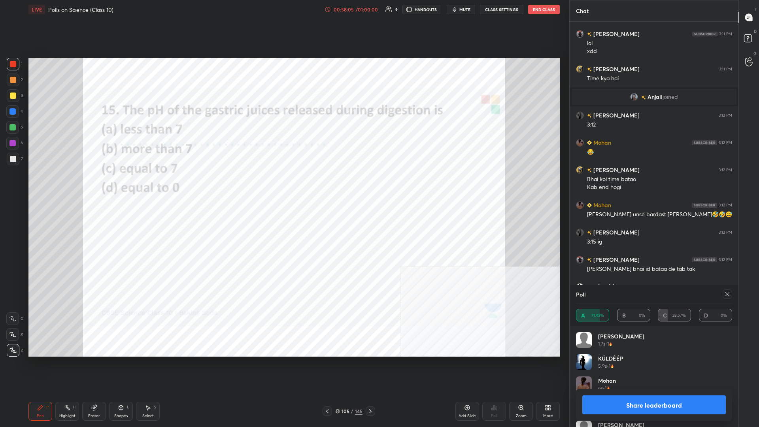
click at [283, 185] on button "Share leaderboard" at bounding box center [653, 404] width 143 height 19
type textarea "x"
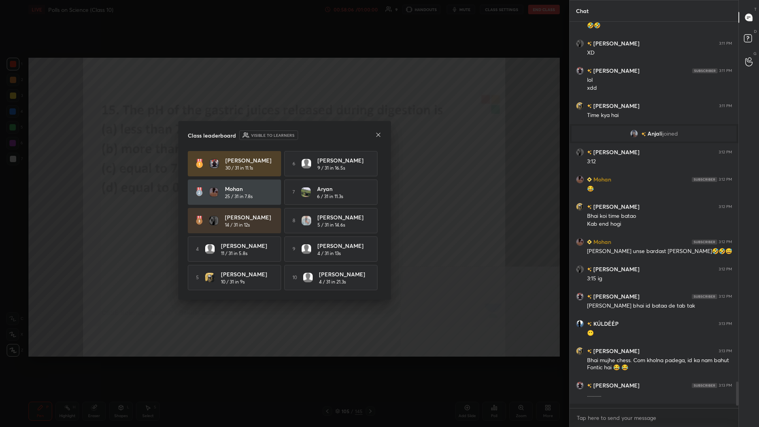
scroll to position [405, 169]
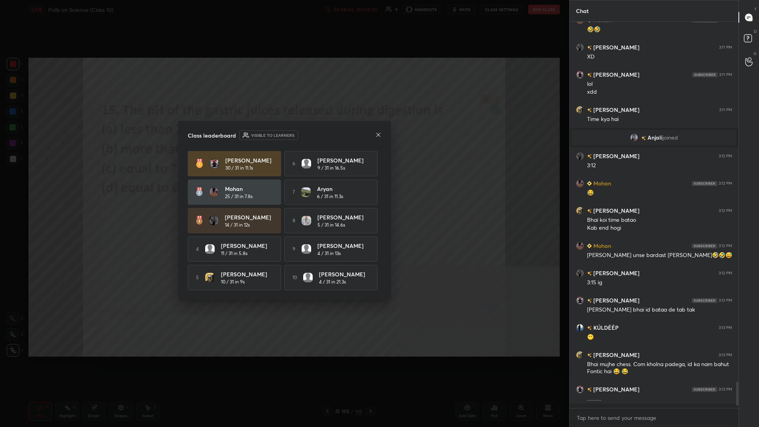
drag, startPoint x: 402, startPoint y: 249, endPoint x: 397, endPoint y: 249, distance: 4.7
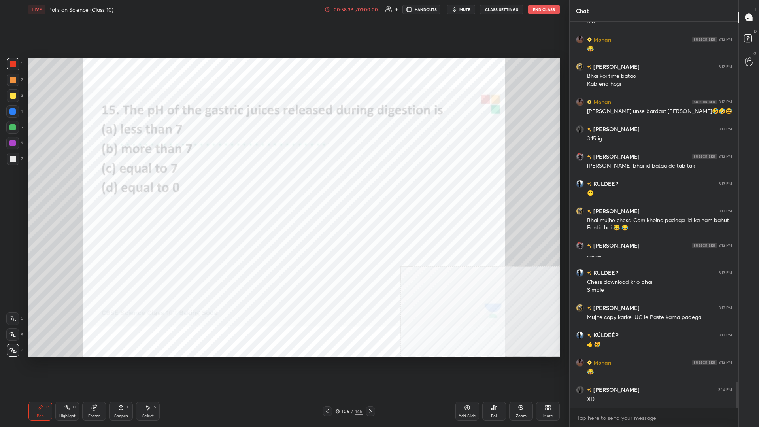
scroll to position [5363, 0]
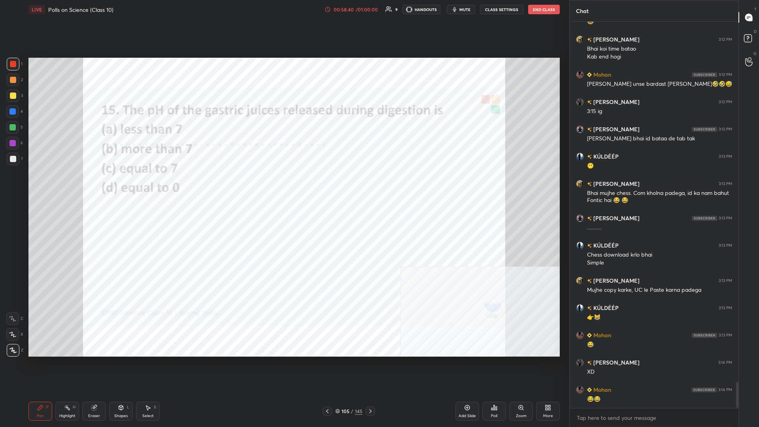
click at [283, 185] on div "105" at bounding box center [345, 411] width 8 height 5
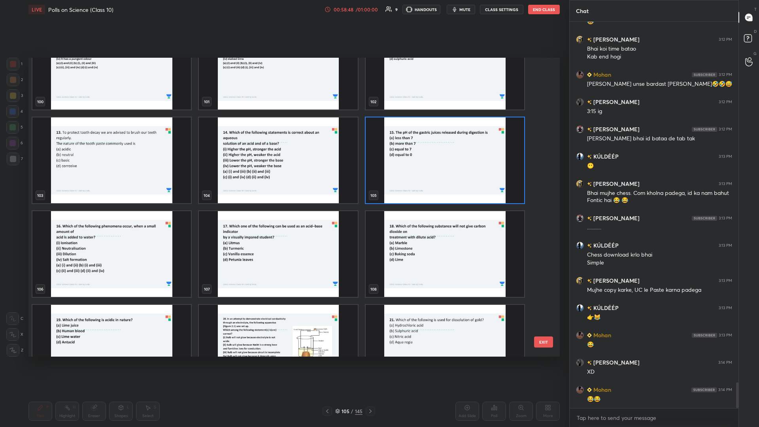
scroll to position [5390, 0]
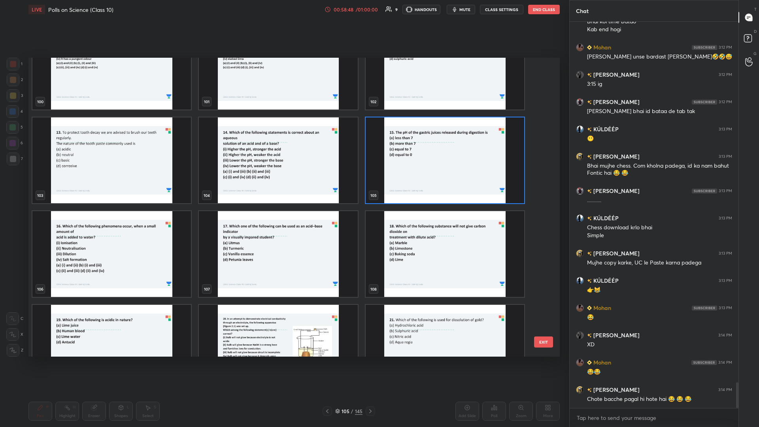
click at [165, 185] on img "grid" at bounding box center [111, 254] width 158 height 86
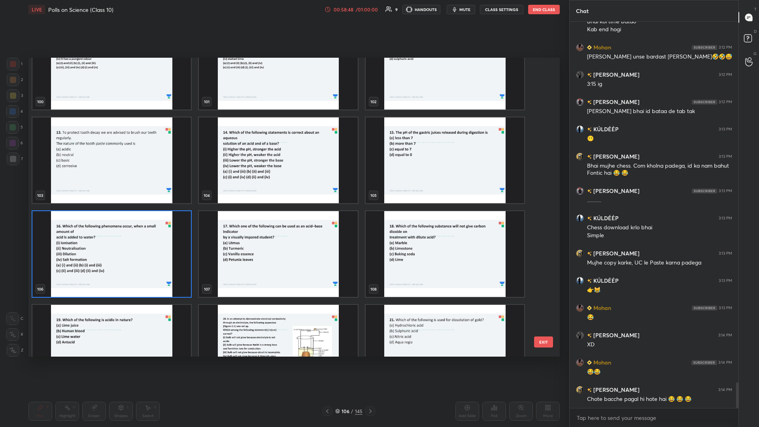
click at [165, 185] on img "grid" at bounding box center [111, 254] width 158 height 86
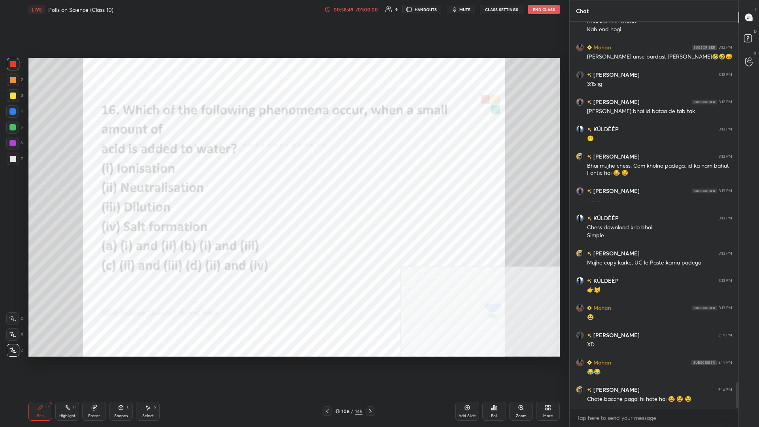
click at [283, 185] on div "Poll" at bounding box center [494, 411] width 24 height 19
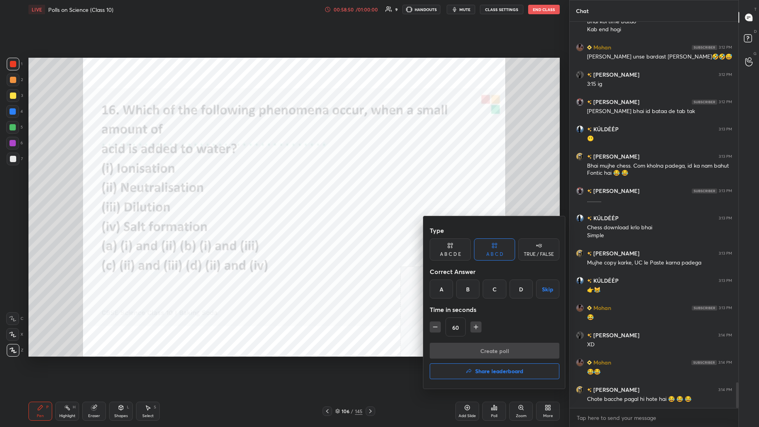
click at [283, 185] on div "B" at bounding box center [467, 288] width 23 height 19
click at [283, 185] on button "button" at bounding box center [475, 326] width 11 height 11
click at [283, 185] on icon "button" at bounding box center [435, 327] width 8 height 8
type input "60"
click at [283, 185] on button "Create poll" at bounding box center [495, 351] width 130 height 16
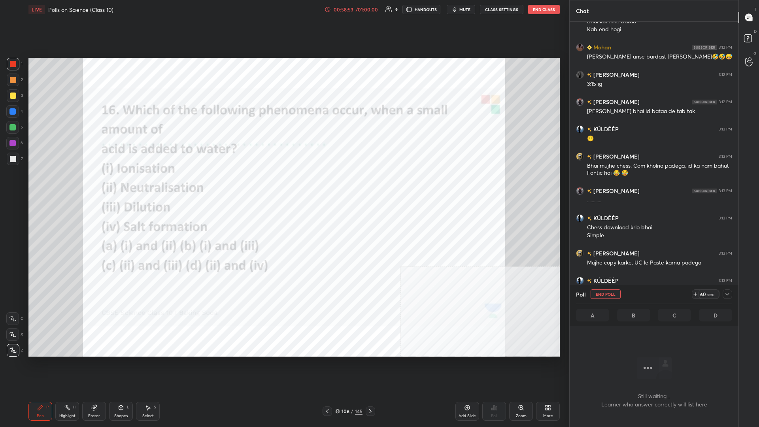
scroll to position [365, 169]
click at [283, 185] on icon at bounding box center [727, 294] width 6 height 6
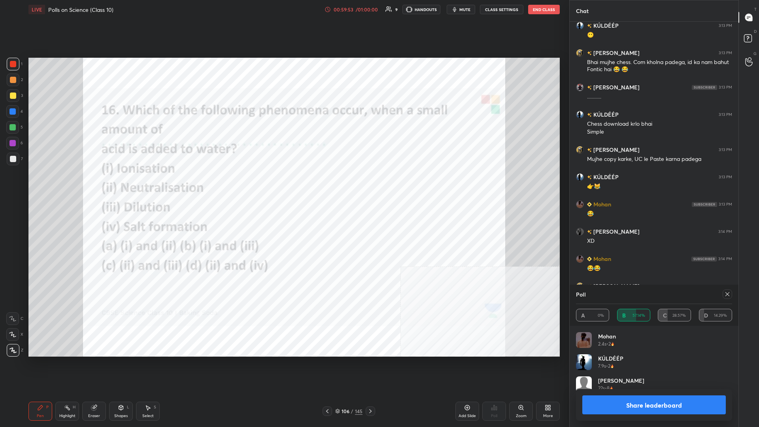
scroll to position [0, 0]
click at [283, 185] on button "Share leaderboard" at bounding box center [653, 404] width 143 height 19
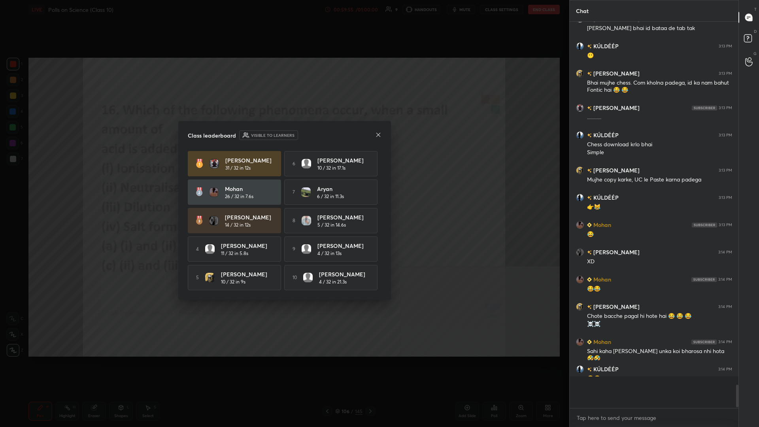
scroll to position [403, 169]
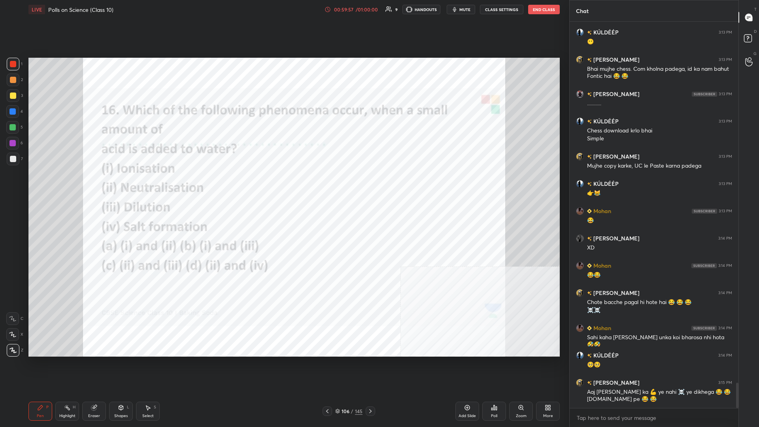
click at [17, 66] on div at bounding box center [13, 64] width 13 height 13
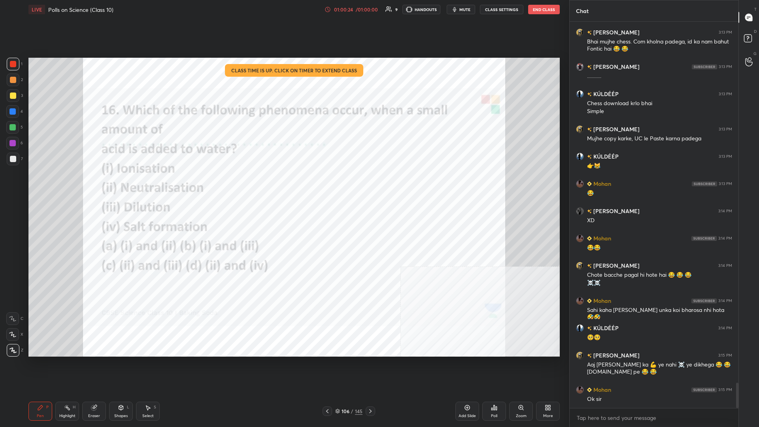
click at [283, 185] on div "More" at bounding box center [548, 411] width 24 height 19
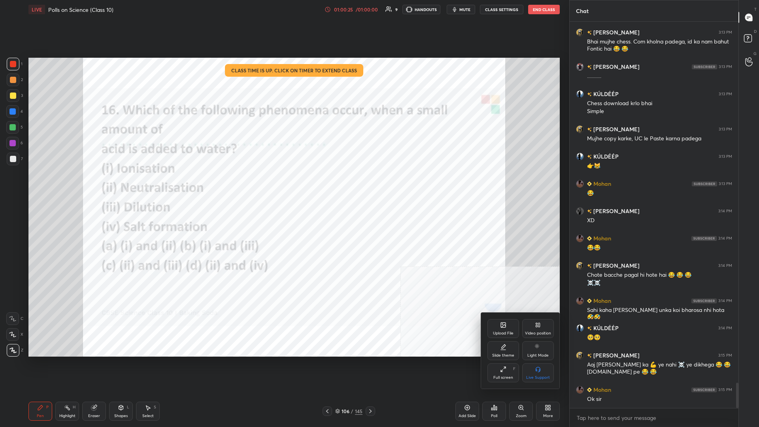
click at [283, 185] on div "Upload File" at bounding box center [503, 333] width 21 height 4
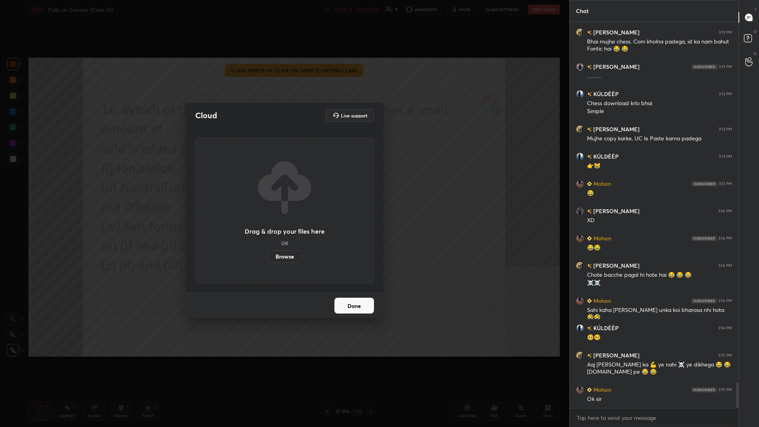
click at [283, 185] on label "Browse" at bounding box center [284, 256] width 35 height 13
click at [267, 185] on input "Browse" at bounding box center [267, 256] width 0 height 13
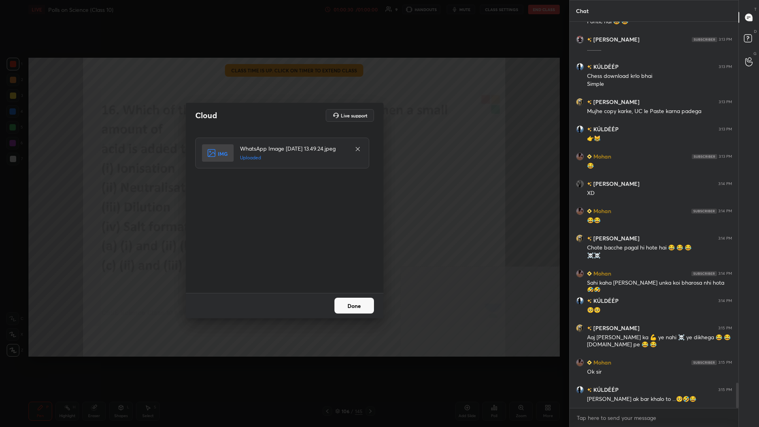
click at [283, 185] on button "Done" at bounding box center [354, 306] width 40 height 16
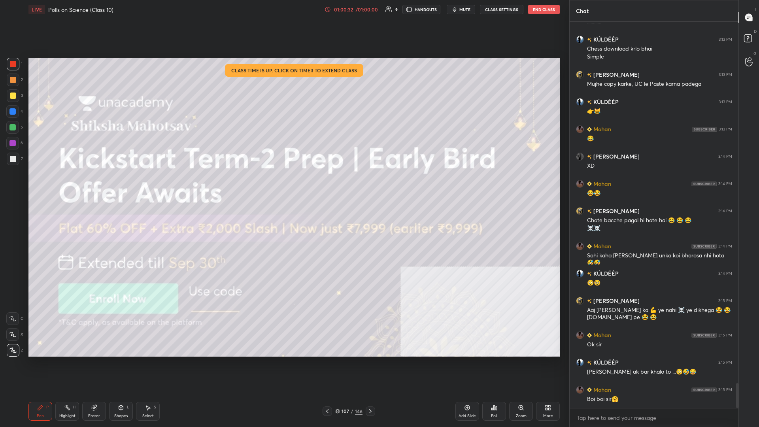
scroll to position [5596, 0]
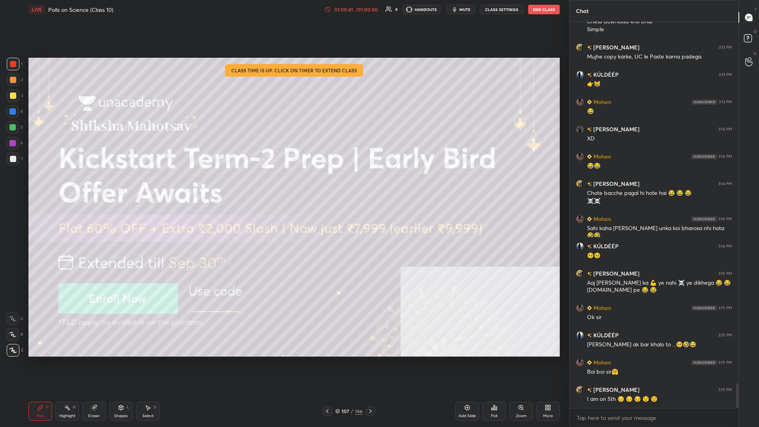
click at [19, 100] on div "3" at bounding box center [15, 95] width 16 height 13
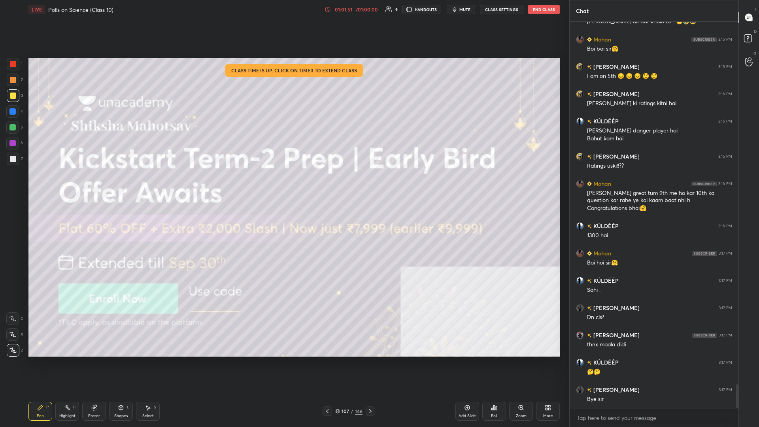
scroll to position [5953, 0]
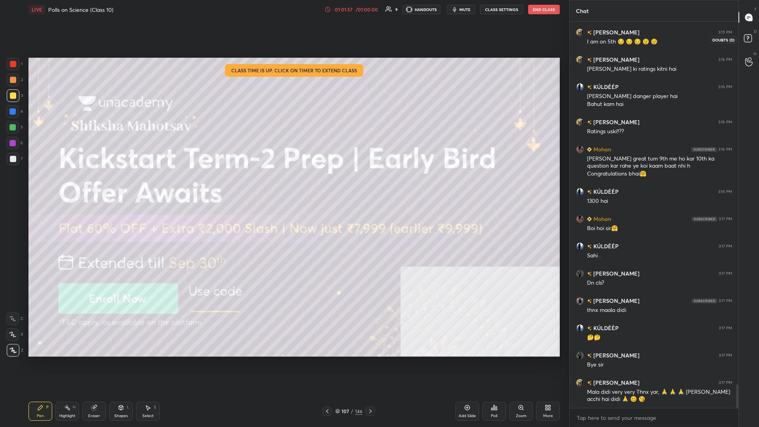
click at [283, 44] on div at bounding box center [749, 39] width 16 height 14
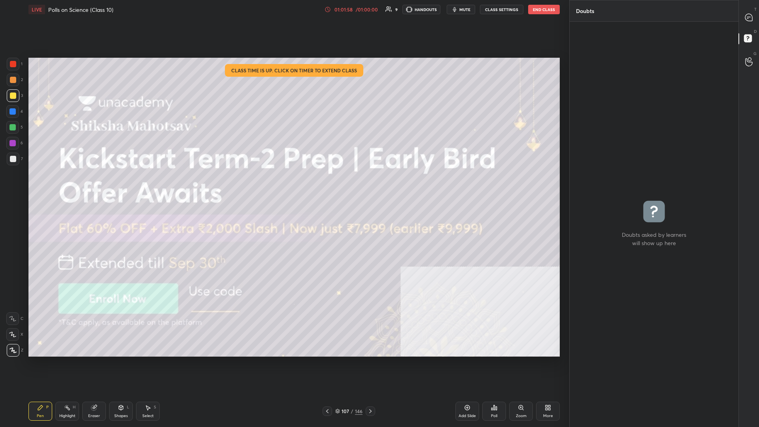
click at [283, 185] on div "Poll" at bounding box center [494, 411] width 24 height 19
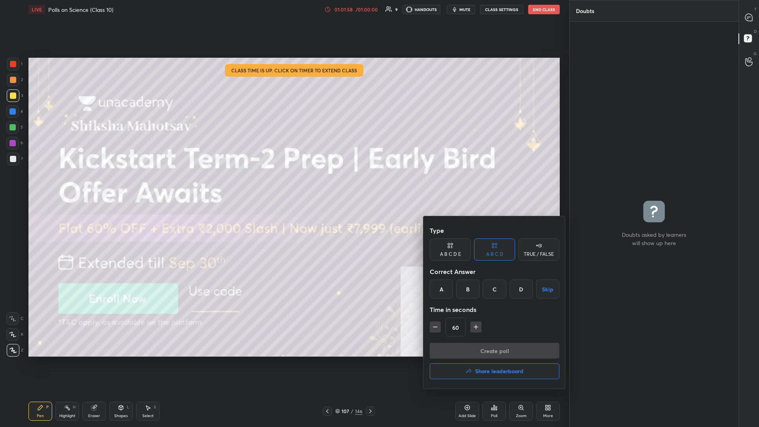
click at [283, 185] on h4 "Share leaderboard" at bounding box center [499, 371] width 48 height 6
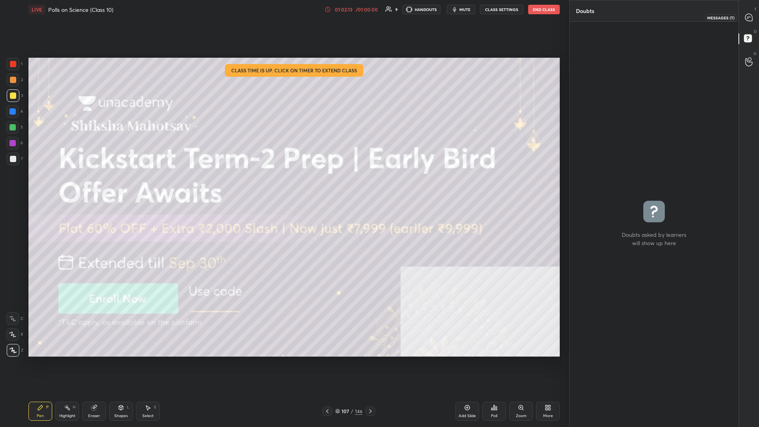
click at [283, 16] on icon at bounding box center [748, 17] width 7 height 7
type textarea "x"
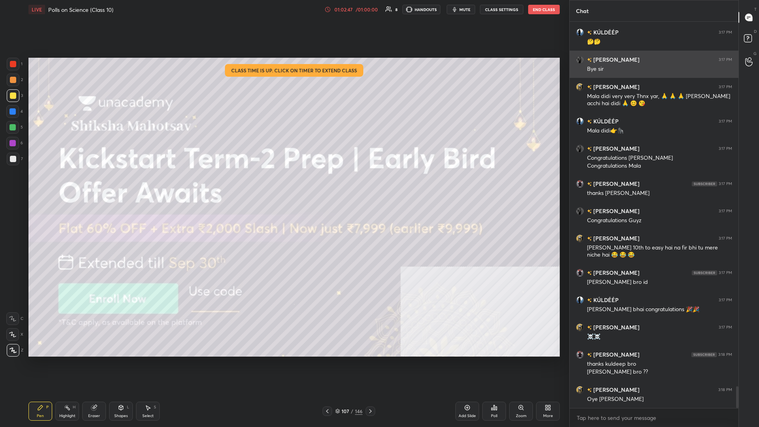
scroll to position [6517, 0]
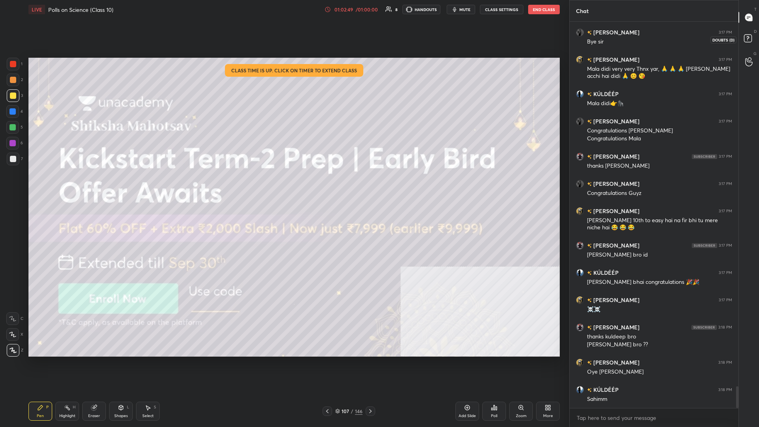
click at [283, 44] on div at bounding box center [749, 39] width 16 height 14
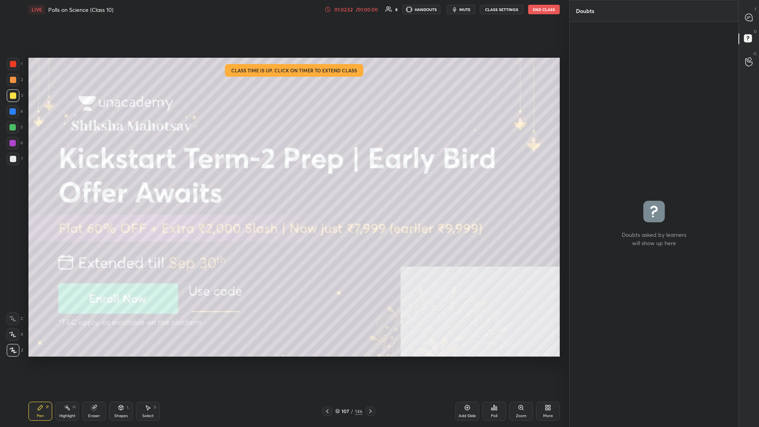
click at [283, 11] on button "End Class" at bounding box center [544, 9] width 32 height 9
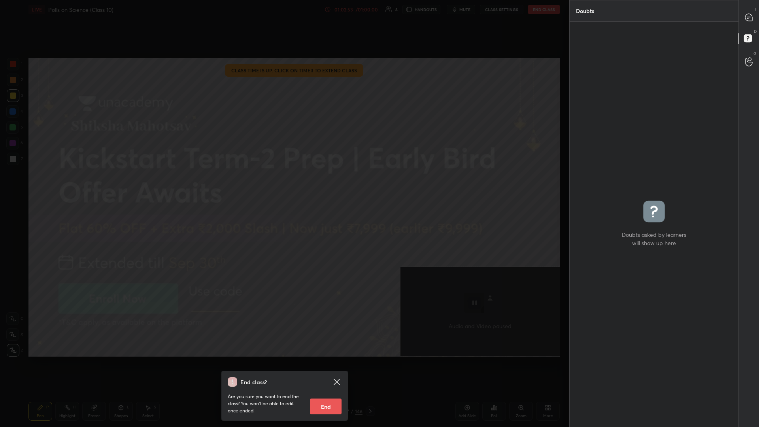
click at [283, 185] on button "End" at bounding box center [326, 406] width 32 height 16
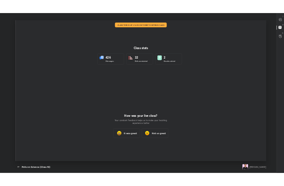
scroll to position [39145, 38768]
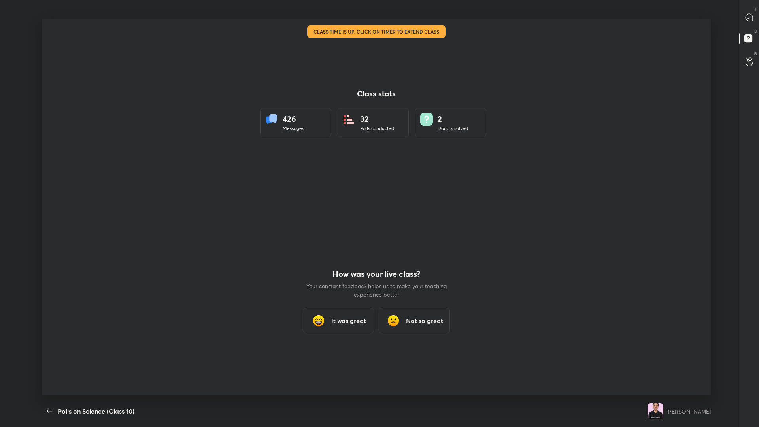
click at [283, 185] on div "Class stats 426 Messages 32 Polls conducted 2 Doubts solved How was your live c…" at bounding box center [376, 207] width 669 height 376
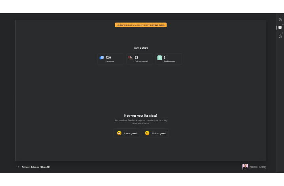
scroll to position [135, 277]
